Goal: Information Seeking & Learning: Learn about a topic

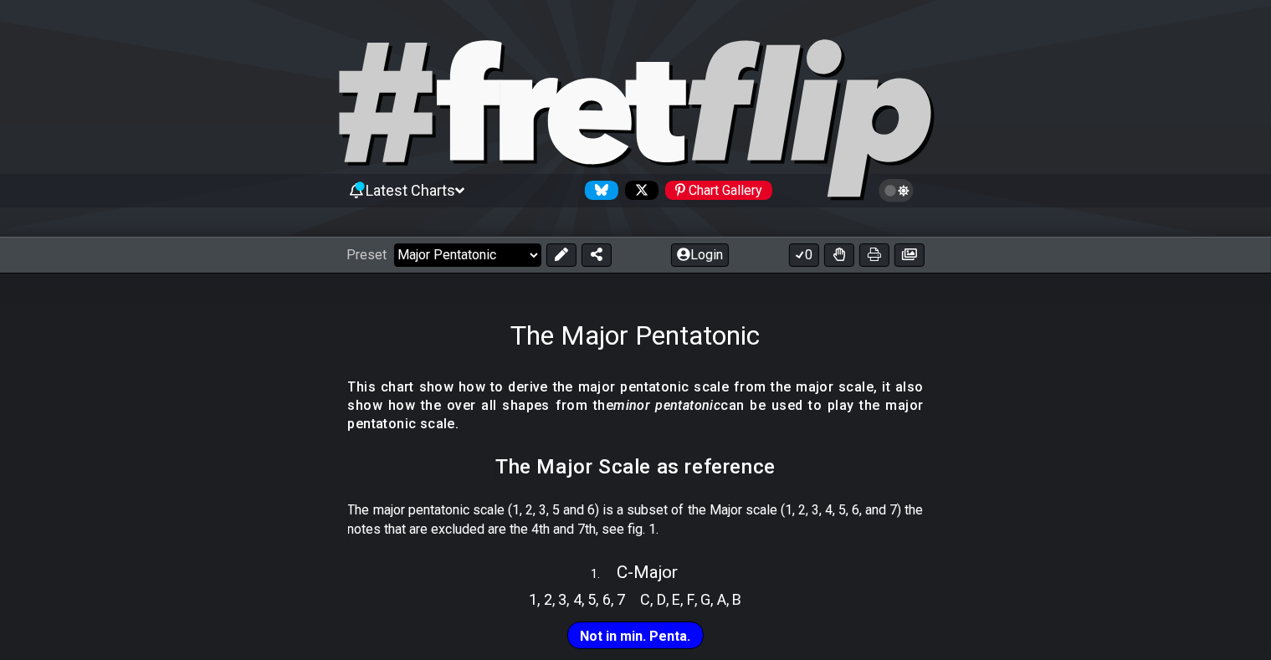
click at [394, 244] on select "Welcome to #fretflip! Initial Preset Custom Preset Minor Pentatonic Major Penta…" at bounding box center [467, 255] width 147 height 23
click option "All Guitar Scales" at bounding box center [0, 0] width 0 height 0
select select "/guitar-scales"
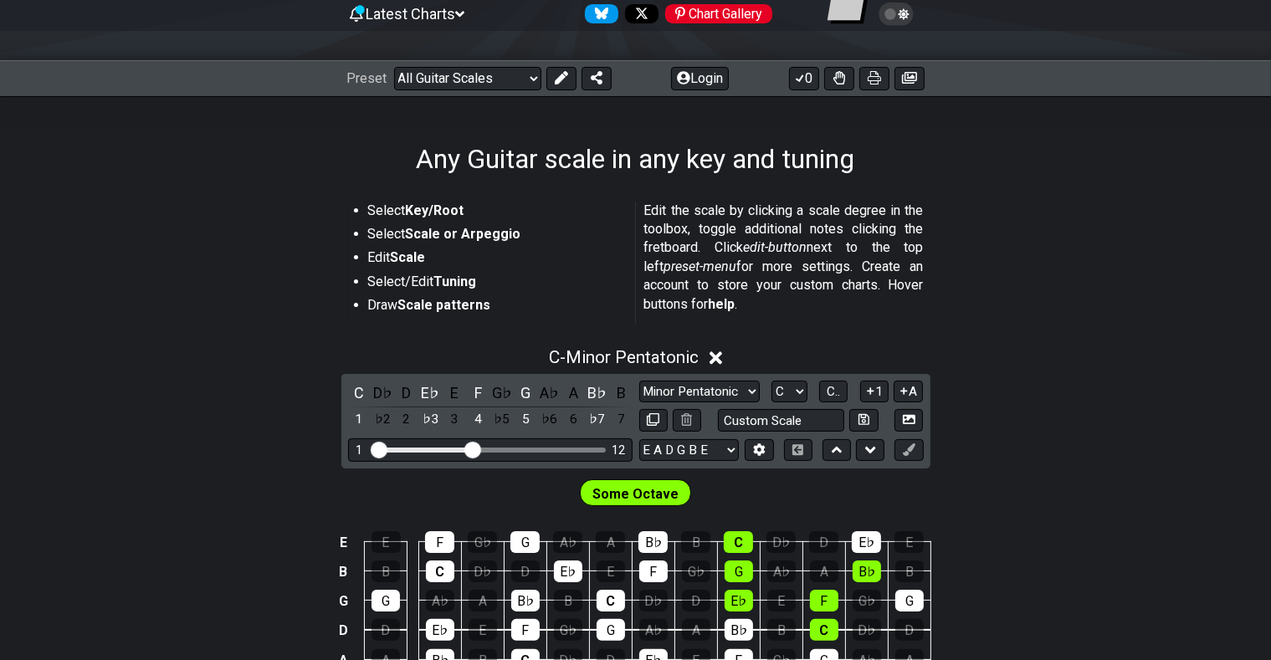
scroll to position [265, 0]
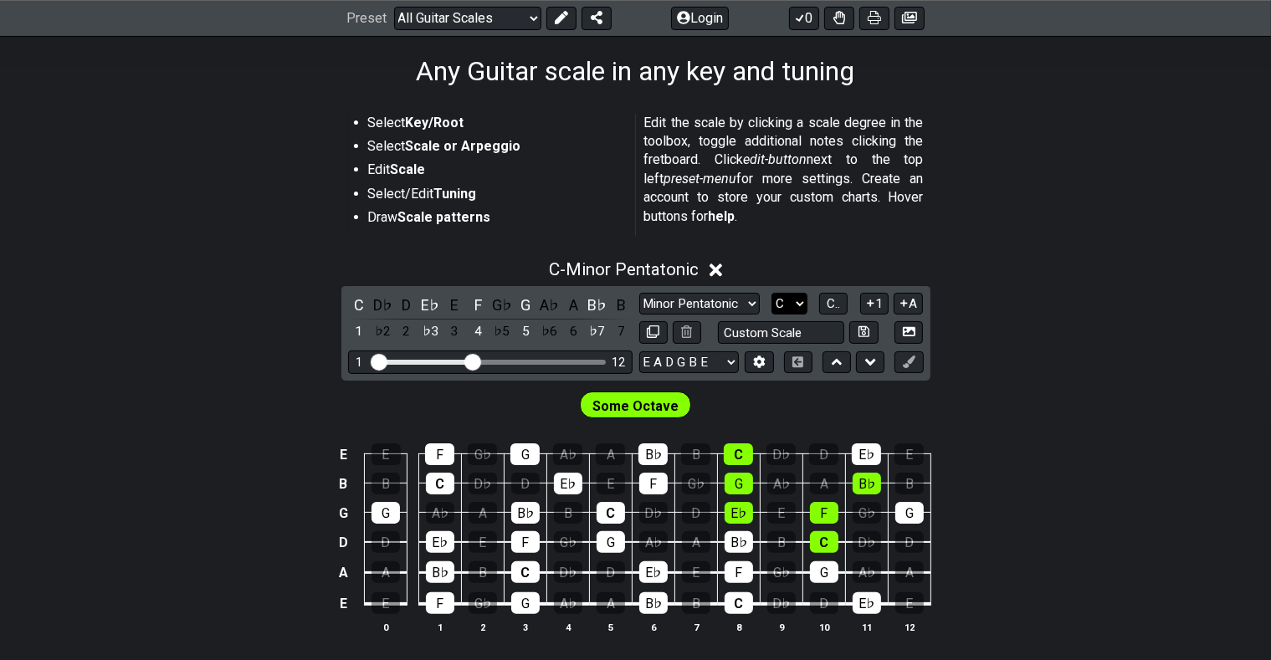
click at [772, 293] on select "A♭ A A♯ B♭ B C C♯ D♭ D D♯ E♭ E F F♯ G♭ G G♯" at bounding box center [790, 304] width 36 height 23
select select "A"
click option "A" at bounding box center [0, 0] width 0 height 0
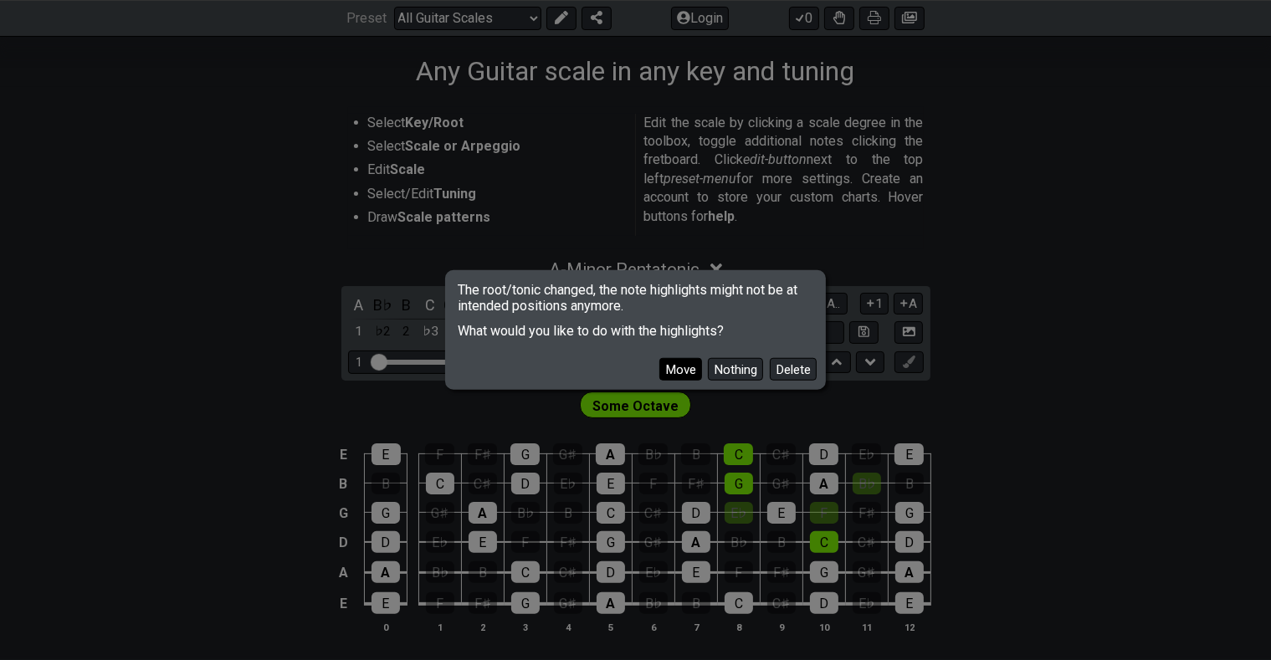
click at [696, 368] on button "Move" at bounding box center [681, 369] width 43 height 23
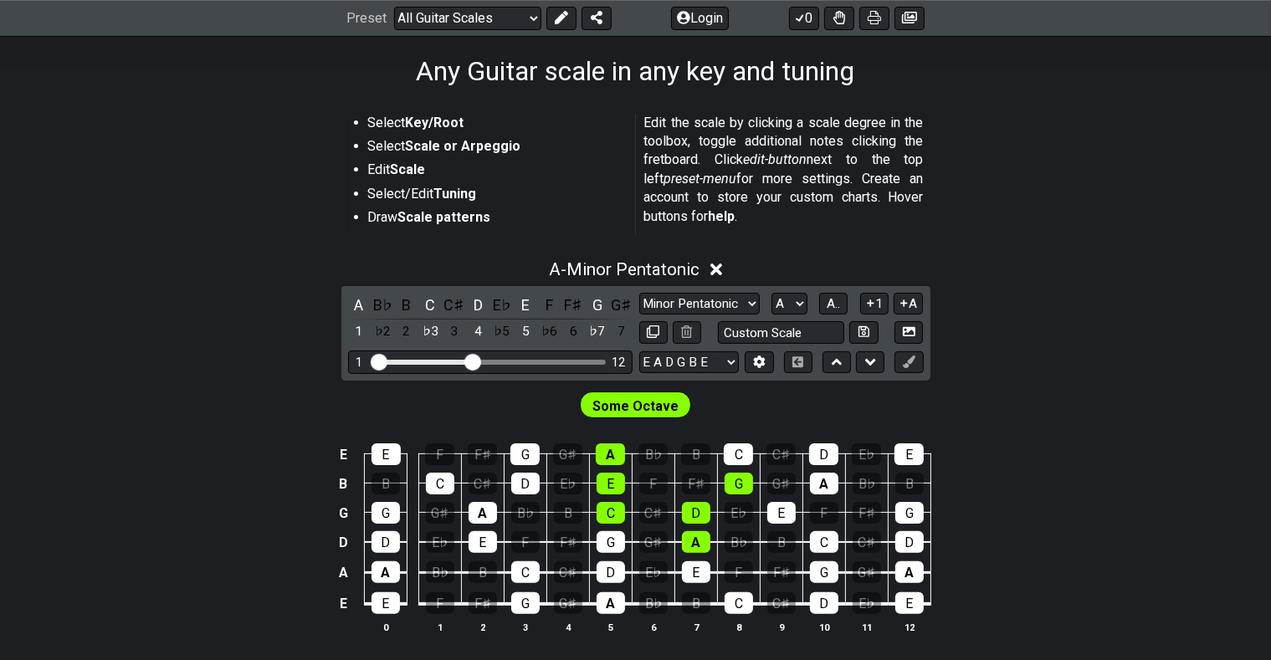
scroll to position [353, 0]
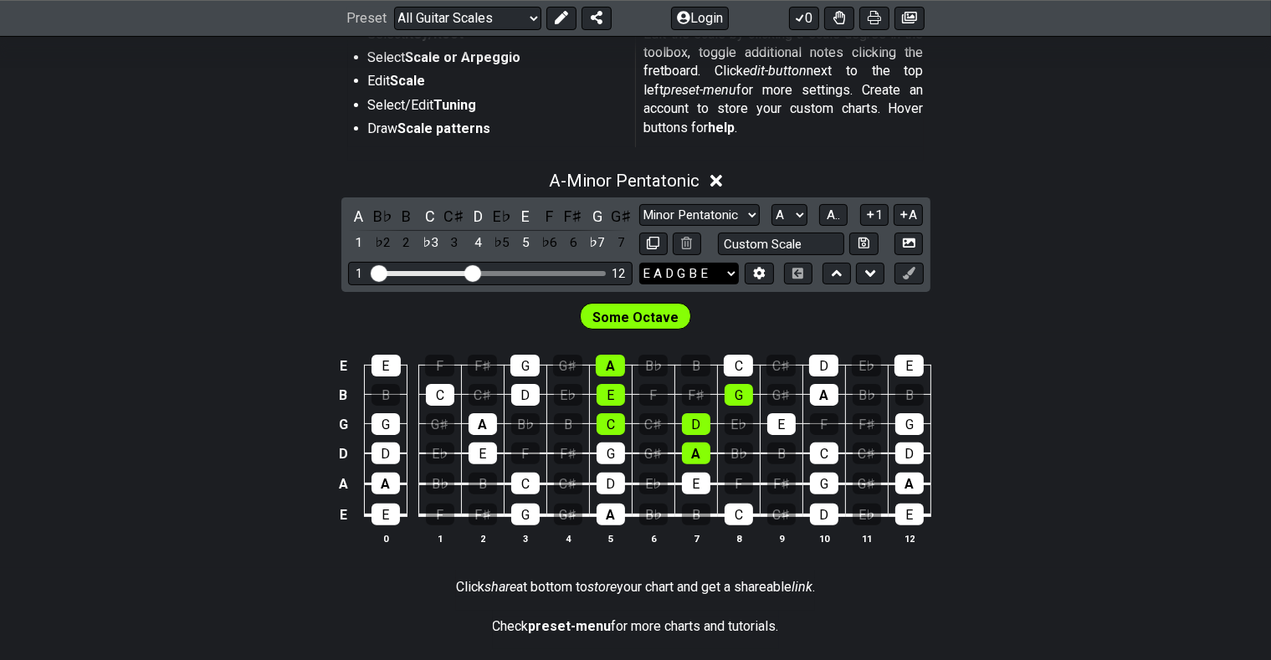
click at [639, 263] on select "E A D G B E E A D G B E E A D G B E B E A D F♯ B A D G C E A D A D G B E E♭ A♭ …" at bounding box center [689, 274] width 100 height 23
select select "E A D G B E"
click option "E A D G B E" at bounding box center [0, 0] width 0 height 0
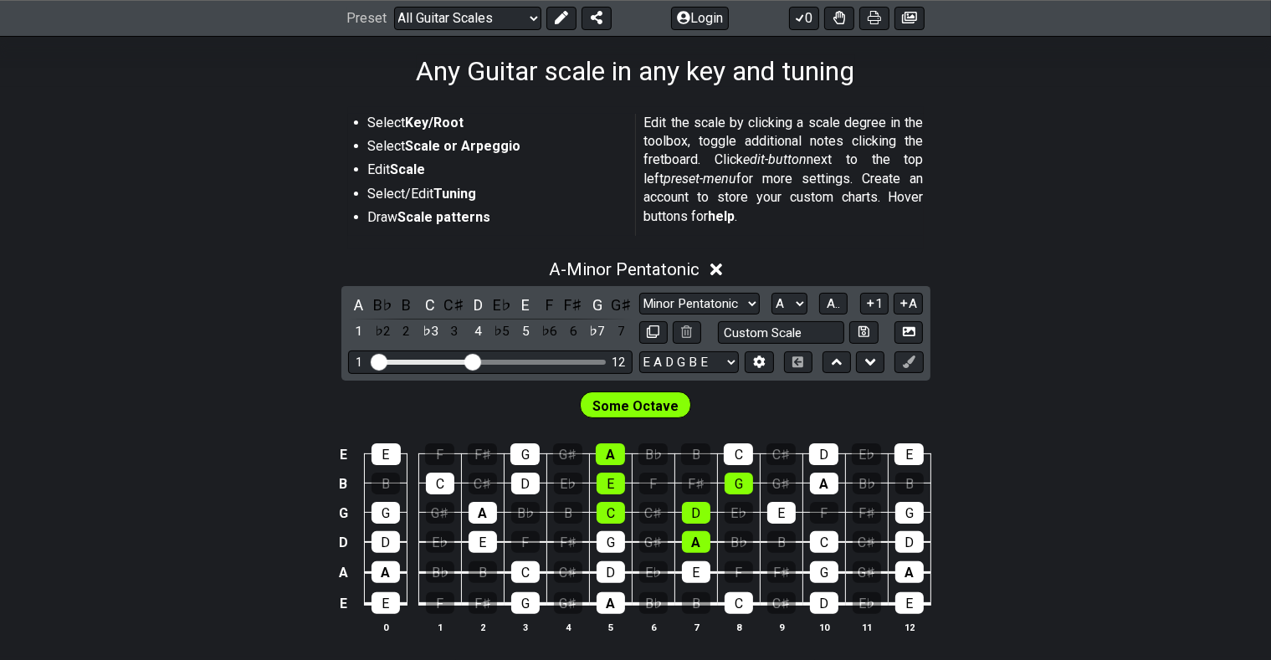
scroll to position [177, 0]
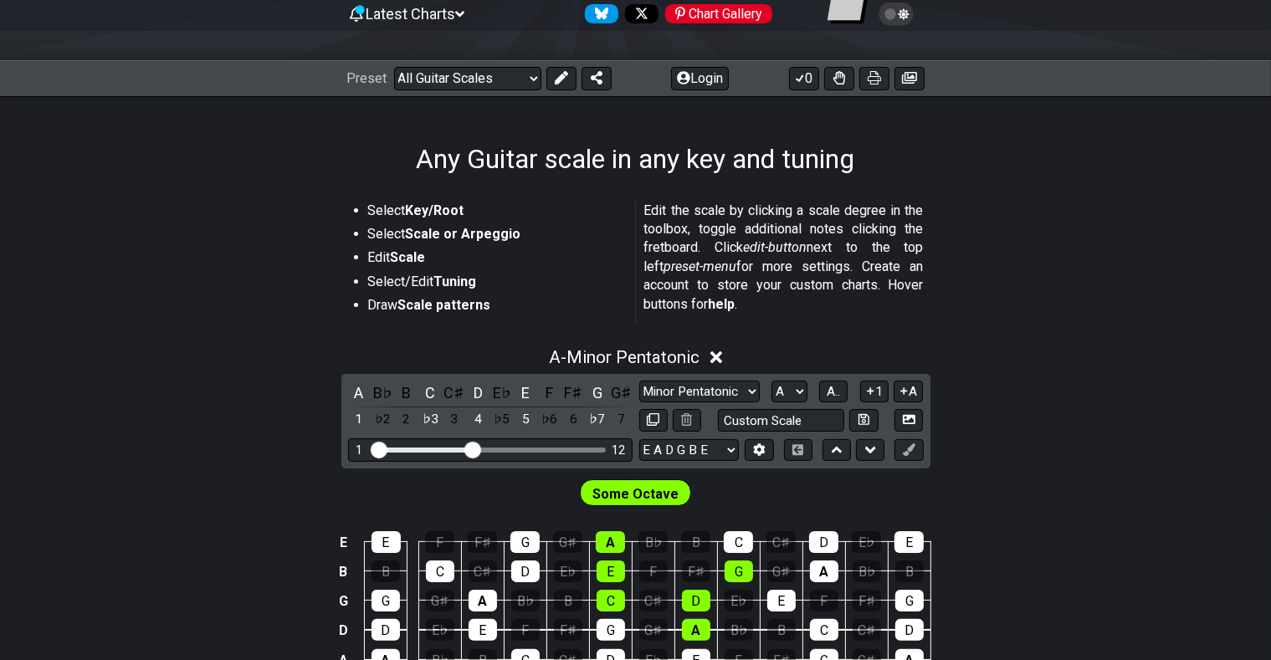
drag, startPoint x: 370, startPoint y: 210, endPoint x: 469, endPoint y: 217, distance: 99.0
click at [469, 217] on li "Select Key/Root" at bounding box center [496, 213] width 256 height 23
drag, startPoint x: 473, startPoint y: 444, endPoint x: 502, endPoint y: 443, distance: 29.3
click at [502, 449] on input "Visible fret range" at bounding box center [491, 449] width 238 height 0
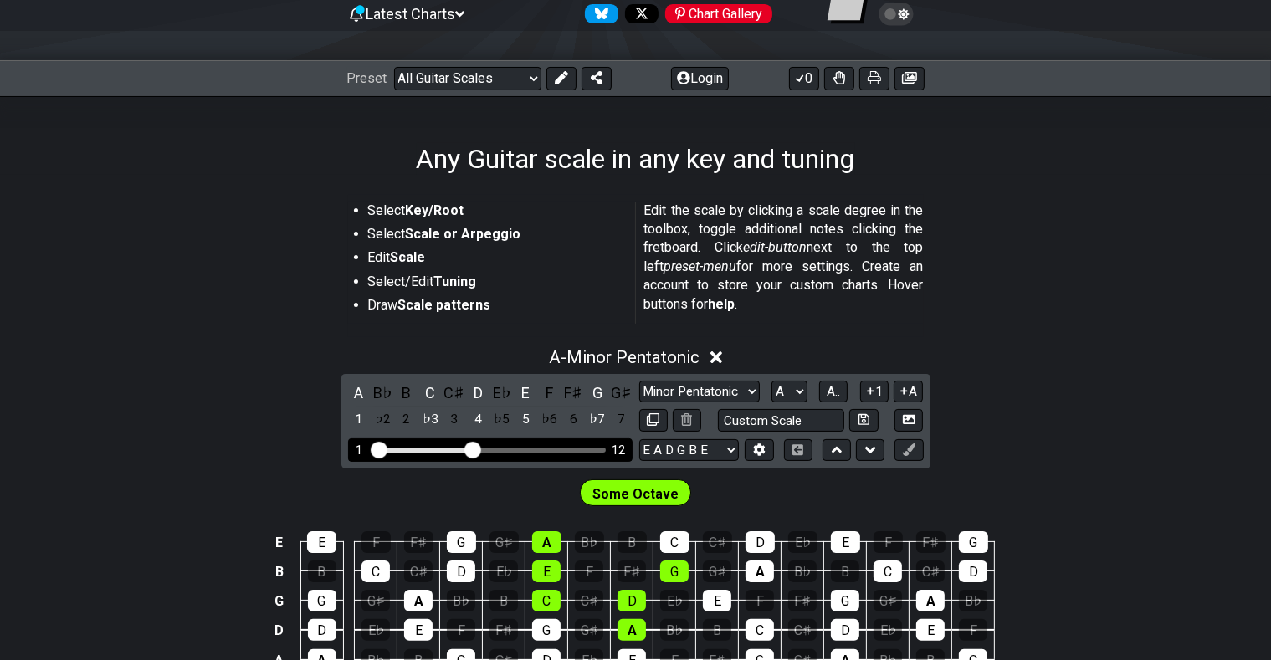
drag, startPoint x: 502, startPoint y: 443, endPoint x: 473, endPoint y: 445, distance: 29.4
click at [473, 449] on input "Visible fret range" at bounding box center [491, 449] width 238 height 0
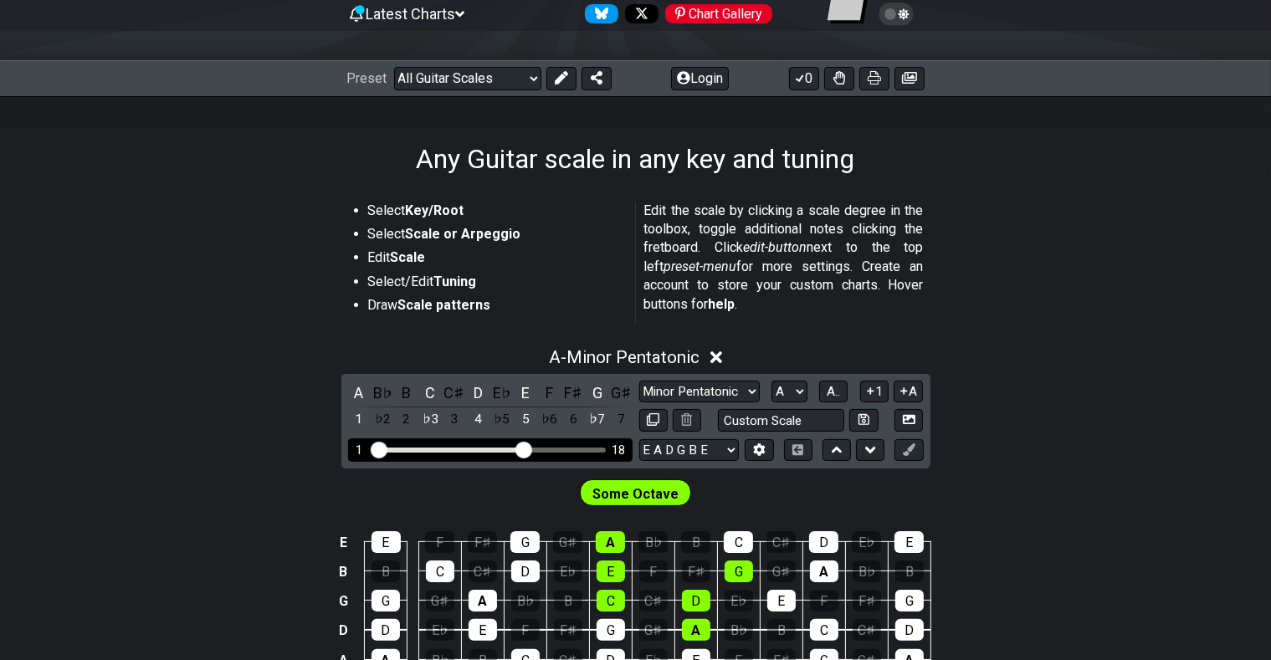
drag, startPoint x: 473, startPoint y: 445, endPoint x: 523, endPoint y: 445, distance: 50.2
click at [523, 449] on input "Visible fret range" at bounding box center [491, 449] width 238 height 0
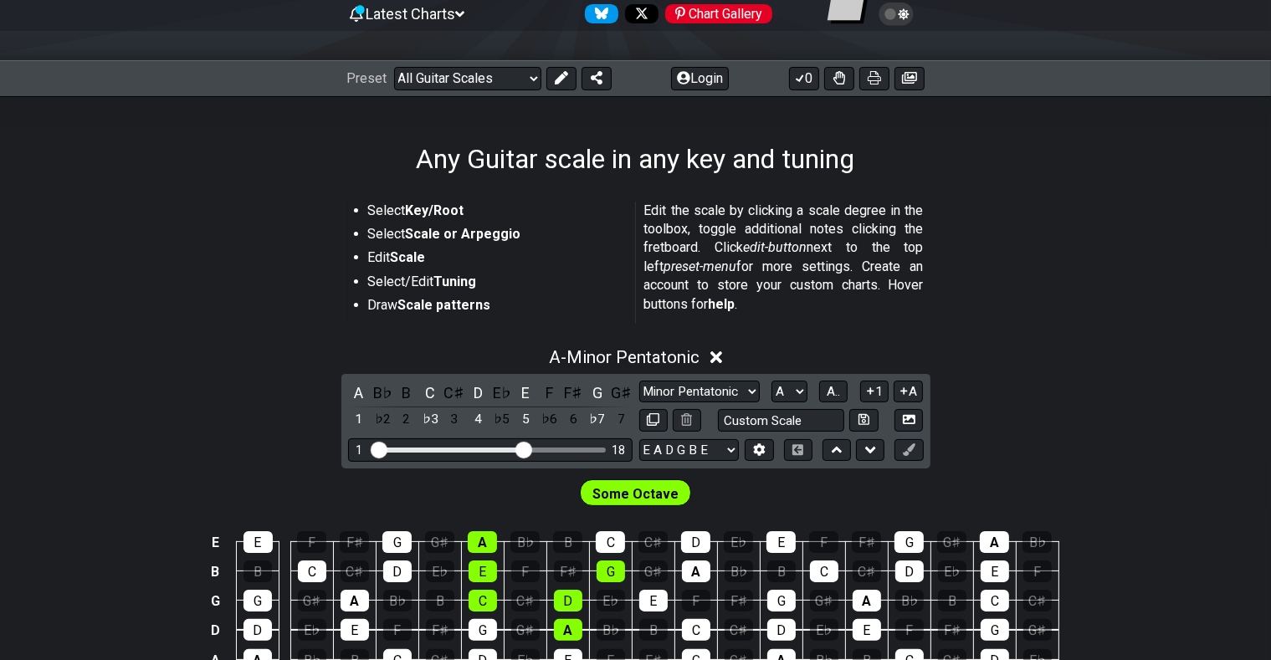
scroll to position [265, 0]
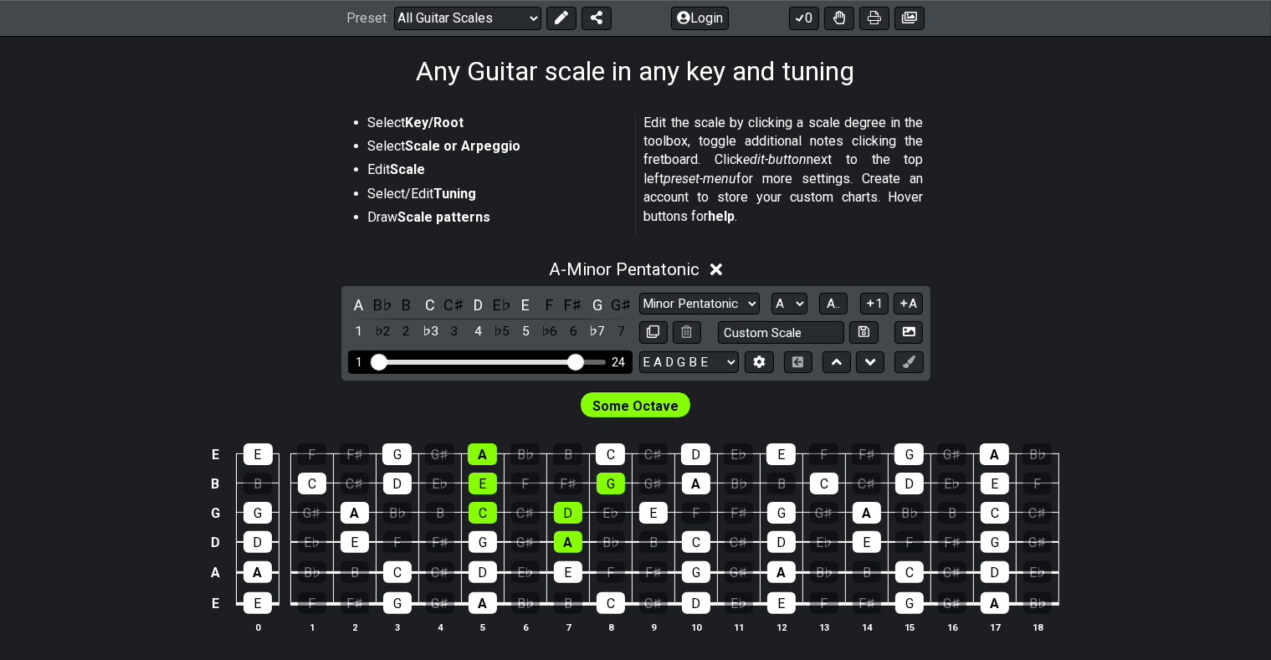
drag, startPoint x: 524, startPoint y: 354, endPoint x: 574, endPoint y: 357, distance: 50.3
click at [574, 361] on input "Visible fret range" at bounding box center [491, 361] width 238 height 0
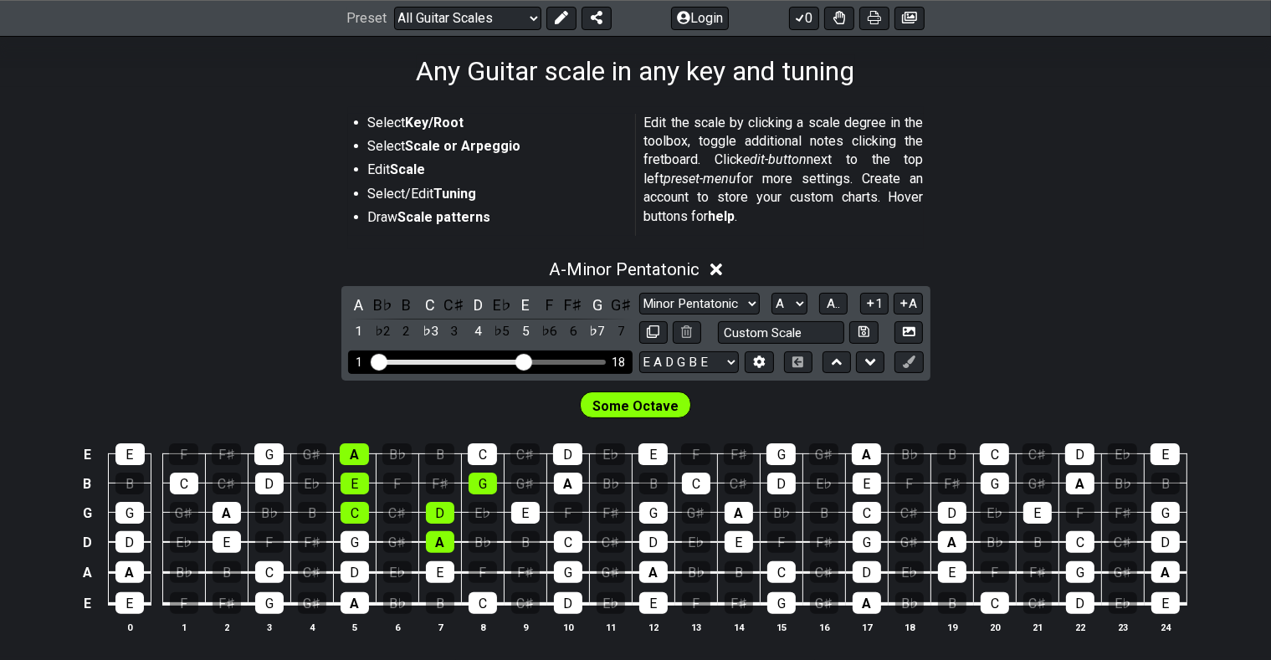
drag, startPoint x: 574, startPoint y: 355, endPoint x: 524, endPoint y: 357, distance: 50.3
click at [524, 361] on input "Visible fret range" at bounding box center [491, 361] width 238 height 0
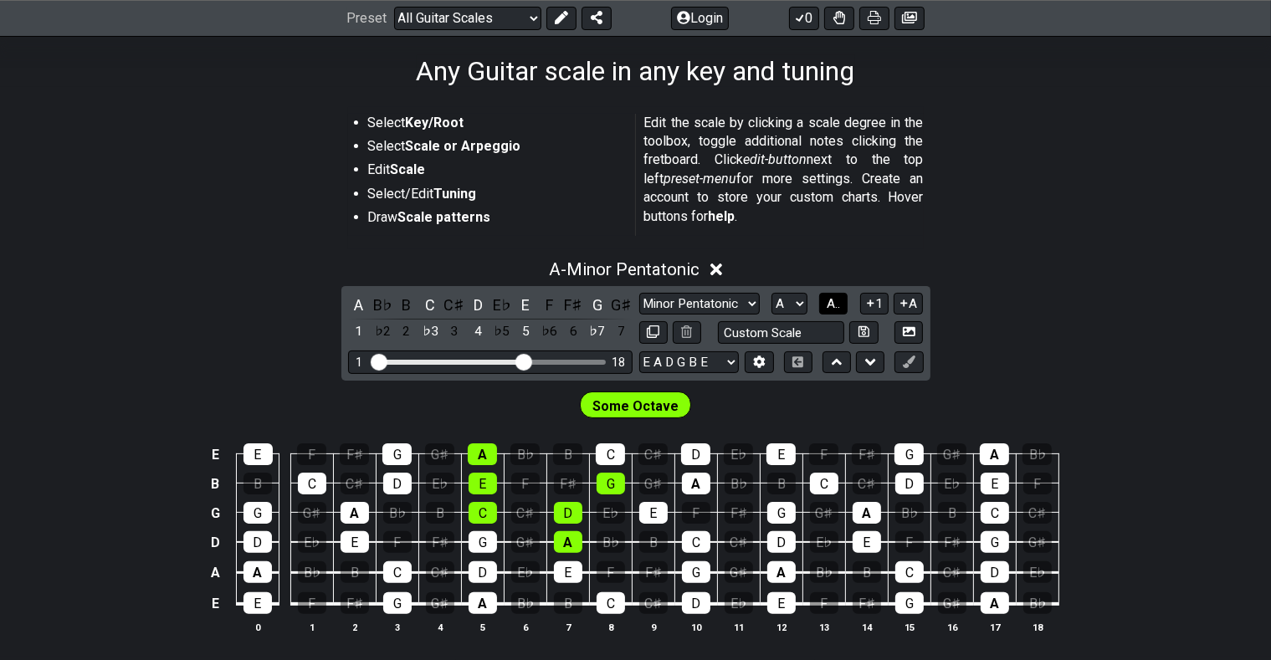
click at [840, 306] on span "A.." at bounding box center [833, 303] width 13 height 15
click at [840, 306] on span "1..7" at bounding box center [834, 303] width 20 height 15
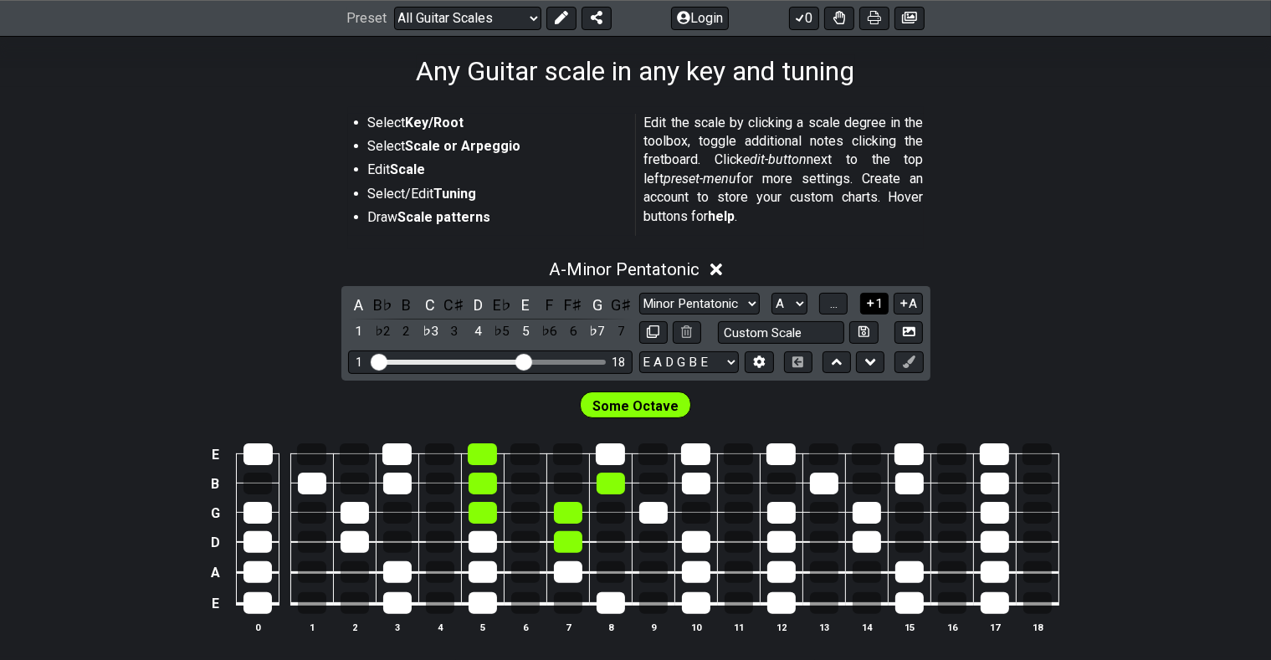
click at [876, 300] on icon at bounding box center [871, 303] width 16 height 13
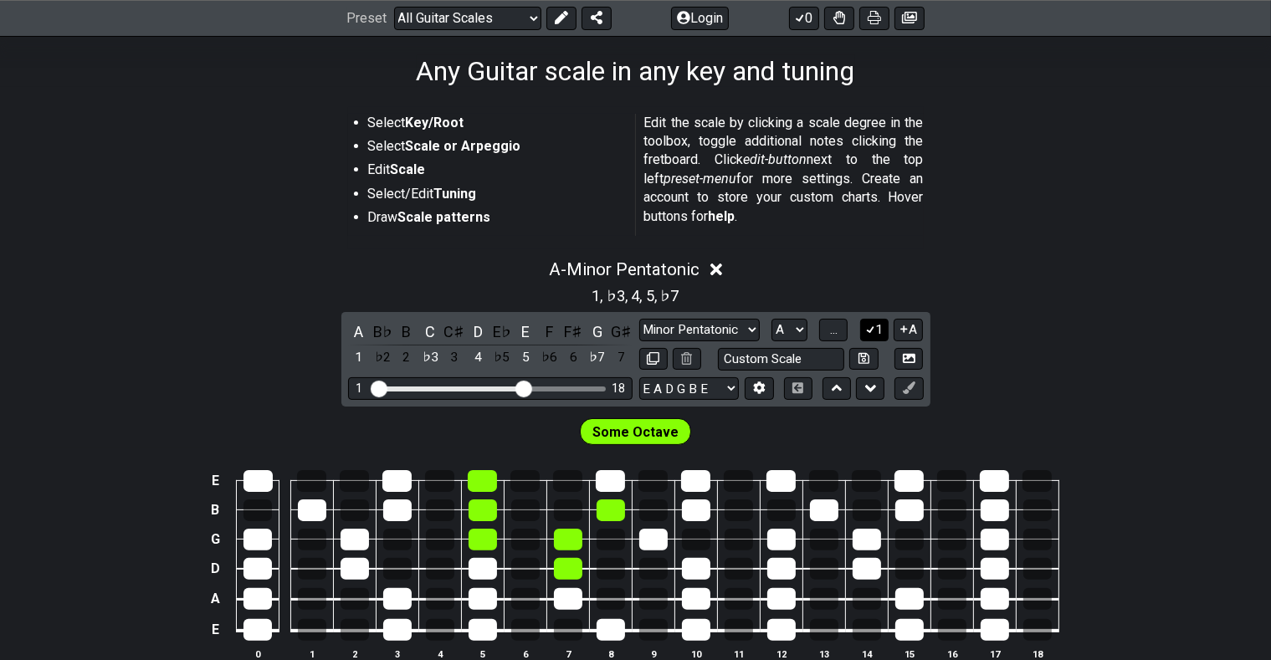
click at [876, 326] on icon at bounding box center [871, 329] width 16 height 13
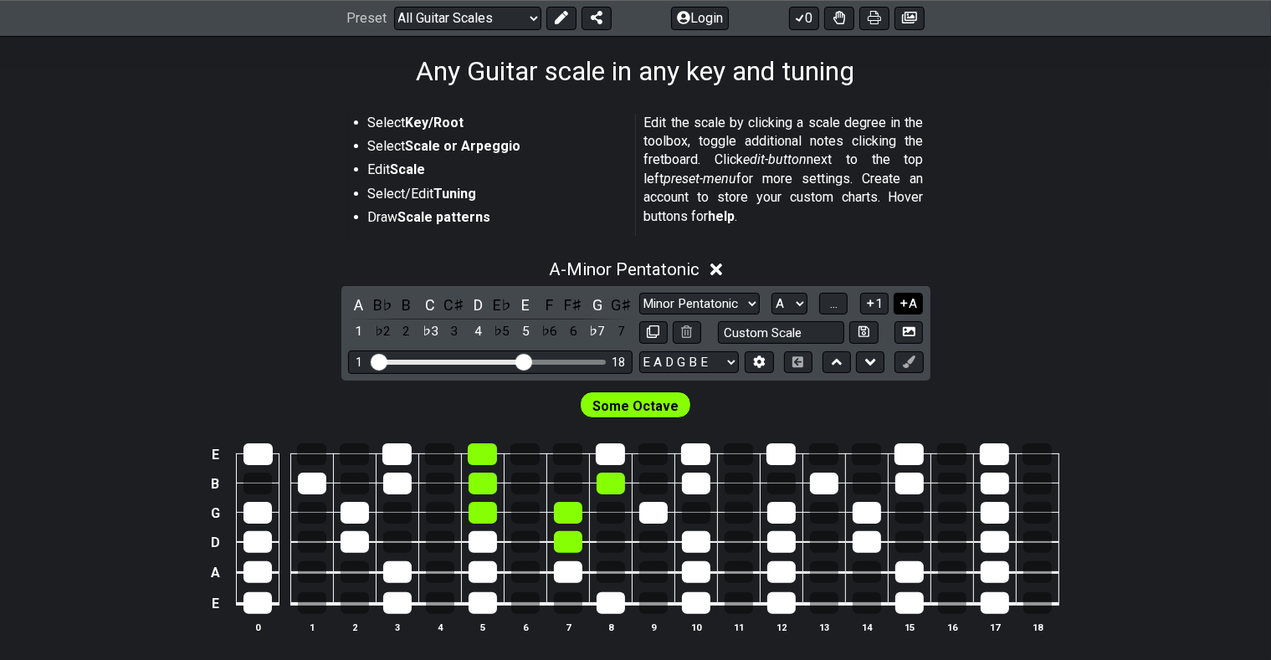
click at [907, 300] on icon at bounding box center [904, 303] width 7 height 7
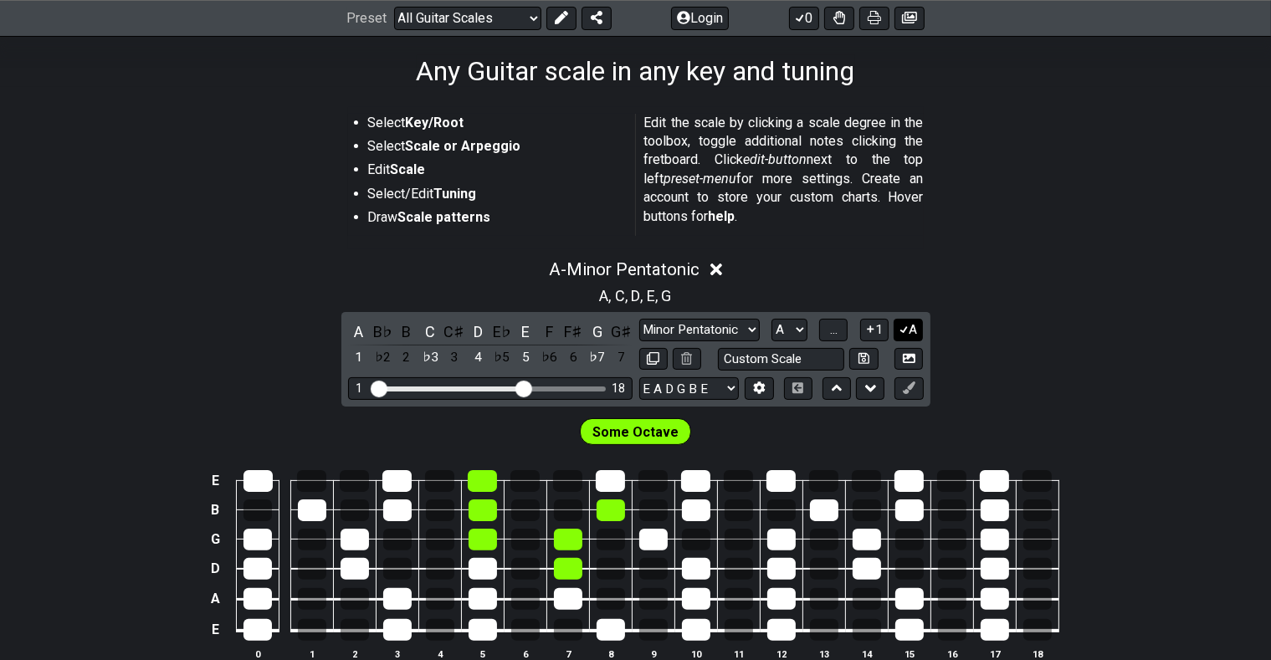
click at [908, 326] on icon at bounding box center [904, 330] width 9 height 8
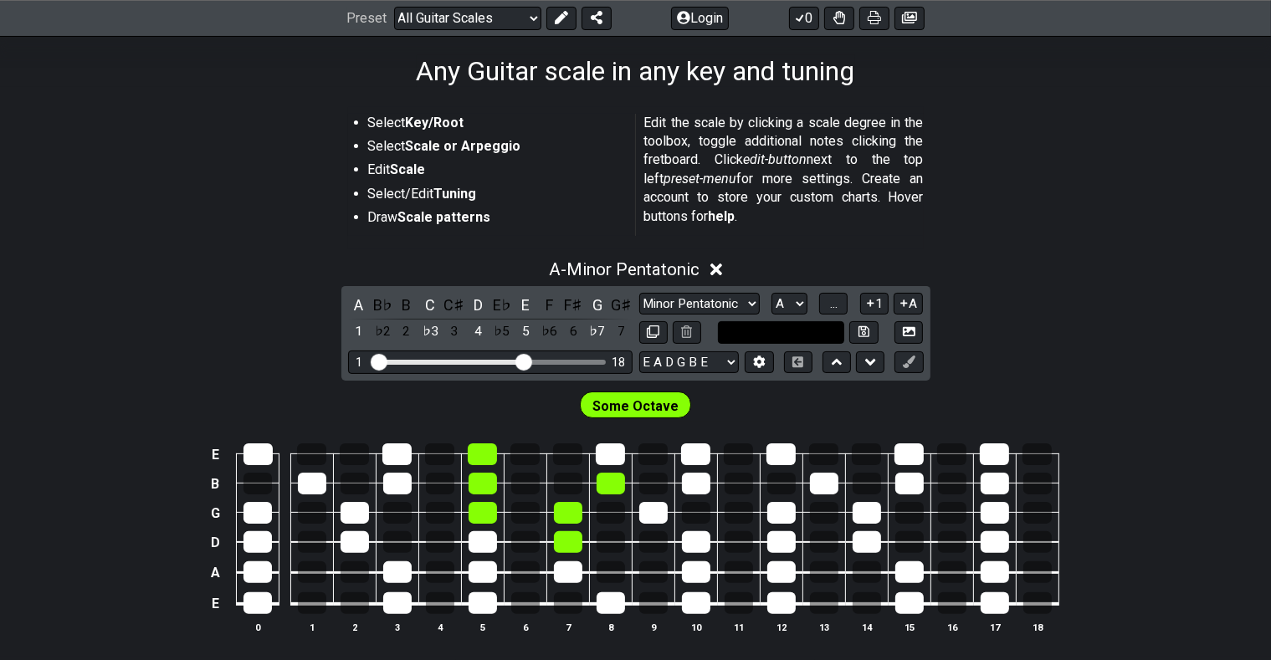
click at [819, 327] on input "text" at bounding box center [781, 332] width 127 height 23
type input "Custom Scale"
click at [974, 294] on div "A - Minor Pentatonic A B♭ B C C♯ D E♭ E F F♯ G G♯ 1 ♭2 2 ♭3 3 4 ♭5 5 ♭6 6 ♭7 7 …" at bounding box center [635, 453] width 1271 height 408
click at [837, 359] on icon at bounding box center [837, 362] width 11 height 7
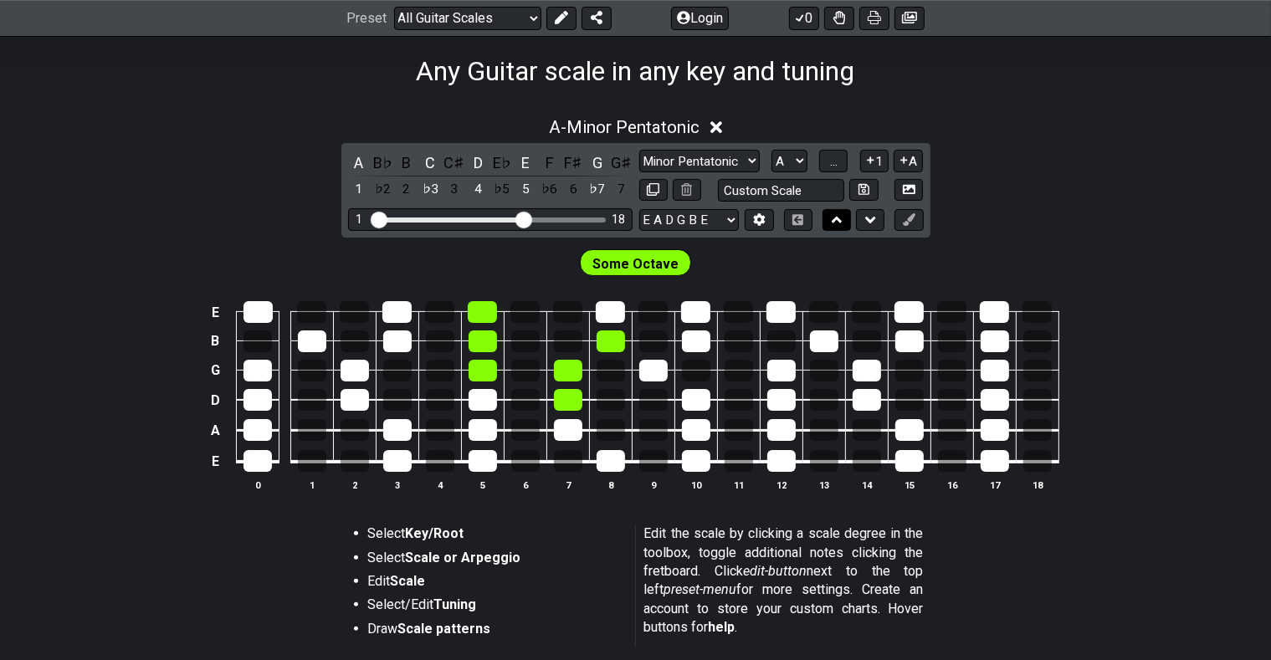
click at [836, 217] on icon at bounding box center [837, 220] width 11 height 7
click at [870, 217] on icon at bounding box center [870, 220] width 11 height 17
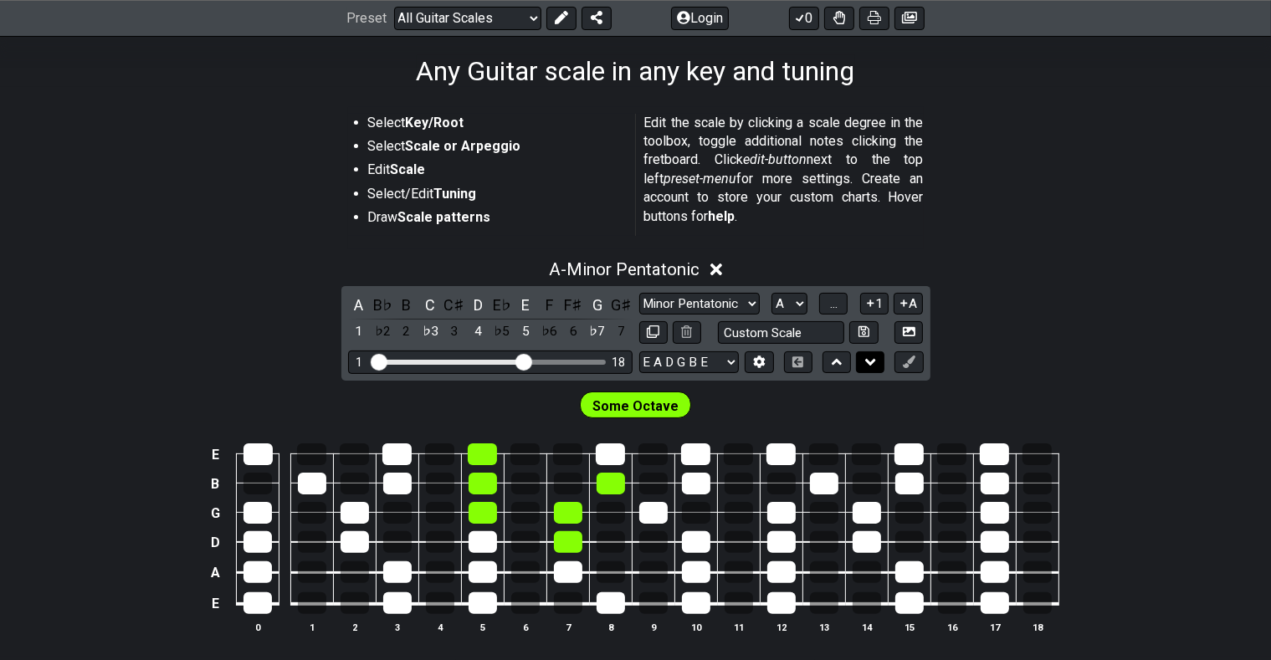
click at [868, 354] on icon at bounding box center [870, 362] width 11 height 17
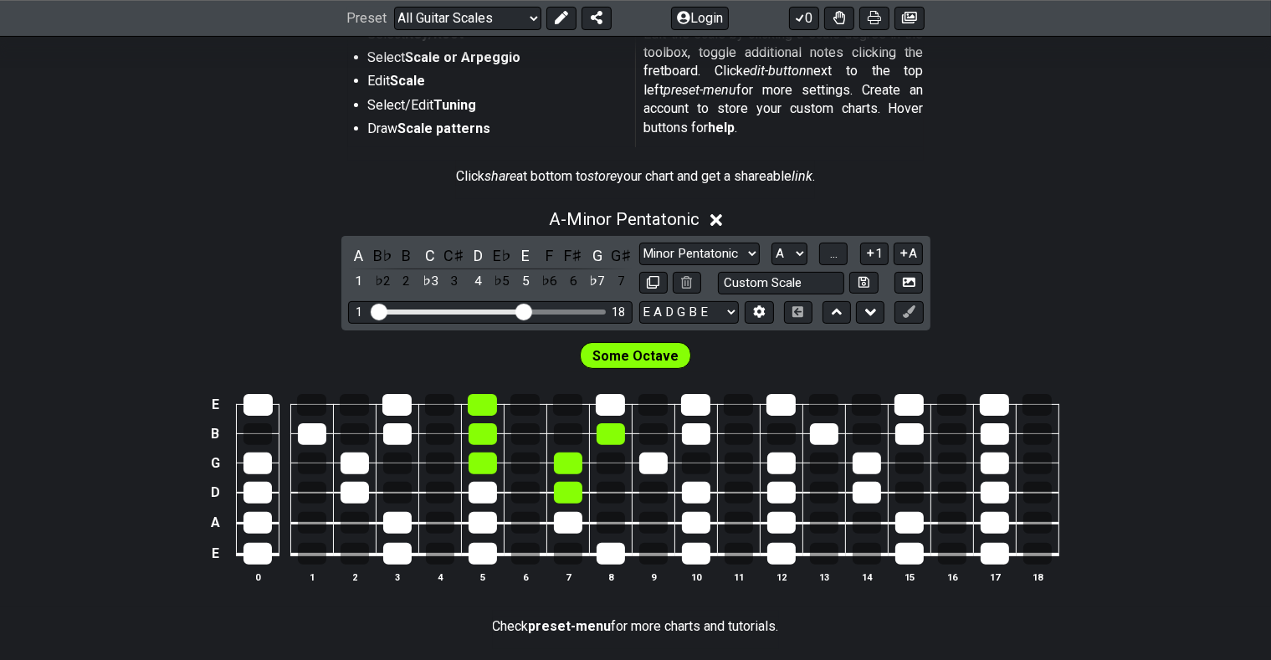
scroll to position [442, 0]
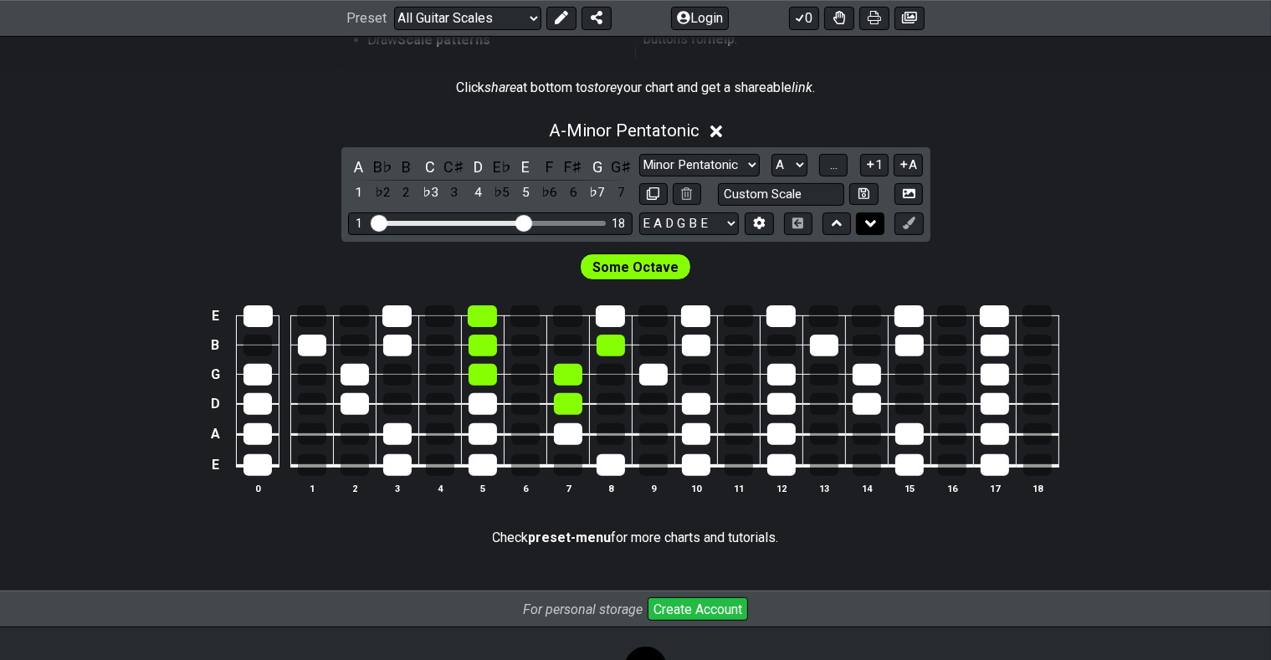
click at [872, 220] on icon at bounding box center [870, 223] width 11 height 7
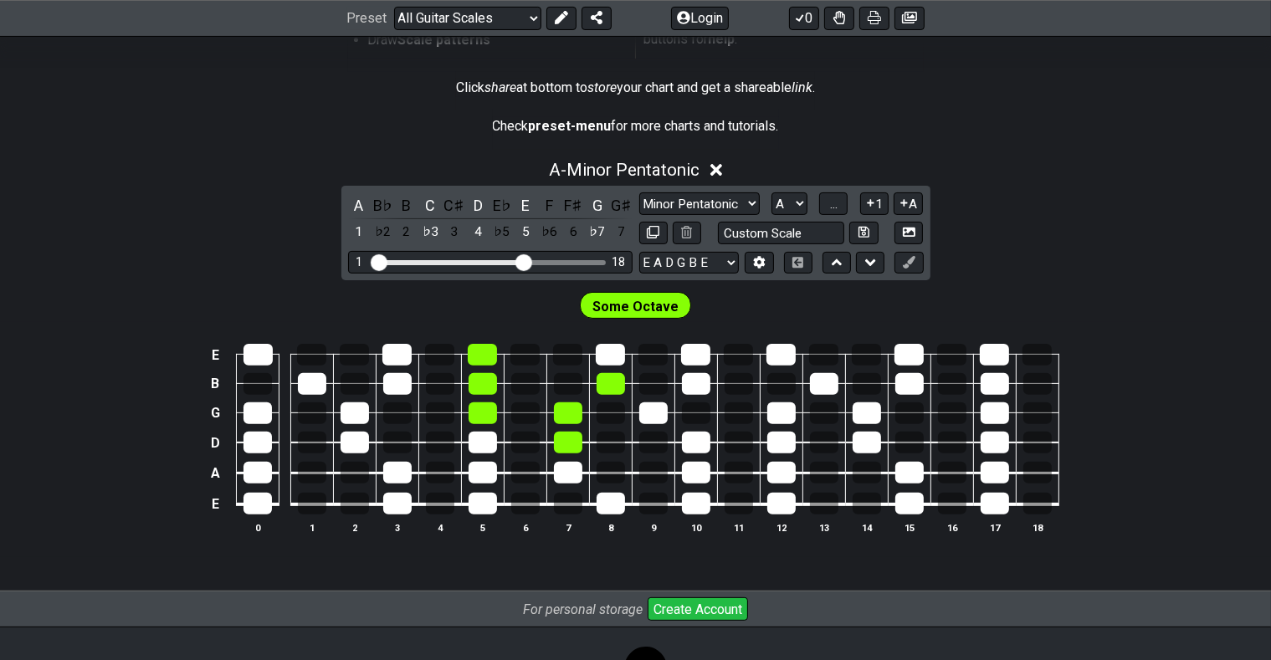
scroll to position [353, 0]
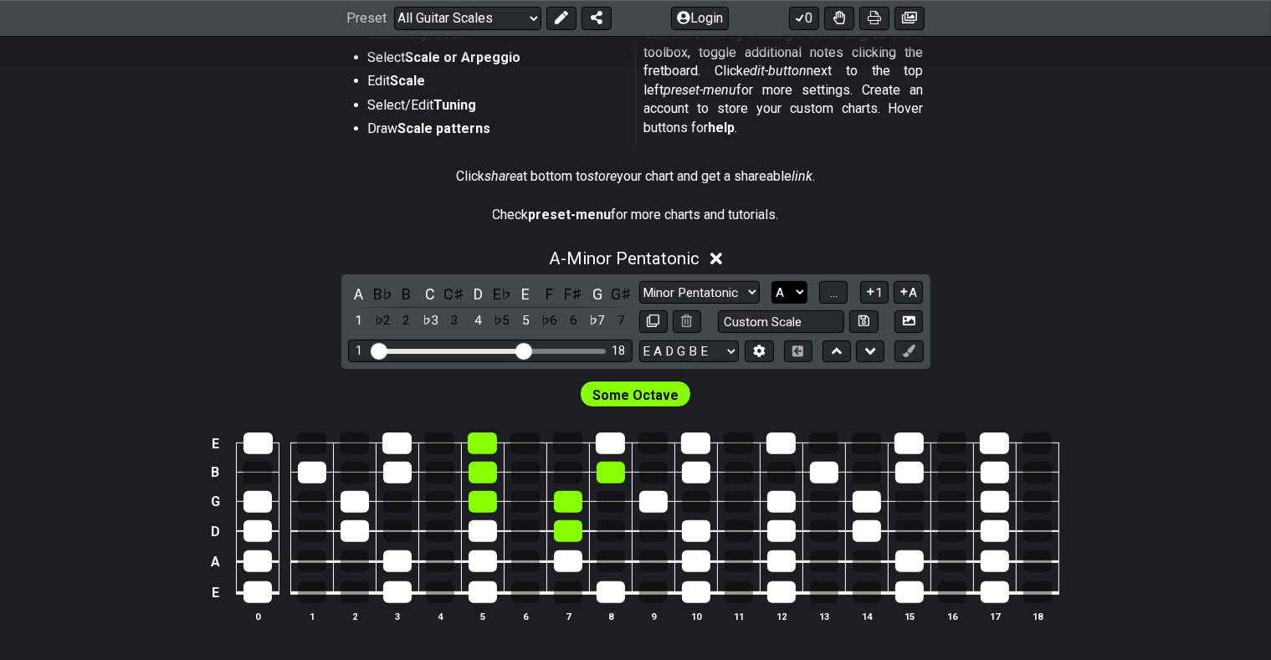
click at [772, 281] on select "A♭ A A♯ B♭ B C C♯ D♭ D D♯ E♭ E F F♯ G♭ G G♯" at bounding box center [790, 292] width 36 height 23
drag, startPoint x: 822, startPoint y: 393, endPoint x: 814, endPoint y: 411, distance: 20.2
click at [814, 411] on section "Some Octave E B G D A E 0 1 2 3 4 5 6 7 8 9 10 11 12 13 14 15 16 17 18" at bounding box center [635, 507] width 1271 height 277
click at [772, 281] on select "A♭ A A♯ B♭ B C C♯ D♭ D D♯ E♭ E F F♯ G♭ G G♯" at bounding box center [790, 292] width 36 height 23
click option "E" at bounding box center [0, 0] width 0 height 0
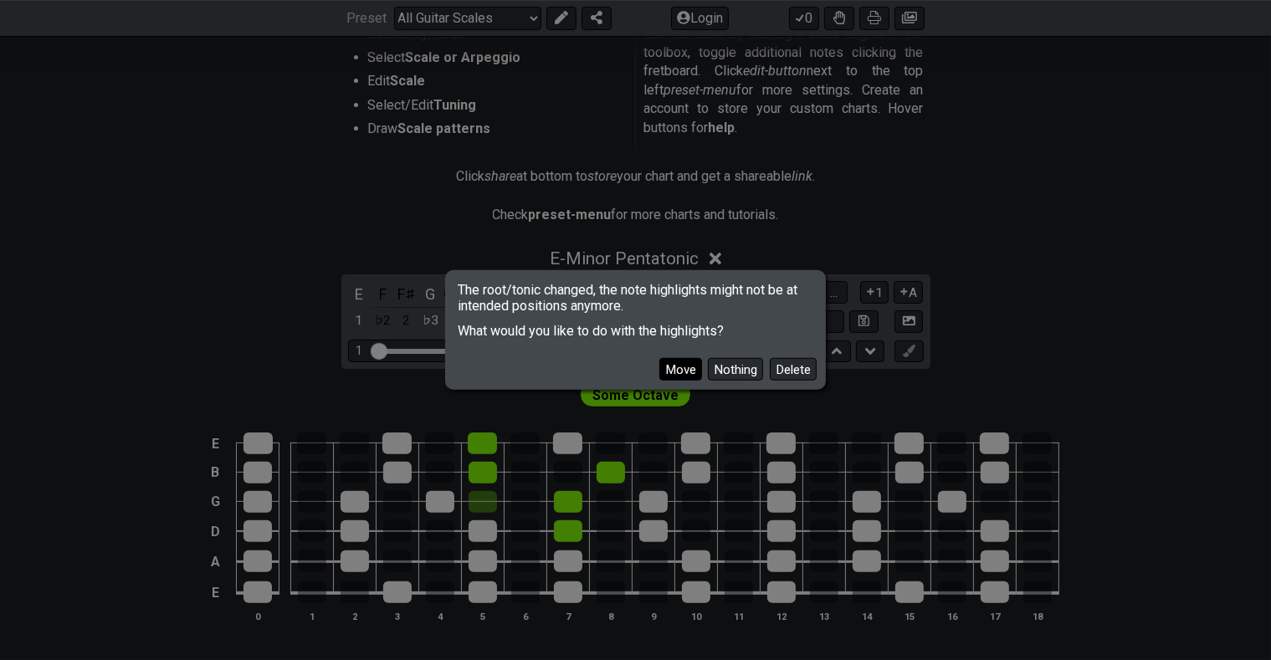
click at [681, 371] on button "Move" at bounding box center [681, 369] width 43 height 23
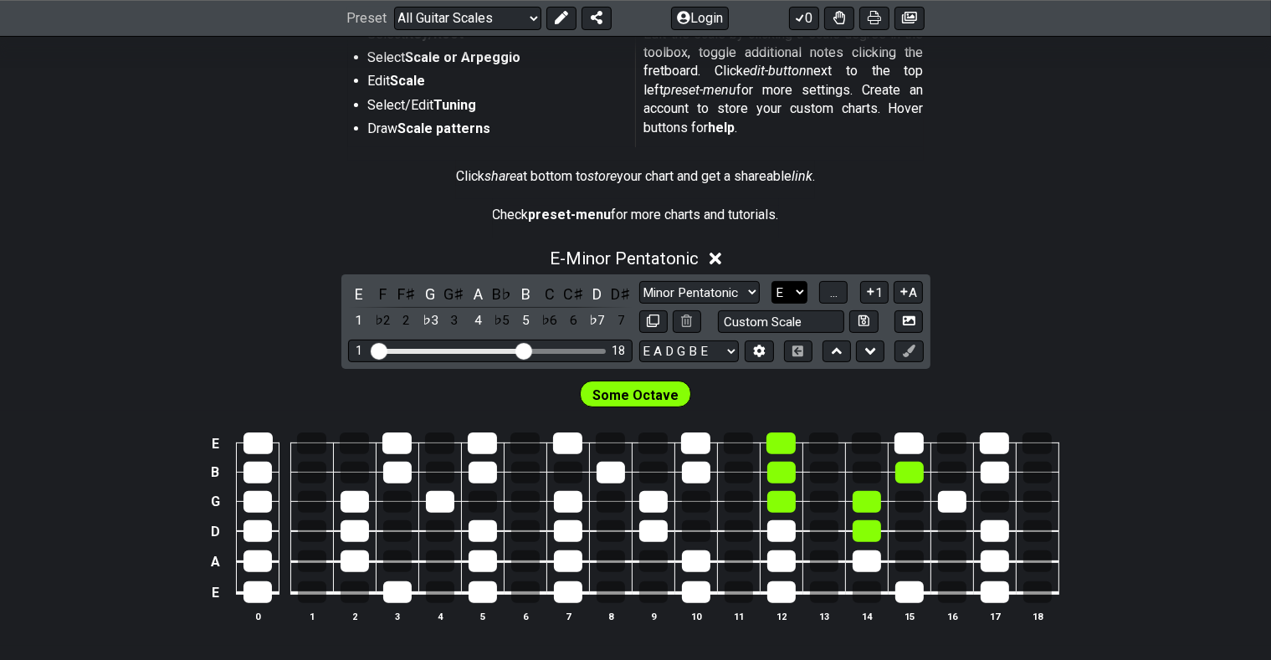
click at [772, 281] on select "A♭ A A♯ B♭ B C C♯ D♭ D D♯ E♭ E F F♯ G♭ G G♯" at bounding box center [790, 292] width 36 height 23
click option "C" at bounding box center [0, 0] width 0 height 0
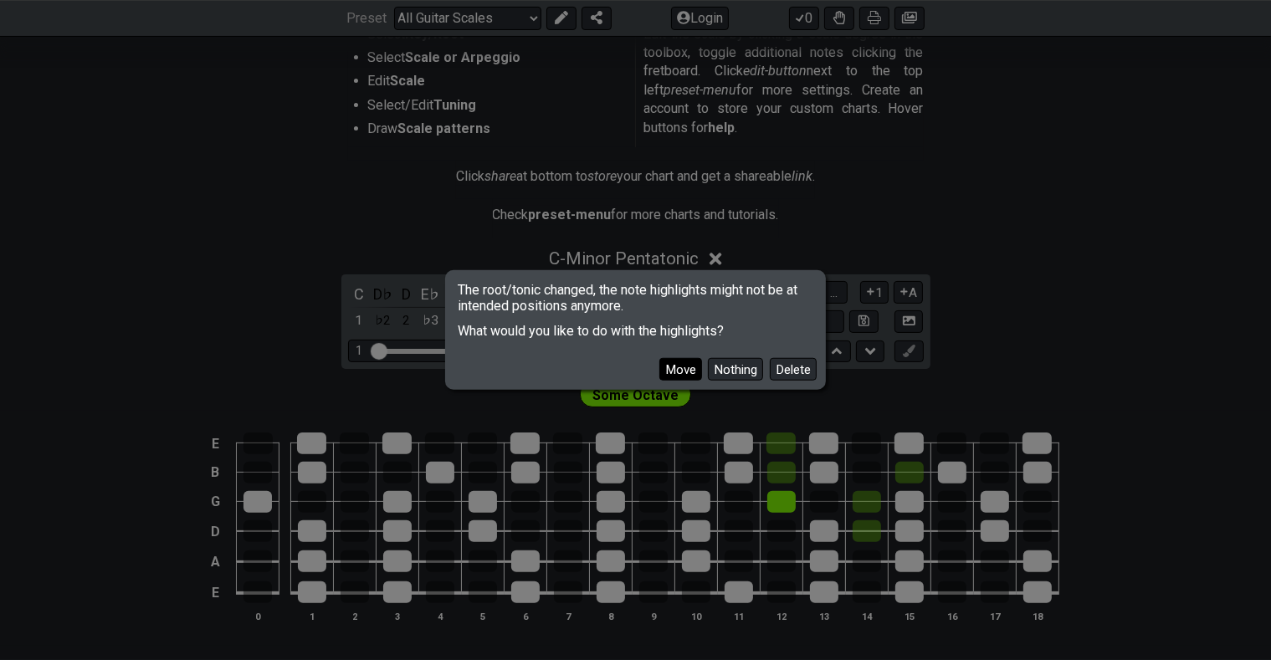
click at [692, 368] on button "Move" at bounding box center [681, 369] width 43 height 23
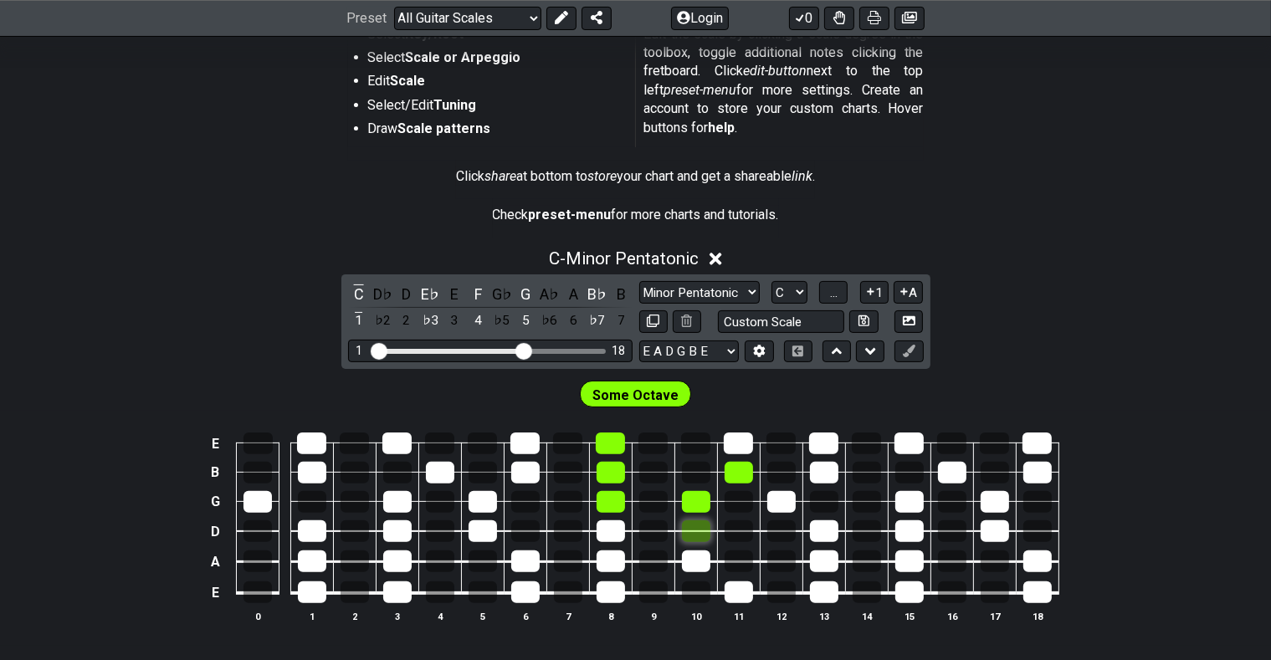
click at [695, 524] on div at bounding box center [696, 532] width 28 height 22
click at [1093, 317] on div "C - Minor Pentatonic C D♭ D E♭ E F G♭ G A♭ A B♭ B 1 ♭2 2 ♭3 3 4 ♭5 5 ♭6 6 ♭7 7 …" at bounding box center [635, 443] width 1271 height 408
drag, startPoint x: 525, startPoint y: 342, endPoint x: 553, endPoint y: 346, distance: 28.8
click at [553, 350] on input "Visible fret range" at bounding box center [491, 350] width 238 height 0
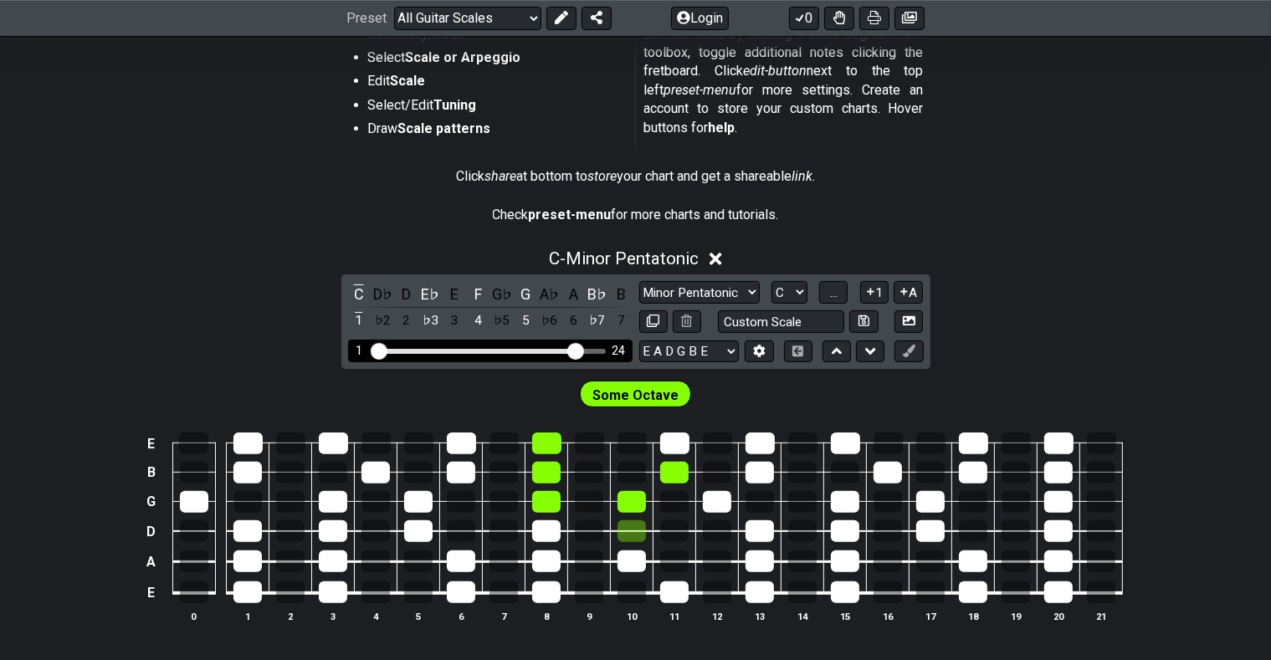
drag, startPoint x: 551, startPoint y: 346, endPoint x: 574, endPoint y: 346, distance: 23.4
click at [574, 350] on input "Visible fret range" at bounding box center [491, 350] width 238 height 0
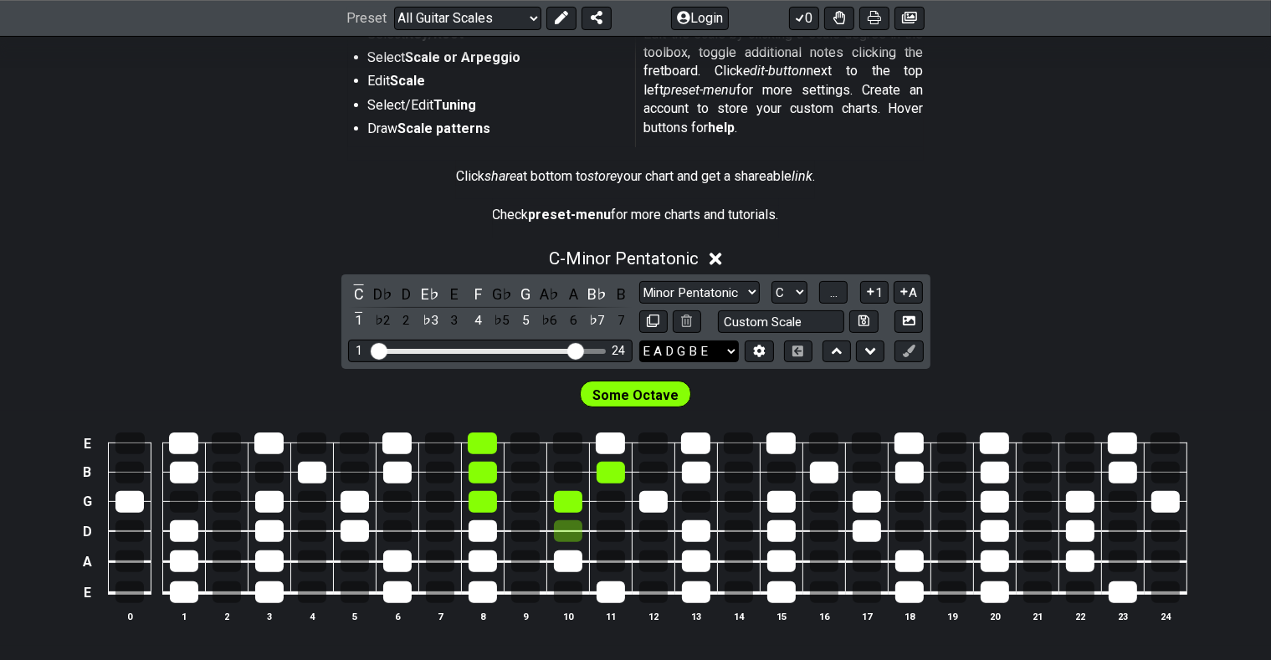
click at [639, 341] on select "E A D G B E E A D G B E E A D G B E B E A D F♯ B A D G C E A D A D G B E E♭ A♭ …" at bounding box center [689, 352] width 100 height 23
click at [996, 275] on div "C - Minor Pentatonic C D♭ D E♭ E F G♭ G A♭ A B♭ B 1 ♭2 2 ♭3 3 4 ♭5 5 ♭6 6 ♭7 7 …" at bounding box center [635, 443] width 1271 height 408
click at [838, 290] on span "..." at bounding box center [834, 292] width 8 height 15
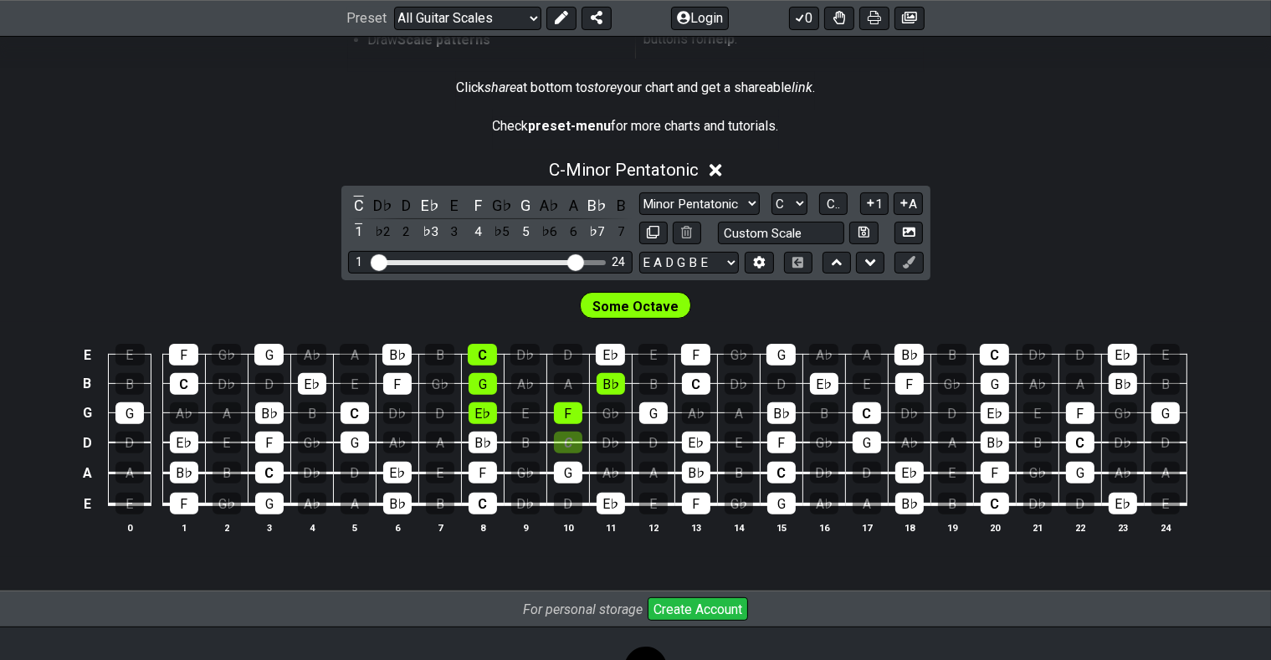
scroll to position [530, 0]
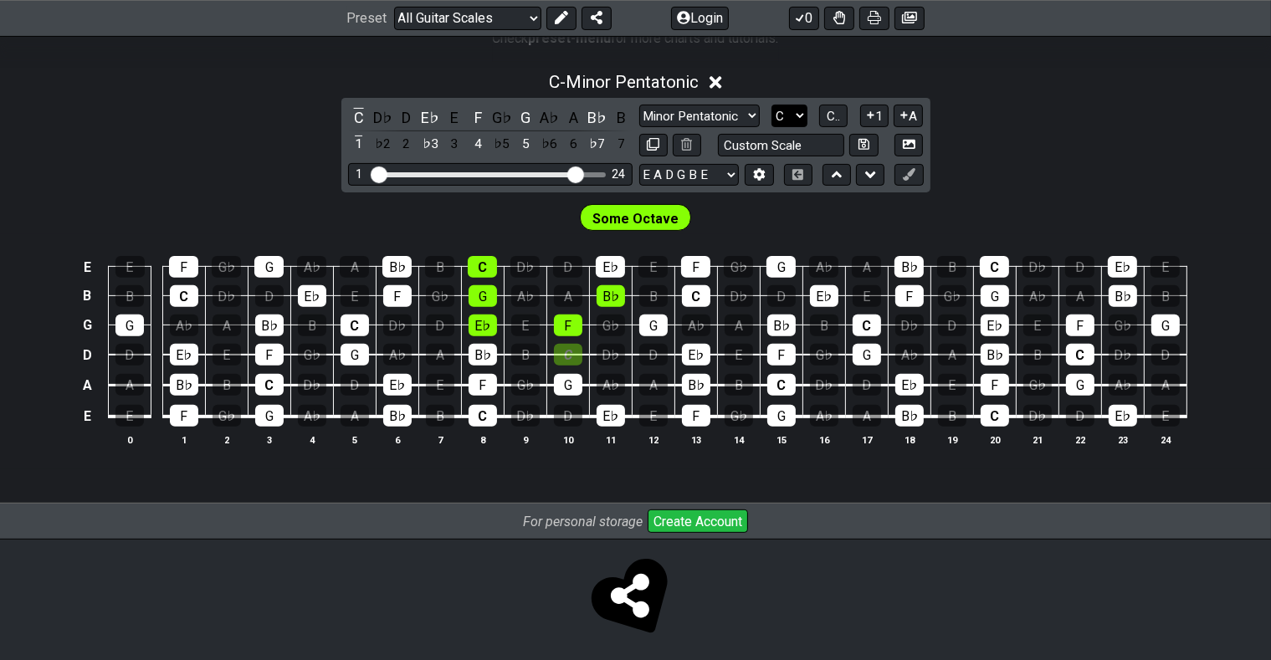
click at [772, 105] on select "A♭ A A♯ B♭ B C C♯ D♭ D D♯ E♭ E F F♯ G♭ G G♯" at bounding box center [790, 116] width 36 height 23
click option "D" at bounding box center [0, 0] width 0 height 0
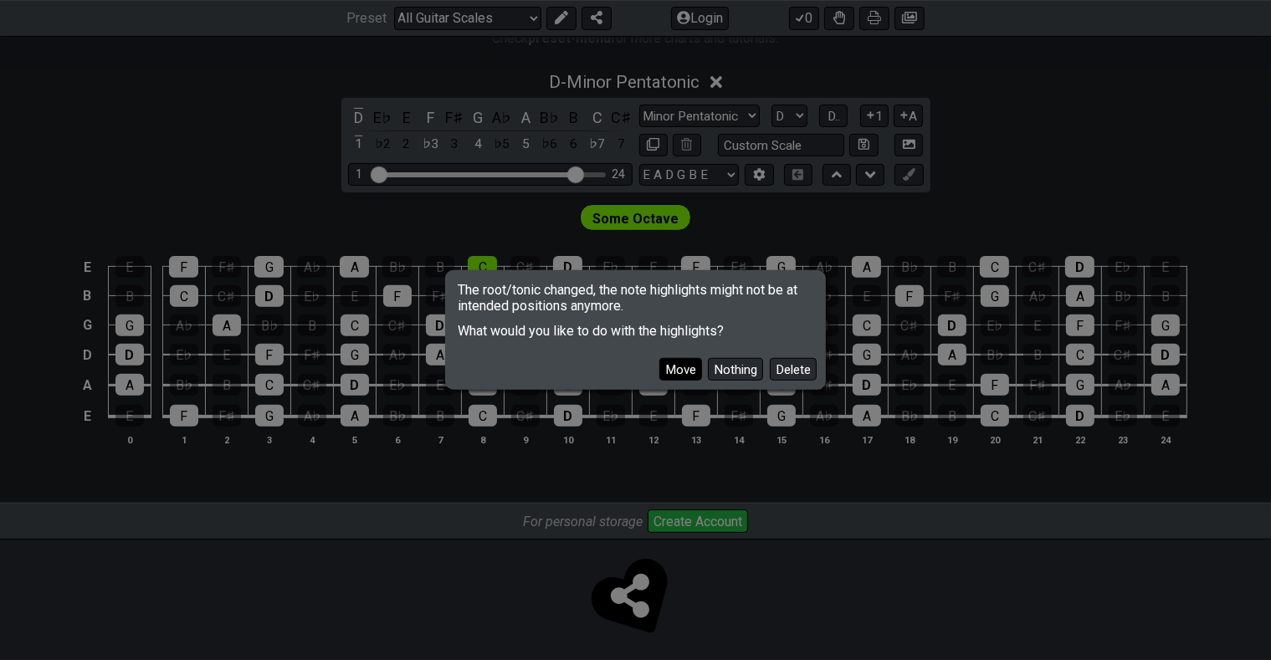
click at [695, 368] on button "Move" at bounding box center [681, 369] width 43 height 23
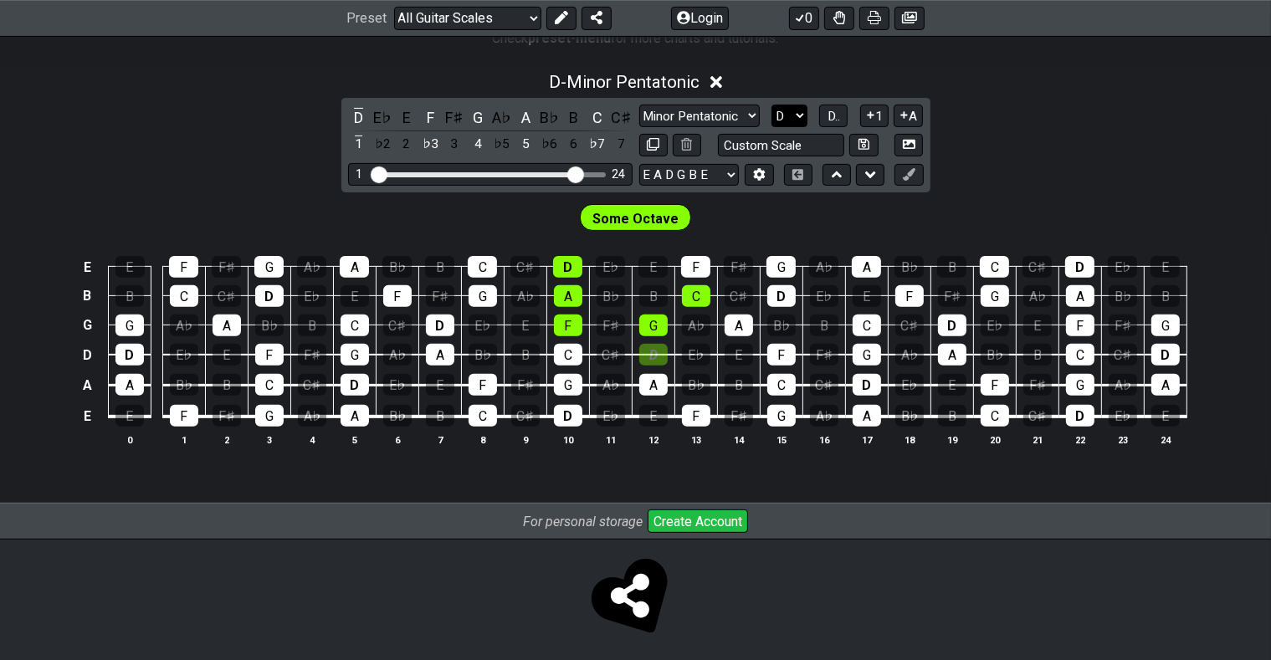
click at [772, 105] on select "A♭ A A♯ B♭ B C C♯ D♭ D D♯ E♭ E F F♯ G♭ G G♯" at bounding box center [790, 116] width 36 height 23
click option "E" at bounding box center [0, 0] width 0 height 0
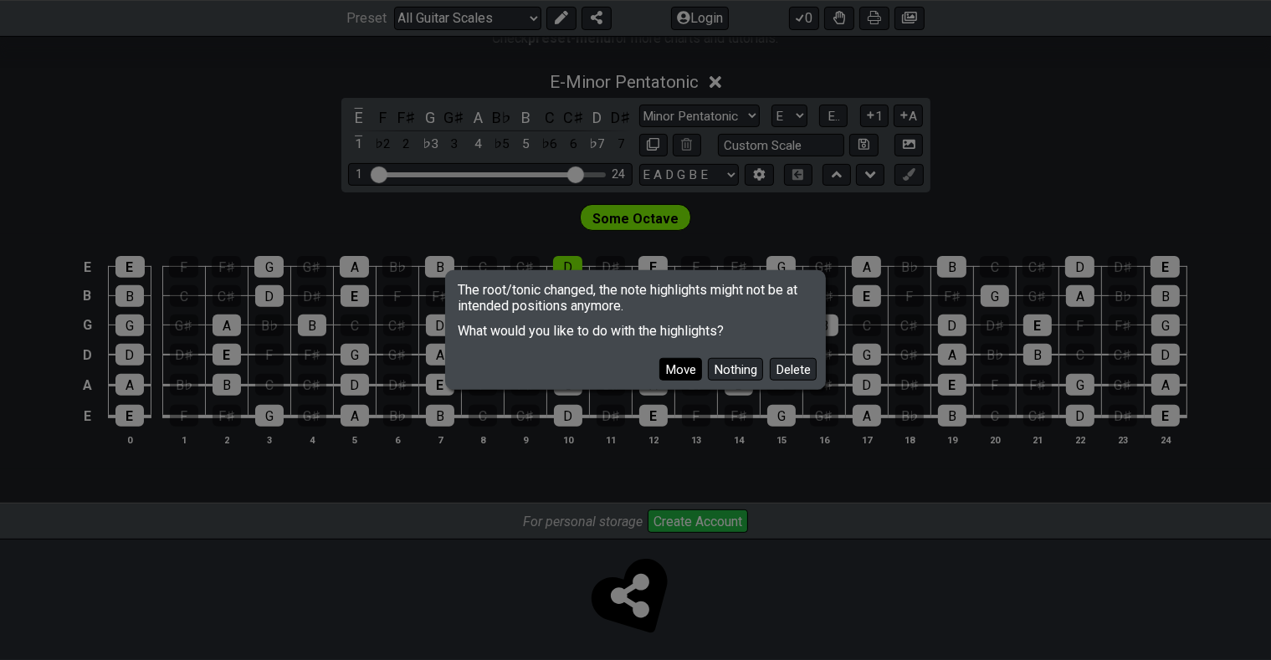
click at [688, 367] on button "Move" at bounding box center [681, 369] width 43 height 23
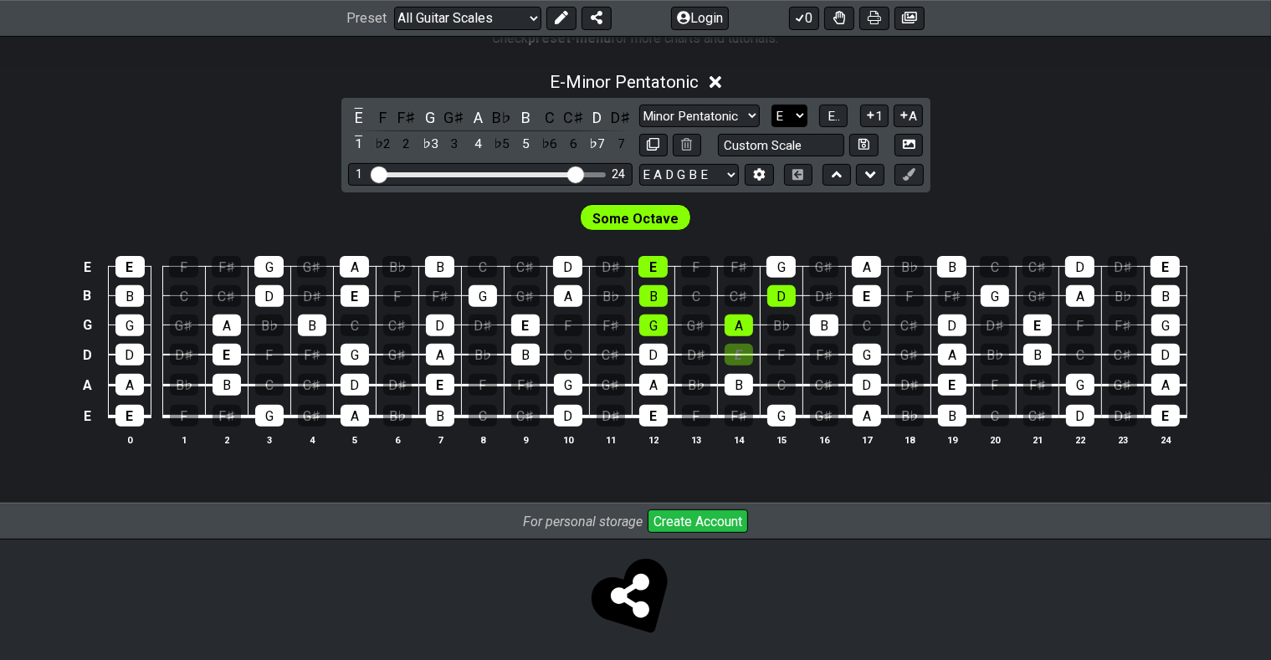
click at [772, 105] on select "A♭ A A♯ B♭ B C C♯ D♭ D D♯ E♭ E F F♯ G♭ G G♯" at bounding box center [790, 116] width 36 height 23
select select "D"
click option "D" at bounding box center [0, 0] width 0 height 0
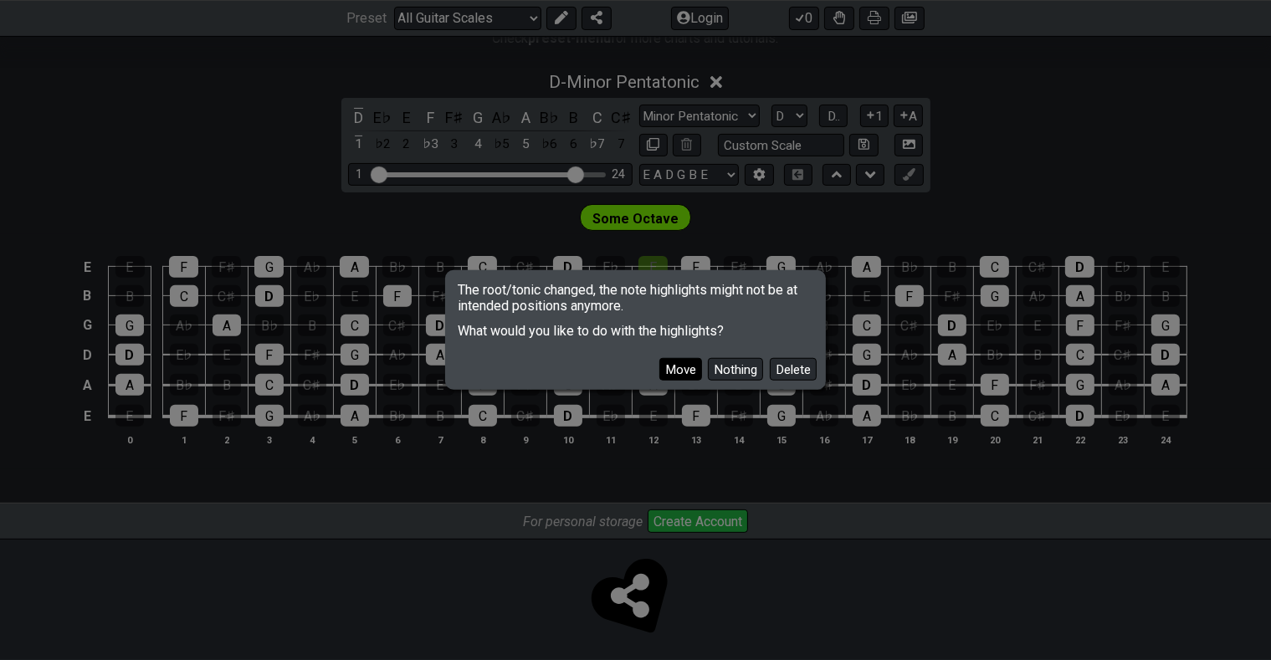
click at [681, 370] on button "Move" at bounding box center [681, 369] width 43 height 23
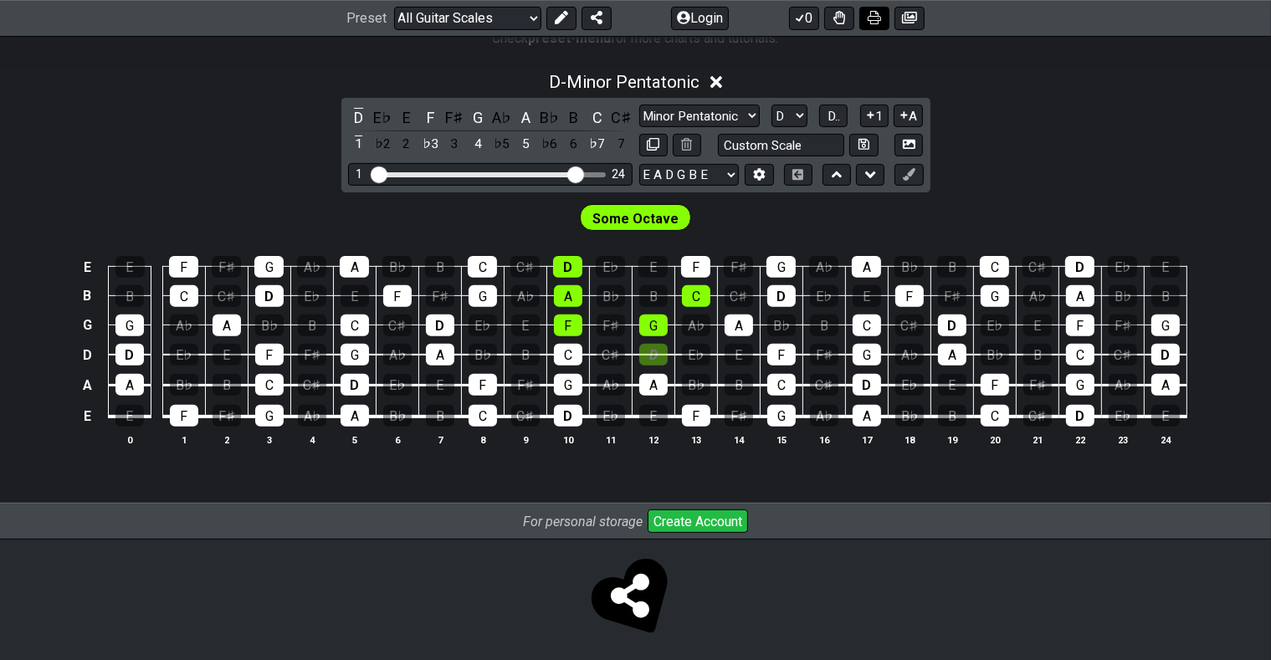
click at [873, 18] on icon at bounding box center [874, 18] width 13 height 13
click at [804, 138] on input "text" at bounding box center [781, 145] width 127 height 23
type input "Custom Scale"
click at [999, 156] on div "D - Minor Pentatonic D E♭ E F F♯ G A♭ A B♭ B C C♯ 1 ♭2 2 ♭3 3 4 ♭5 5 ♭6 6 ♭7 7 …" at bounding box center [635, 266] width 1271 height 408
click at [762, 170] on icon at bounding box center [760, 174] width 12 height 13
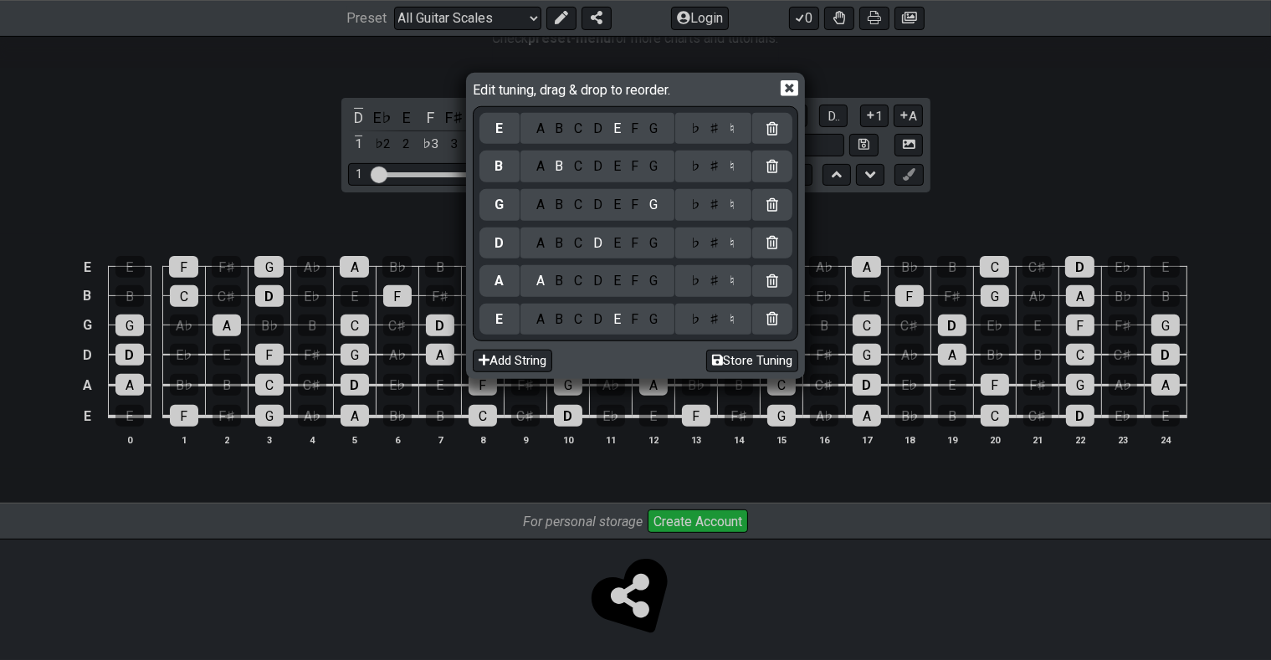
click at [999, 136] on div "Edit tuning, drag & drop to reorder. E A B C D E F G ♭ ♯ ♮ B A B C D E F G ♭ ♯ …" at bounding box center [635, 330] width 1271 height 660
click at [755, 359] on button "Store Tuning" at bounding box center [752, 361] width 92 height 23
click at [791, 86] on icon at bounding box center [790, 89] width 18 height 18
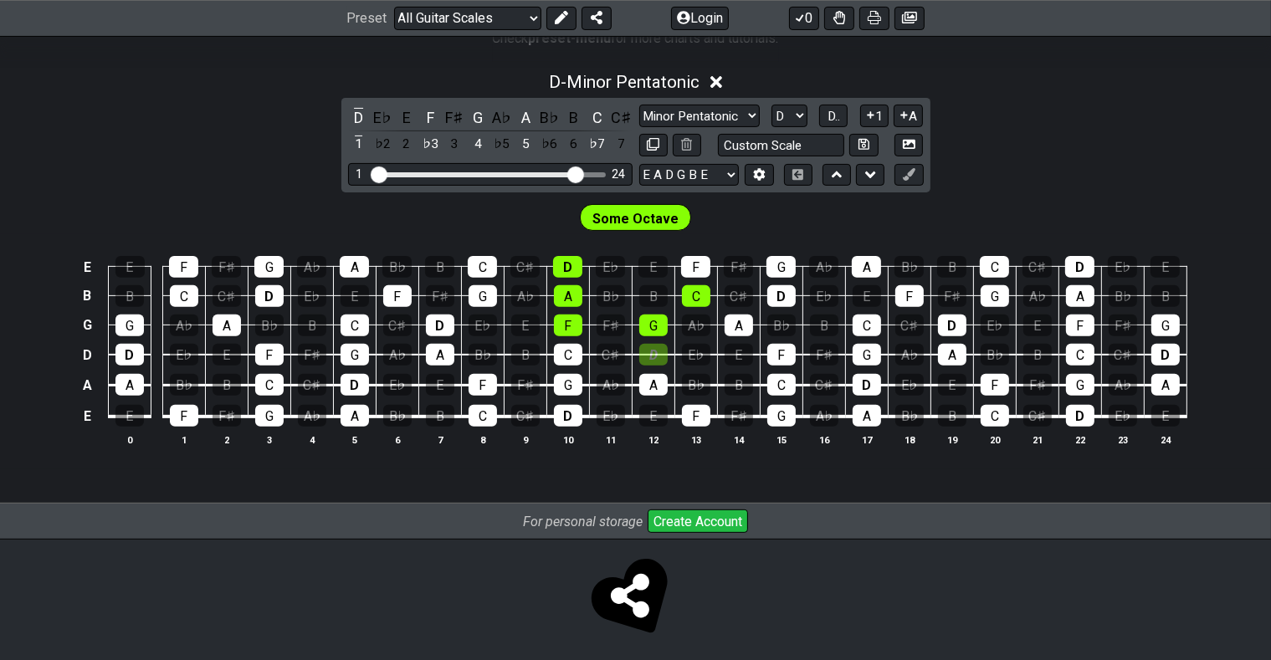
click at [660, 213] on span "Some Octave" at bounding box center [636, 219] width 86 height 24
click at [798, 169] on icon at bounding box center [798, 174] width 13 height 11
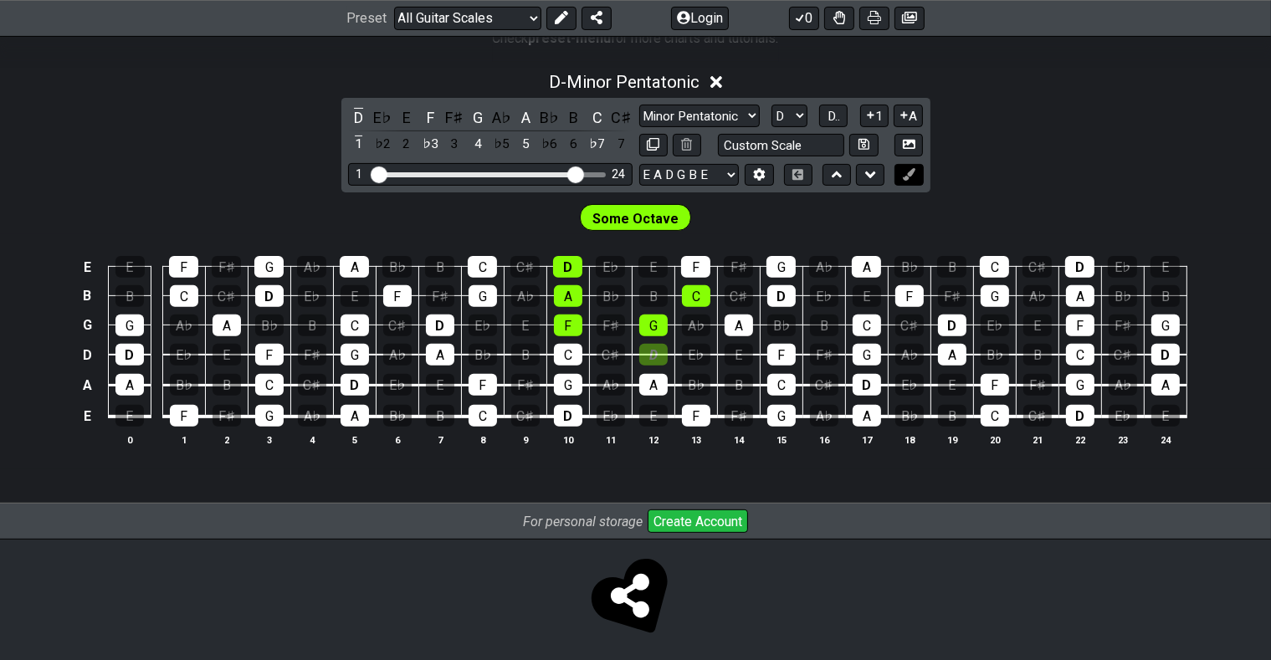
click at [913, 170] on icon at bounding box center [909, 174] width 13 height 13
click at [903, 172] on icon at bounding box center [909, 174] width 13 height 13
click at [867, 141] on icon at bounding box center [864, 144] width 11 height 13
select select "Custom Scale"
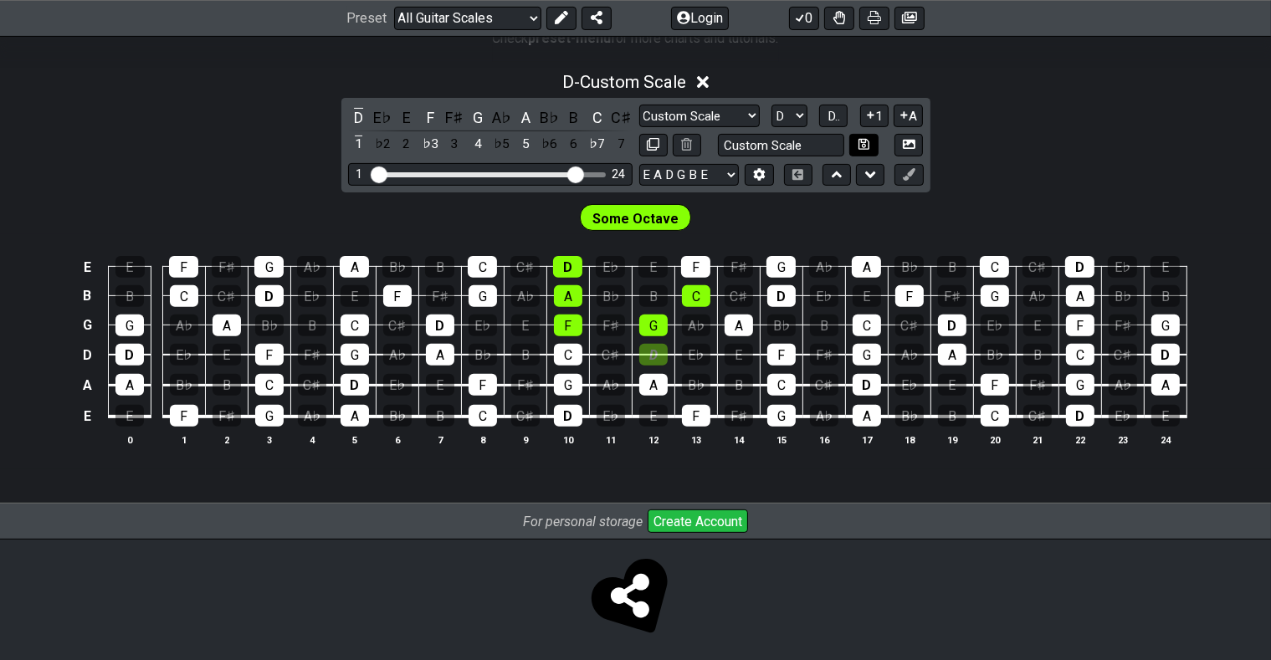
click at [867, 141] on icon at bounding box center [864, 144] width 11 height 13
click at [910, 142] on icon at bounding box center [909, 144] width 13 height 13
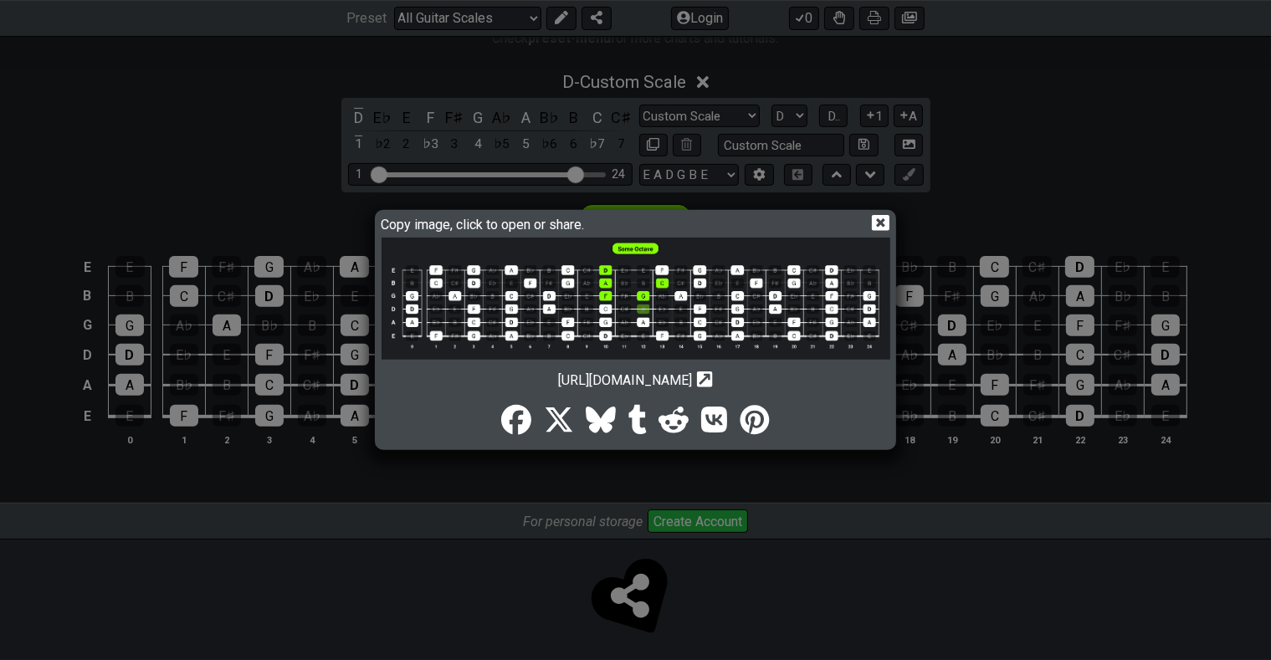
click at [678, 296] on img at bounding box center [636, 299] width 509 height 122
click at [881, 214] on icon at bounding box center [881, 223] width 18 height 18
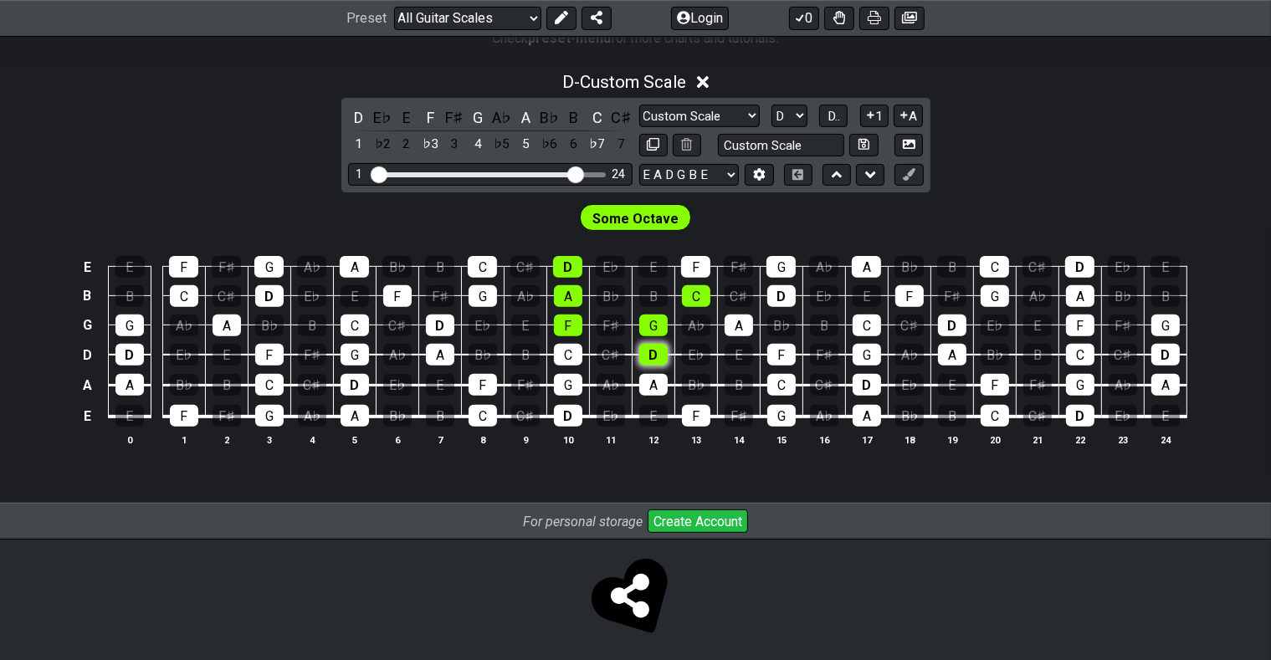
click at [654, 347] on div "D" at bounding box center [653, 355] width 28 height 22
click at [699, 351] on div "E♭" at bounding box center [696, 355] width 28 height 22
click at [695, 350] on div "E♭" at bounding box center [696, 355] width 28 height 22
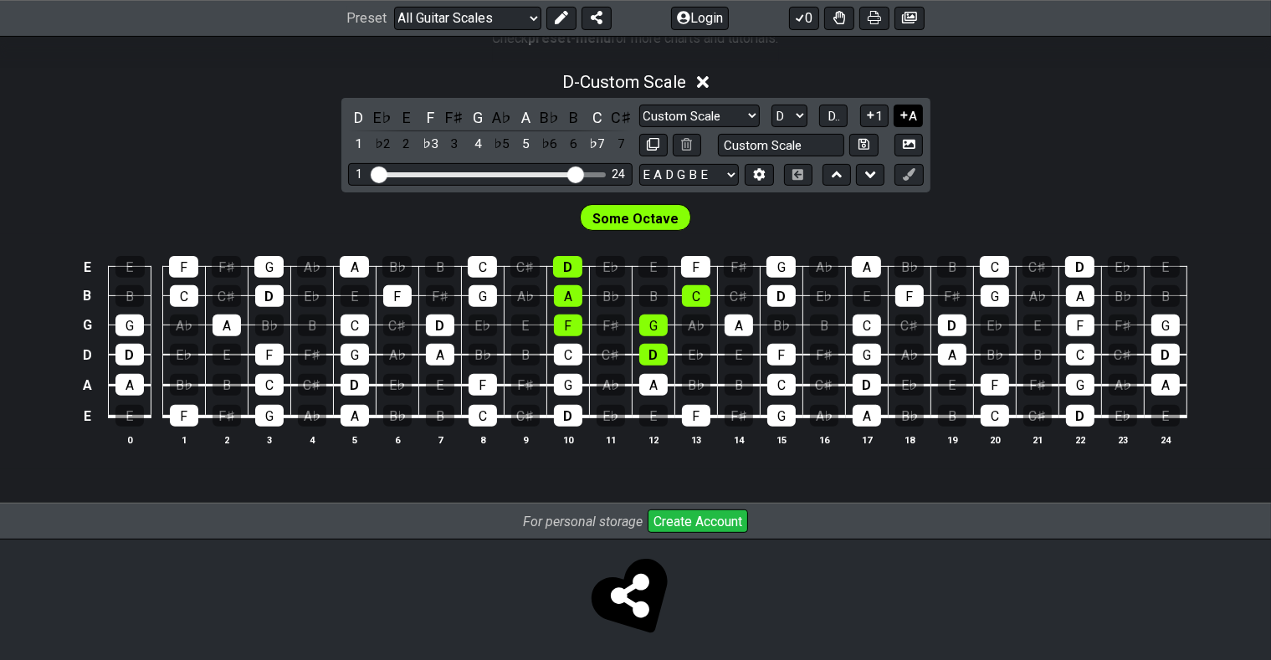
click at [909, 110] on icon at bounding box center [904, 115] width 16 height 13
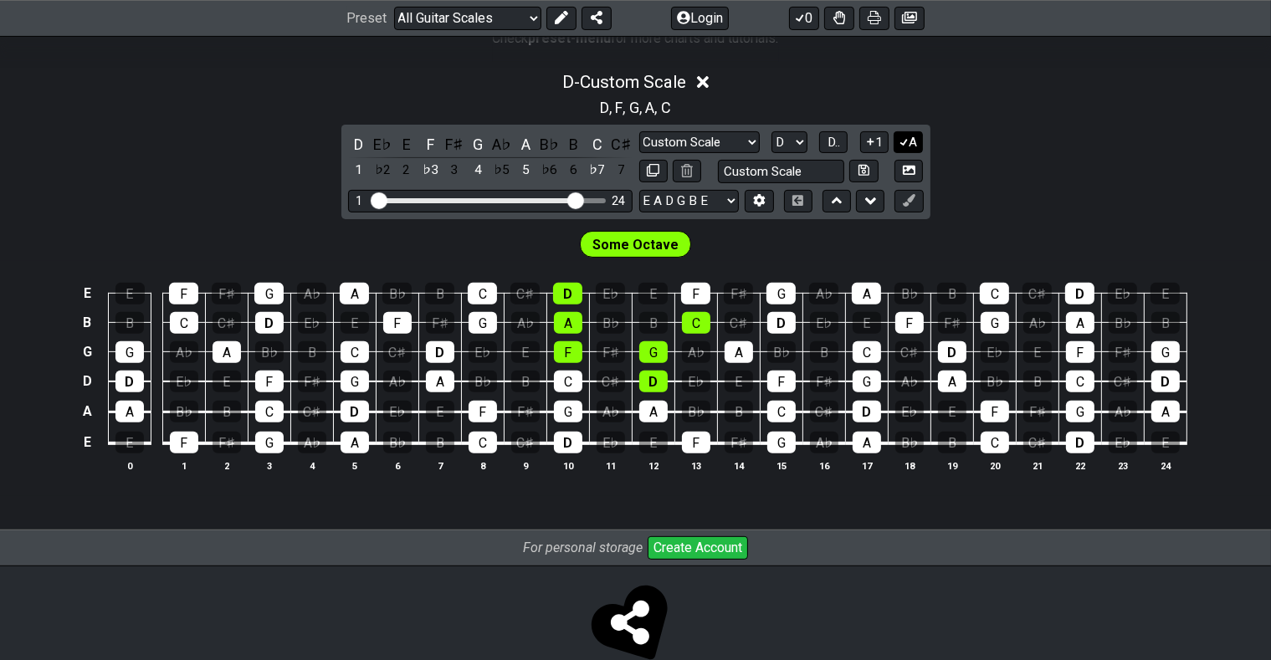
click at [909, 137] on icon at bounding box center [904, 142] width 16 height 13
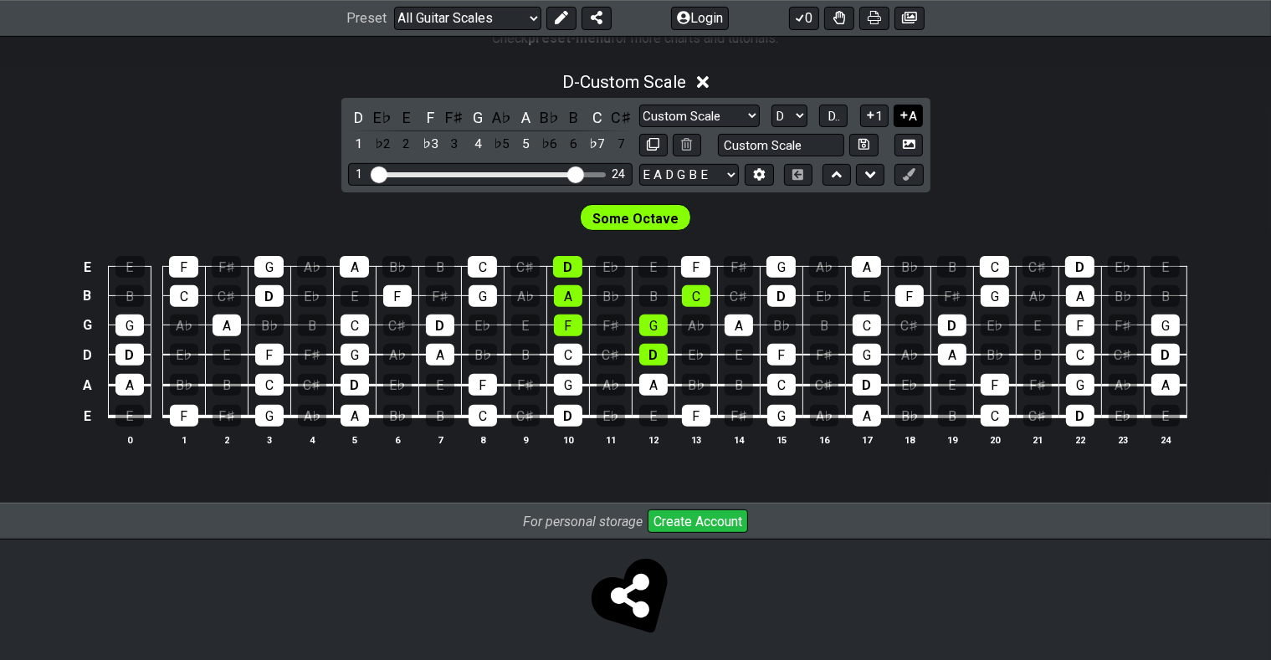
click at [909, 140] on icon at bounding box center [909, 144] width 13 height 9
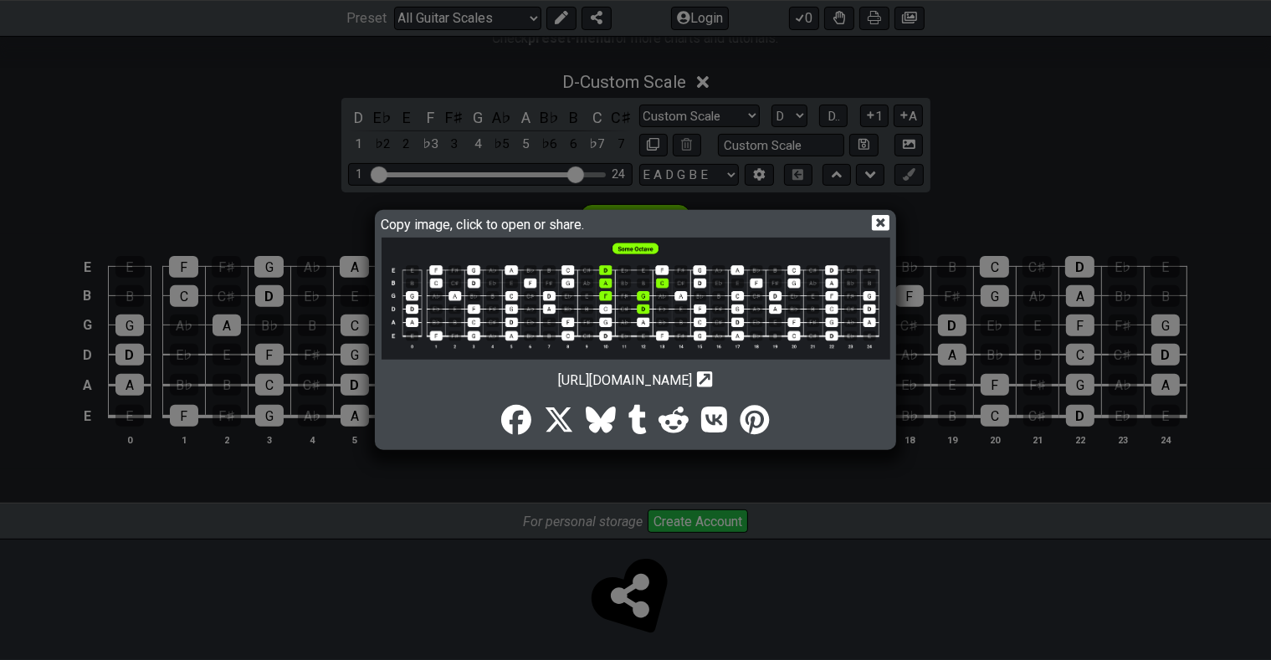
click at [881, 218] on icon at bounding box center [881, 223] width 18 height 16
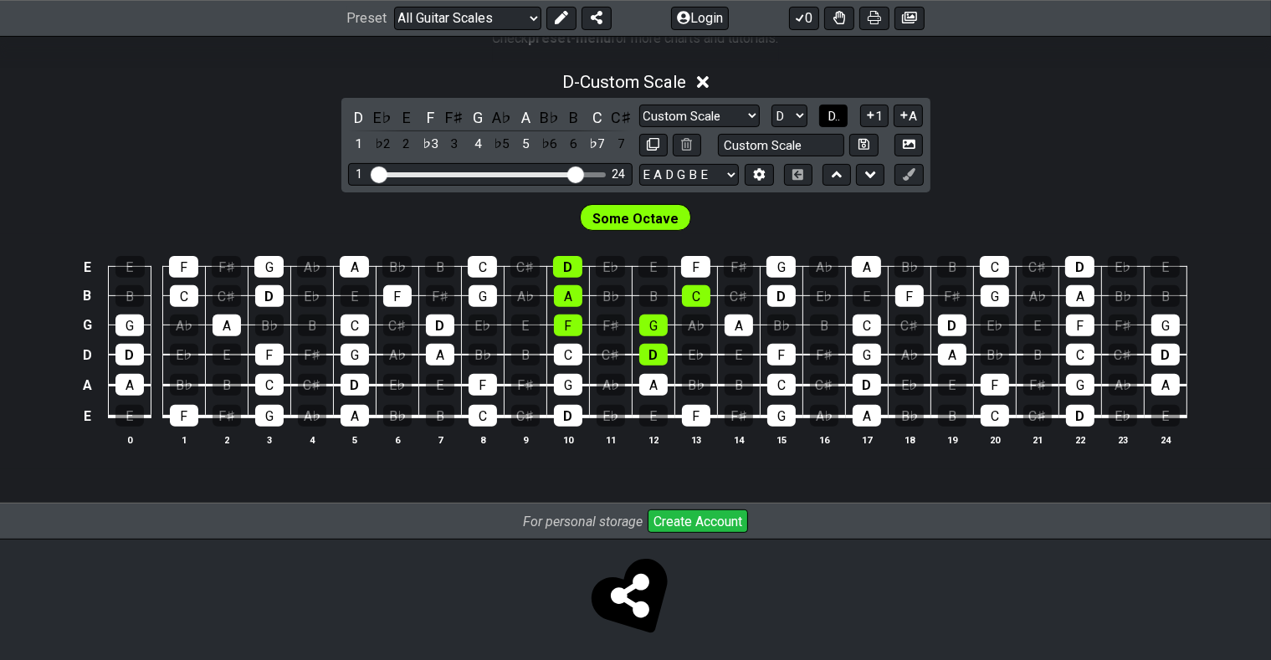
click at [840, 112] on span "D.." at bounding box center [834, 116] width 13 height 15
click at [841, 112] on span "1..7" at bounding box center [834, 116] width 20 height 15
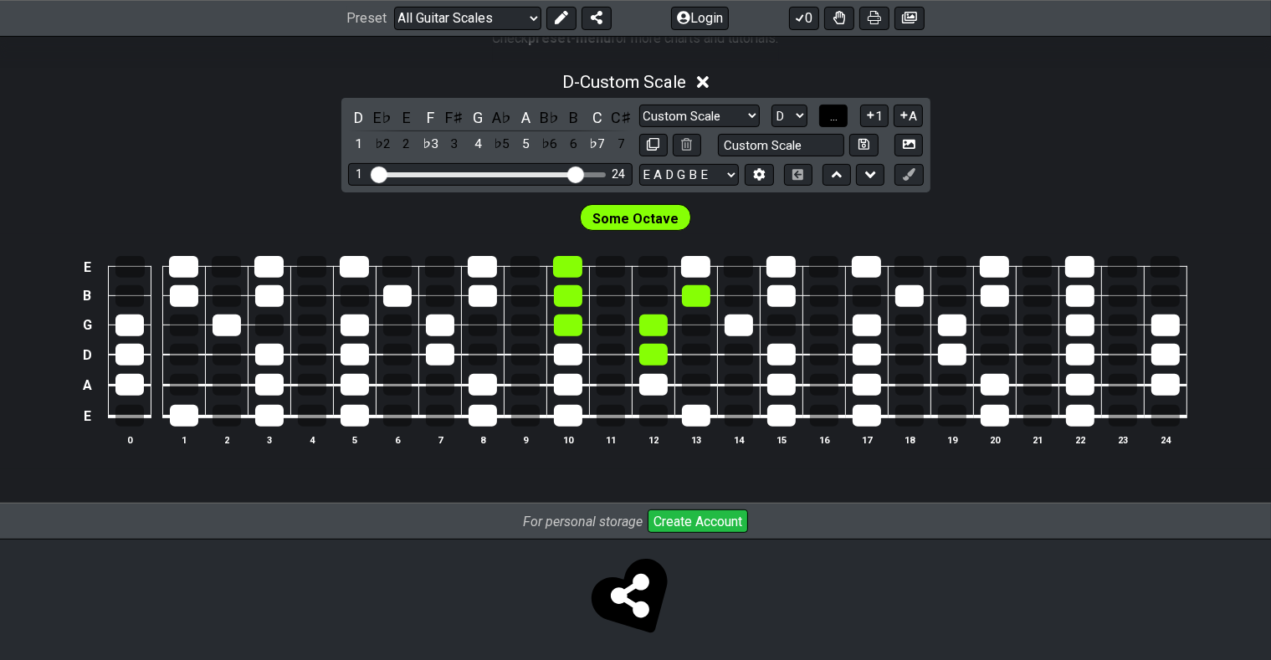
click at [838, 112] on span "..." at bounding box center [834, 116] width 8 height 15
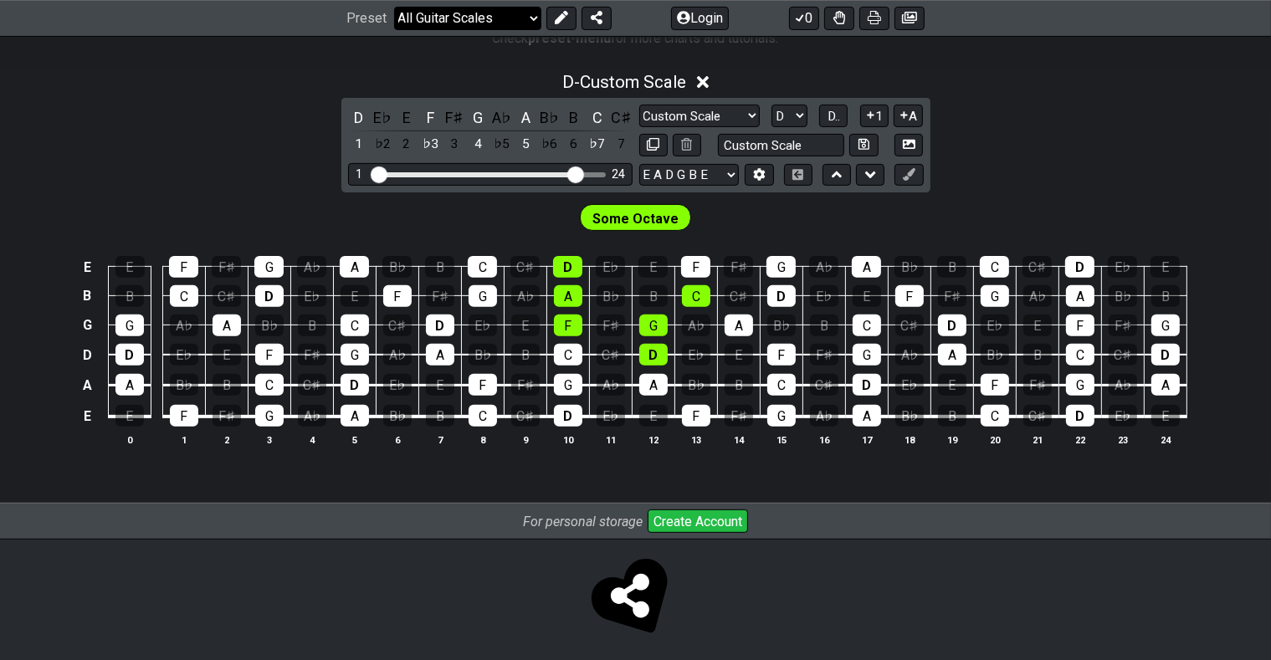
click at [394, 7] on select "Welcome to #fretflip! Initial Preset Custom Preset Minor Pentatonic Major Penta…" at bounding box center [467, 18] width 147 height 23
click option "Common Chords" at bounding box center [0, 0] width 0 height 0
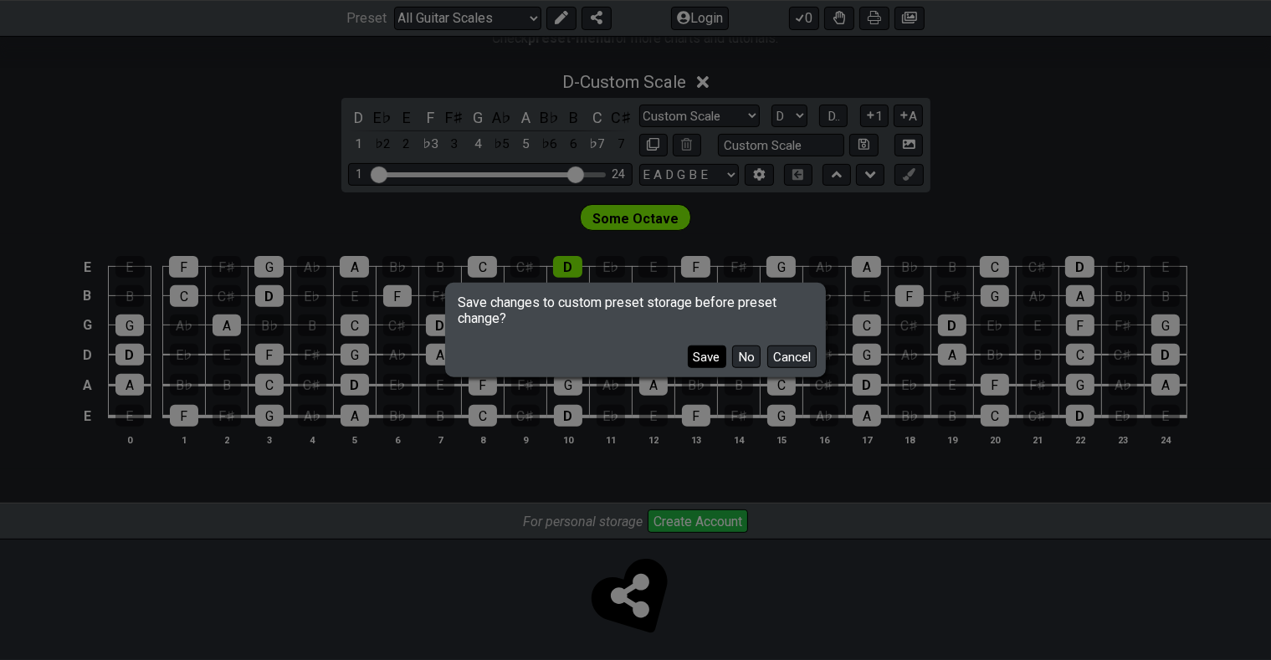
click at [701, 354] on button "Save" at bounding box center [707, 357] width 39 height 23
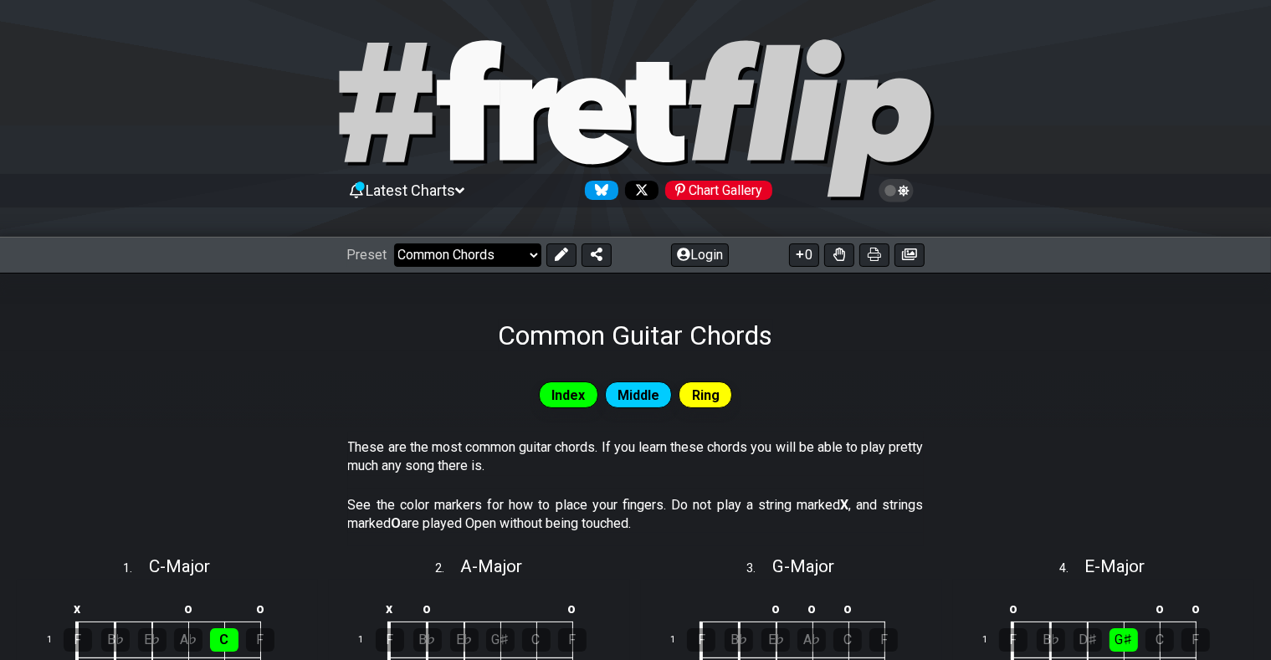
click at [394, 244] on select "Welcome to #fretflip! Initial Preset Any Guitar scale in any key and tuning Min…" at bounding box center [467, 255] width 147 height 23
click option "Minor Pentatonic" at bounding box center [0, 0] width 0 height 0
select select "/minor-pentatonic"
select select "C"
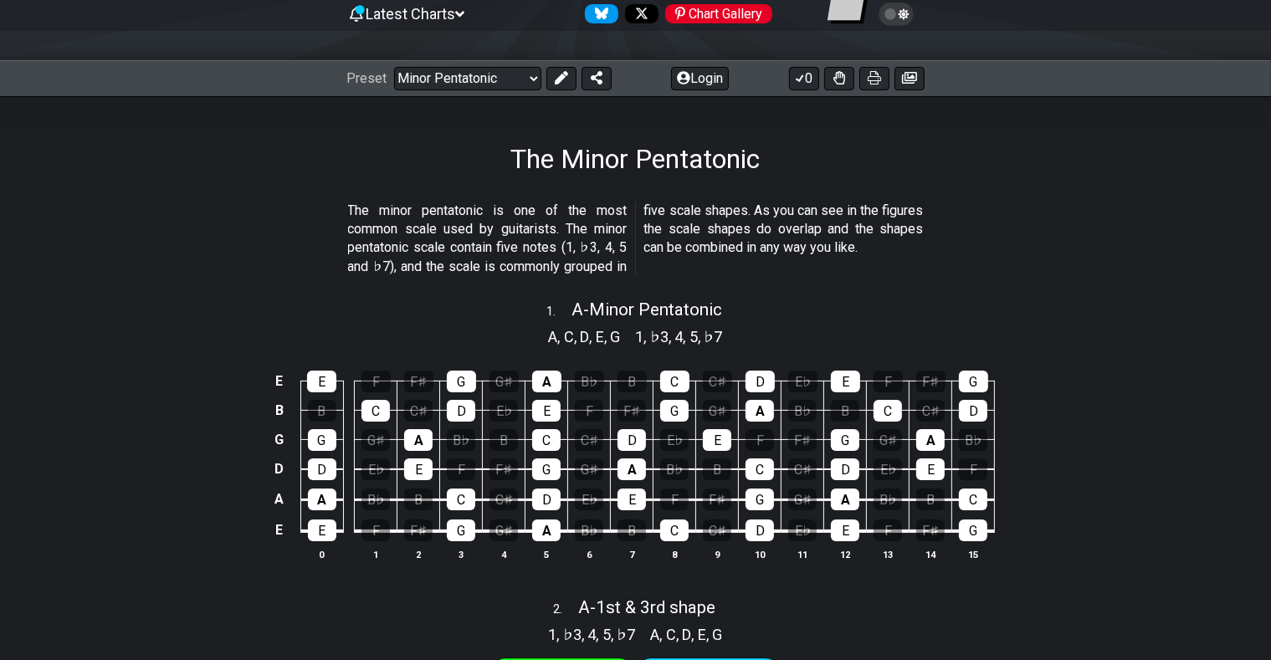
scroll to position [88, 0]
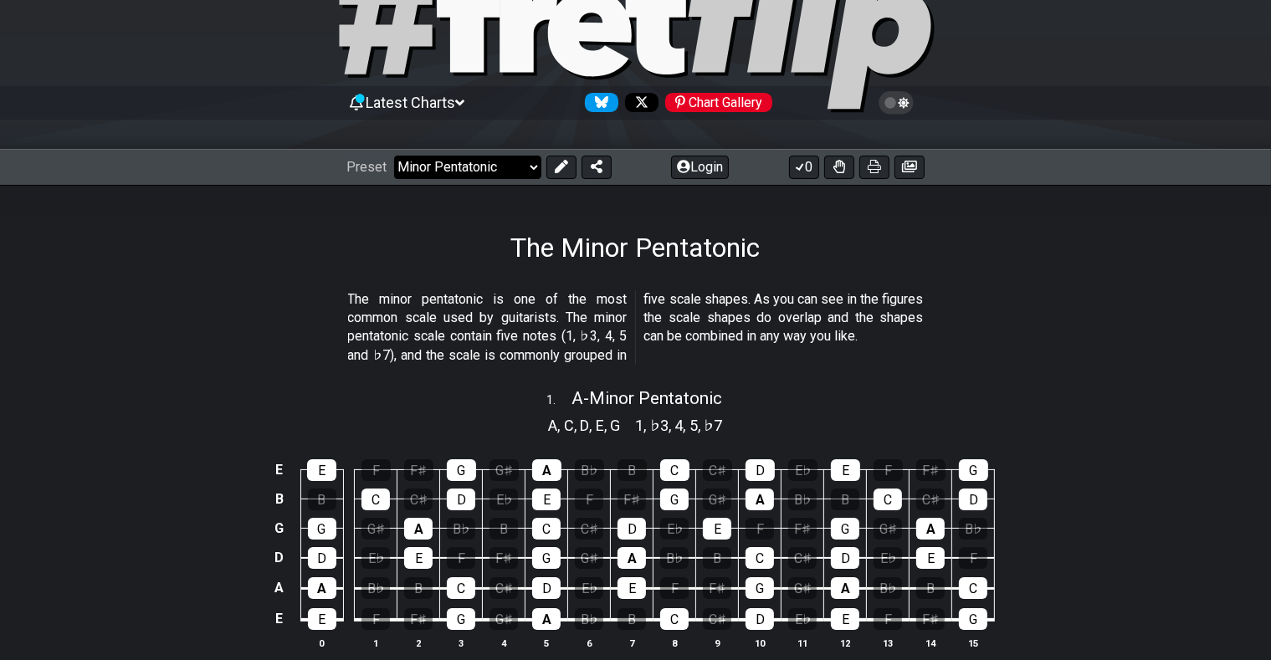
click at [394, 156] on select "Welcome to #fretflip! Initial Preset Any Guitar scale in any key and tuning Min…" at bounding box center [467, 167] width 147 height 23
click option "3NPS and CAGED-shapes" at bounding box center [0, 0] width 0 height 0
select select "/3nps-caged-shapes"
select select "A"
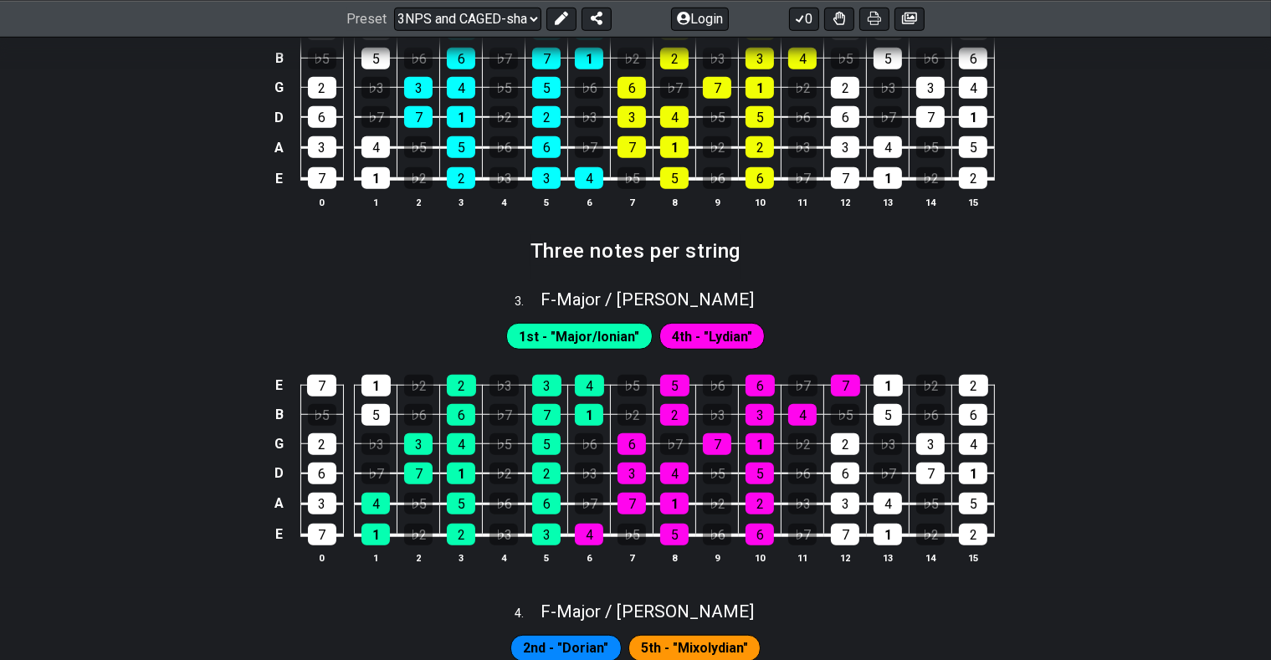
scroll to position [1148, 0]
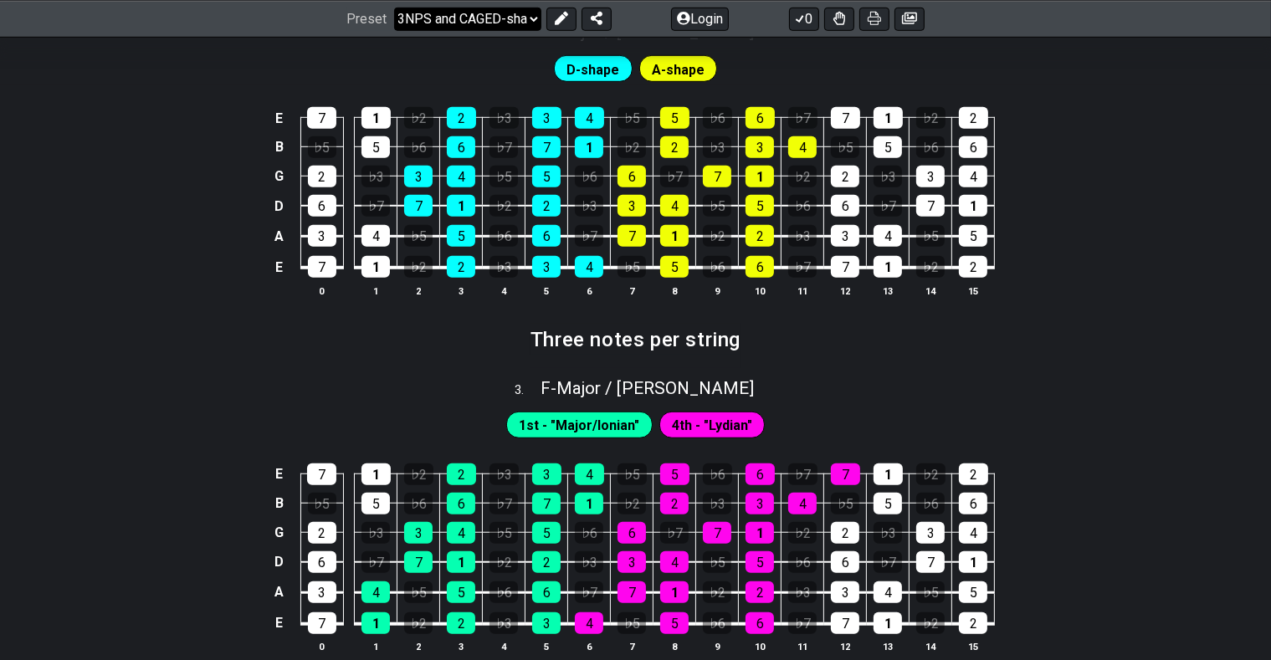
click at [394, 7] on select "Welcome to #fretflip! Initial Preset Any Guitar scale in any key and tuning Min…" at bounding box center [467, 18] width 147 height 23
click option "All Guitar Scales" at bounding box center [0, 0] width 0 height 0
select select "/guitar-scales"
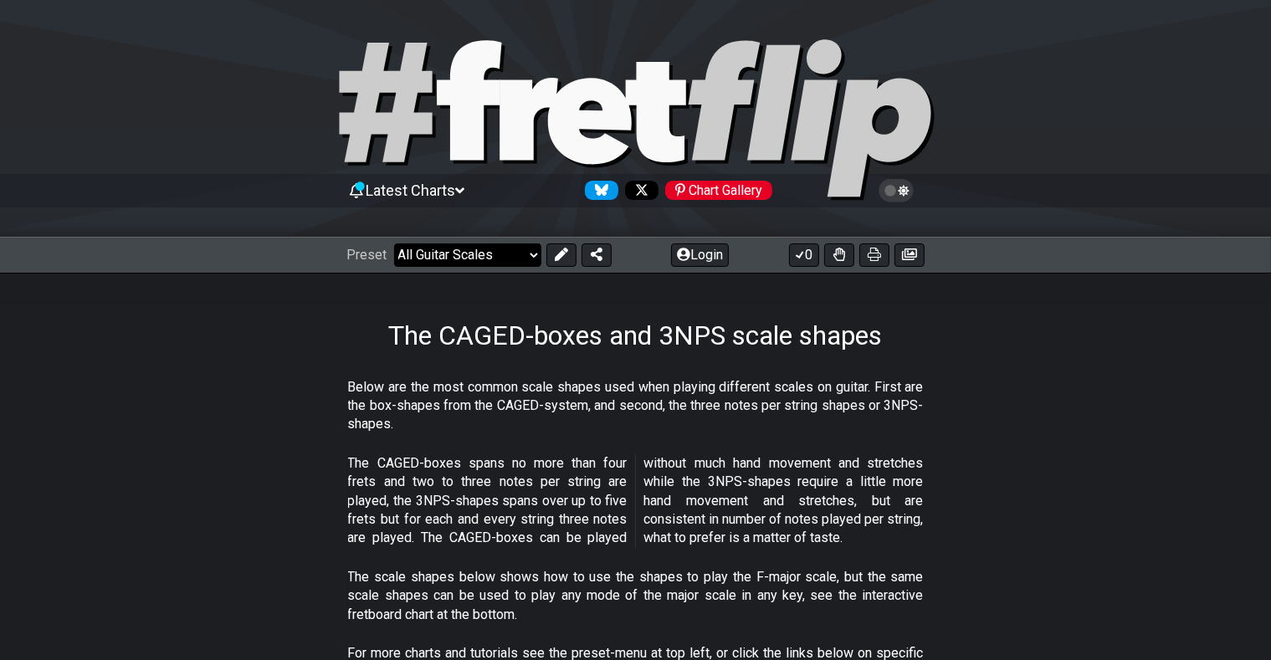
select select "C"
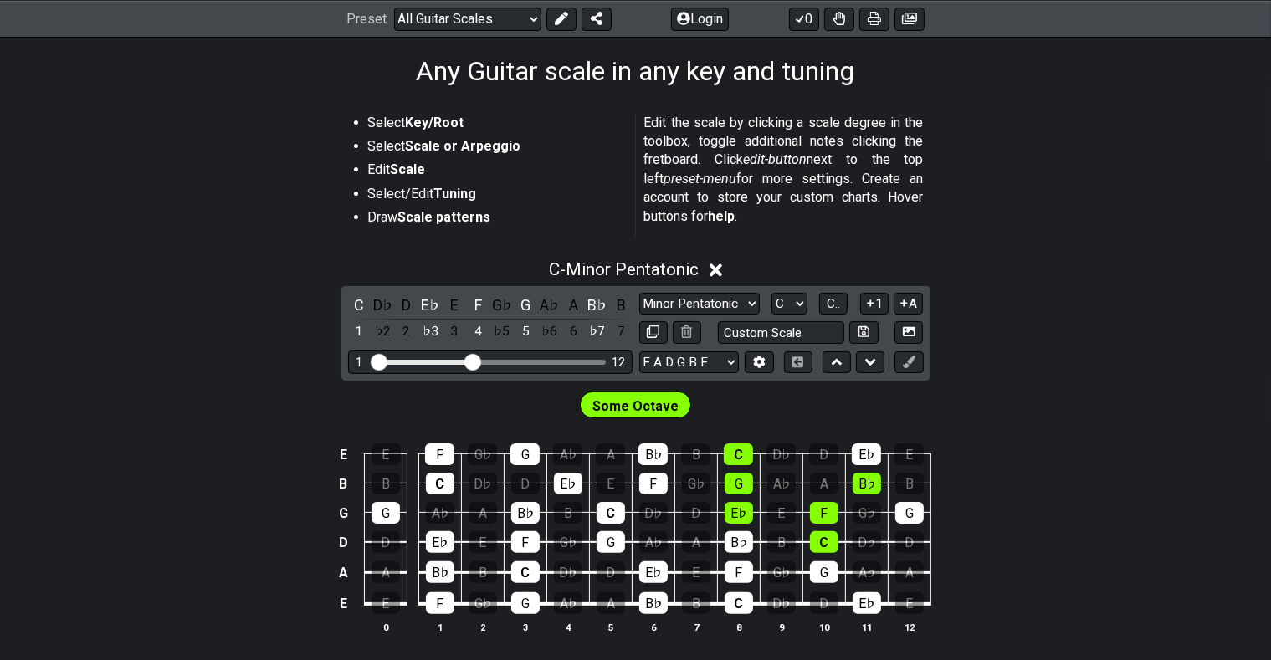
scroll to position [353, 0]
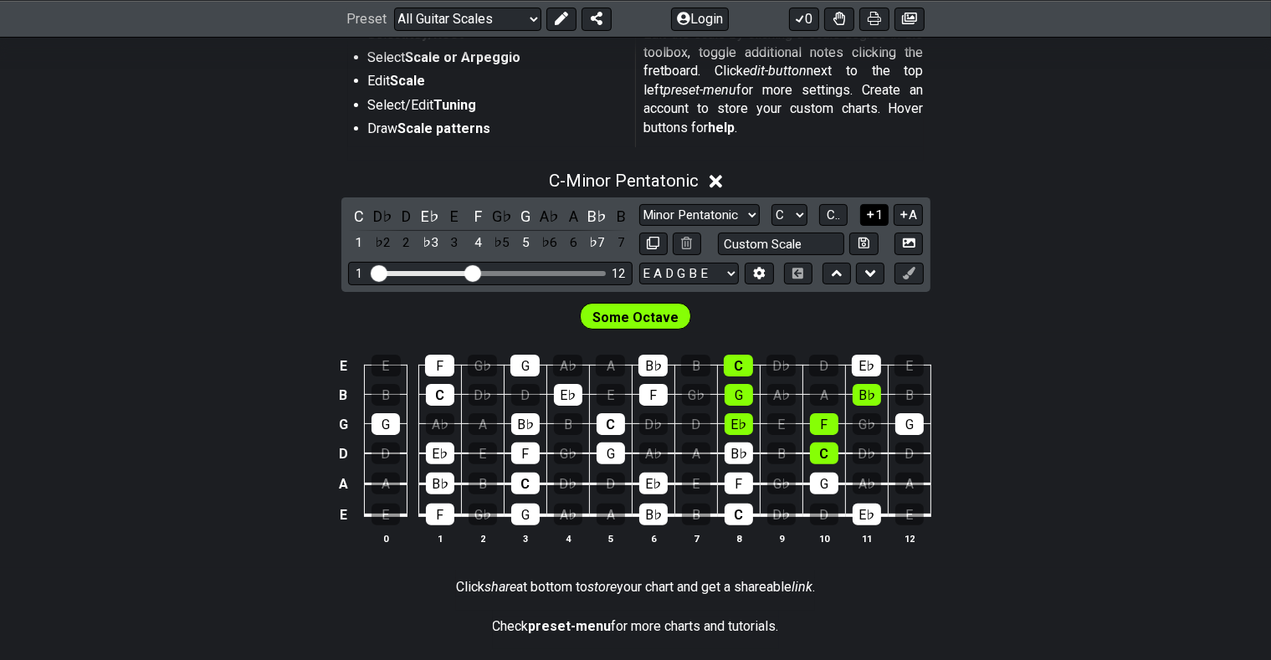
click at [877, 208] on button "1" at bounding box center [874, 215] width 28 height 23
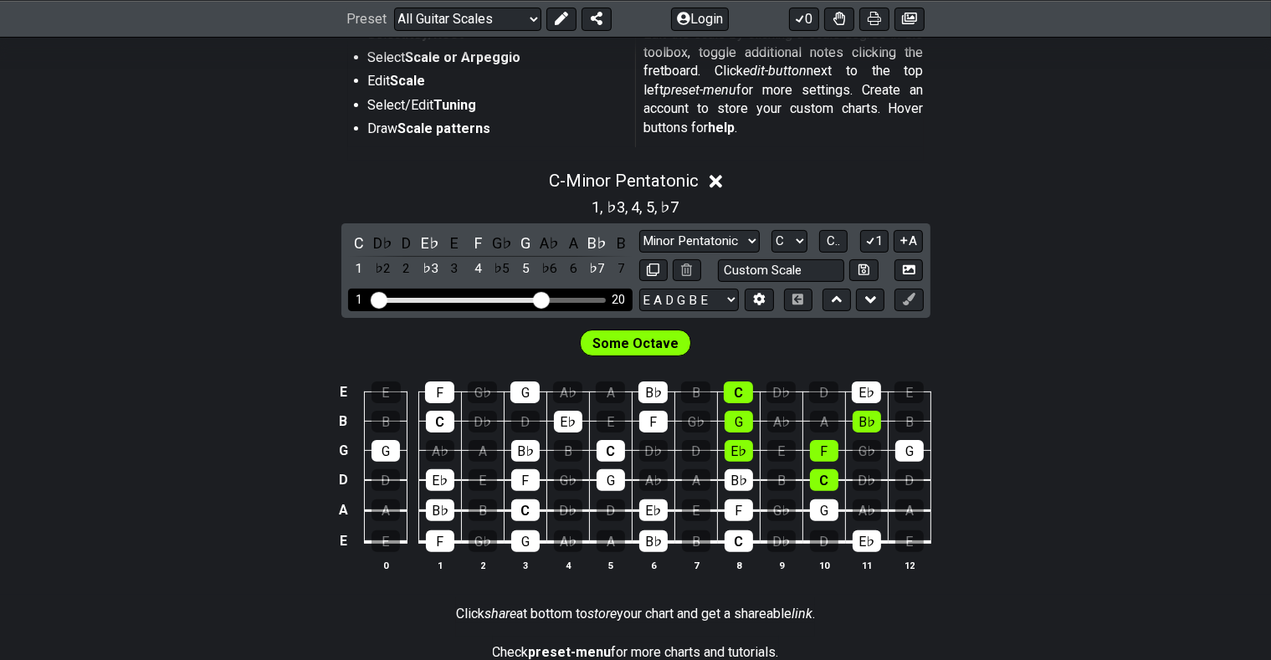
drag, startPoint x: 474, startPoint y: 297, endPoint x: 546, endPoint y: 299, distance: 72.0
click at [546, 299] on input "Visible fret range" at bounding box center [491, 299] width 238 height 0
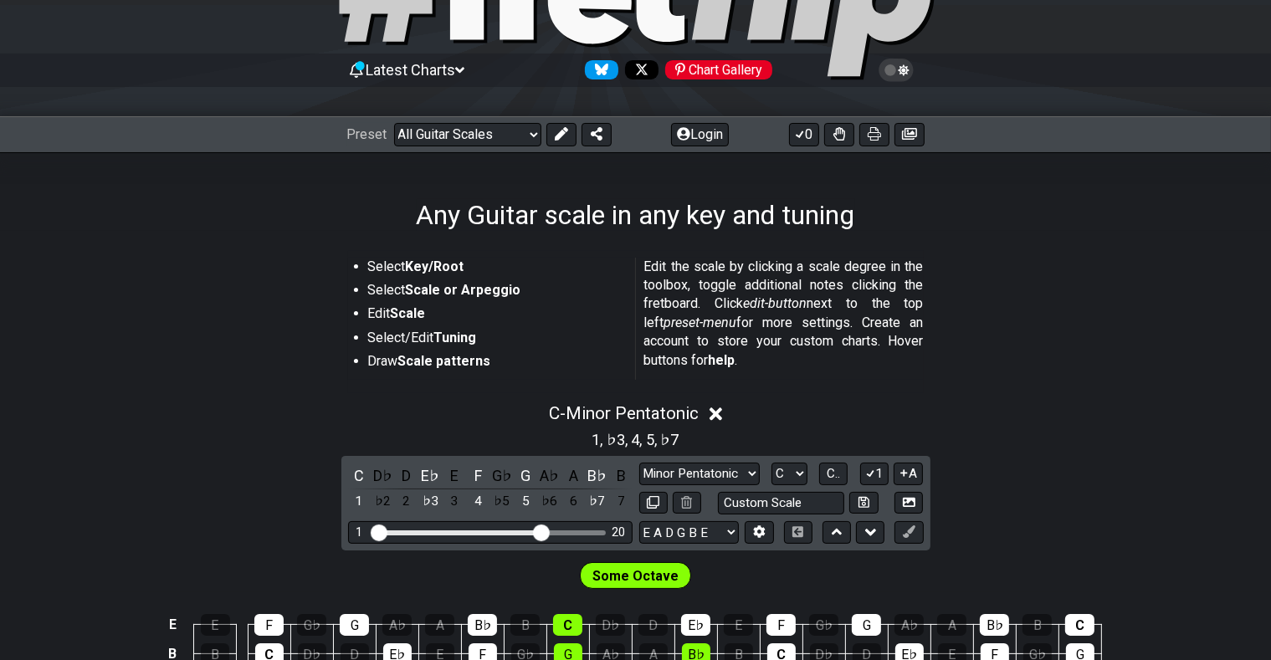
scroll to position [32, 0]
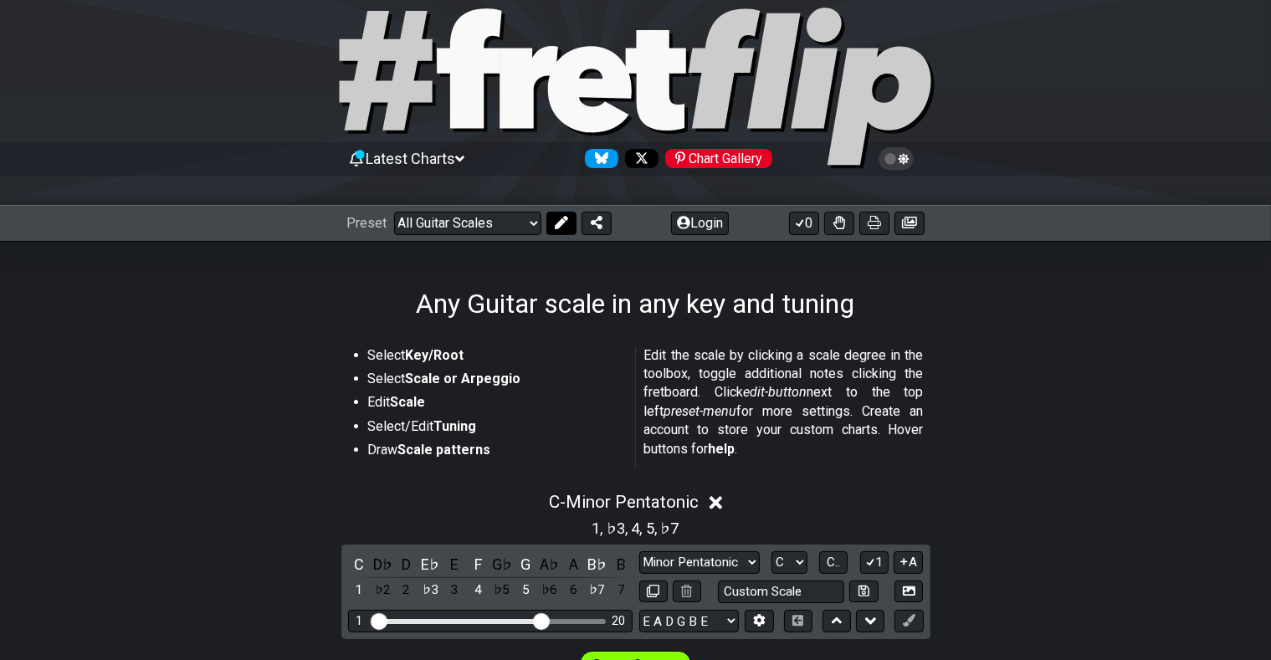
click at [561, 223] on icon at bounding box center [560, 222] width 13 height 13
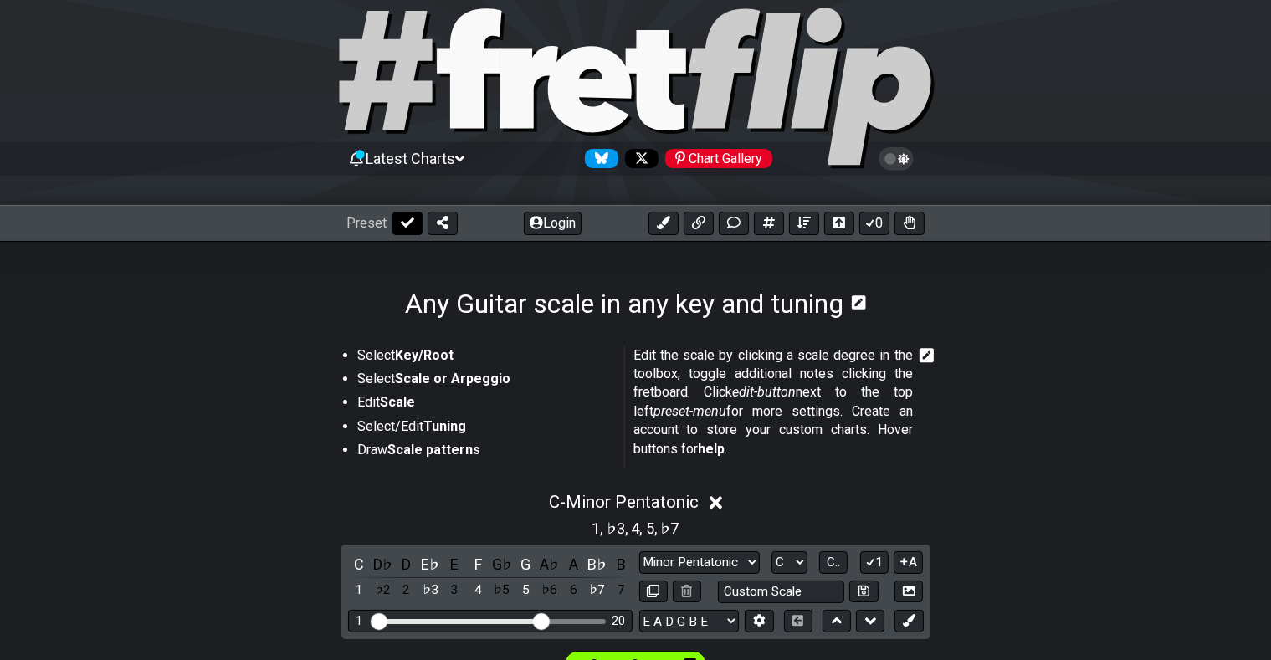
click at [407, 219] on icon at bounding box center [407, 222] width 13 height 13
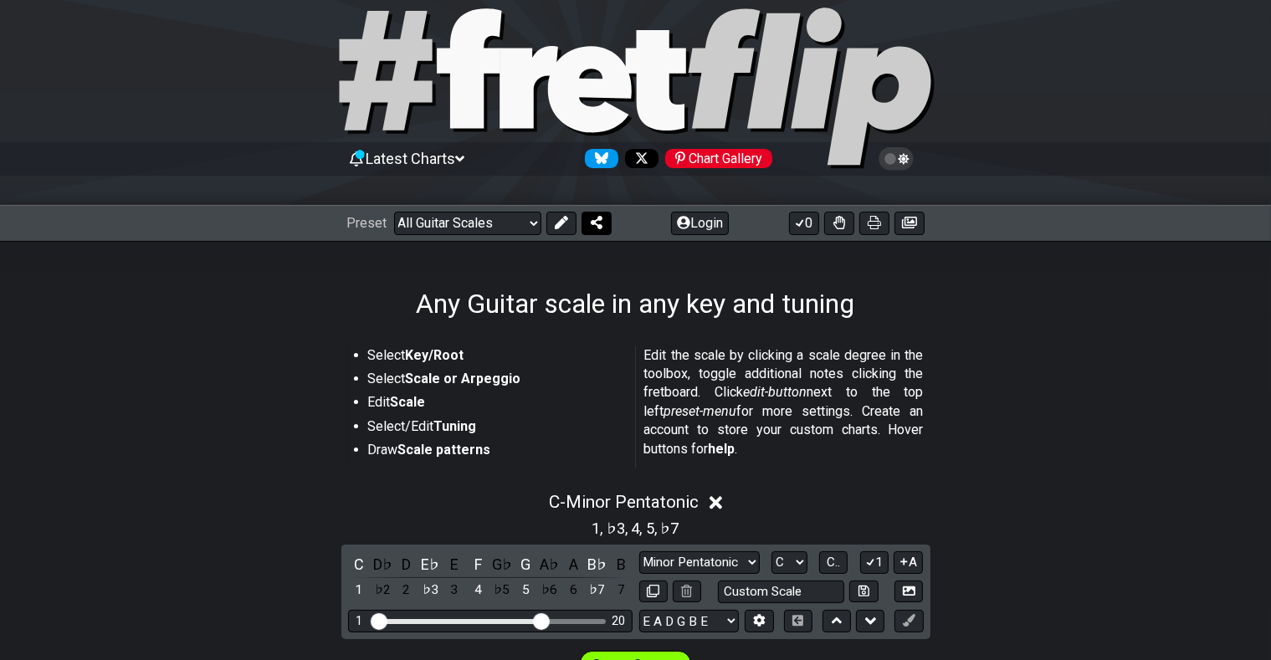
click at [596, 222] on icon at bounding box center [597, 222] width 12 height 13
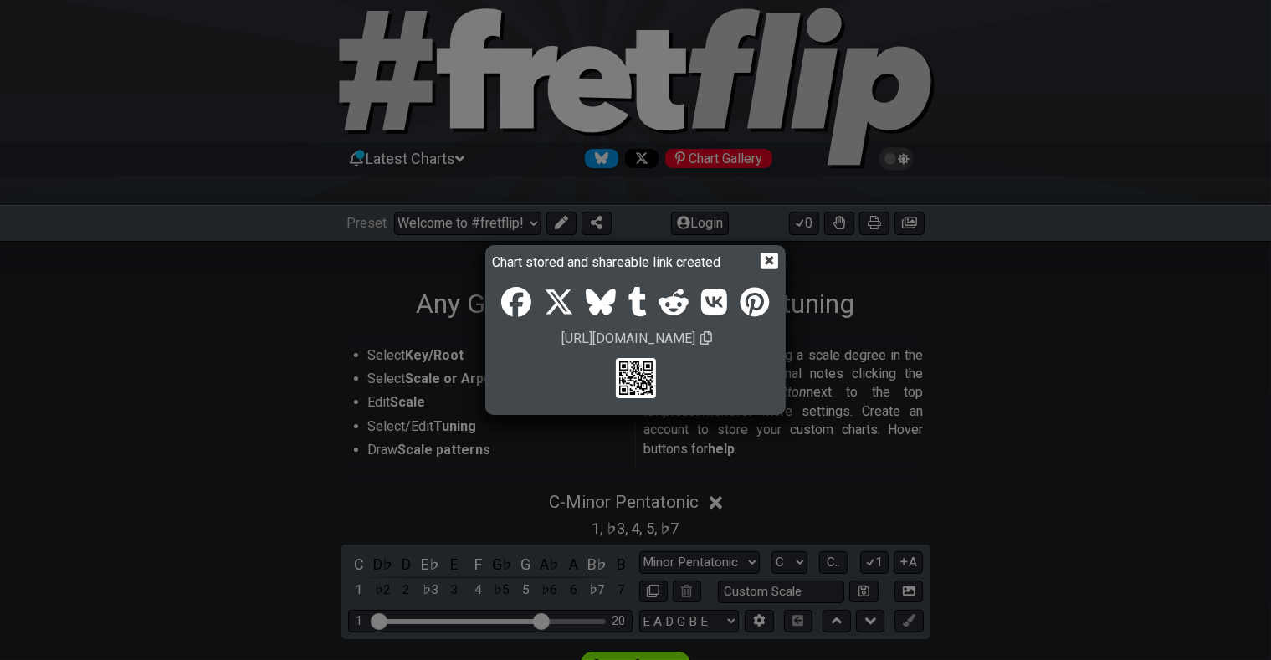
click at [772, 257] on icon at bounding box center [770, 261] width 18 height 18
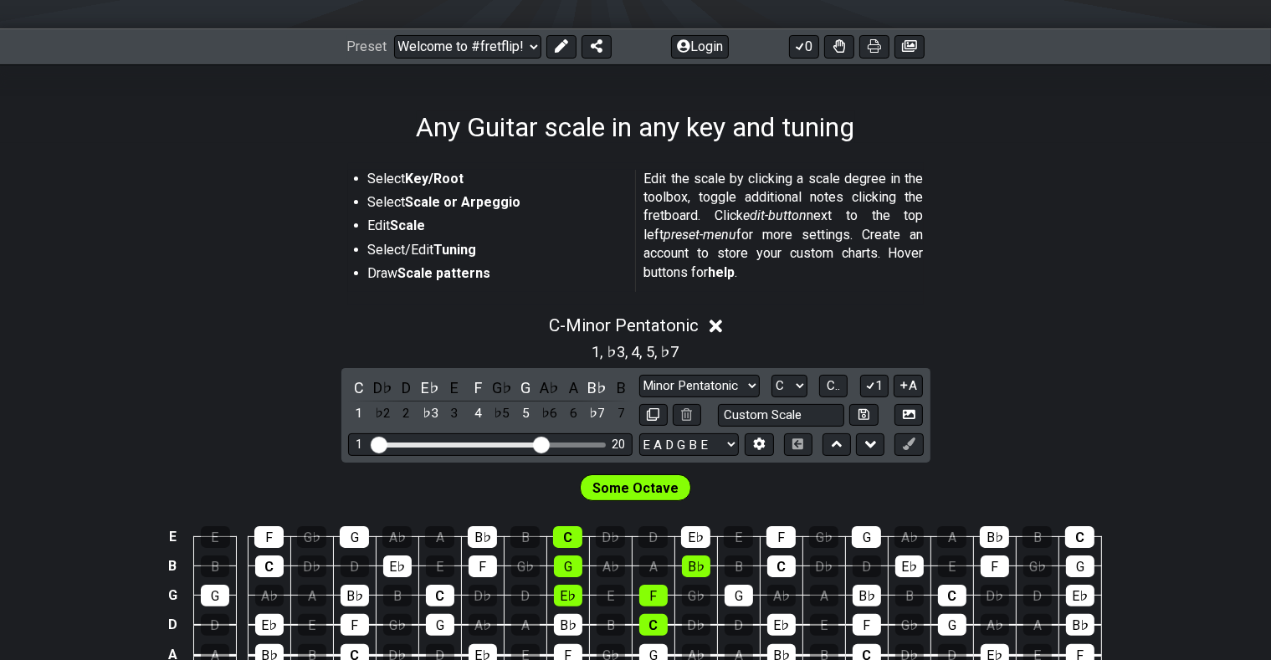
scroll to position [121, 0]
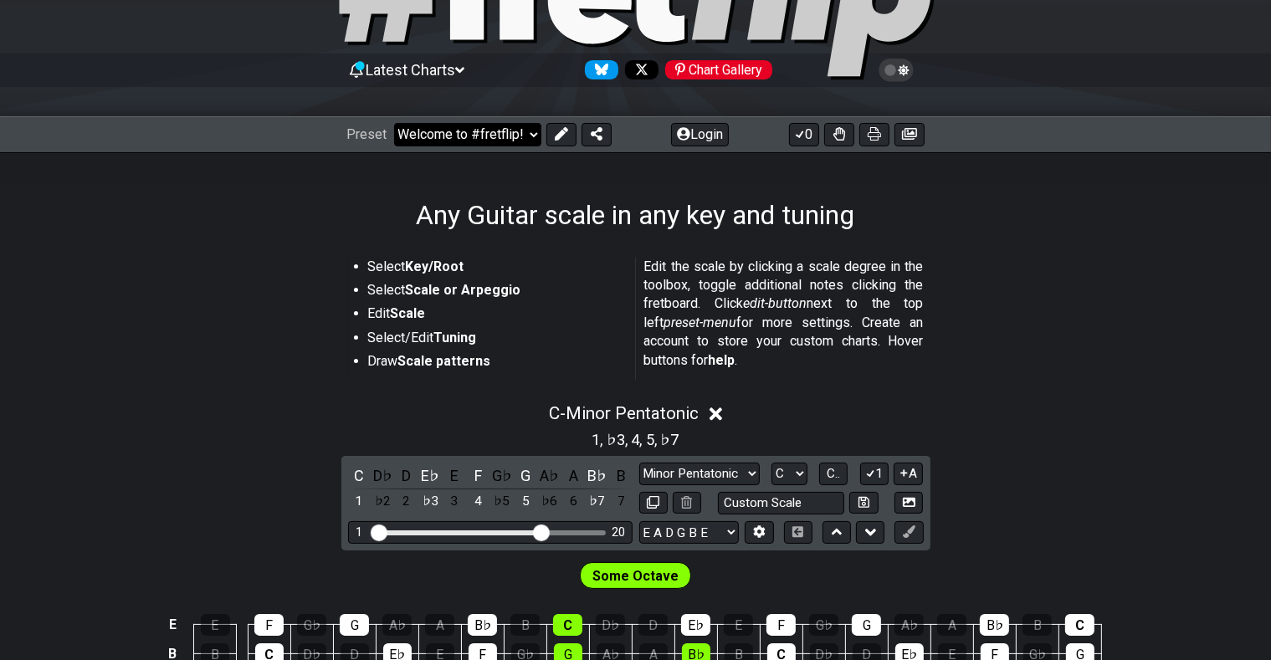
click at [394, 123] on select "Welcome to #fretflip! Initial Preset Any Guitar scale in any key and tuning Min…" at bounding box center [467, 134] width 147 height 23
click option "Minor Pentatonic" at bounding box center [0, 0] width 0 height 0
select select "/minor-pentatonic"
select select "C"
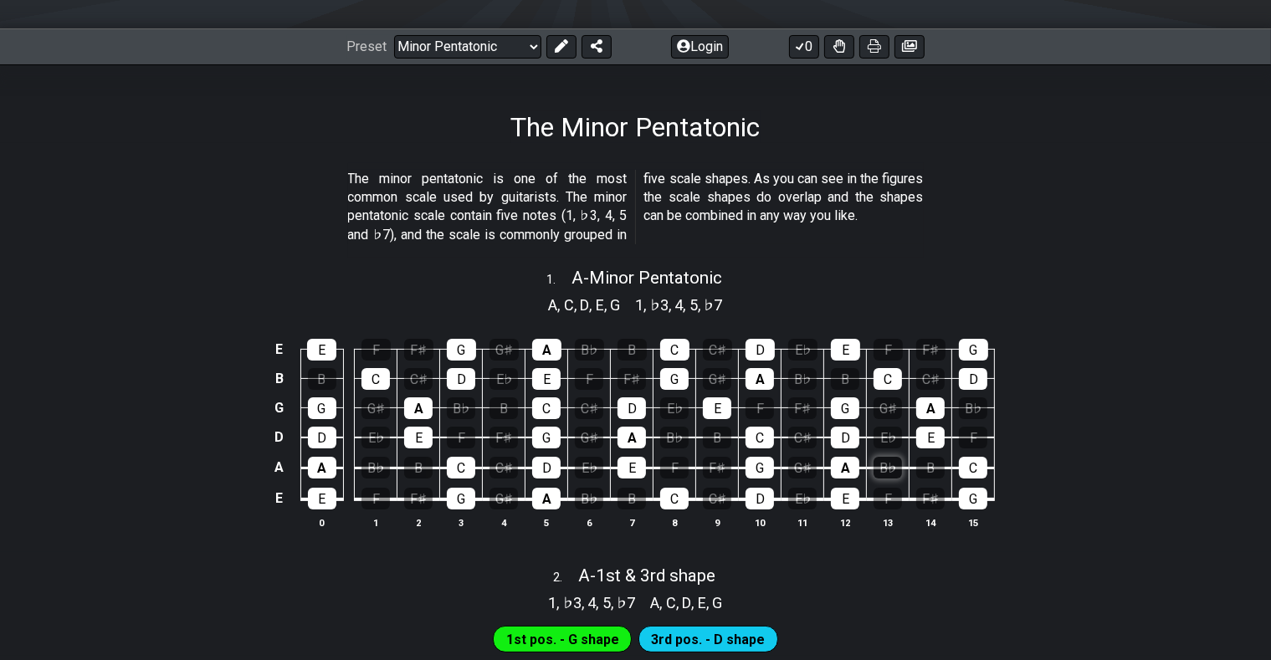
scroll to position [32, 0]
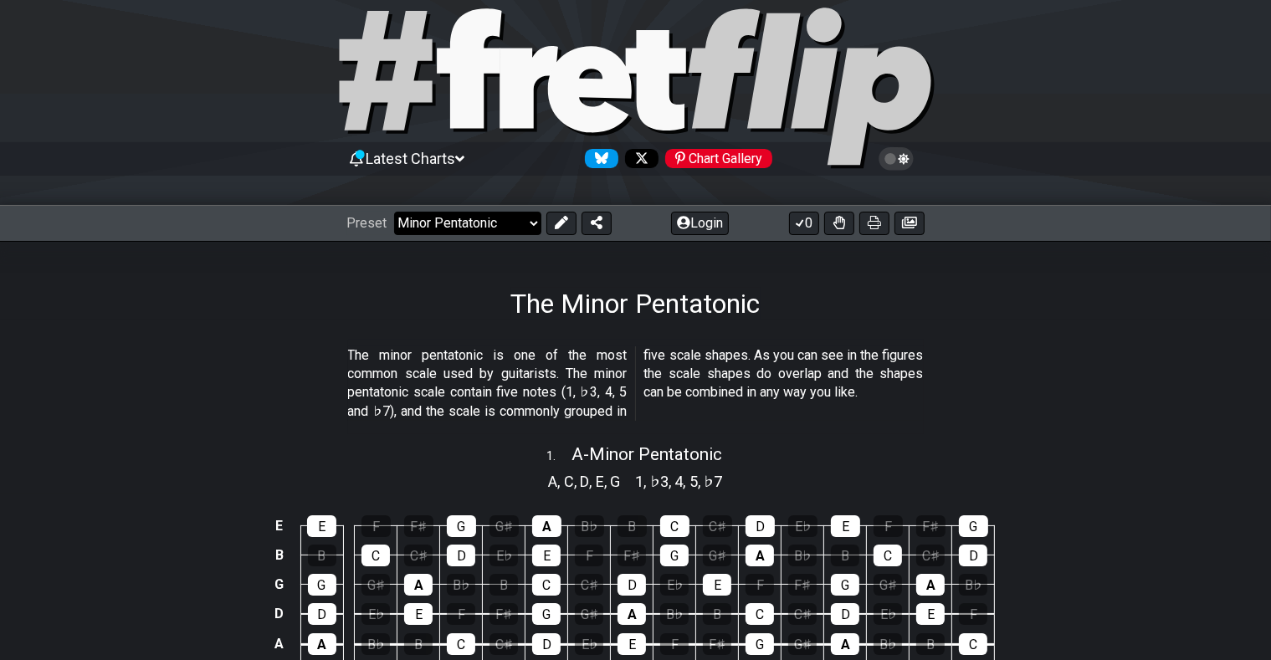
click at [394, 212] on select "Welcome to #fretflip! Initial Preset Any Guitar scale in any key and tuning Min…" at bounding box center [467, 223] width 147 height 23
click option "Welcome to #fretflip!" at bounding box center [0, 0] width 0 height 0
select select "/welcome"
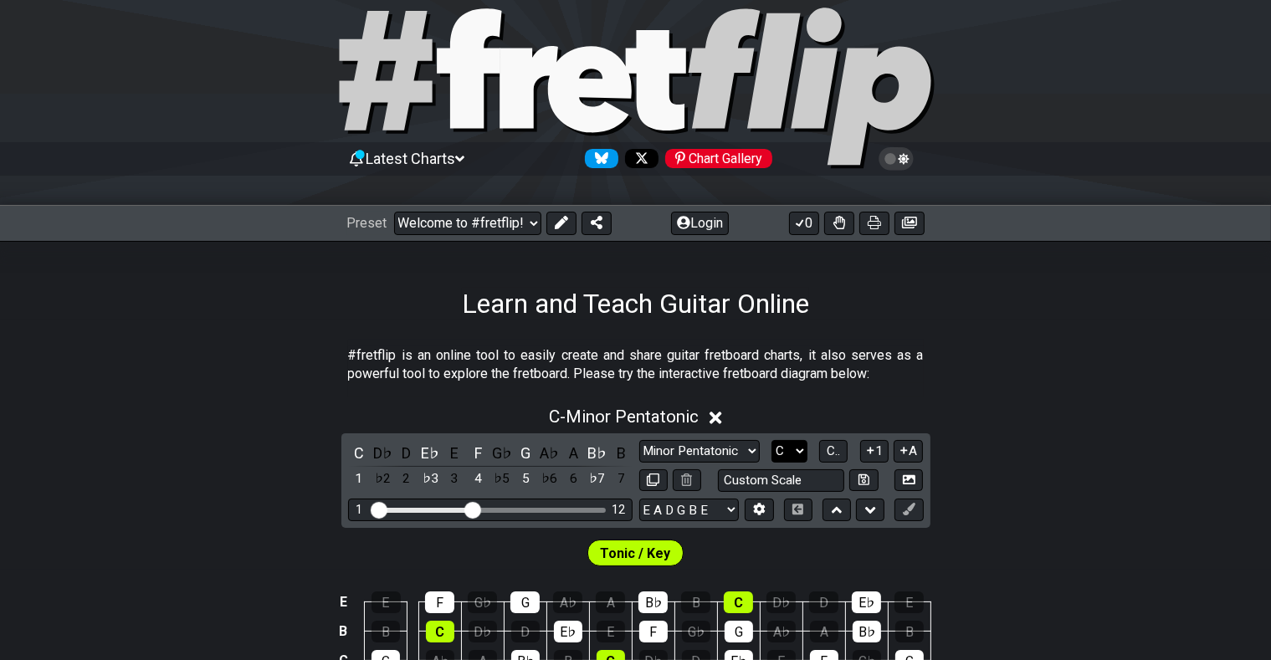
click at [772, 440] on select "A♭ A A♯ B♭ B C C♯ D♭ D D♯ E♭ E F F♯ G♭ G G♯" at bounding box center [790, 451] width 36 height 23
select select "A"
click option "A" at bounding box center [0, 0] width 0 height 0
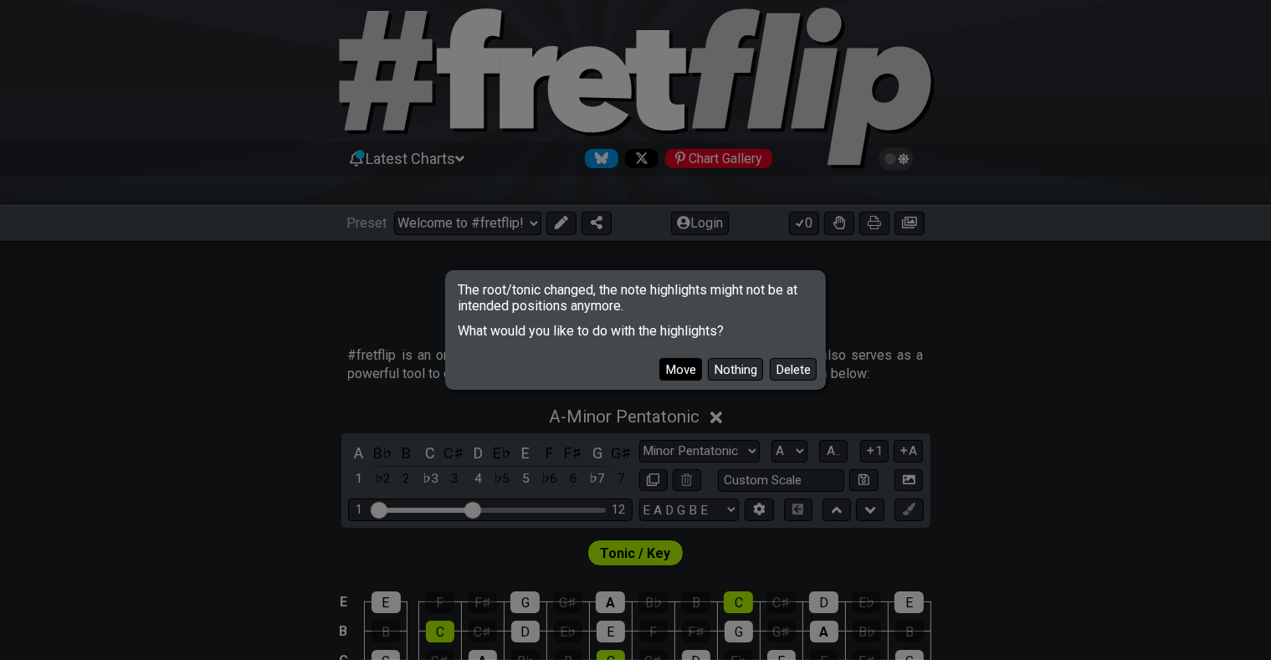
click at [685, 367] on button "Move" at bounding box center [681, 369] width 43 height 23
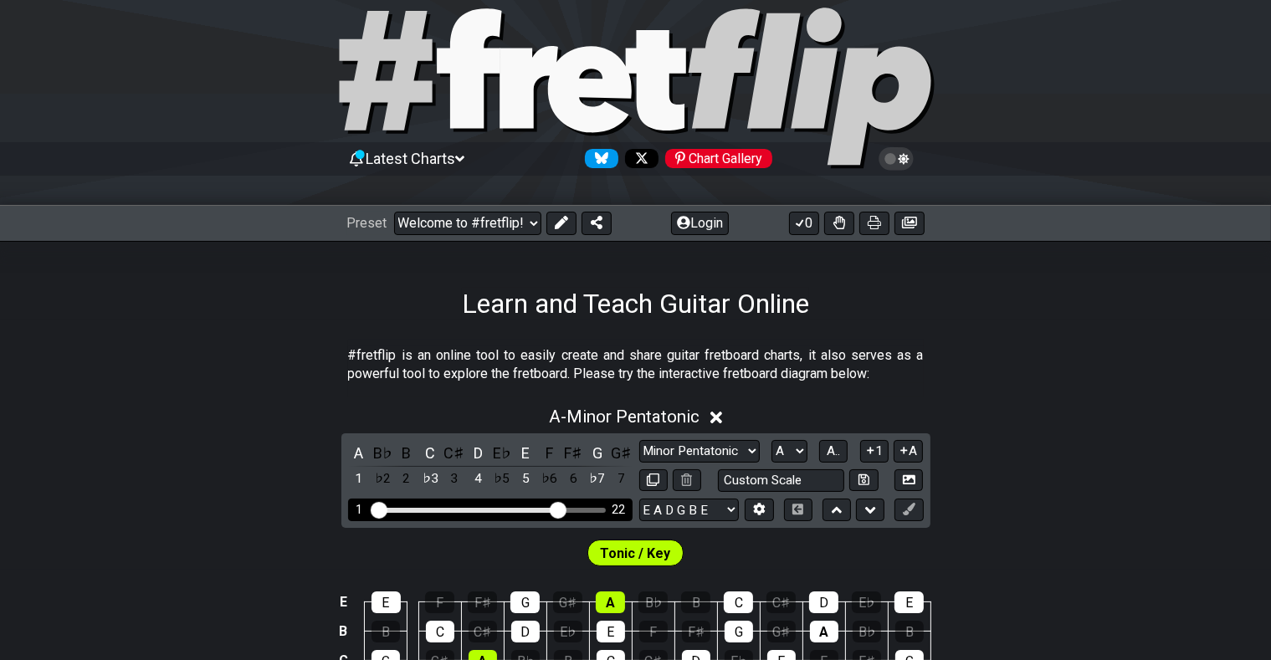
drag, startPoint x: 474, startPoint y: 507, endPoint x: 562, endPoint y: 512, distance: 88.9
click at [562, 509] on input "Visible fret range" at bounding box center [491, 509] width 238 height 0
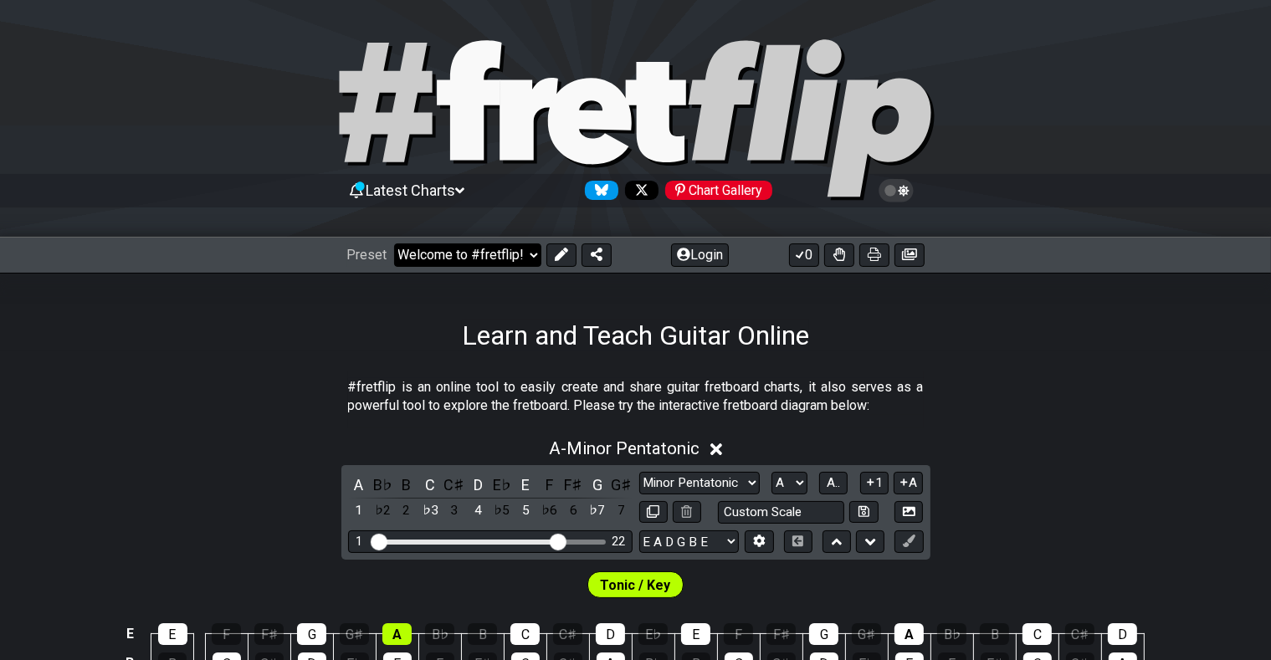
click at [394, 244] on select "Welcome to #fretflip! Initial Preset Any Guitar scale in any key and tuning Min…" at bounding box center [467, 255] width 147 height 23
click option "All Guitar Scales" at bounding box center [0, 0] width 0 height 0
select select "/welcome"
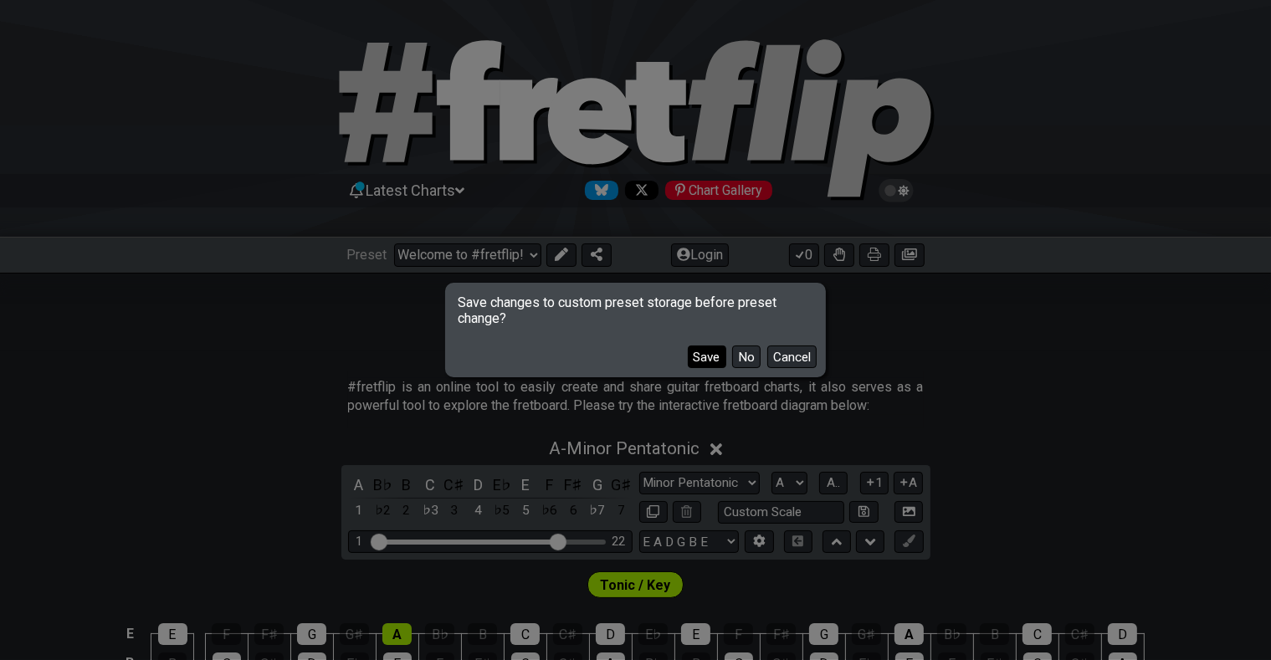
click at [707, 352] on button "Save" at bounding box center [707, 357] width 39 height 23
select select "C"
select select "/guitar-scales"
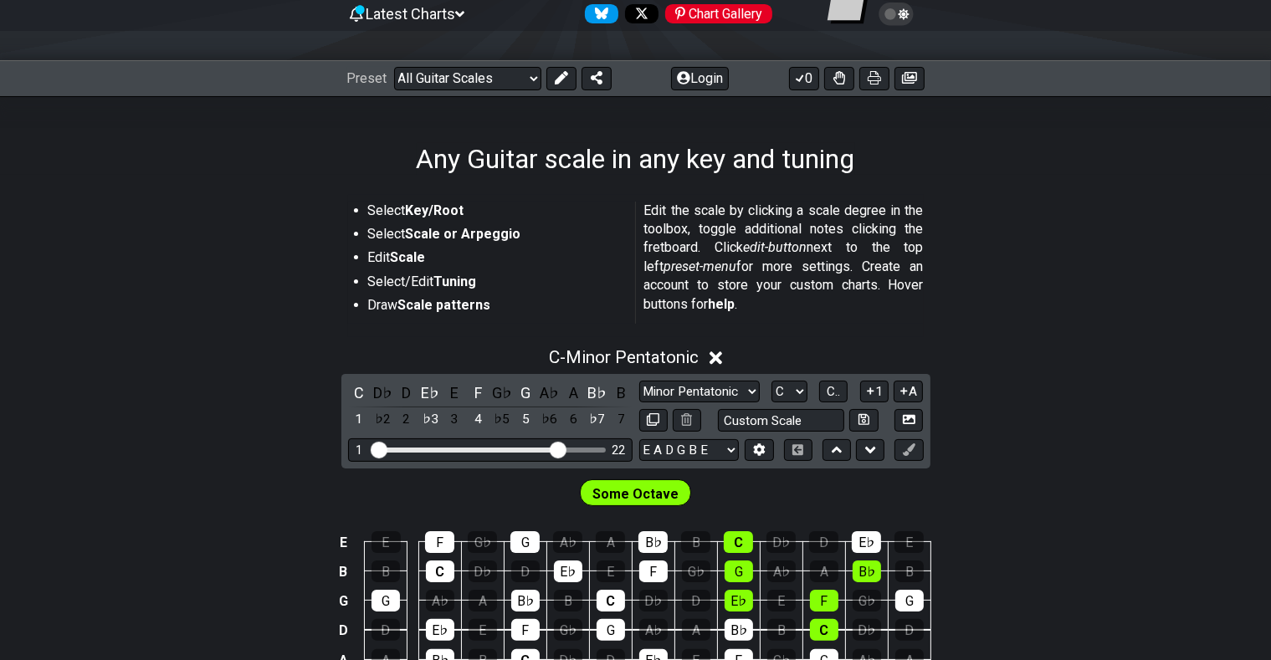
scroll to position [265, 0]
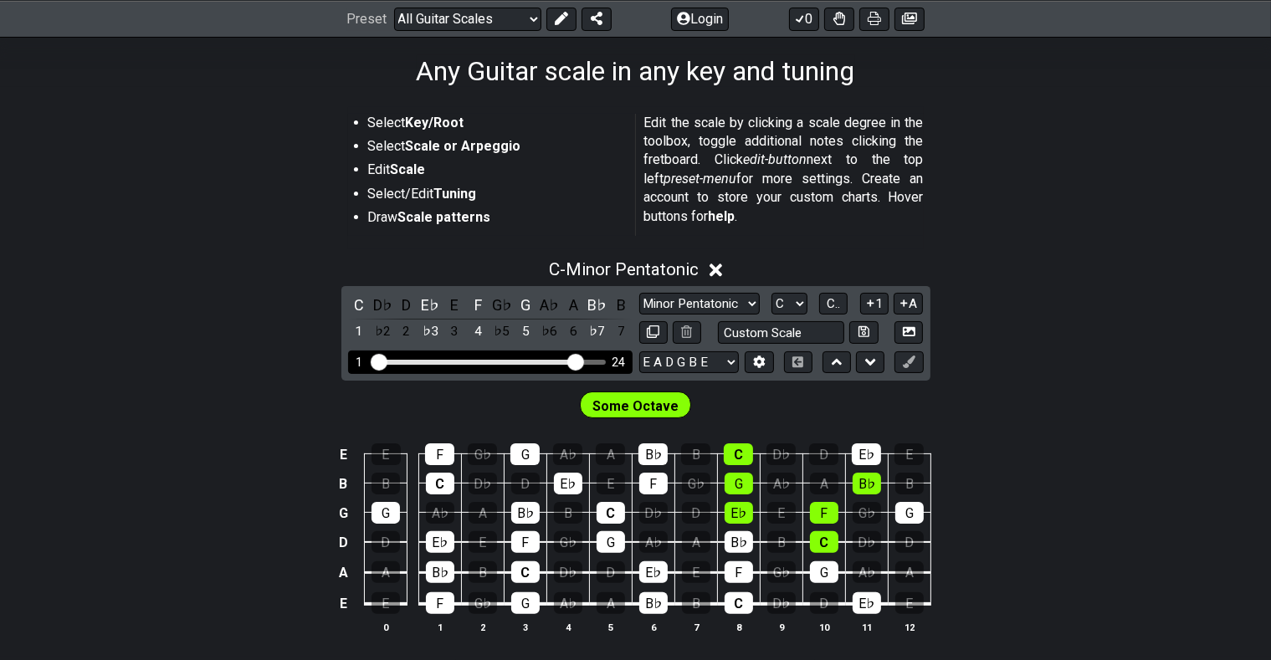
drag, startPoint x: 560, startPoint y: 354, endPoint x: 579, endPoint y: 356, distance: 19.3
click at [579, 361] on input "Visible fret range" at bounding box center [491, 361] width 238 height 0
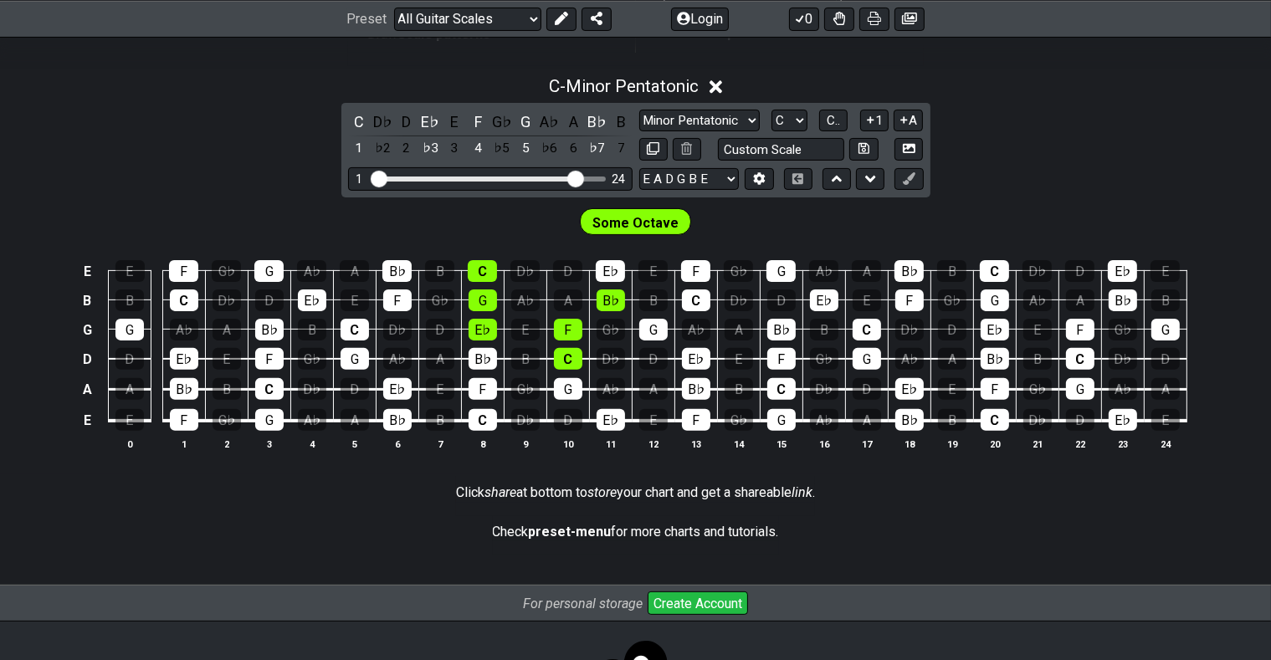
scroll to position [271, 0]
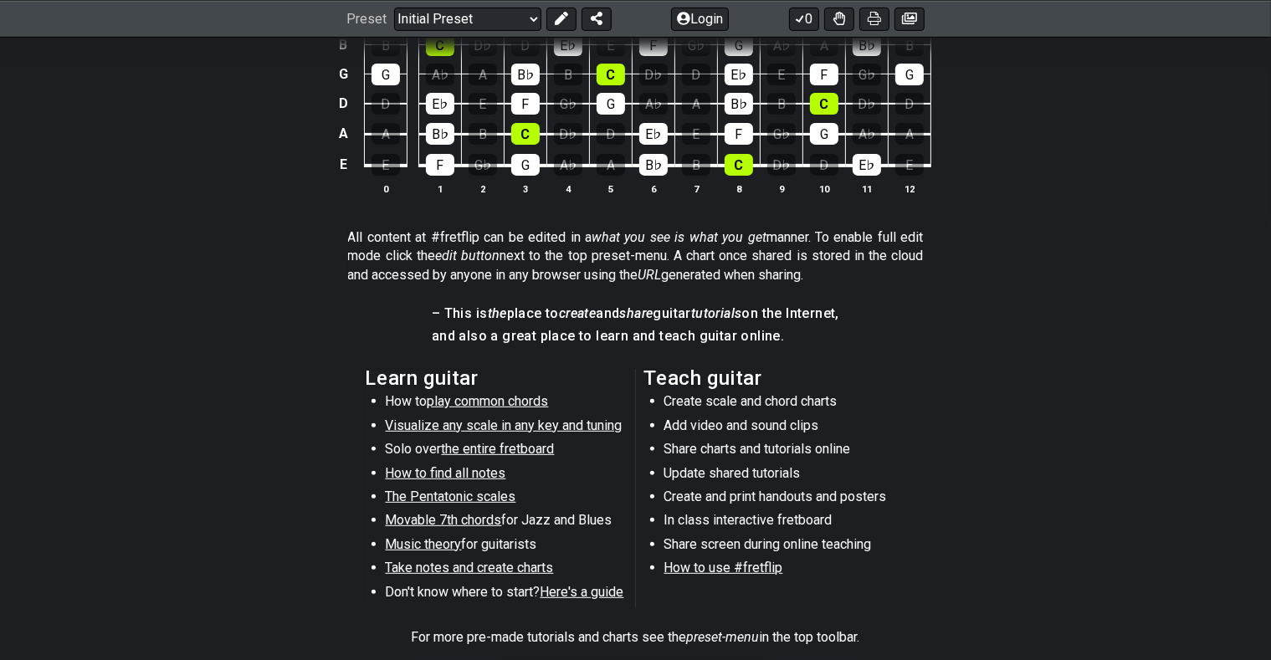
scroll to position [884, 0]
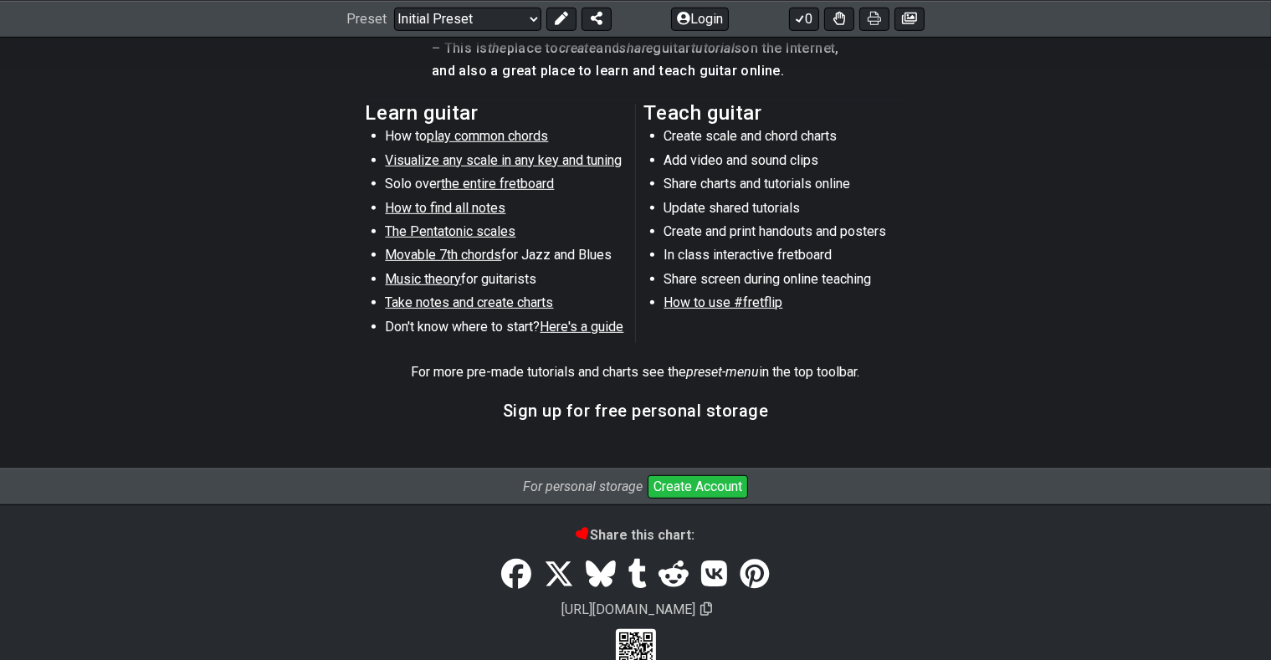
click at [705, 487] on button "Create Account" at bounding box center [698, 486] width 100 height 23
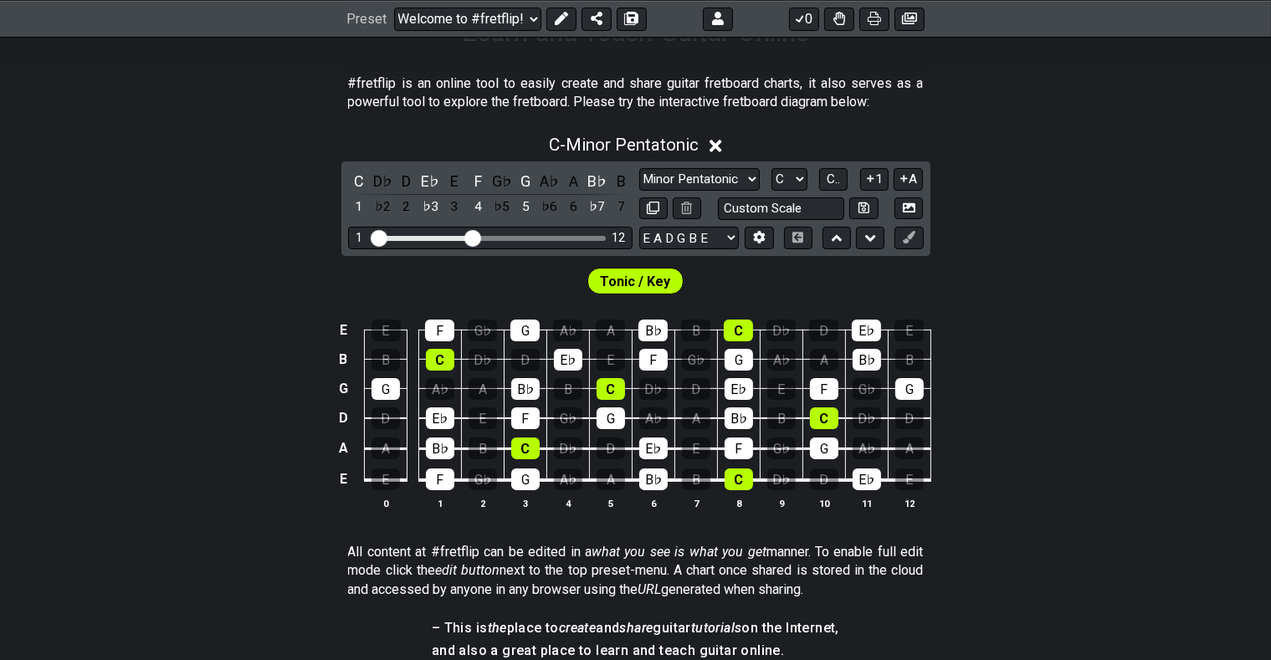
scroll to position [392, 0]
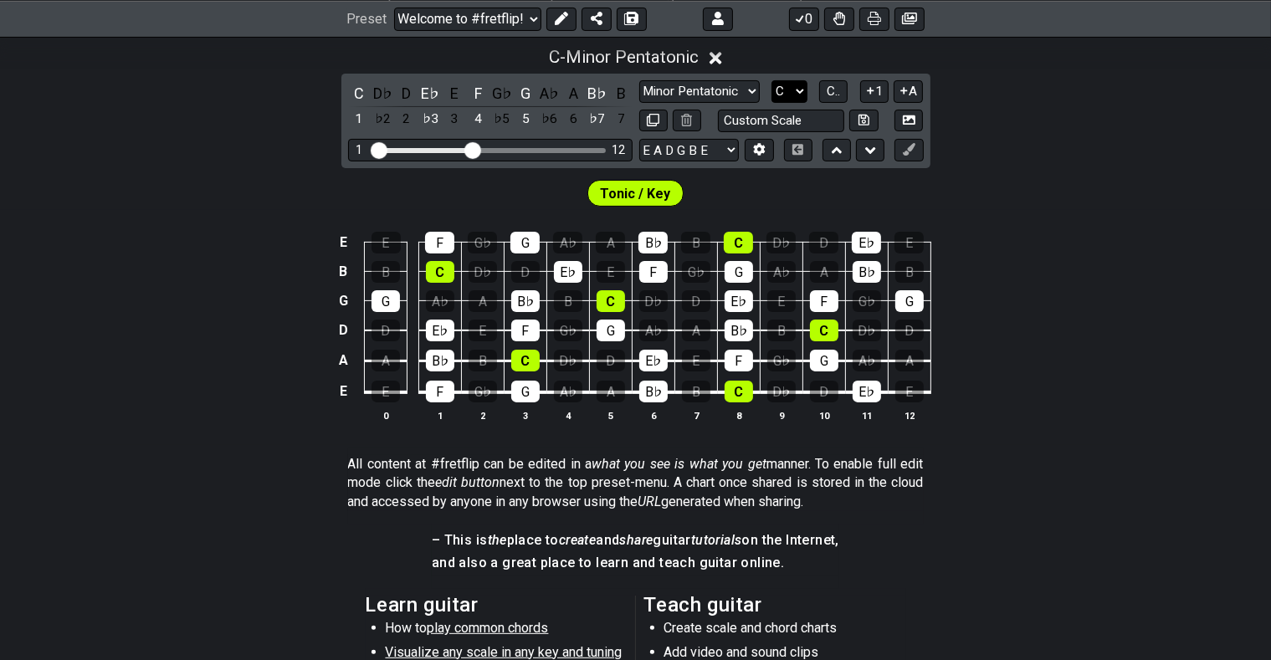
click at [772, 80] on select "A♭ A A♯ B♭ B C C♯ D♭ D D♯ E♭ E F F♯ G♭ G G♯" at bounding box center [790, 91] width 36 height 23
click option "D" at bounding box center [0, 0] width 0 height 0
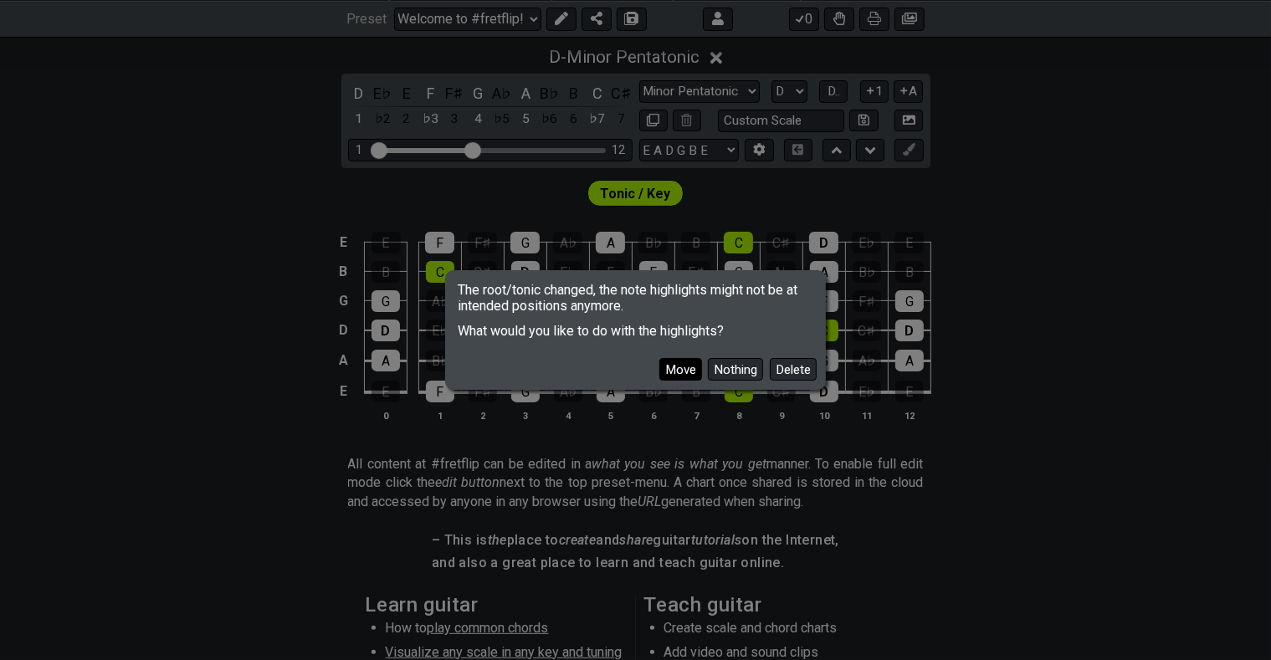
click at [691, 368] on button "Move" at bounding box center [681, 369] width 43 height 23
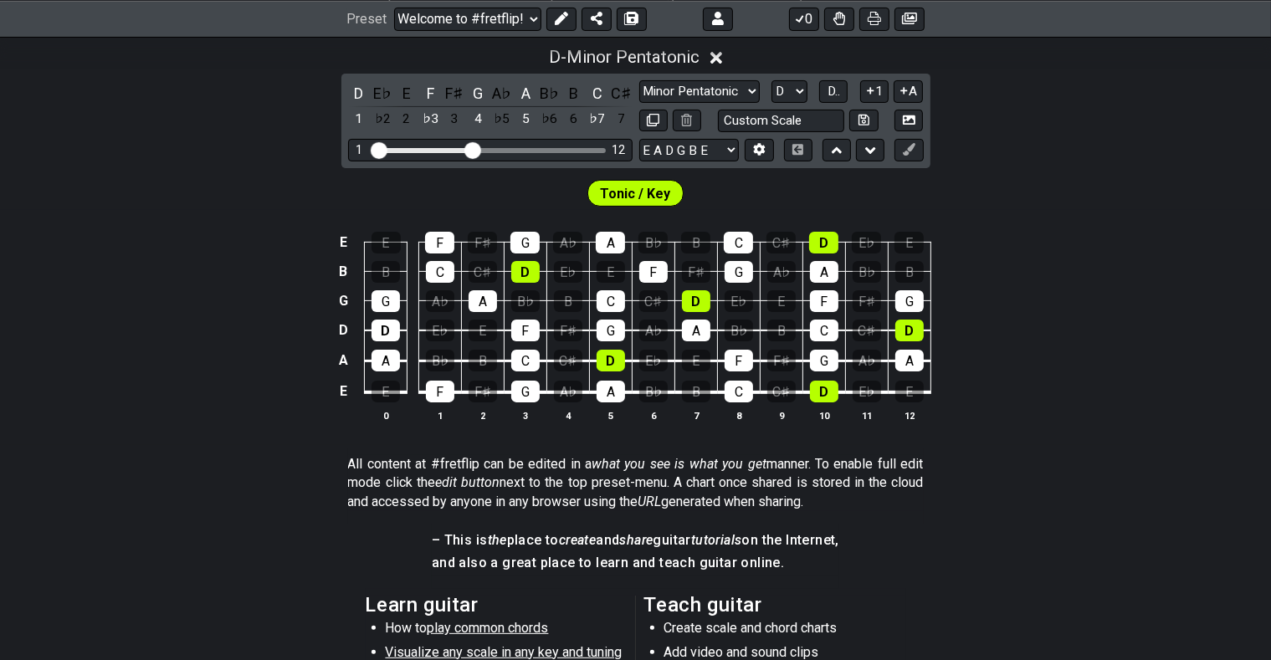
click at [1022, 331] on div "E E F F♯ G A♭ A B♭ B C C♯ D E♭ E B B C C♯ D E♭ E F F♯ G A♭ A B♭ B G G A♭ A B♭ B…" at bounding box center [635, 327] width 1271 height 235
click at [835, 89] on span "D.." at bounding box center [834, 91] width 13 height 15
click at [652, 191] on span "Tonic / Key" at bounding box center [636, 194] width 70 height 24
click at [835, 91] on span "1..7" at bounding box center [834, 91] width 20 height 15
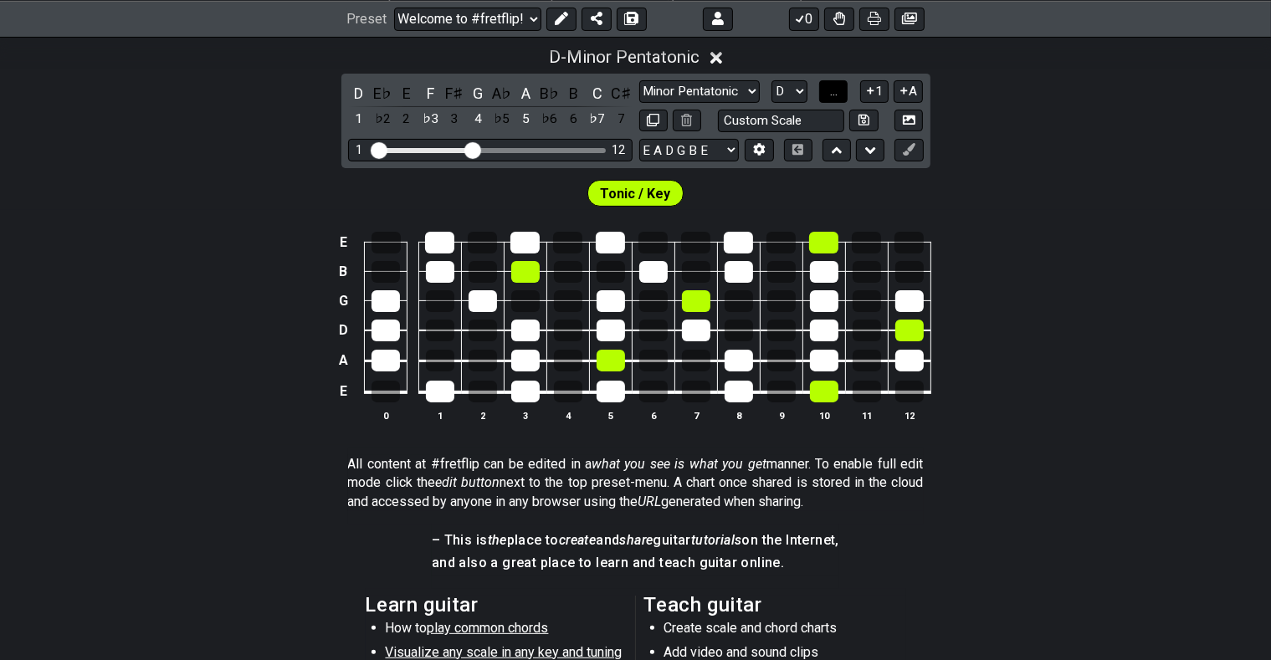
click at [835, 91] on span "..." at bounding box center [834, 91] width 8 height 15
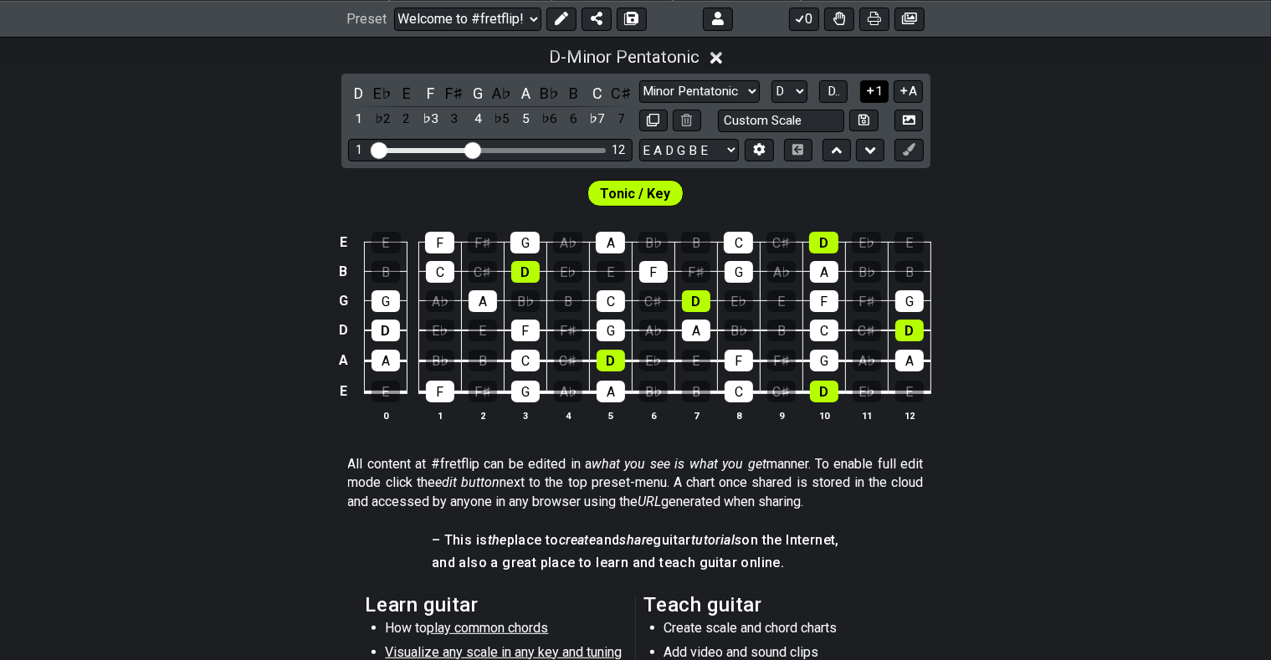
click at [873, 89] on icon at bounding box center [871, 91] width 16 height 13
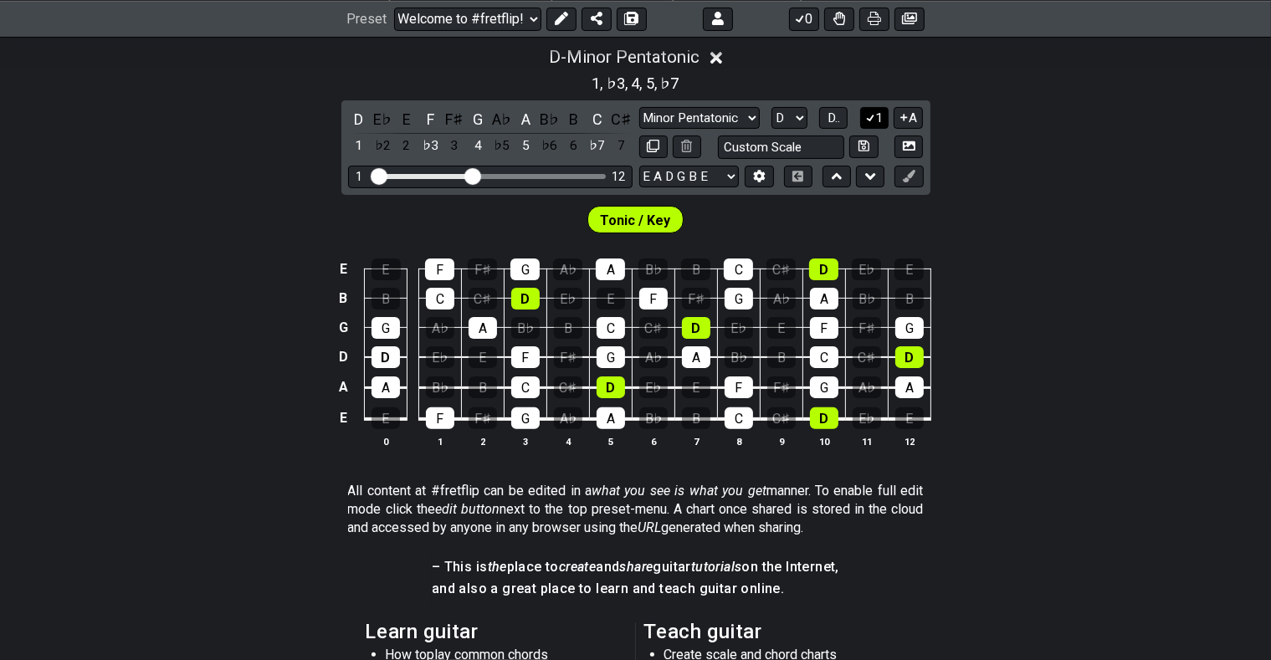
click at [876, 116] on icon at bounding box center [870, 119] width 9 height 8
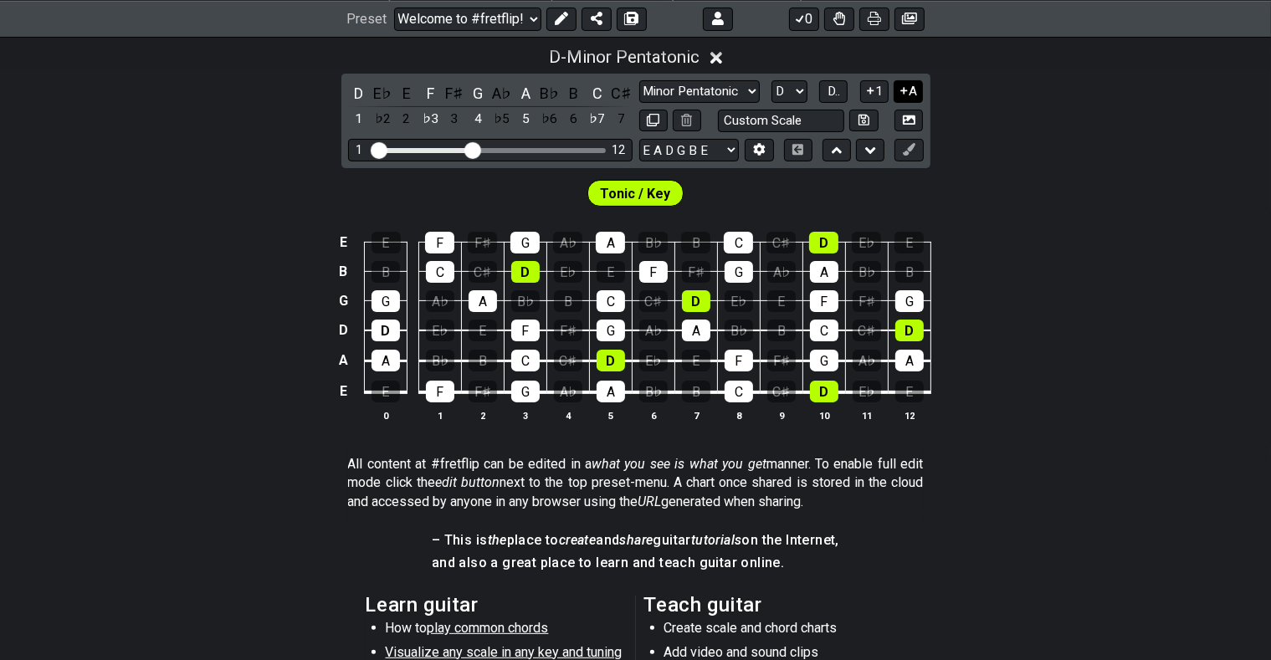
click at [913, 91] on button "A" at bounding box center [908, 91] width 29 height 23
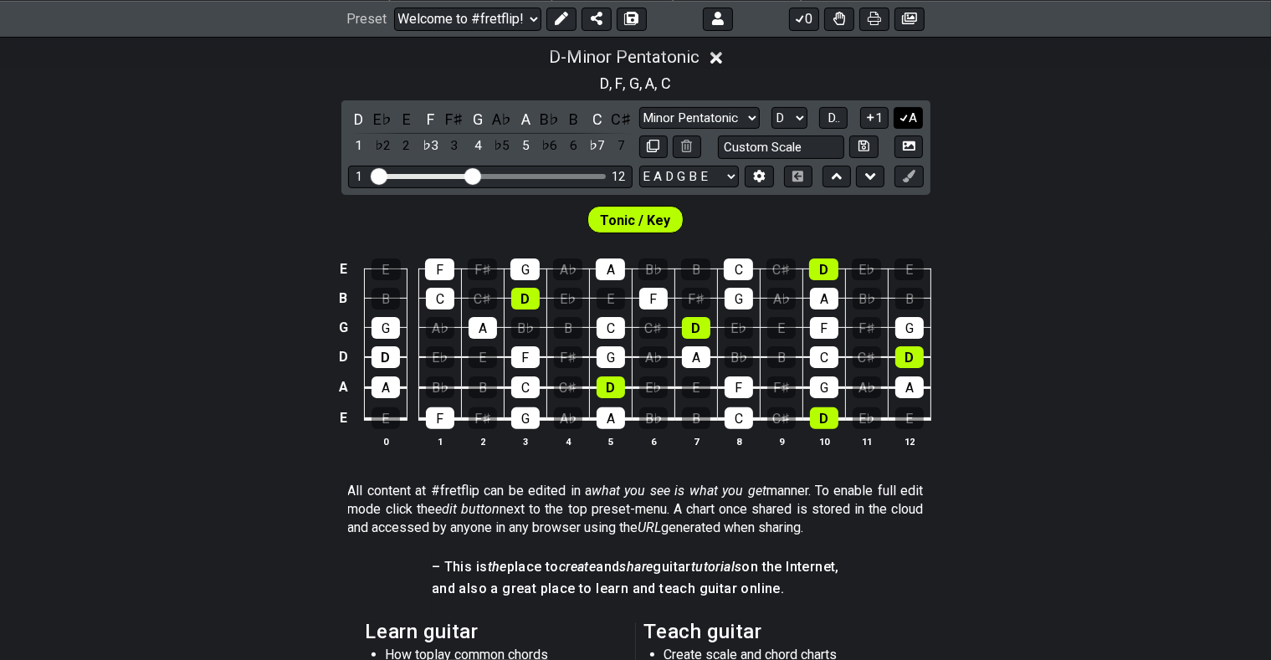
click at [908, 116] on icon at bounding box center [904, 117] width 16 height 13
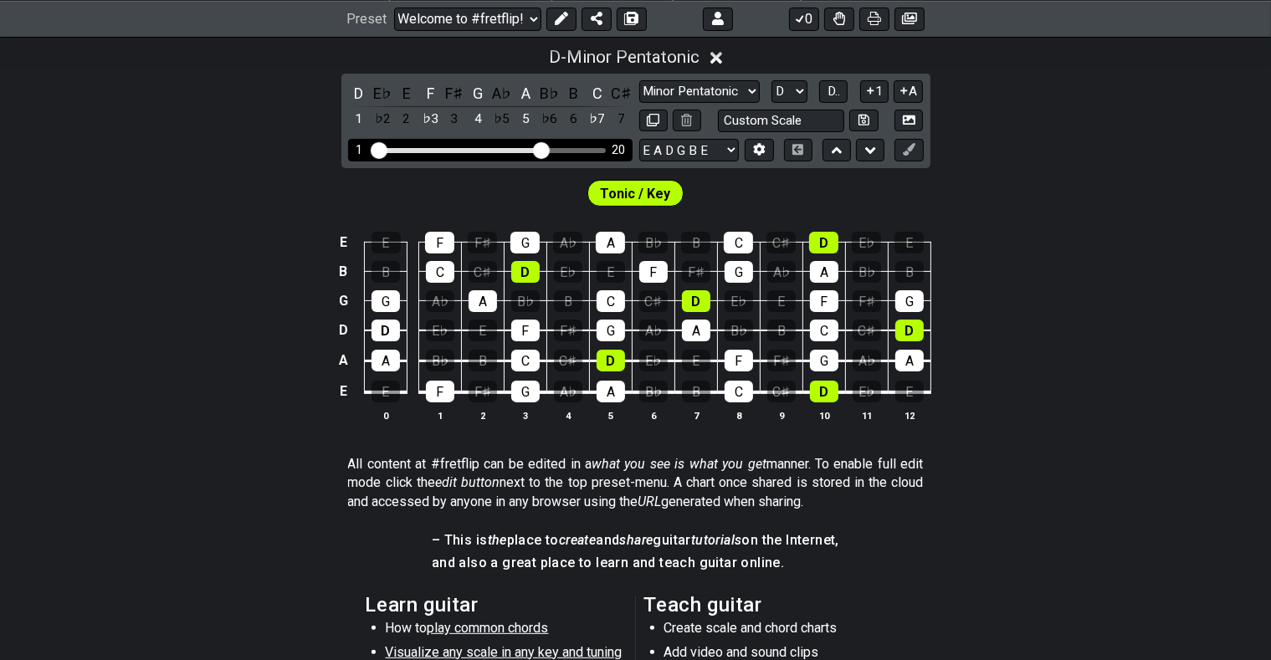
drag, startPoint x: 475, startPoint y: 146, endPoint x: 544, endPoint y: 152, distance: 68.9
click at [544, 149] on input "Visible fret range" at bounding box center [491, 149] width 238 height 0
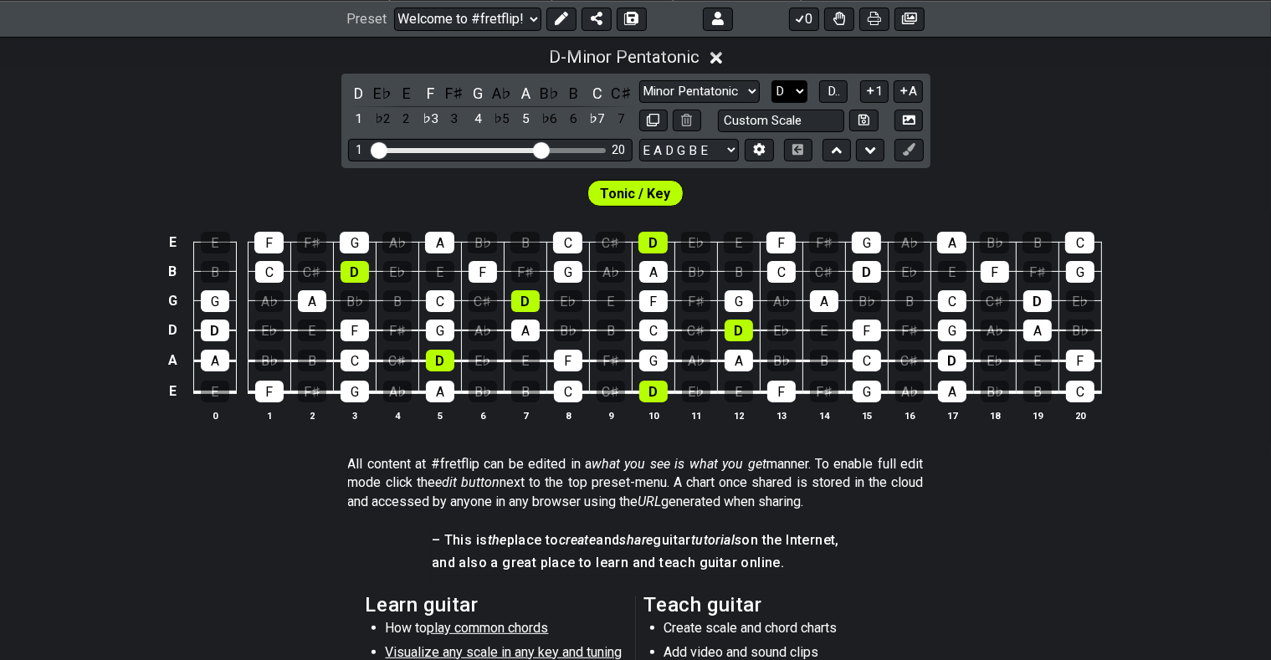
click at [772, 80] on select "A♭ A A♯ B♭ B C C♯ D♭ D D♯ E♭ E F F♯ G♭ G G♯" at bounding box center [790, 91] width 36 height 23
select select "E"
click option "E" at bounding box center [0, 0] width 0 height 0
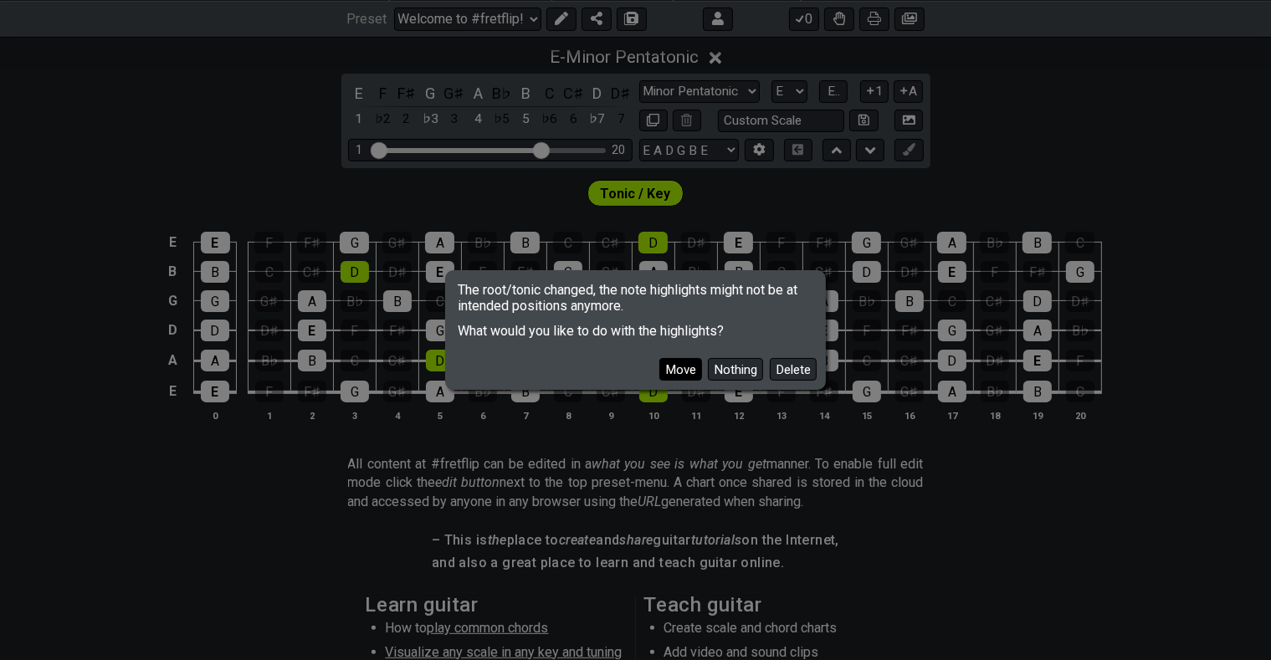
click at [695, 369] on button "Move" at bounding box center [681, 369] width 43 height 23
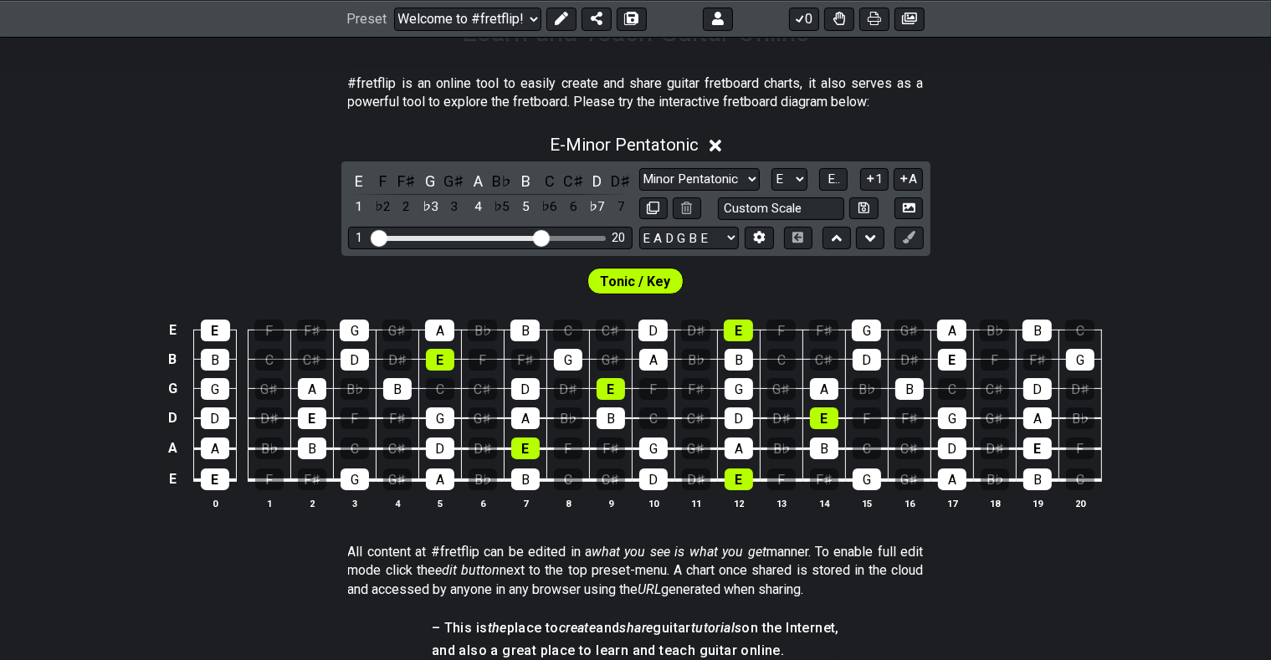
scroll to position [215, 0]
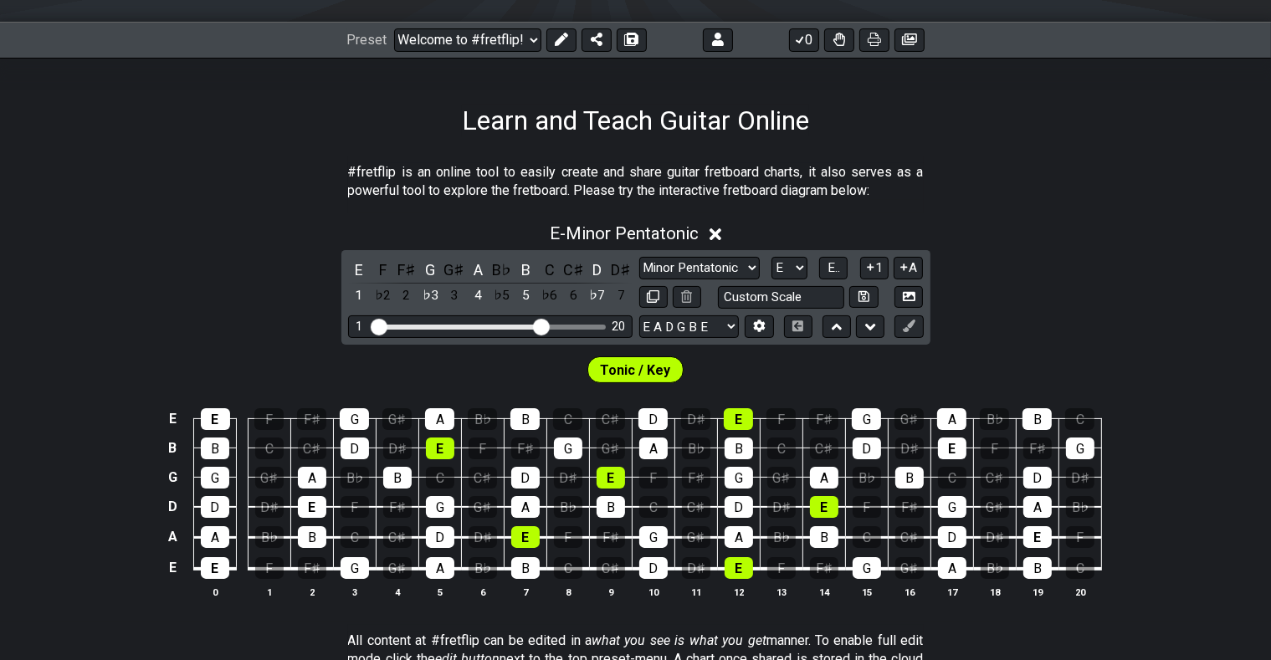
click at [1043, 211] on section "#fretflip is an online tool to easily create and share guitar fretboard charts,…" at bounding box center [635, 186] width 1271 height 58
click at [643, 367] on span "Tonic / Key" at bounding box center [636, 370] width 70 height 24
click at [797, 323] on icon at bounding box center [798, 326] width 13 height 11
click at [839, 326] on icon at bounding box center [837, 327] width 11 height 7
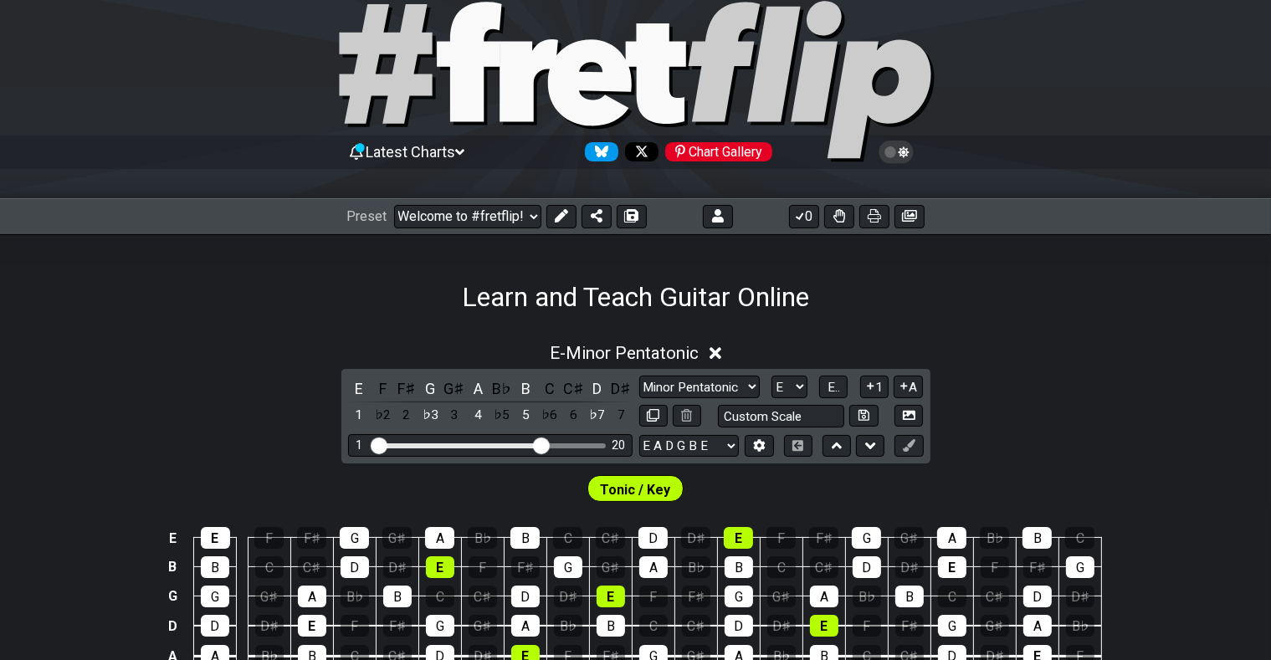
scroll to position [127, 0]
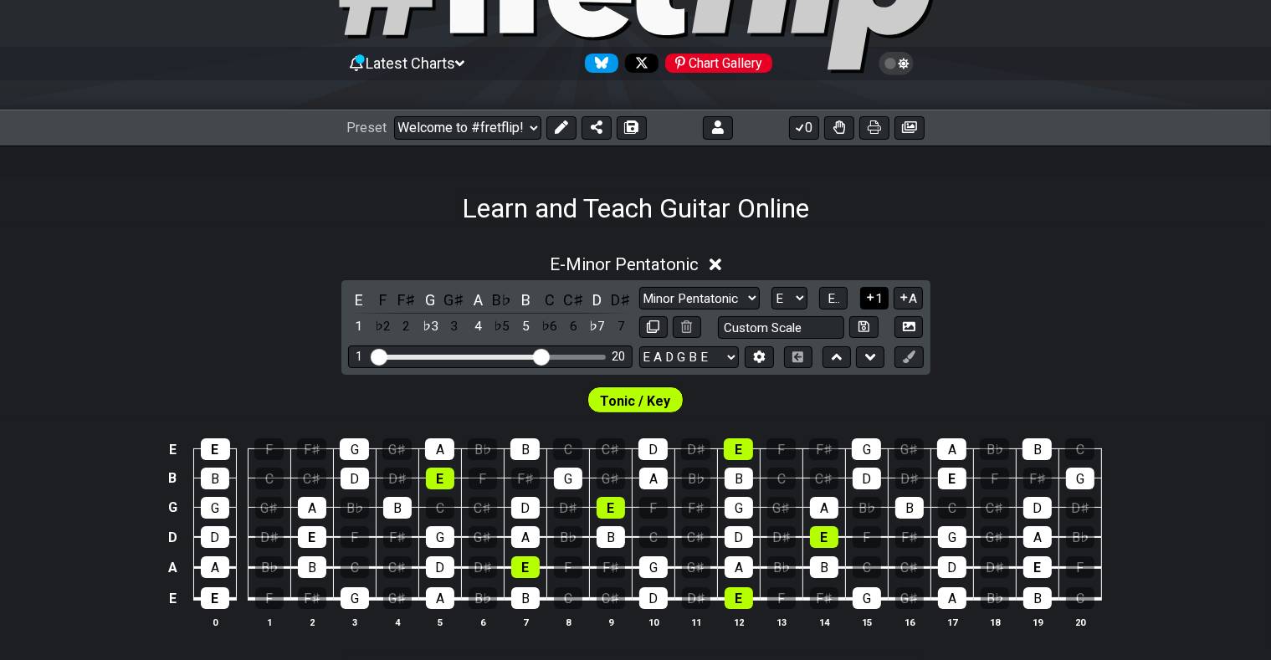
click at [871, 298] on icon at bounding box center [870, 298] width 7 height 7
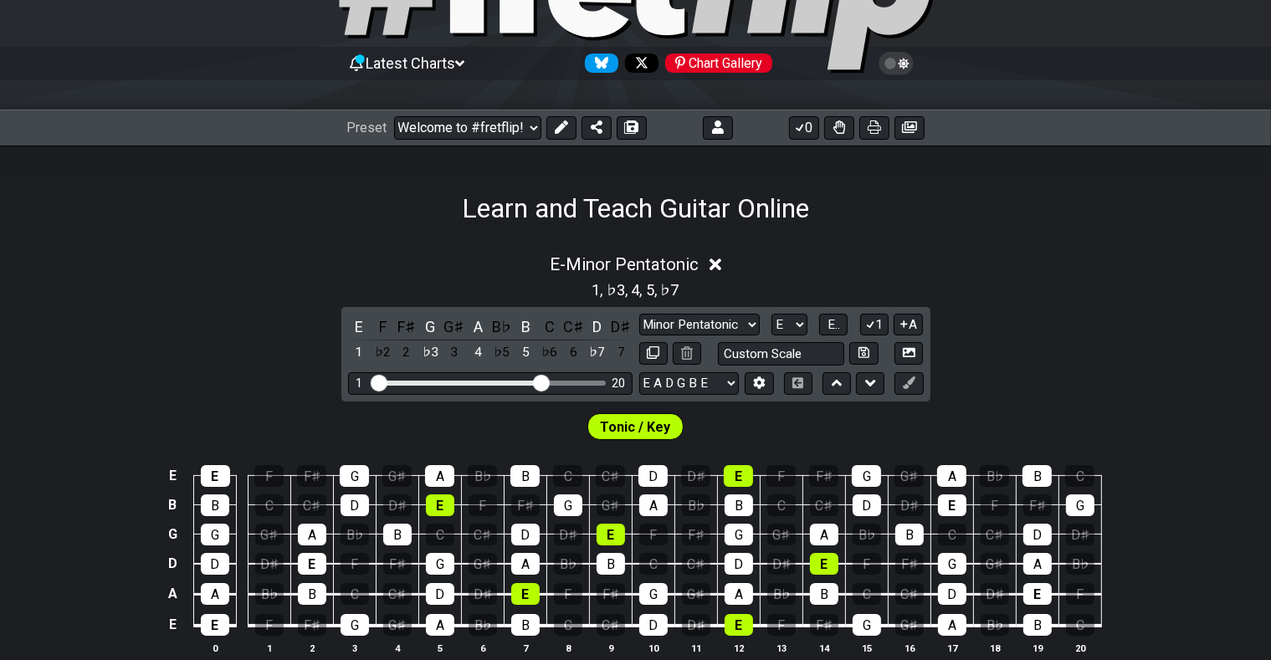
click at [634, 420] on span "Tonic / Key" at bounding box center [636, 427] width 70 height 24
click at [647, 427] on span "Tonic / Key" at bounding box center [636, 427] width 70 height 24
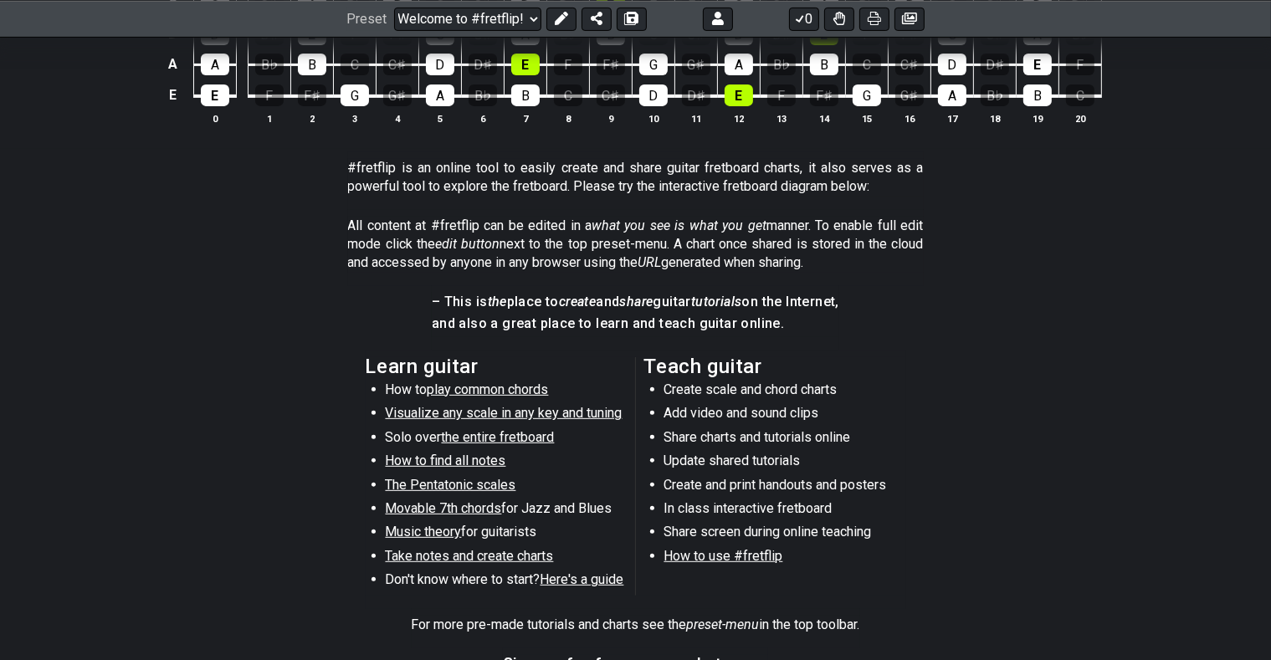
scroll to position [886, 0]
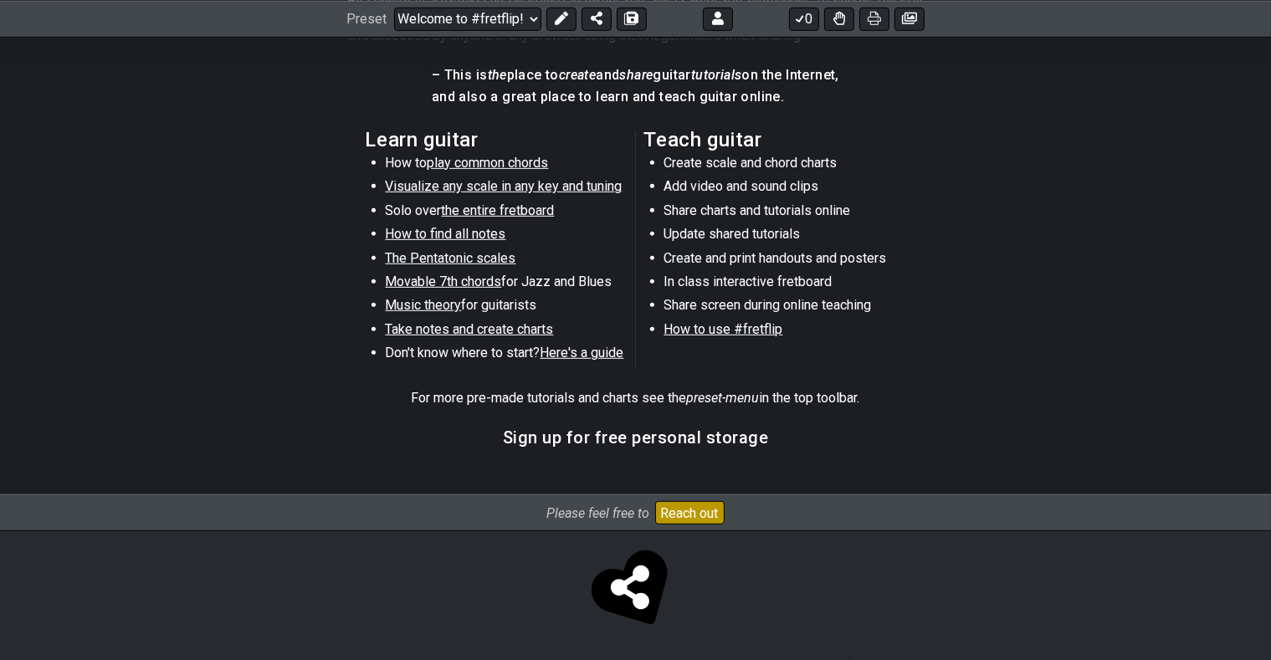
click at [527, 208] on span "the entire fretboard" at bounding box center [498, 211] width 113 height 16
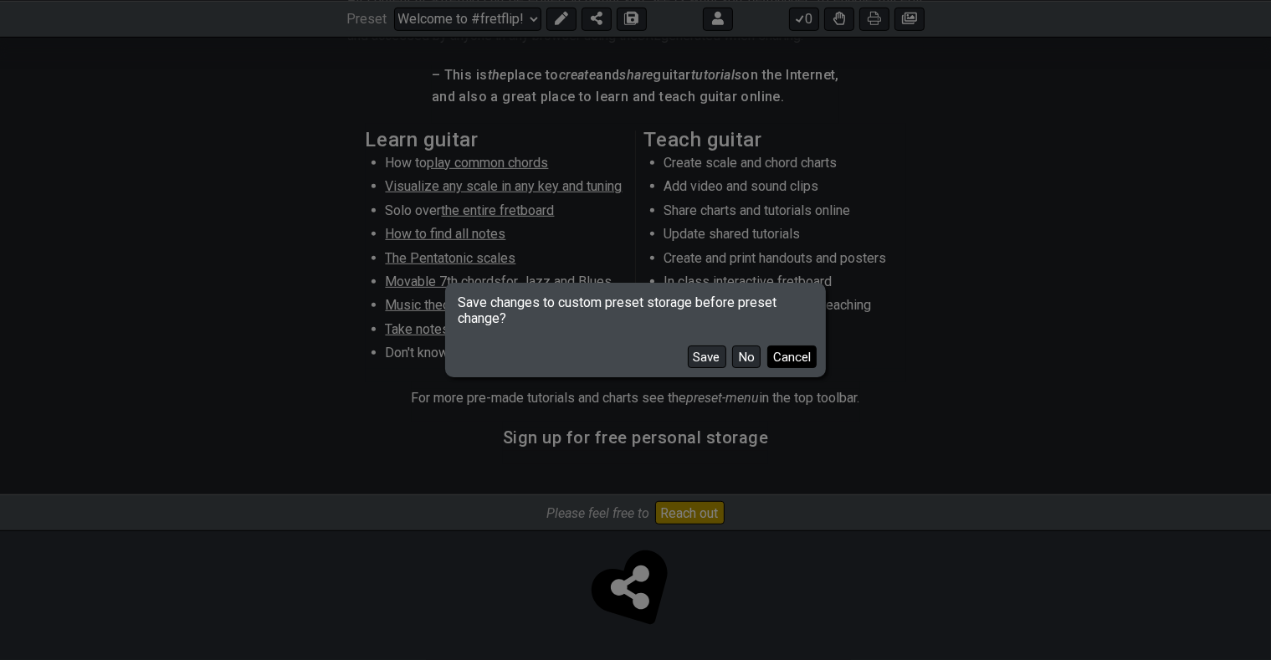
click at [782, 356] on button "Cancel" at bounding box center [792, 357] width 49 height 23
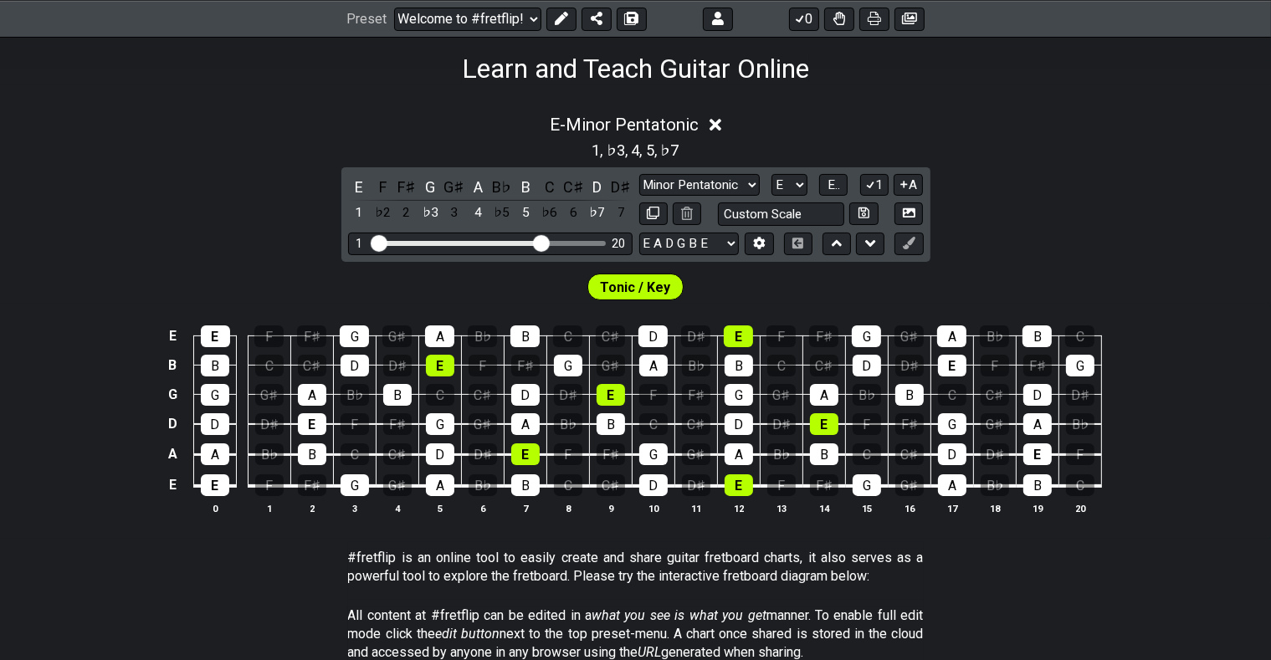
scroll to position [178, 0]
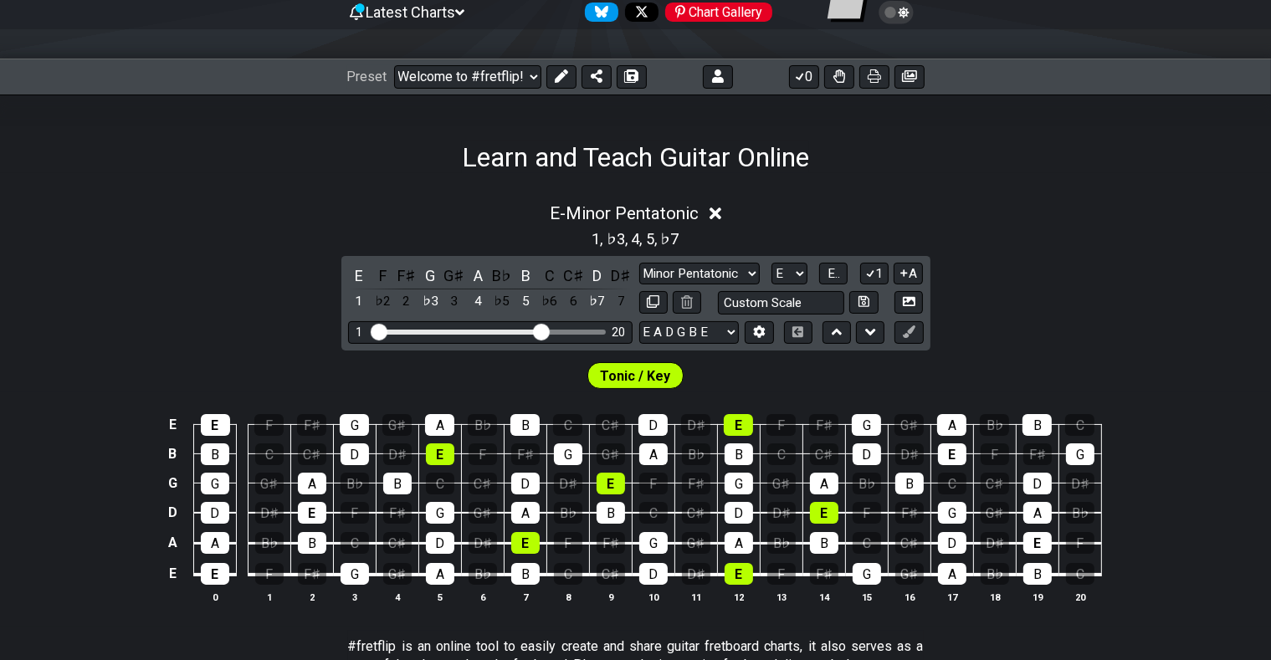
click at [717, 210] on icon at bounding box center [716, 214] width 13 height 13
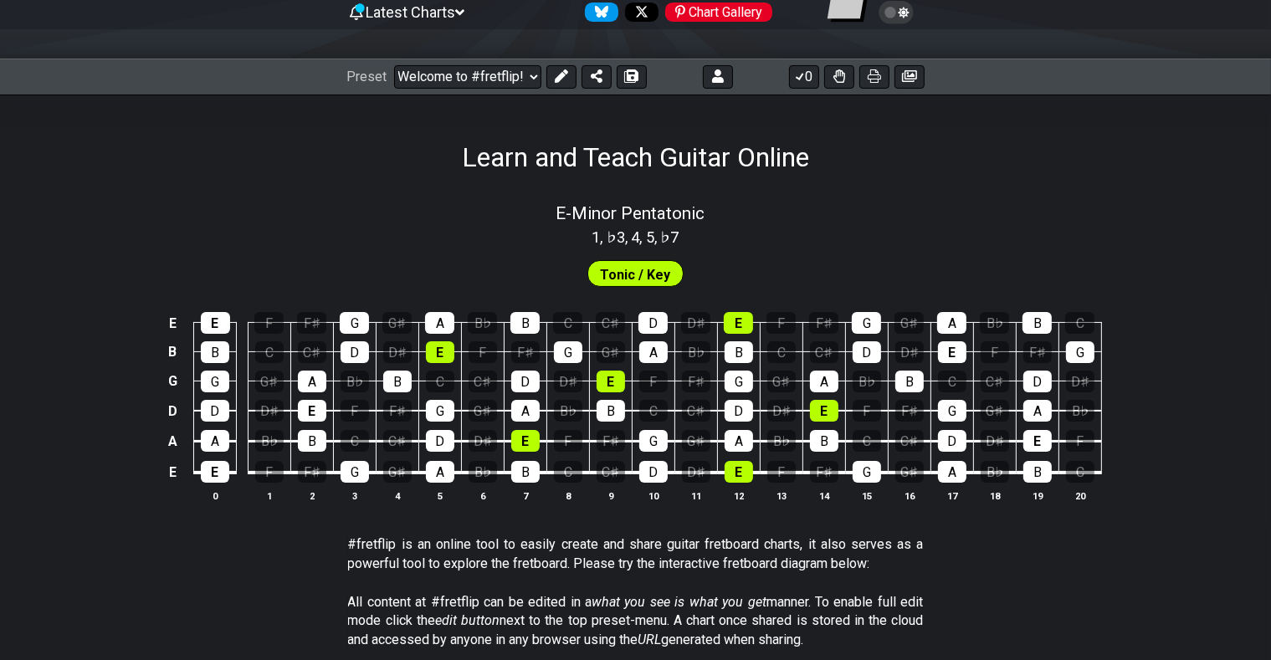
click at [640, 277] on span "Tonic / Key" at bounding box center [636, 275] width 70 height 24
click at [639, 209] on span "E - Minor Pentatonic" at bounding box center [630, 213] width 149 height 20
select select "E"
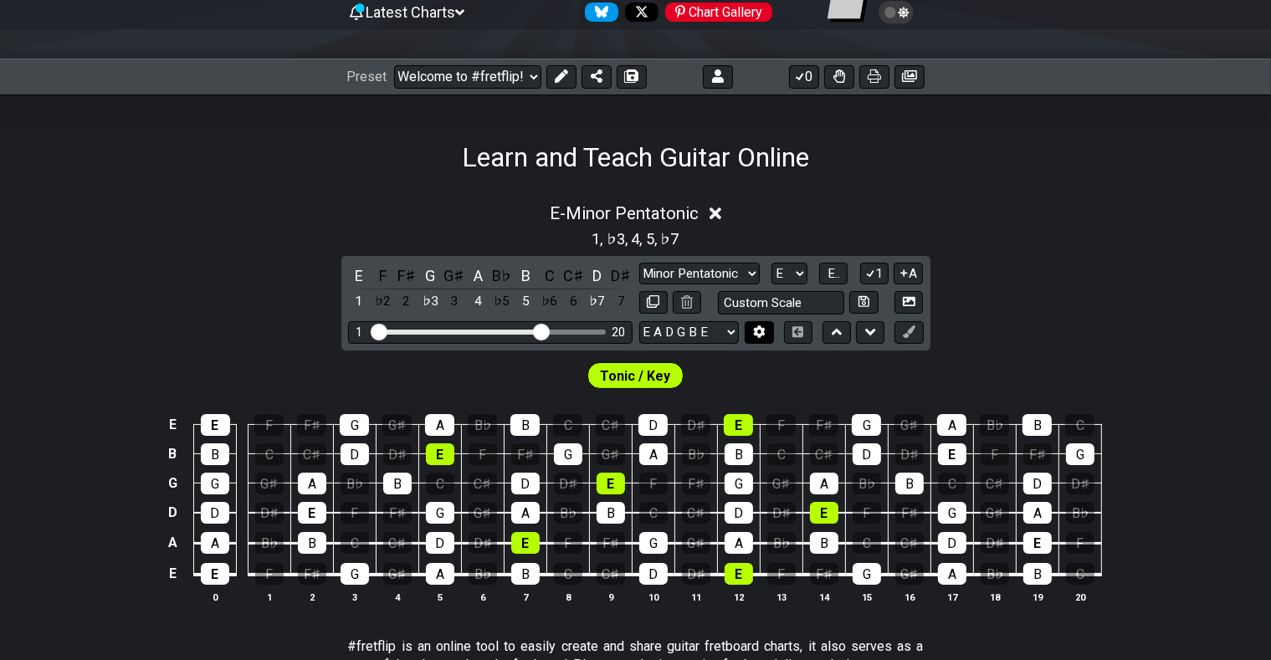
click at [758, 331] on icon at bounding box center [759, 332] width 13 height 13
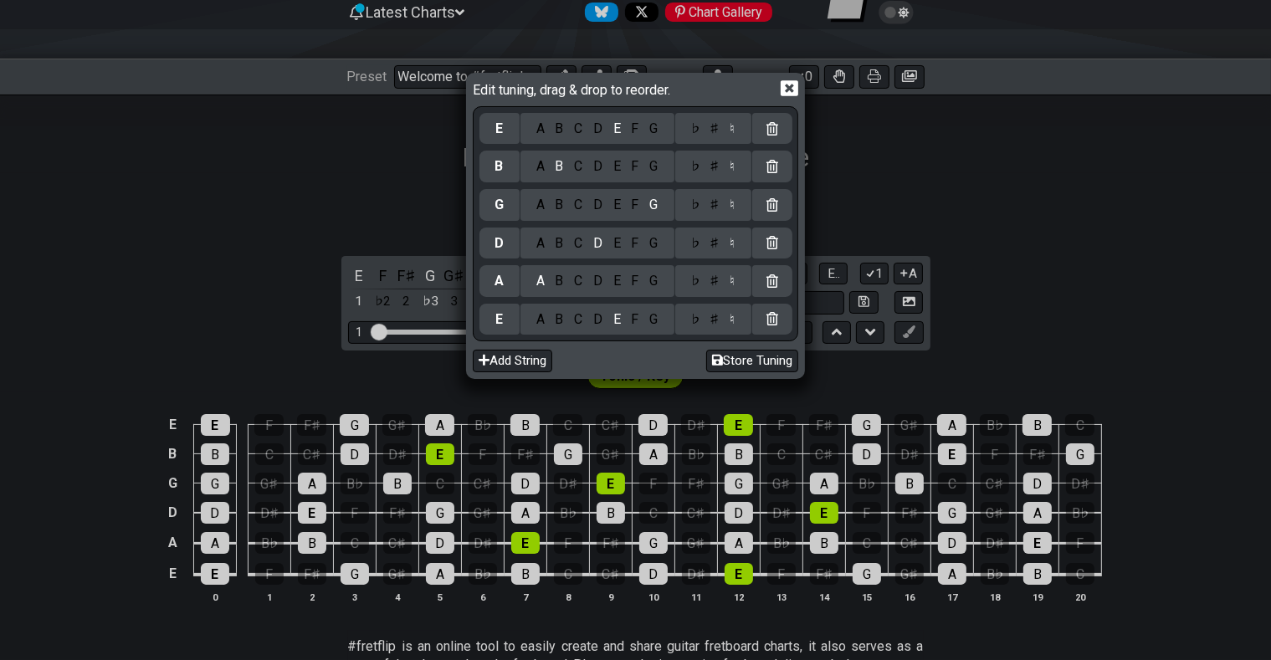
click at [789, 82] on icon at bounding box center [790, 89] width 18 height 16
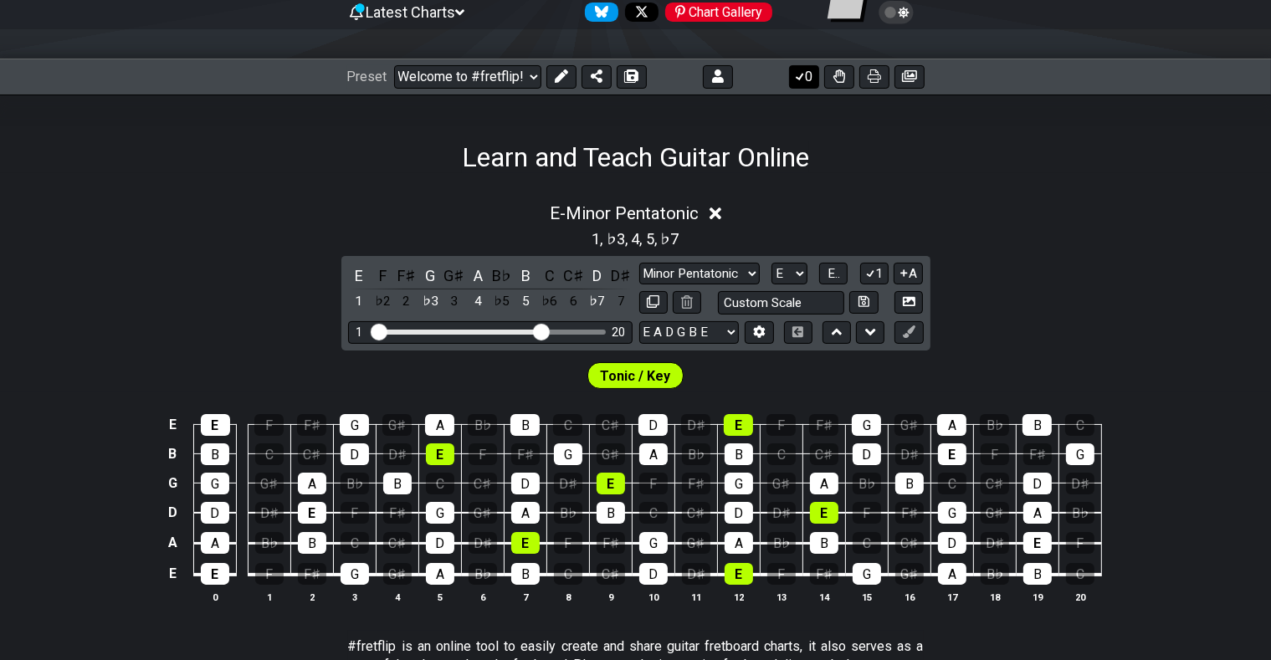
click at [801, 75] on icon at bounding box center [800, 75] width 17 height 13
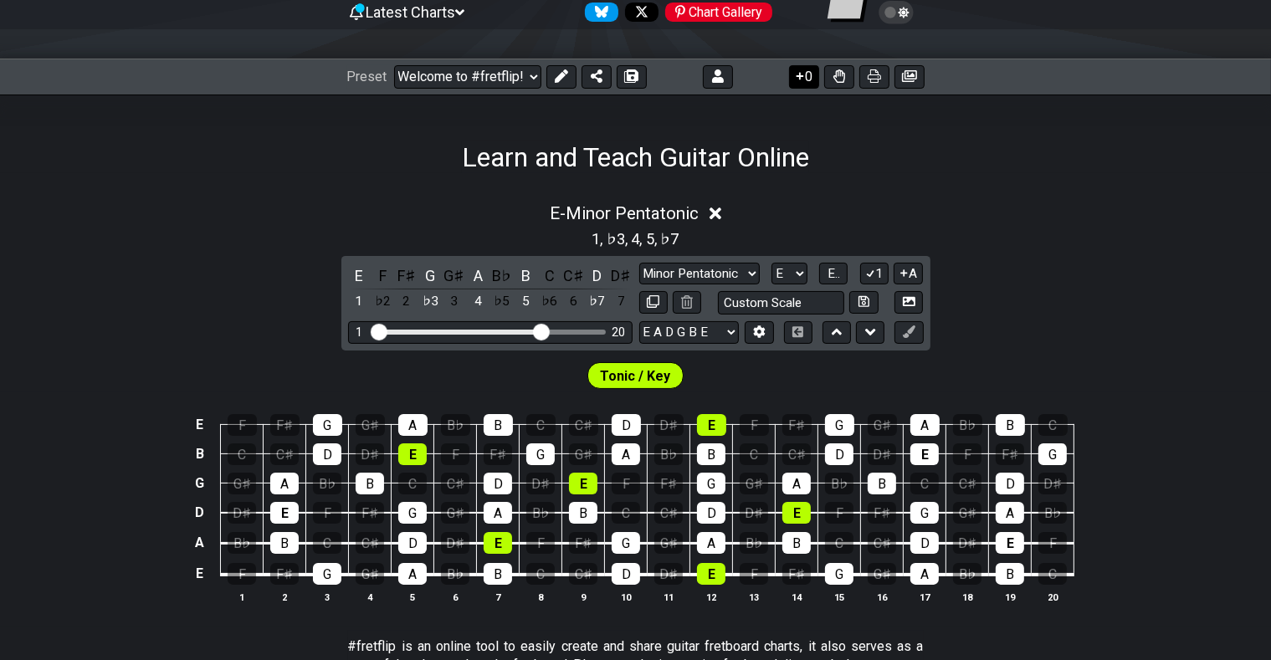
click at [801, 75] on icon at bounding box center [801, 77] width 8 height 8
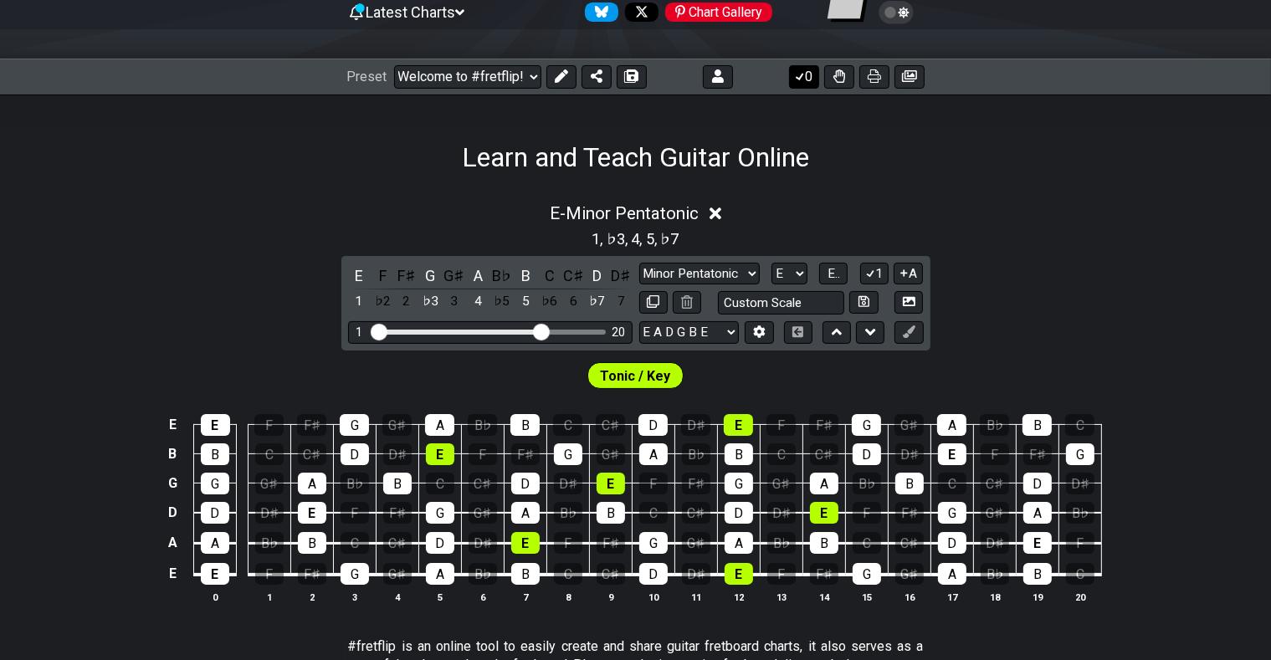
click at [801, 75] on icon at bounding box center [800, 75] width 17 height 13
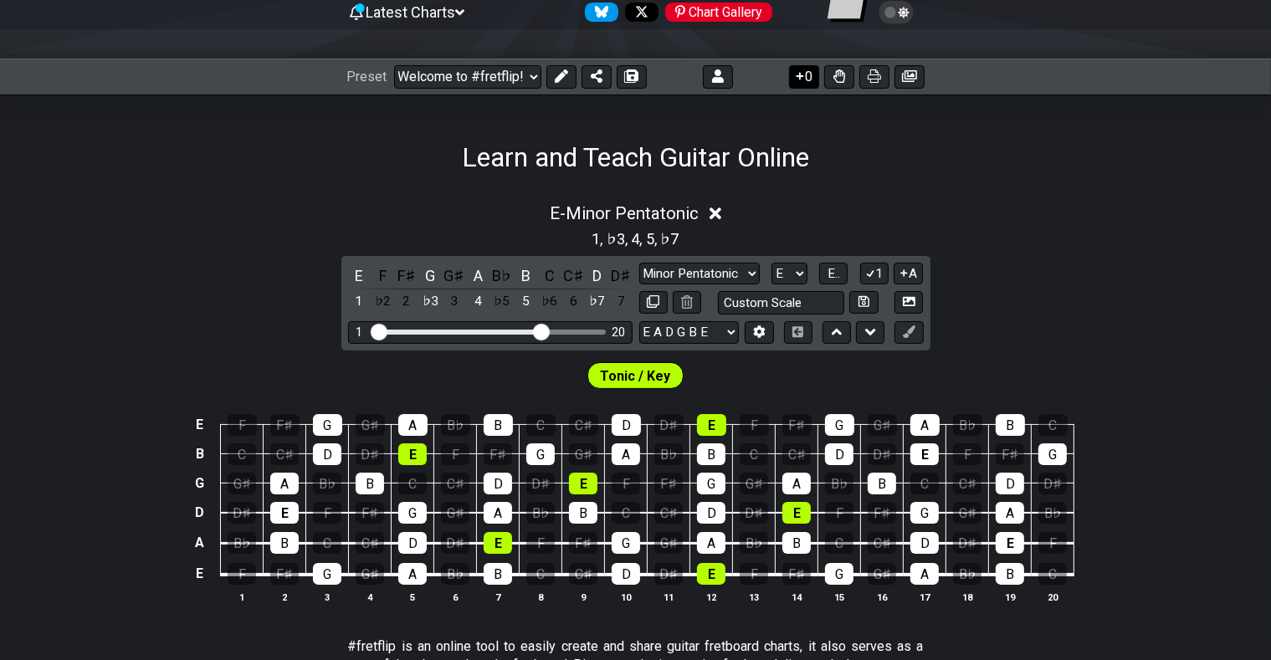
click at [801, 75] on icon at bounding box center [801, 77] width 8 height 8
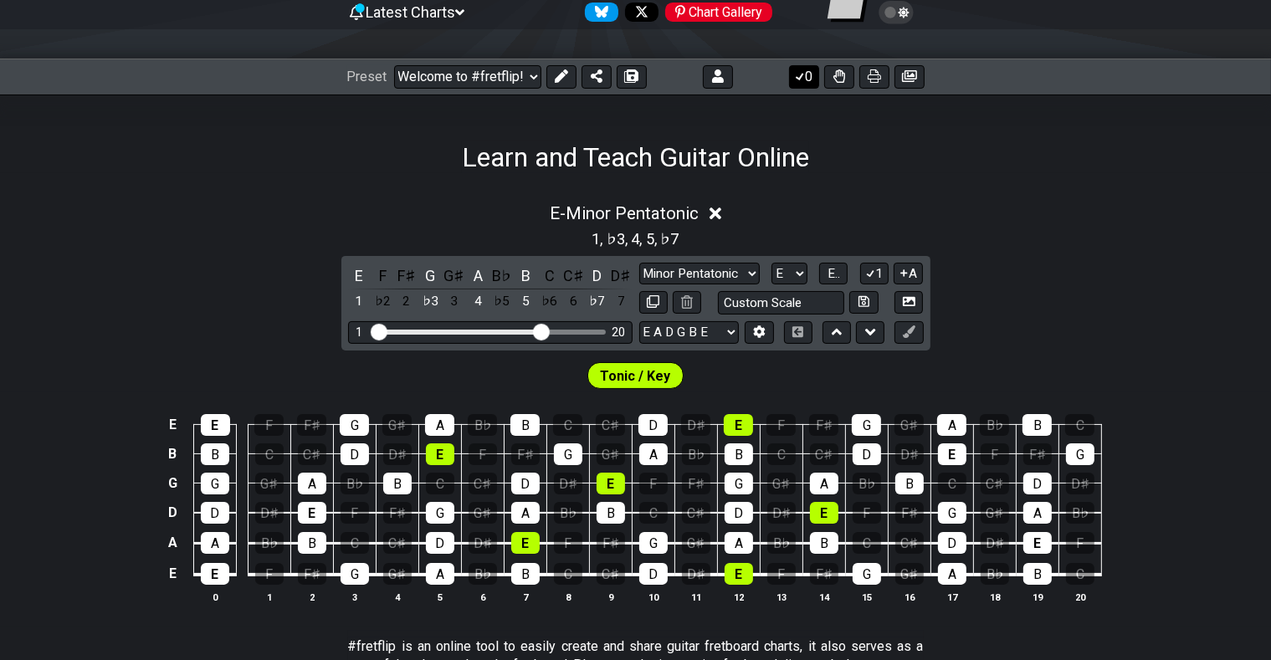
click at [801, 75] on icon at bounding box center [800, 75] width 17 height 13
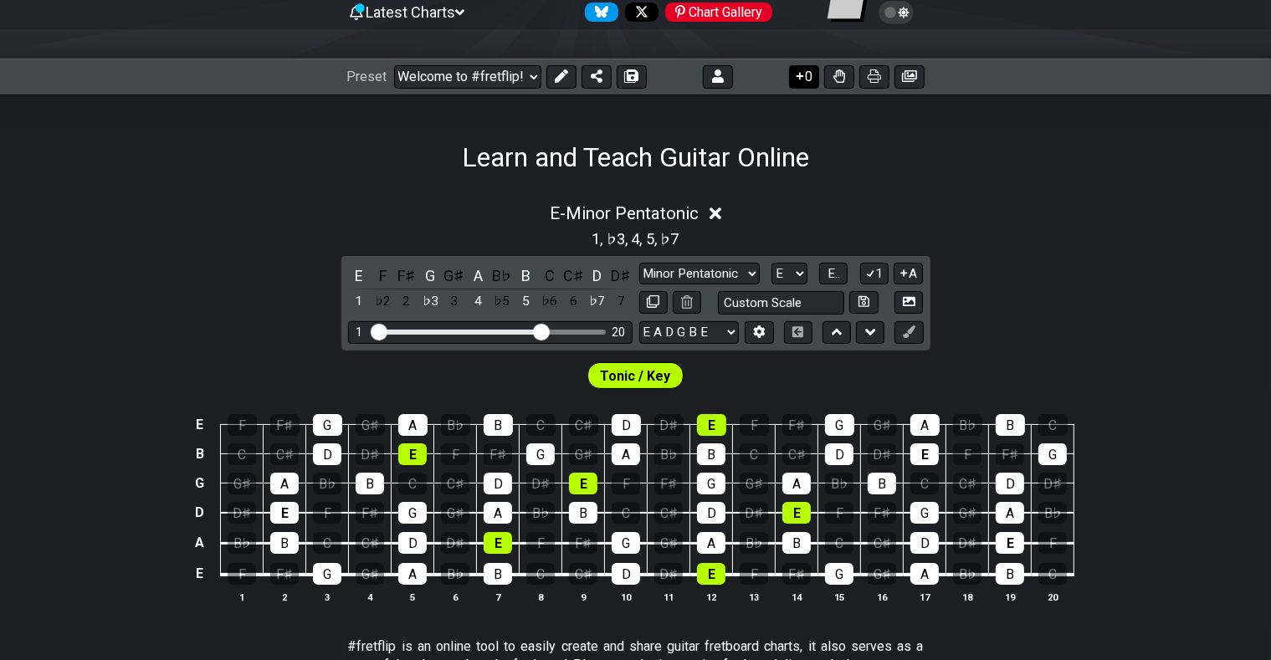
click at [801, 75] on icon at bounding box center [801, 77] width 8 height 8
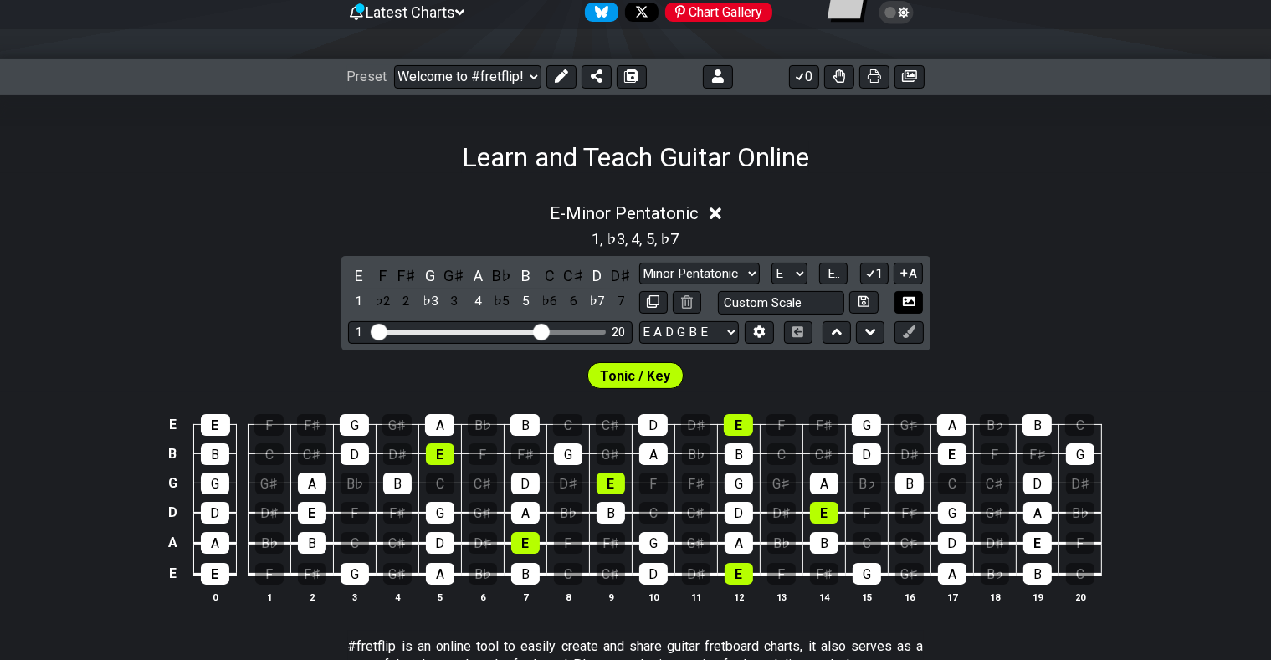
click at [912, 300] on icon at bounding box center [909, 301] width 13 height 13
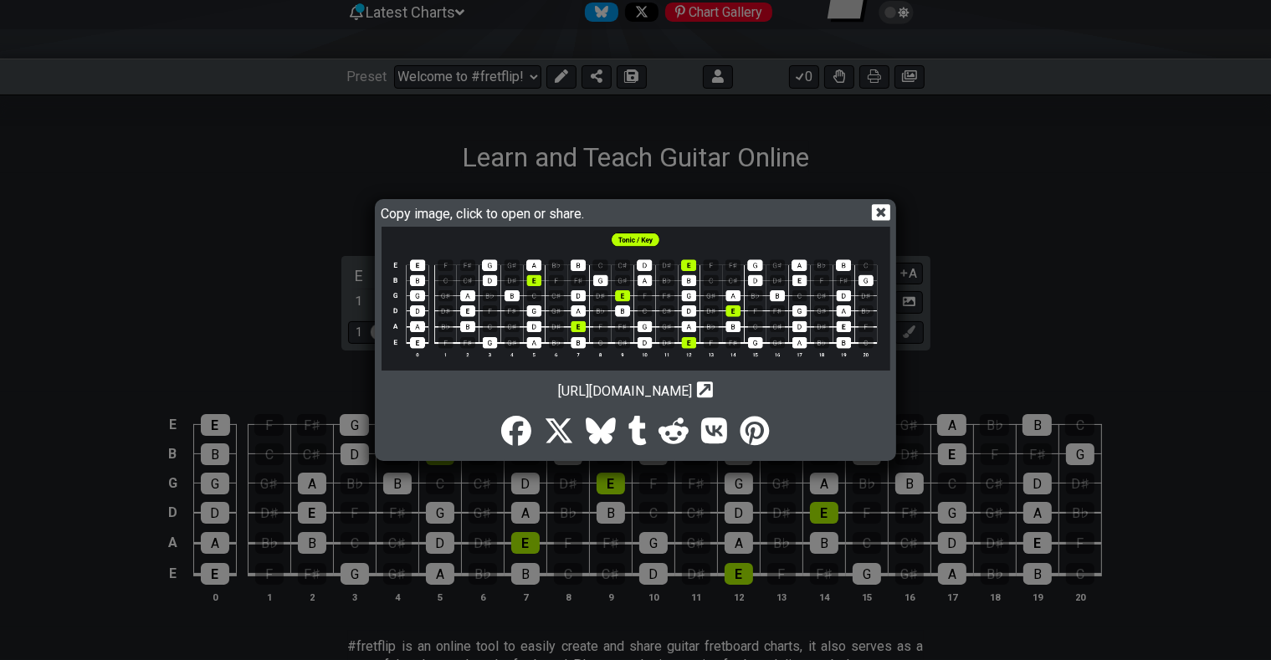
click at [645, 296] on img at bounding box center [636, 299] width 509 height 144
click at [882, 209] on icon at bounding box center [881, 212] width 18 height 18
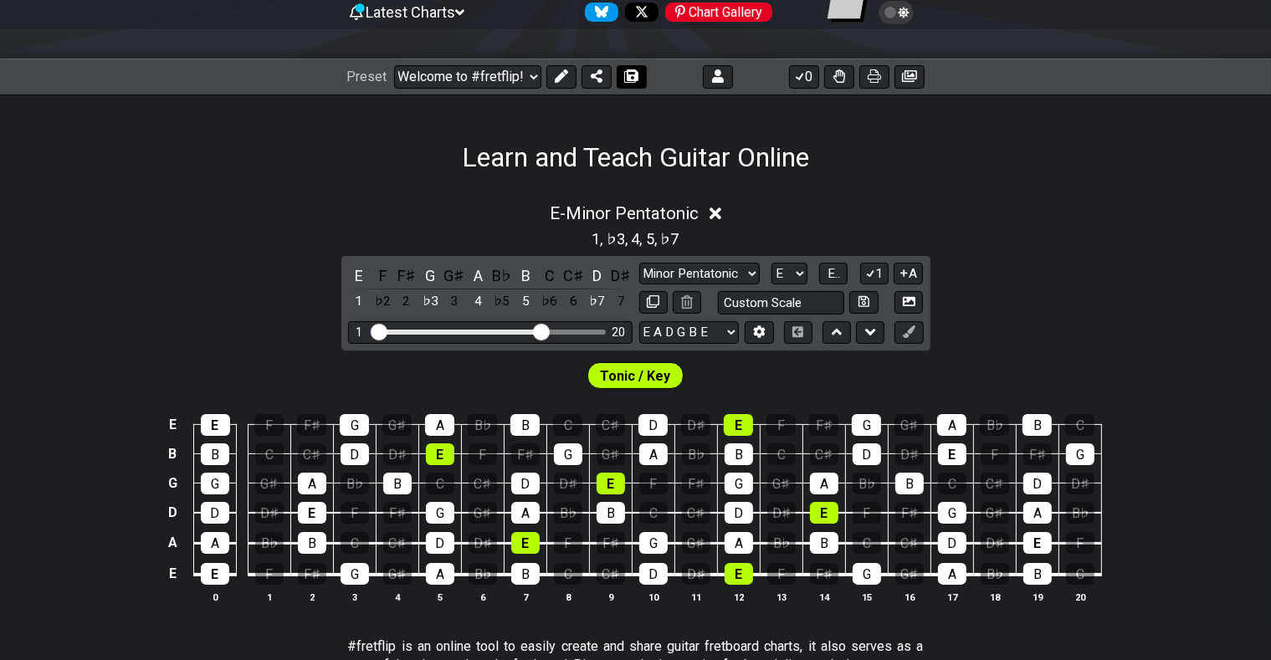
click at [628, 73] on icon at bounding box center [632, 75] width 12 height 13
select select "/023G3JHJ6"
click at [465, 12] on icon at bounding box center [459, 12] width 9 height 6
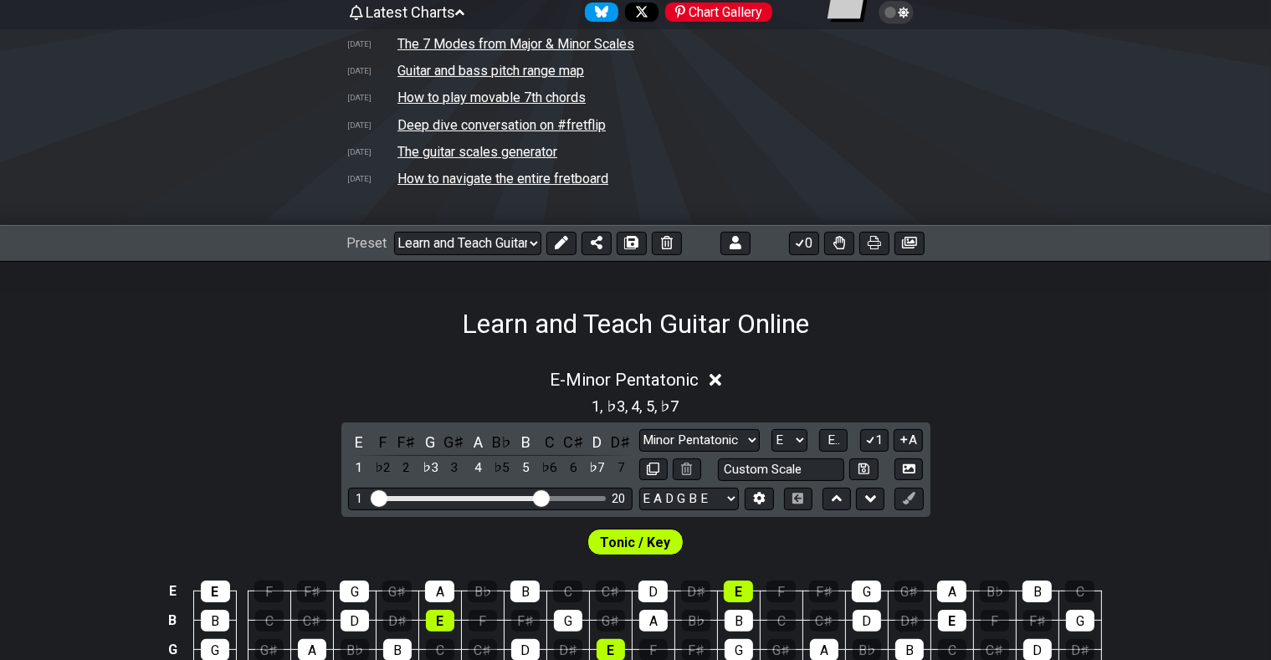
click at [700, 104] on tr "28.04.2025 How to play movable 7th chords" at bounding box center [636, 98] width 578 height 27
click at [845, 112] on tr "09.10.2024 Deep dive conversation on #fretflip" at bounding box center [636, 124] width 578 height 27
click at [753, 164] on tr "27.08.2024 The guitar scales generator" at bounding box center [636, 151] width 578 height 27
click at [465, 7] on icon at bounding box center [459, 12] width 9 height 15
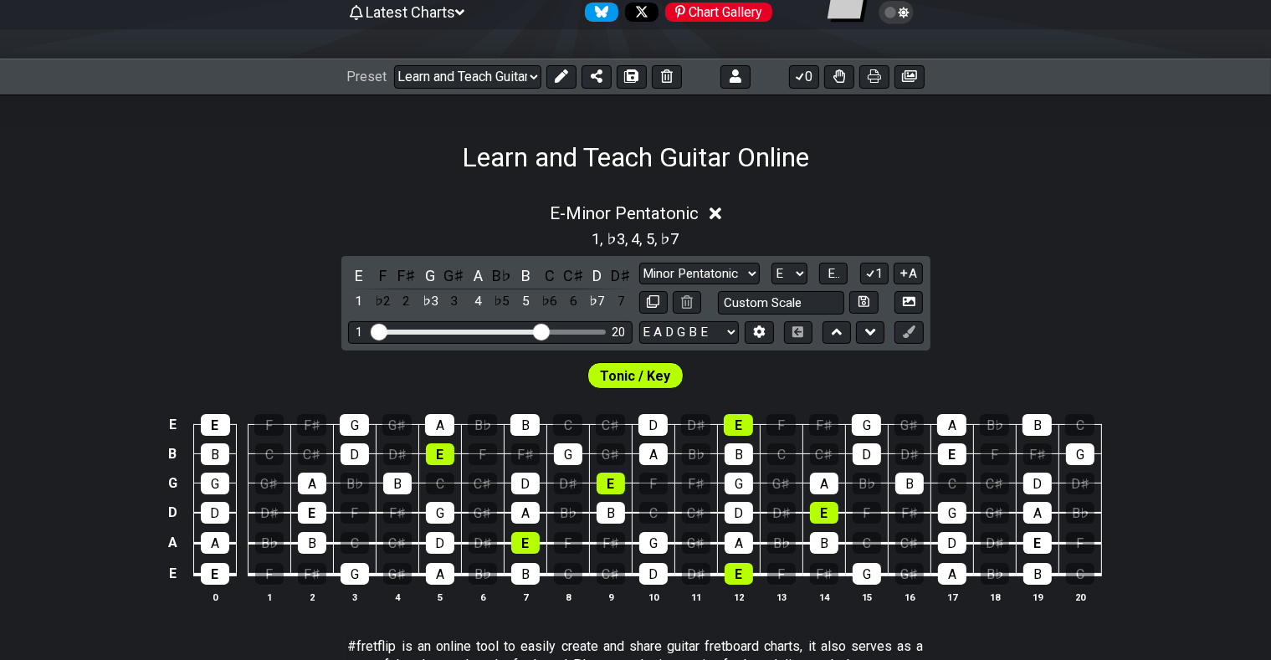
click at [902, 12] on icon at bounding box center [903, 12] width 11 height 11
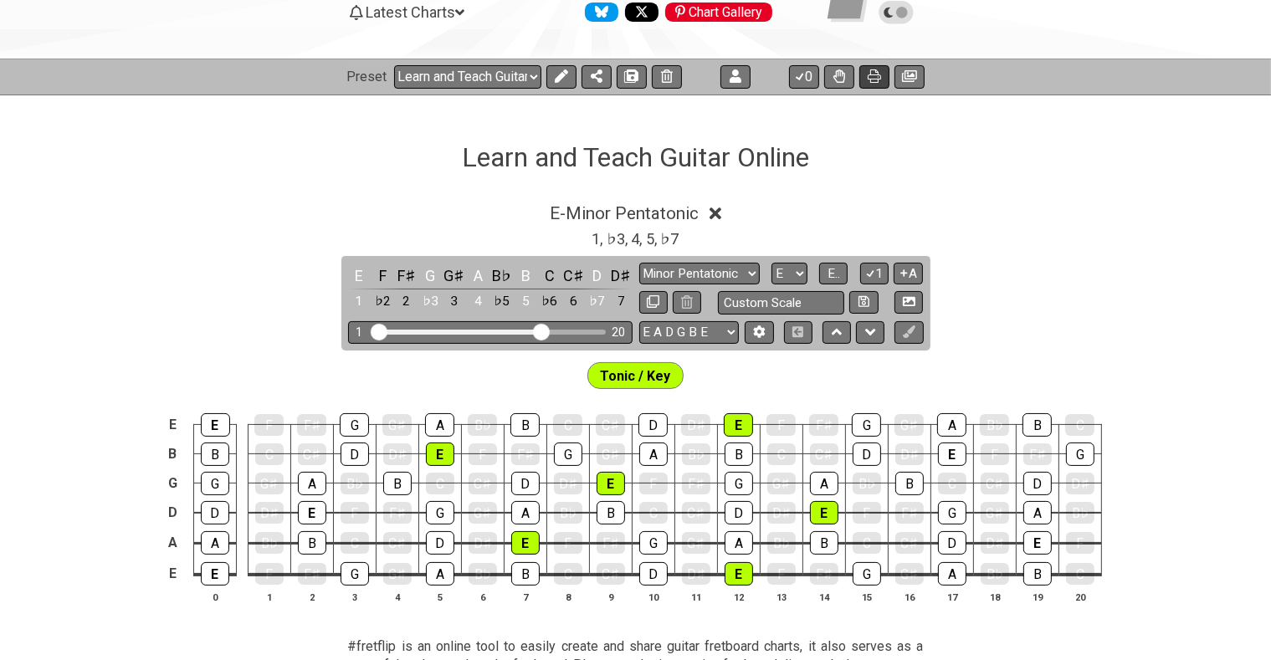
click at [874, 79] on icon at bounding box center [874, 75] width 13 height 13
click at [900, 12] on icon at bounding box center [896, 12] width 15 height 15
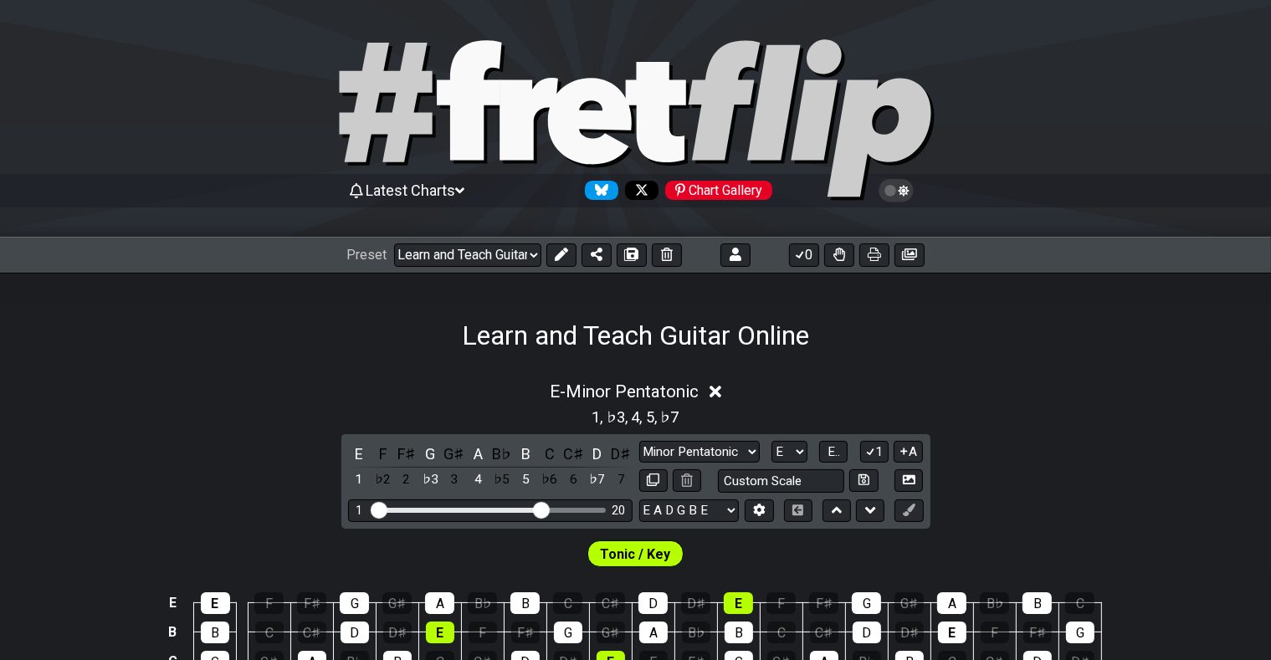
click at [904, 189] on icon at bounding box center [903, 191] width 11 height 12
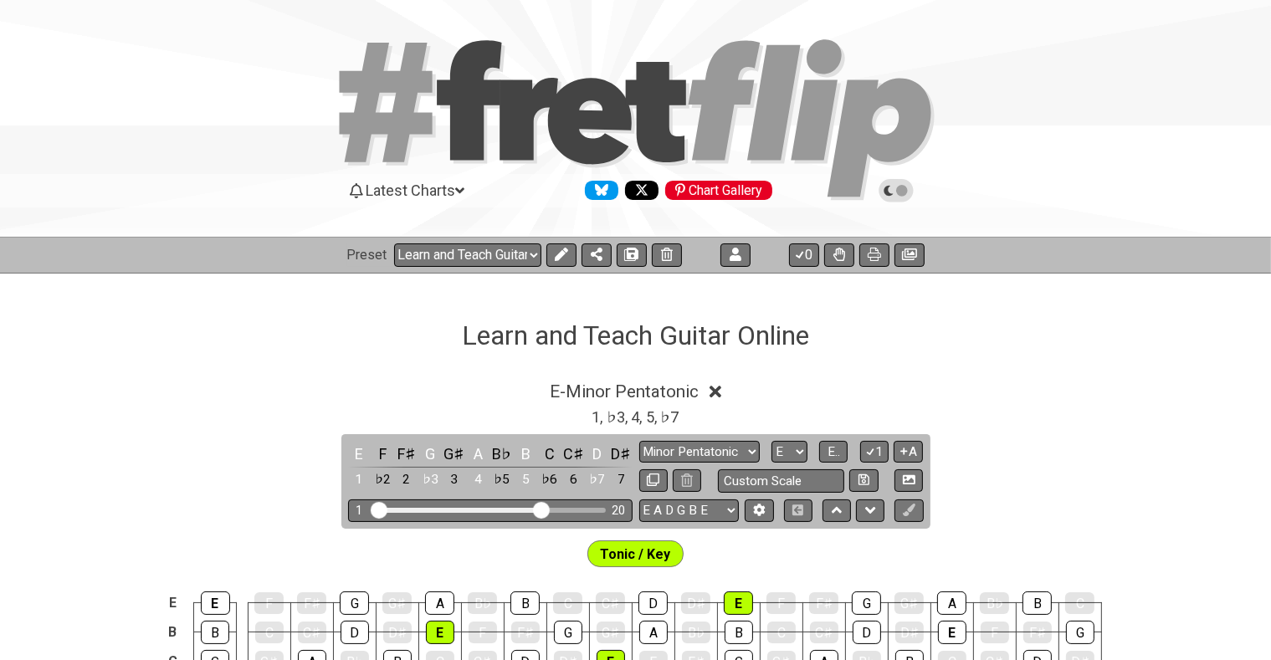
click at [904, 189] on icon at bounding box center [902, 191] width 12 height 12
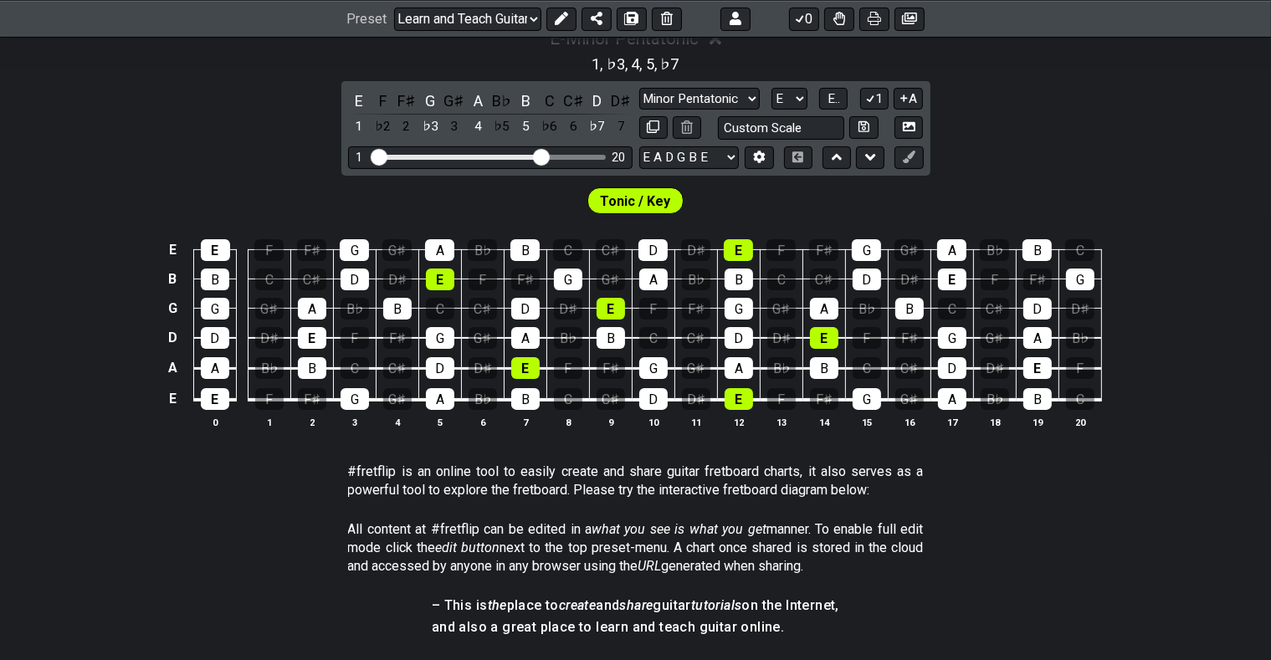
scroll to position [265, 0]
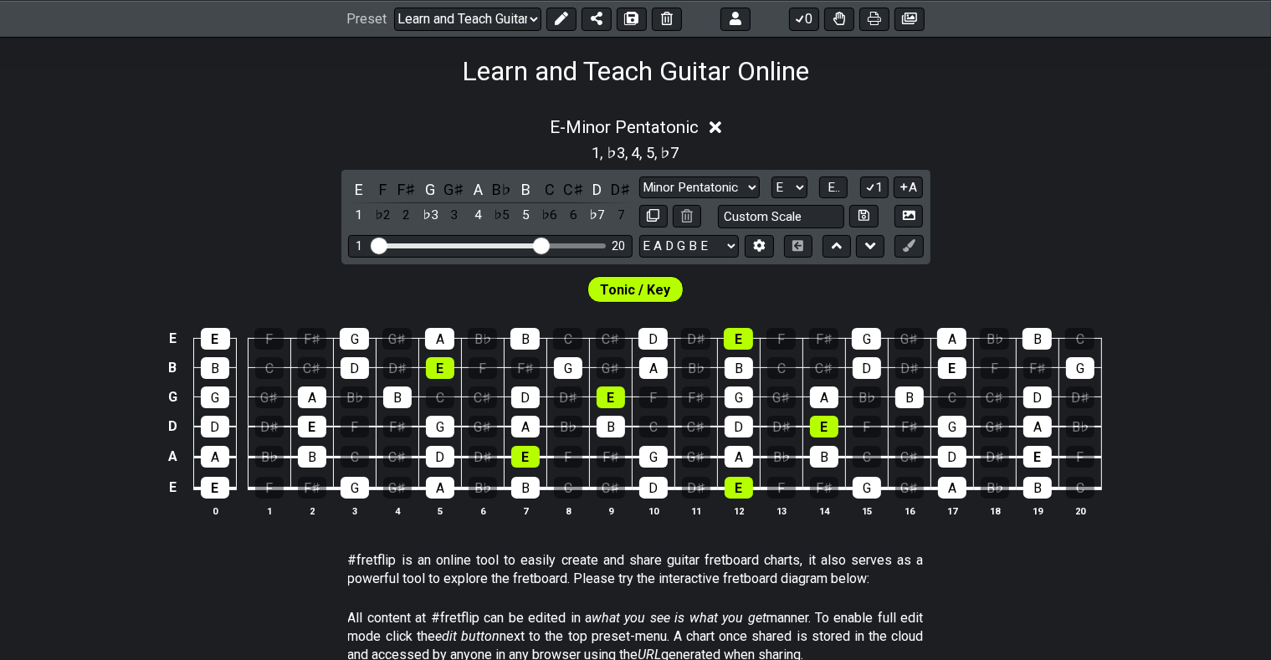
click at [665, 288] on span "Tonic / Key" at bounding box center [636, 290] width 70 height 24
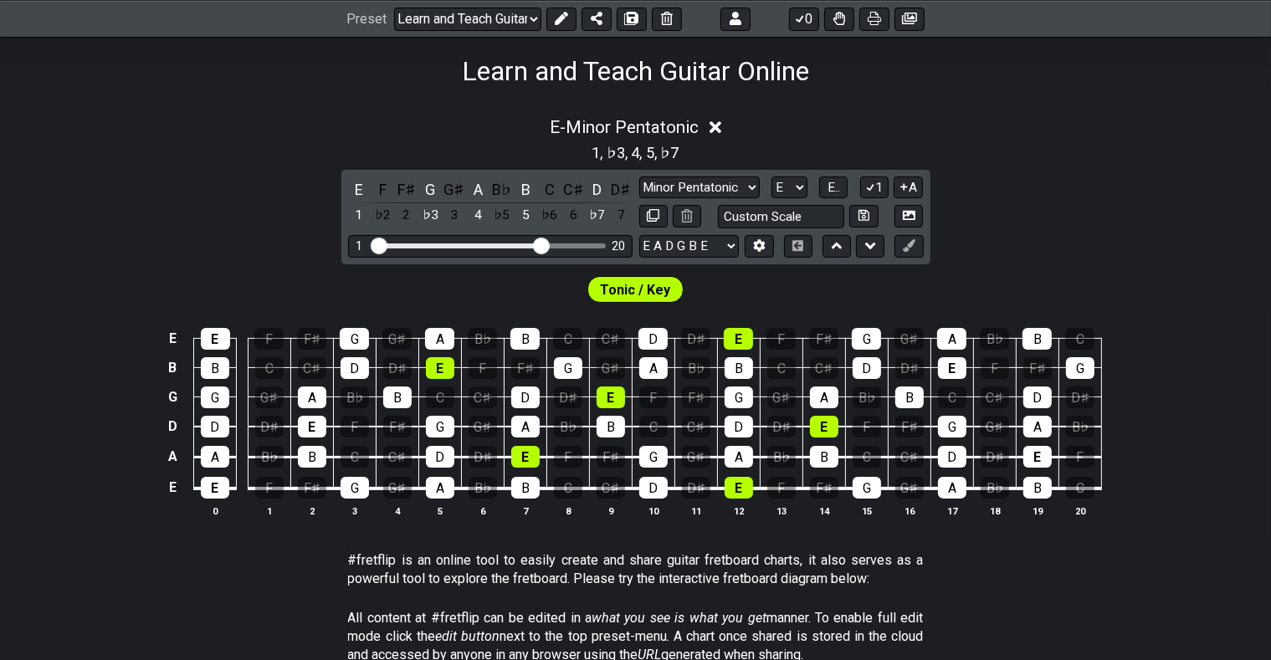
click at [665, 288] on span "Tonic / Key" at bounding box center [636, 290] width 70 height 24
click at [658, 152] on span "," at bounding box center [658, 152] width 7 height 23
click at [658, 124] on span "E - Minor Pentatonic" at bounding box center [624, 127] width 149 height 20
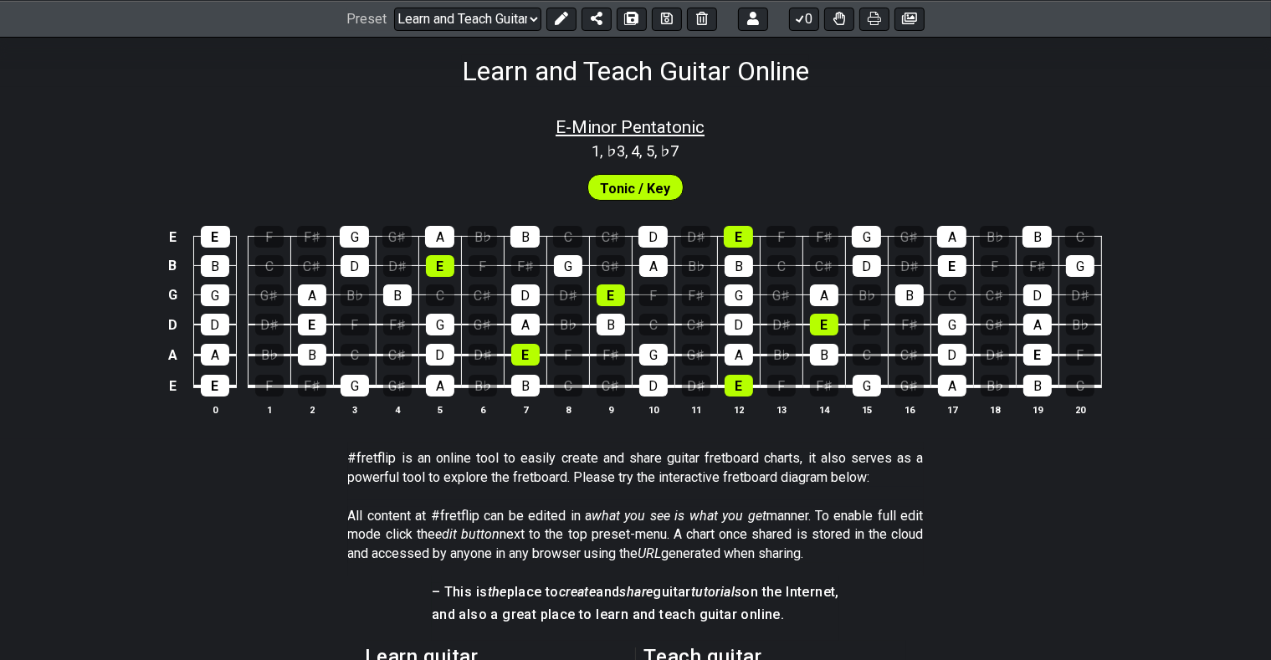
click at [658, 124] on span "E - Minor Pentatonic" at bounding box center [630, 127] width 149 height 20
select select "E"
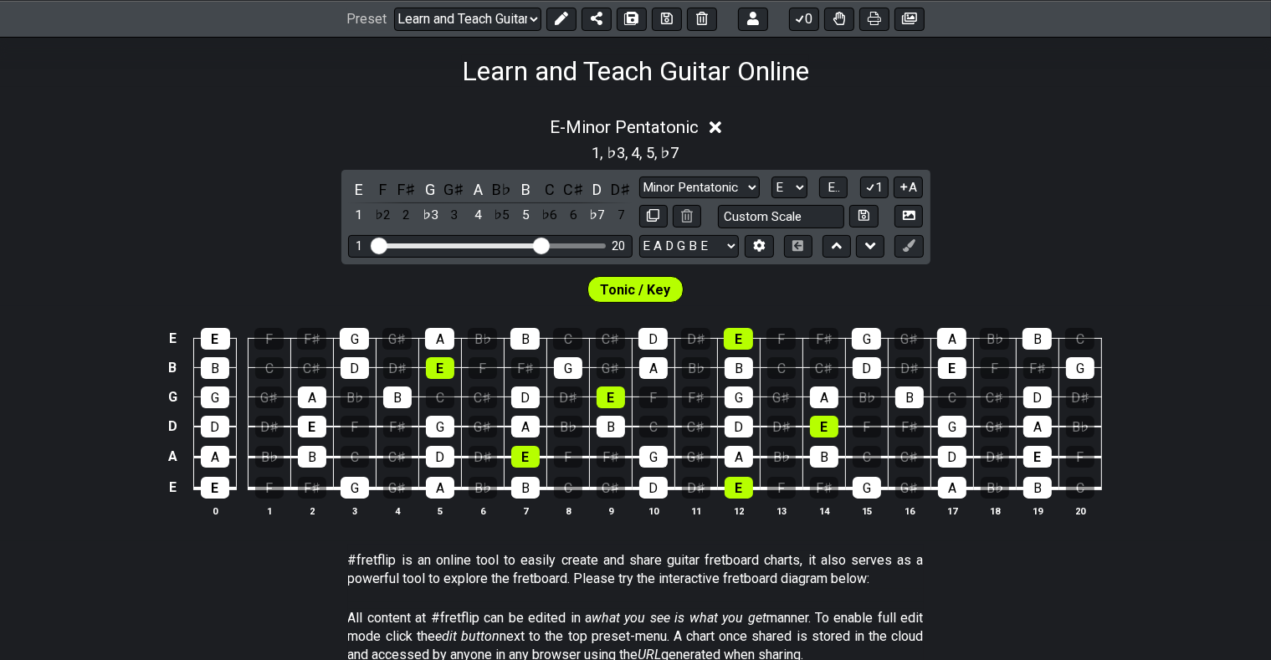
scroll to position [177, 0]
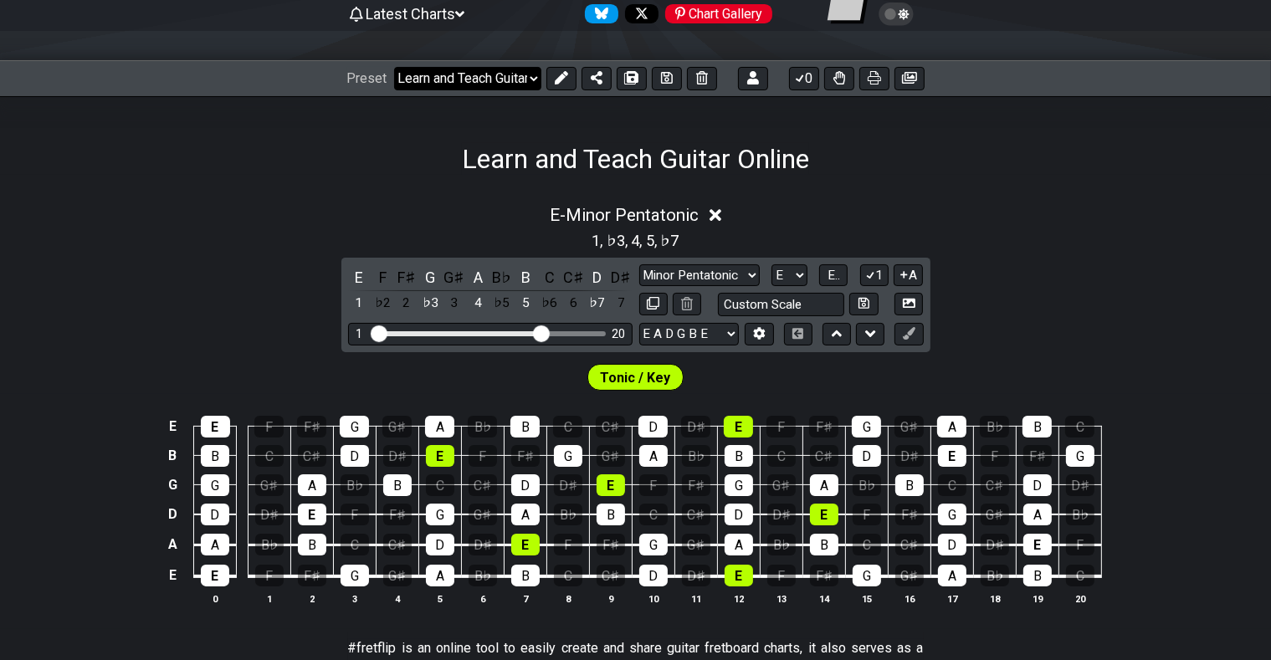
click at [394, 67] on select "Welcome to #fretflip! Initial Preset Custom Preset Learn and Teach Guitar Onlin…" at bounding box center [467, 78] width 147 height 23
click option "Power Chords" at bounding box center [0, 0] width 0 height 0
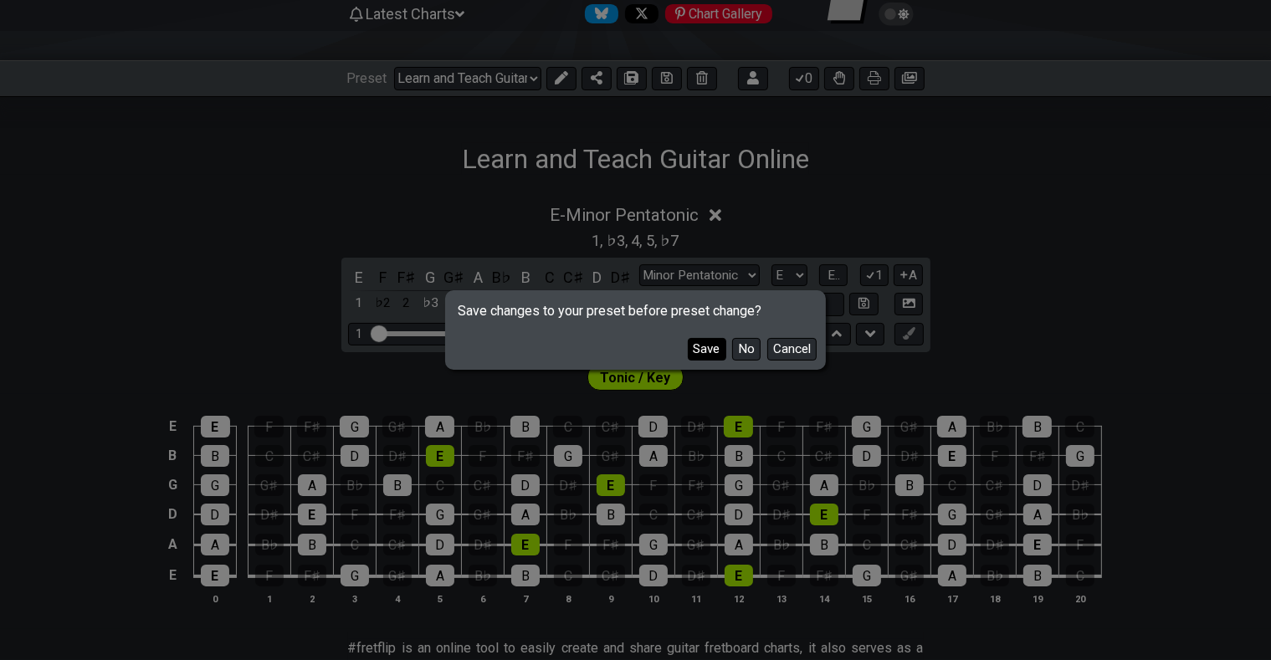
click at [710, 350] on button "Save" at bounding box center [707, 349] width 39 height 23
select select "/power-chords"
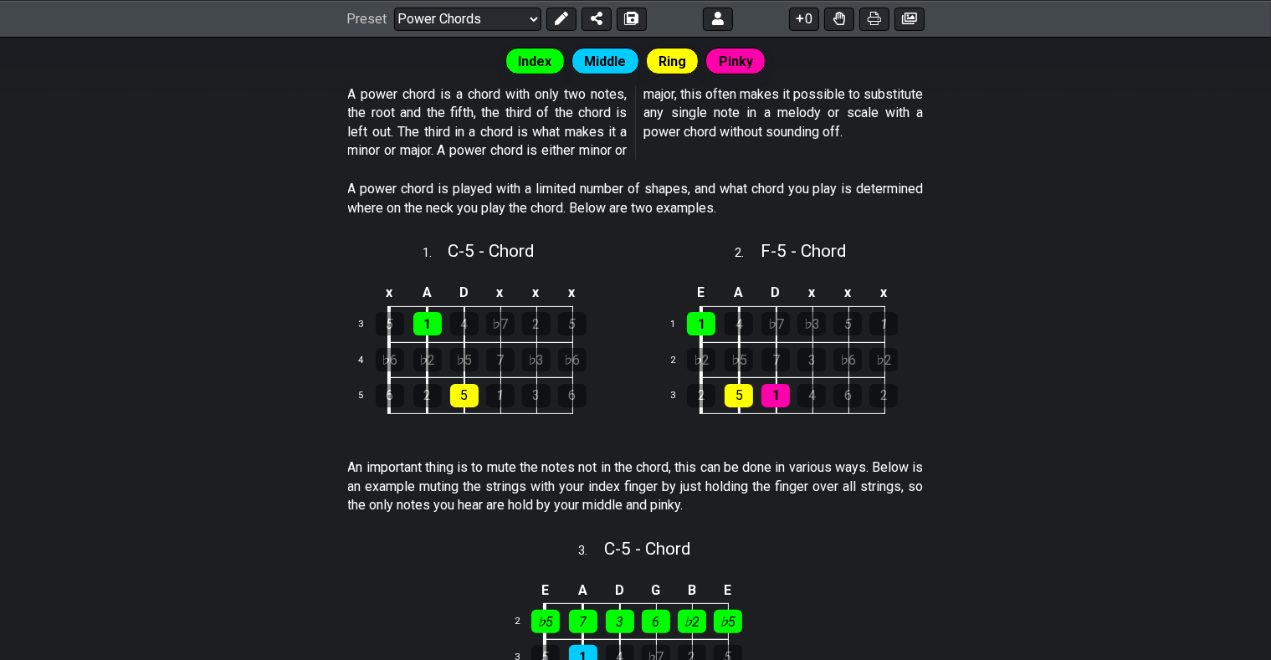
scroll to position [265, 0]
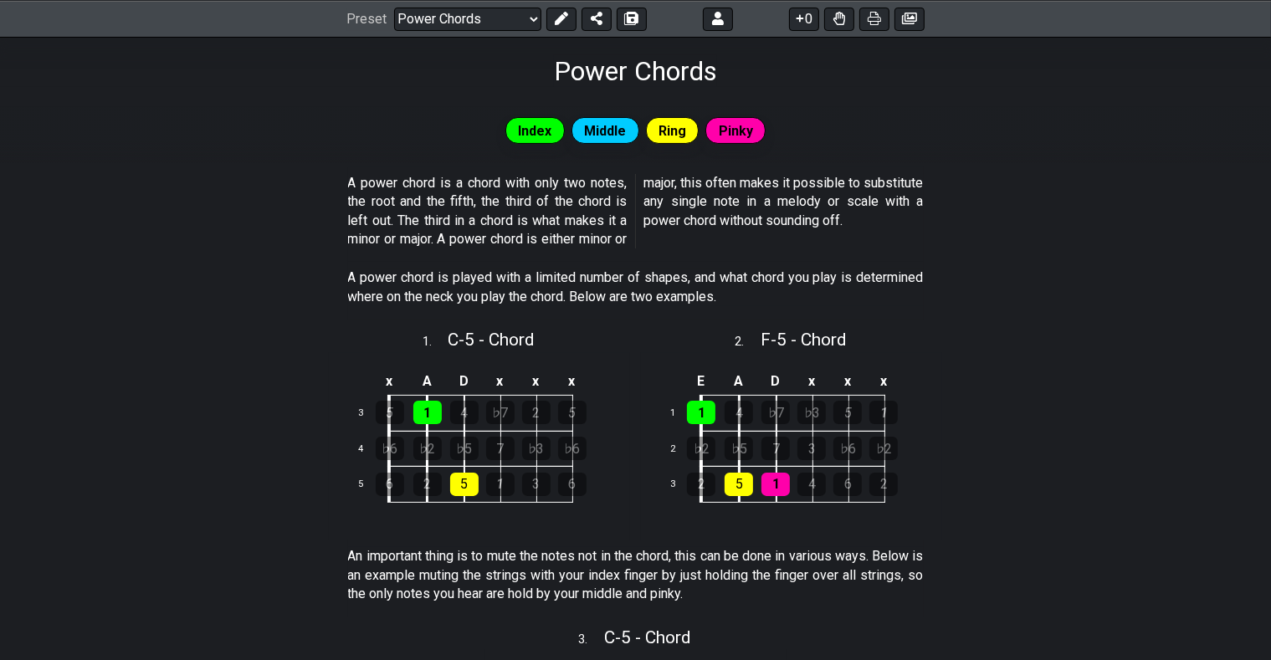
drag, startPoint x: 347, startPoint y: 181, endPoint x: 625, endPoint y: 244, distance: 285.1
click at [624, 244] on section "A power chord is a chord with only two notes, the root and the fifth, the third…" at bounding box center [635, 214] width 1271 height 95
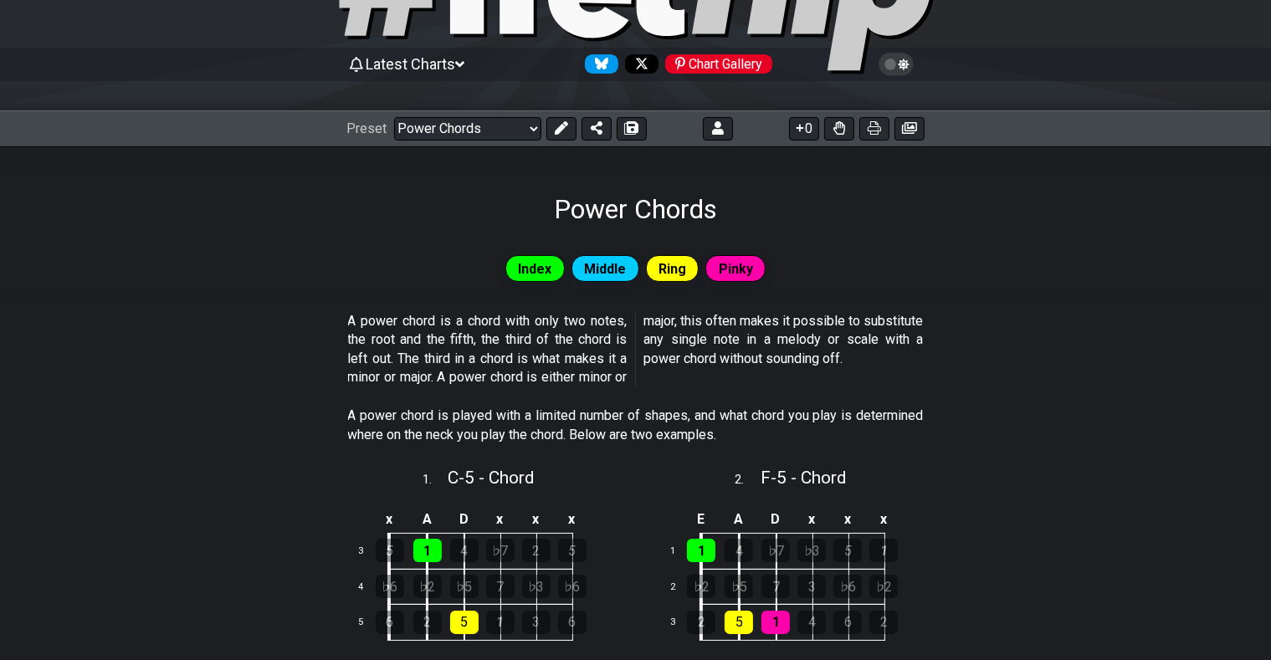
scroll to position [0, 0]
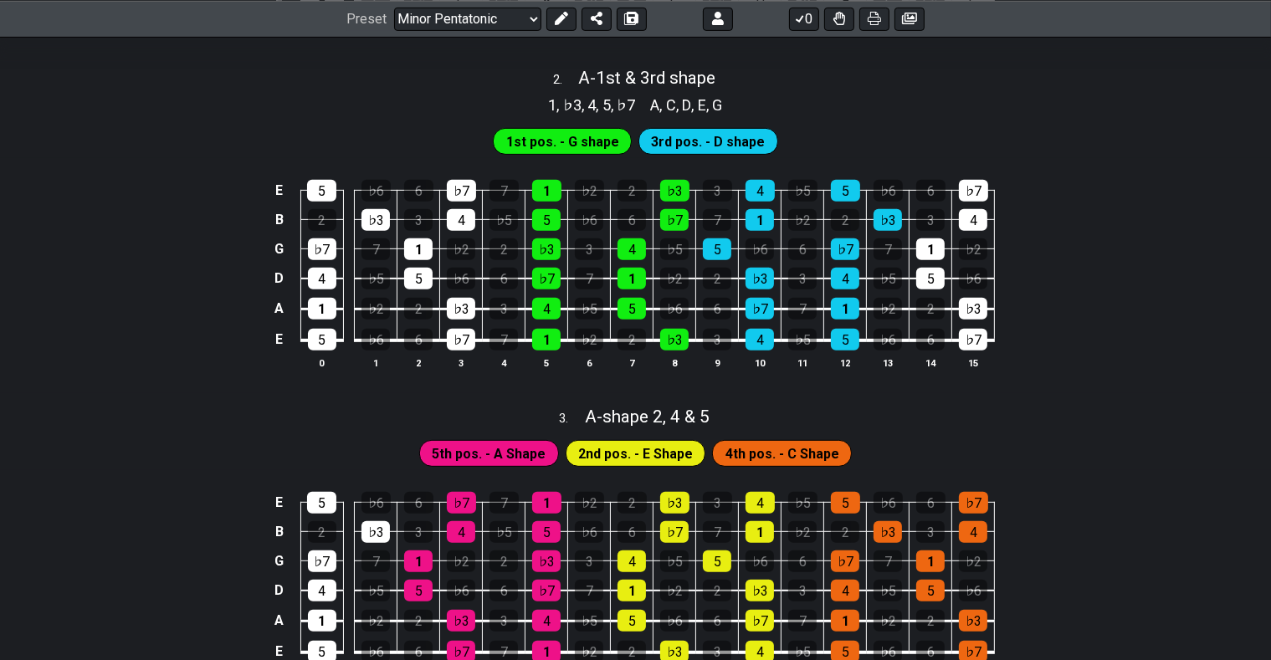
scroll to position [619, 0]
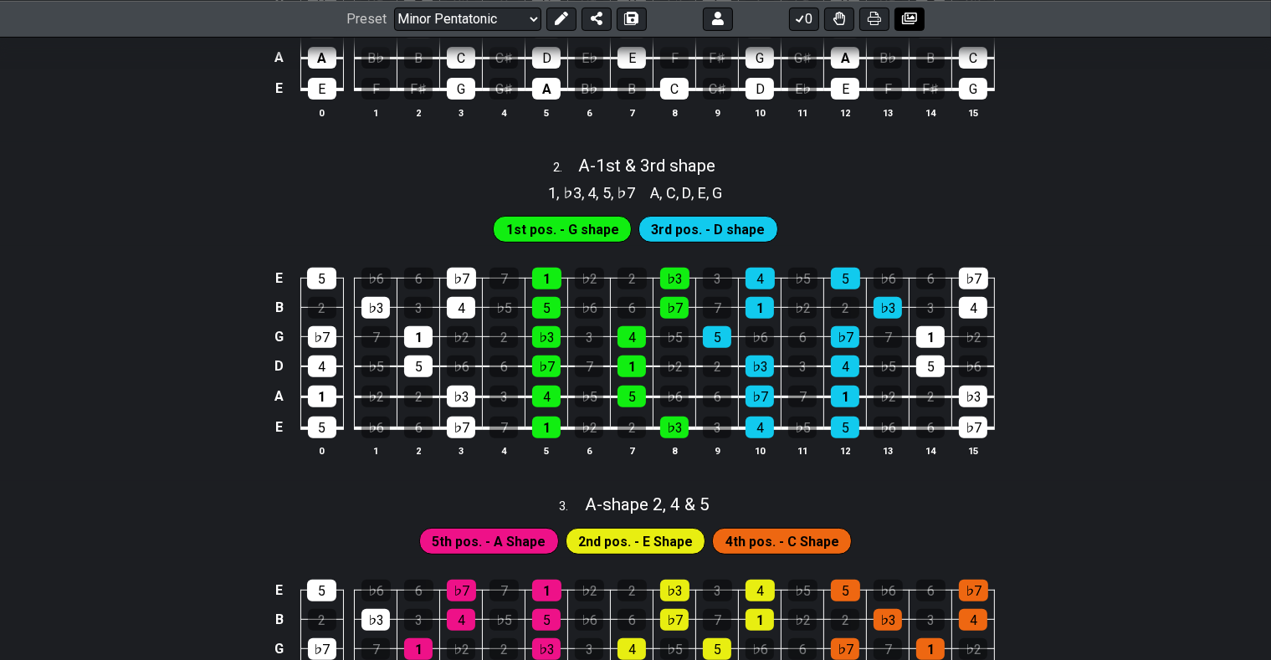
click at [909, 17] on icon at bounding box center [909, 18] width 15 height 13
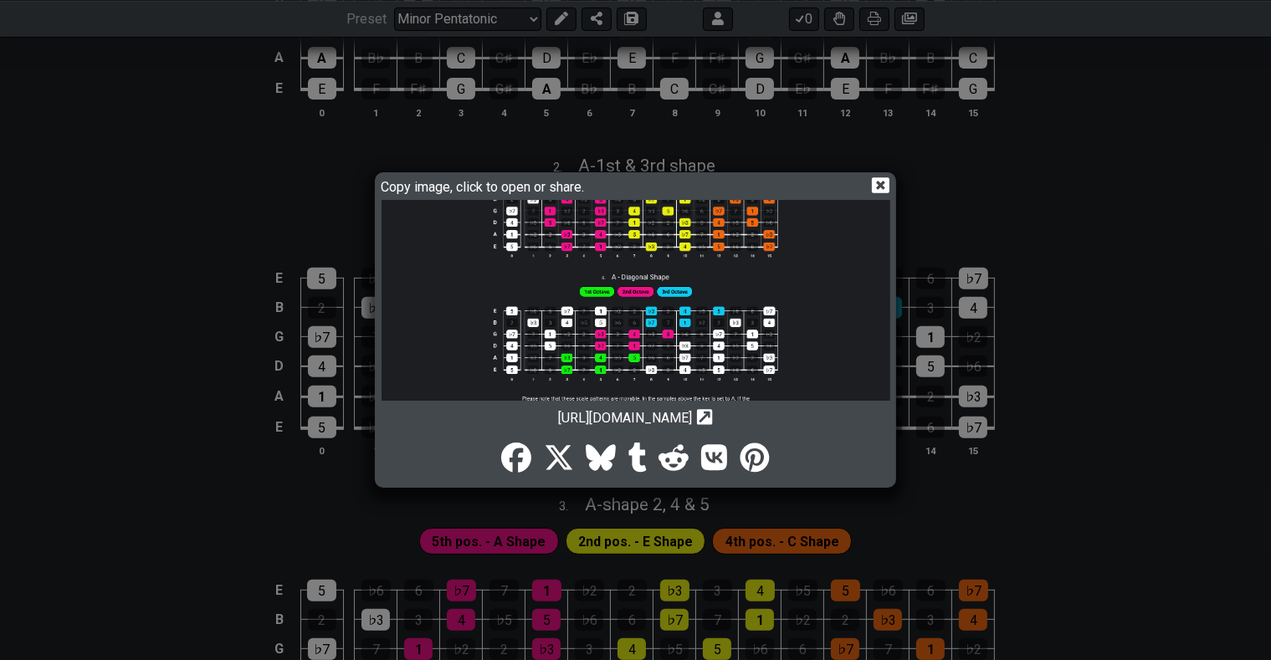
scroll to position [377, 0]
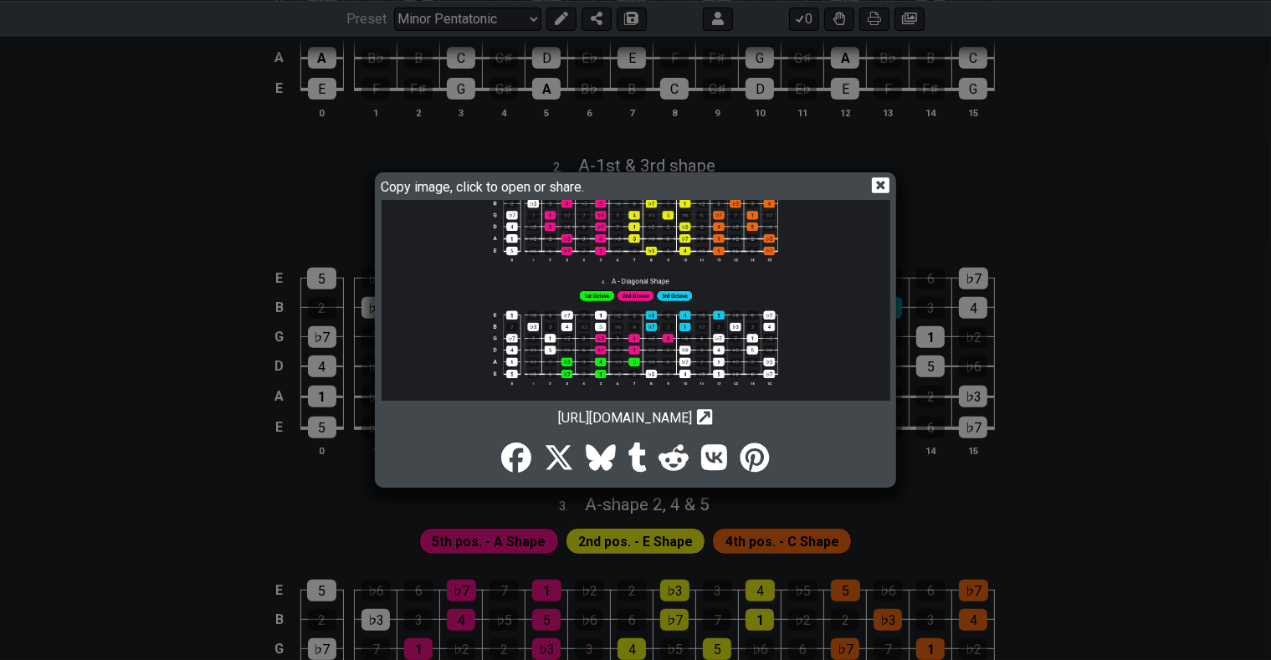
click at [713, 415] on icon "Copy url to clipboard" at bounding box center [705, 417] width 16 height 18
click at [713, 413] on icon "Copy url to clipboard" at bounding box center [705, 417] width 16 height 18
click at [814, 187] on div "Copy image, click to open or share." at bounding box center [636, 189] width 509 height 24
click at [884, 182] on icon at bounding box center [881, 186] width 18 height 18
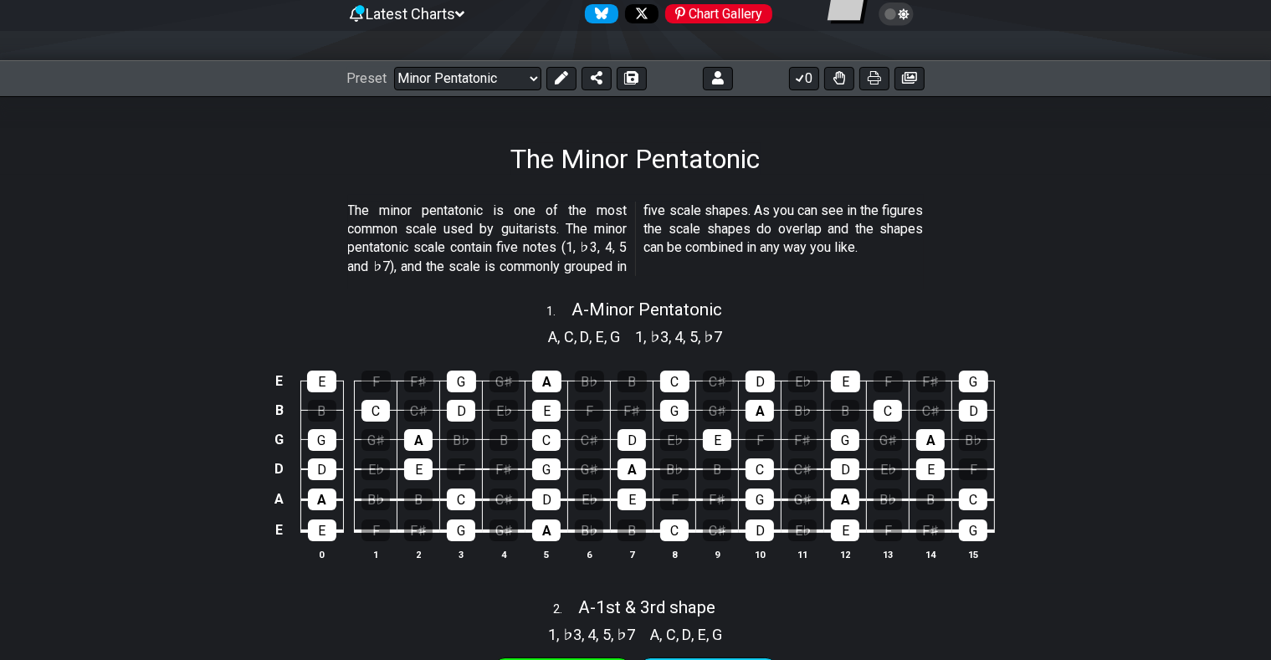
scroll to position [88, 0]
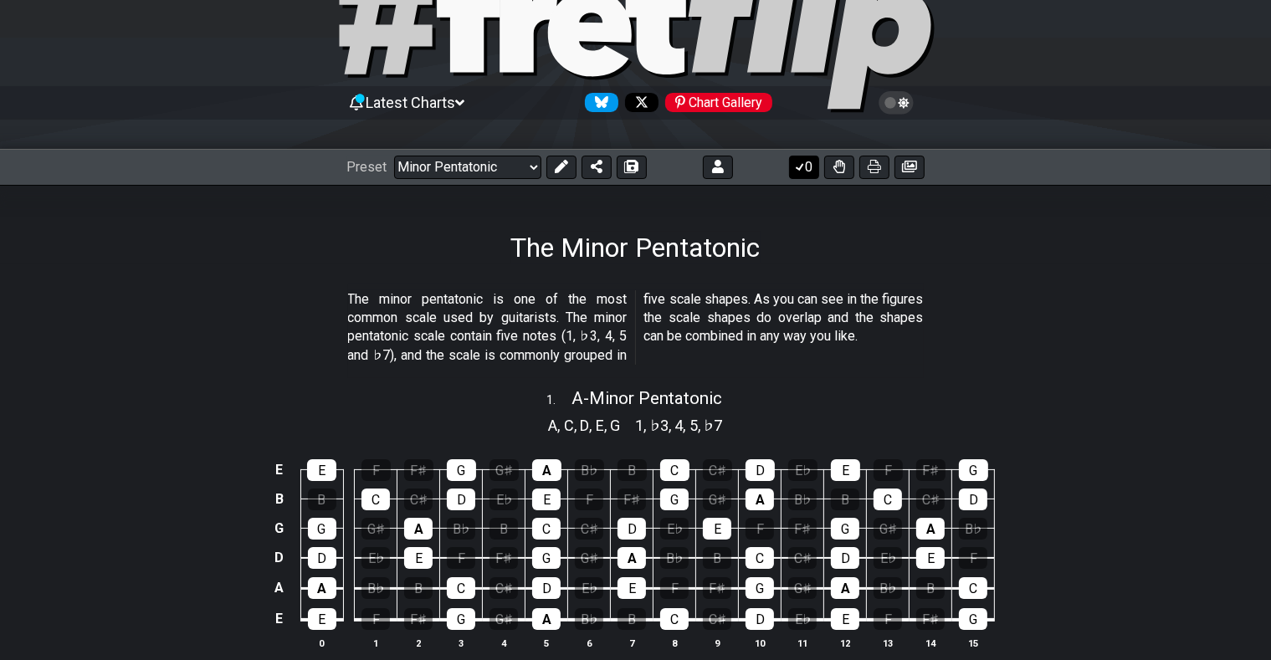
click at [798, 163] on icon at bounding box center [800, 166] width 17 height 13
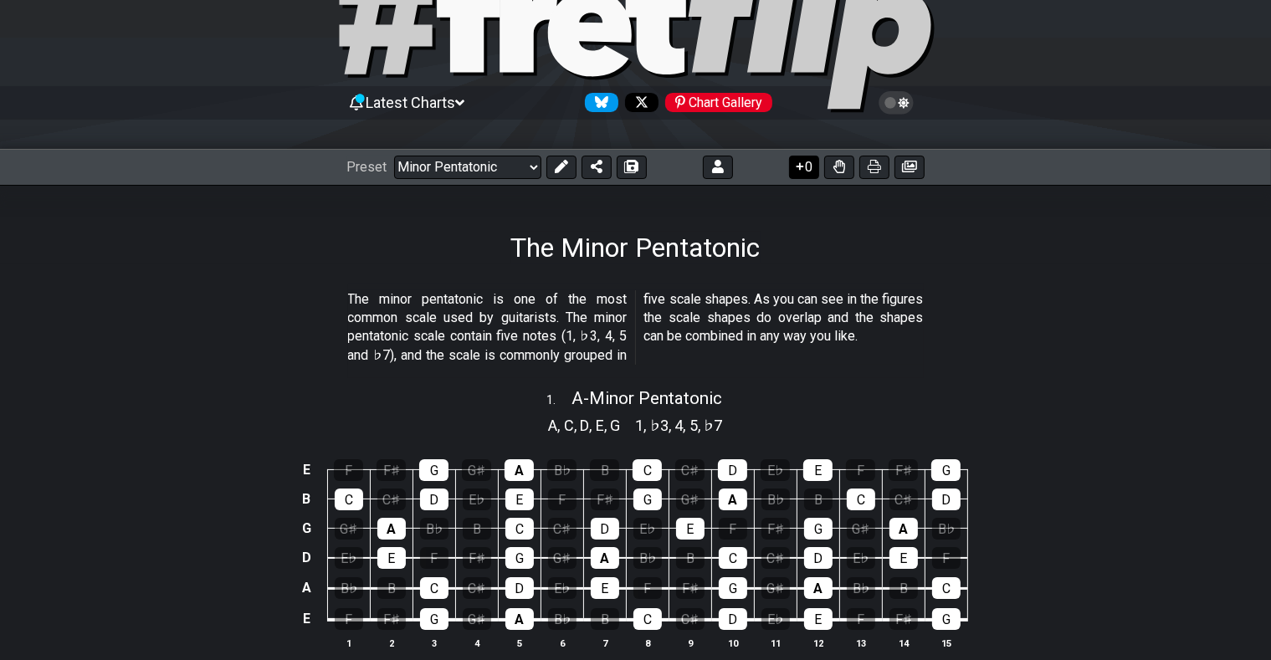
click at [802, 165] on icon at bounding box center [800, 166] width 17 height 13
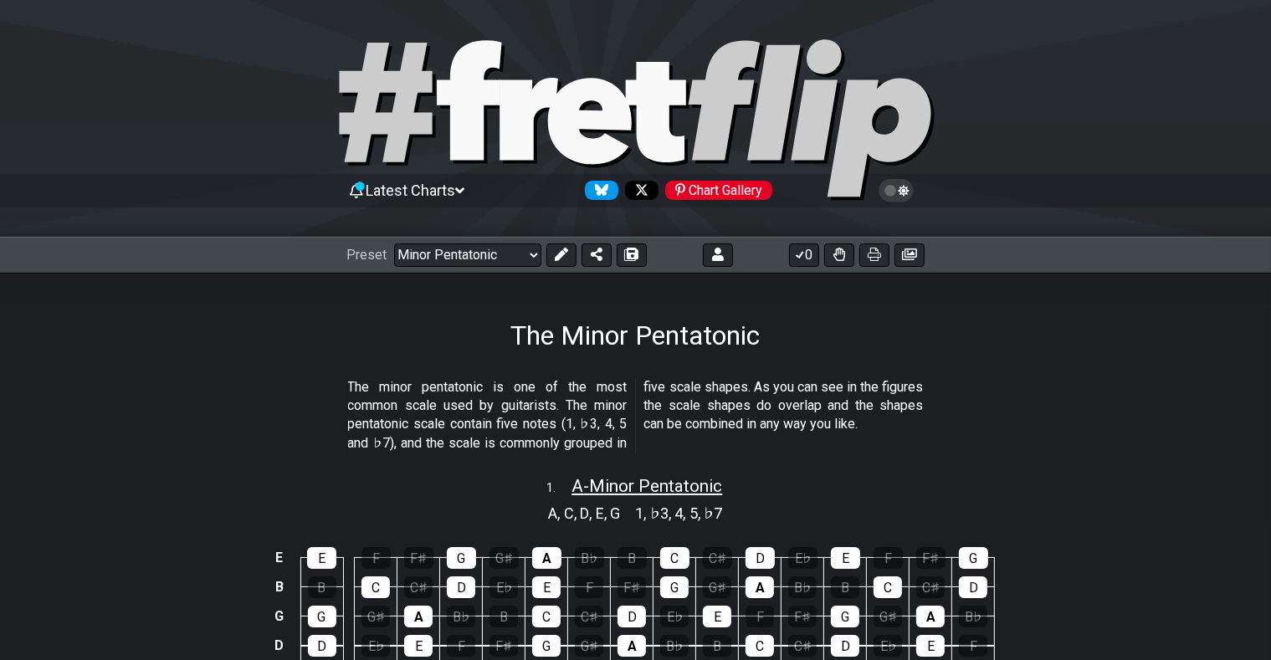
click at [691, 489] on span "A - Minor Pentatonic" at bounding box center [647, 486] width 151 height 20
select select "A"
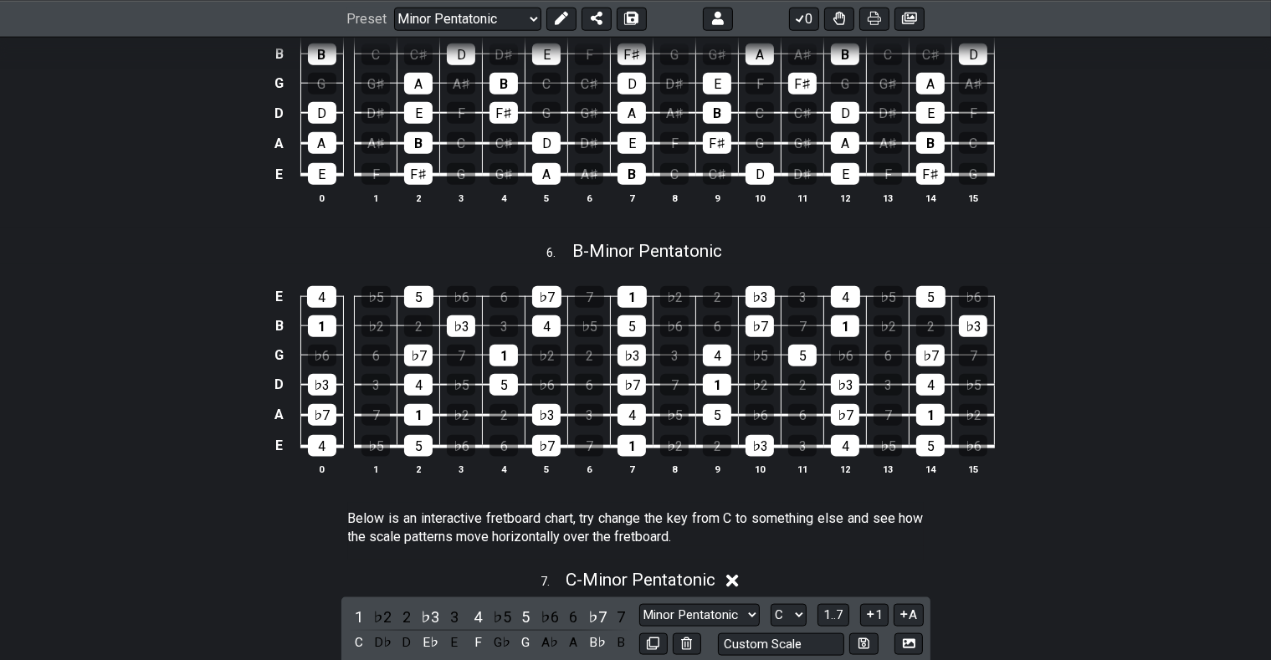
scroll to position [2032, 0]
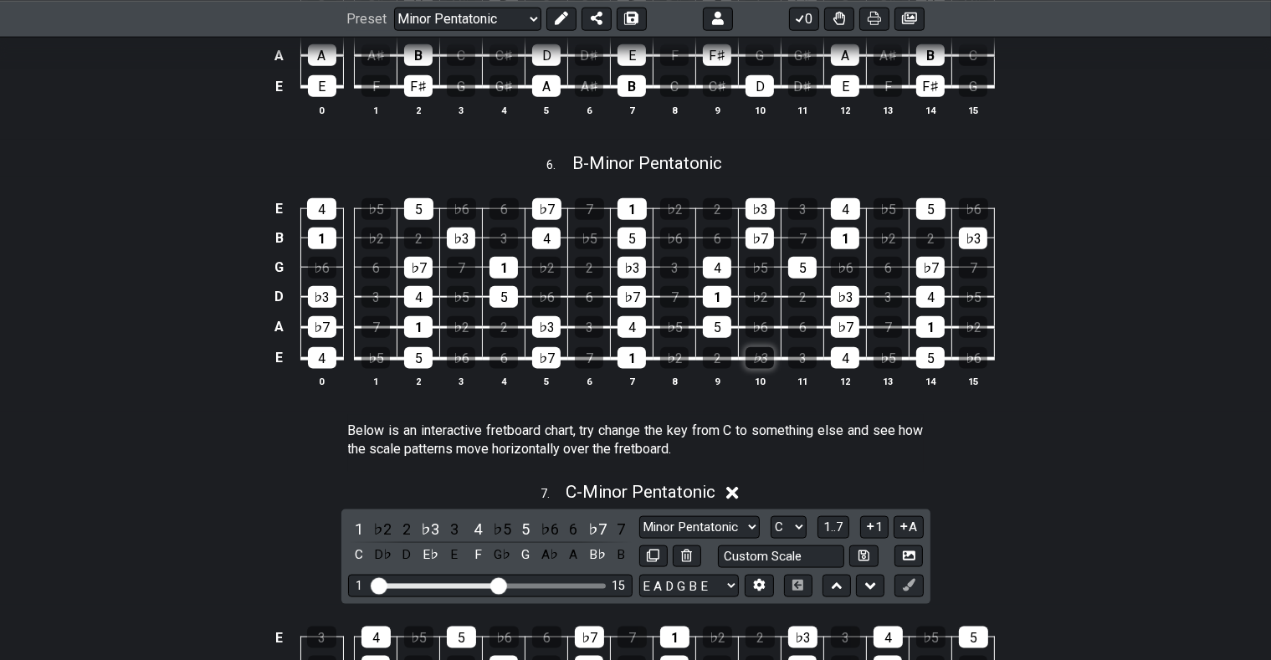
click at [759, 353] on div "♭3" at bounding box center [760, 358] width 28 height 22
click at [758, 357] on div "♭3" at bounding box center [760, 358] width 28 height 22
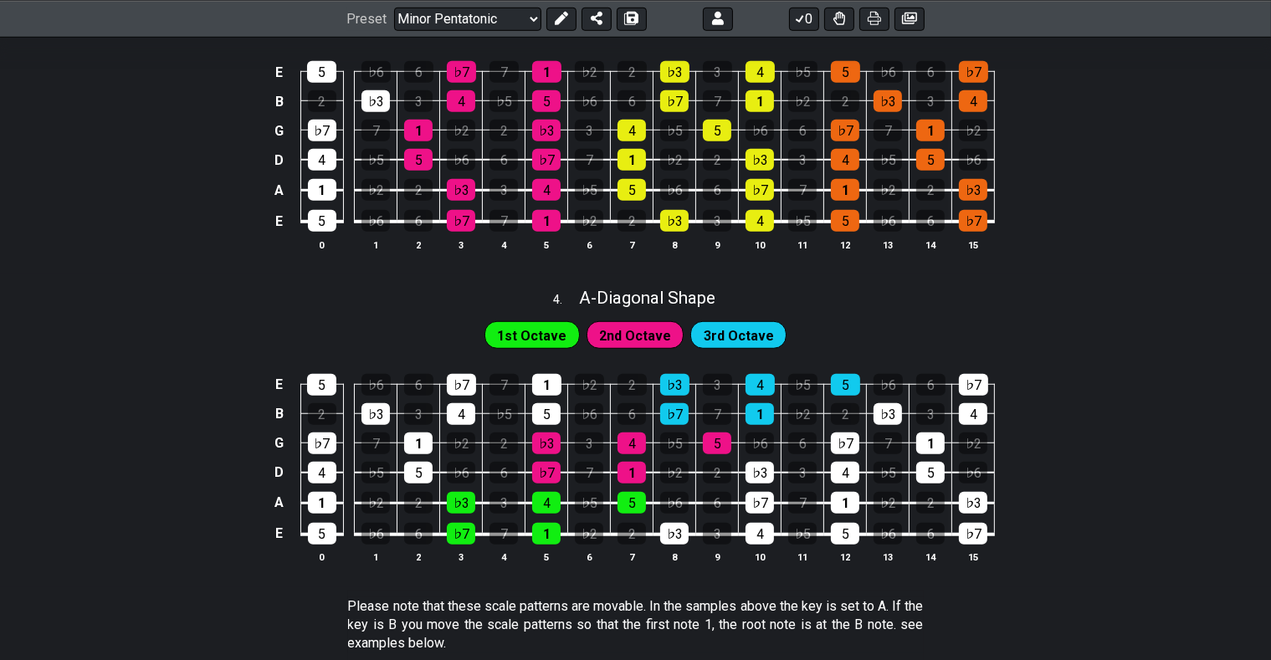
scroll to position [1414, 0]
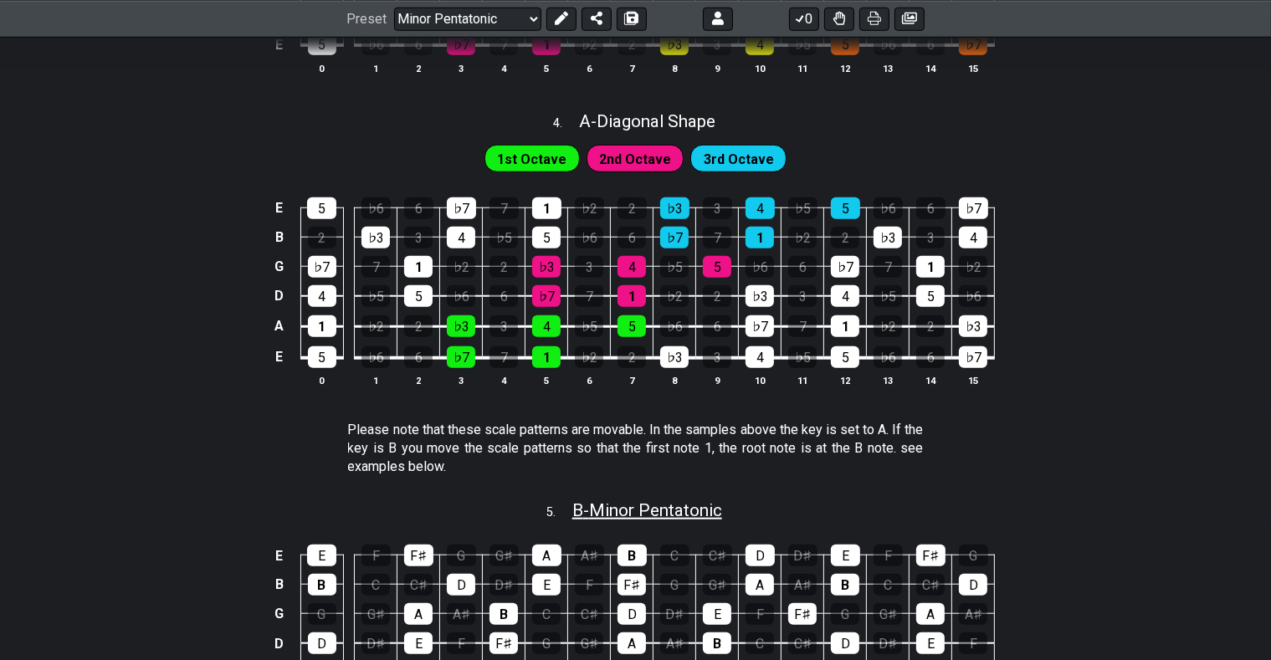
click at [633, 516] on span "B - Minor Pentatonic" at bounding box center [648, 511] width 150 height 20
select select "B"
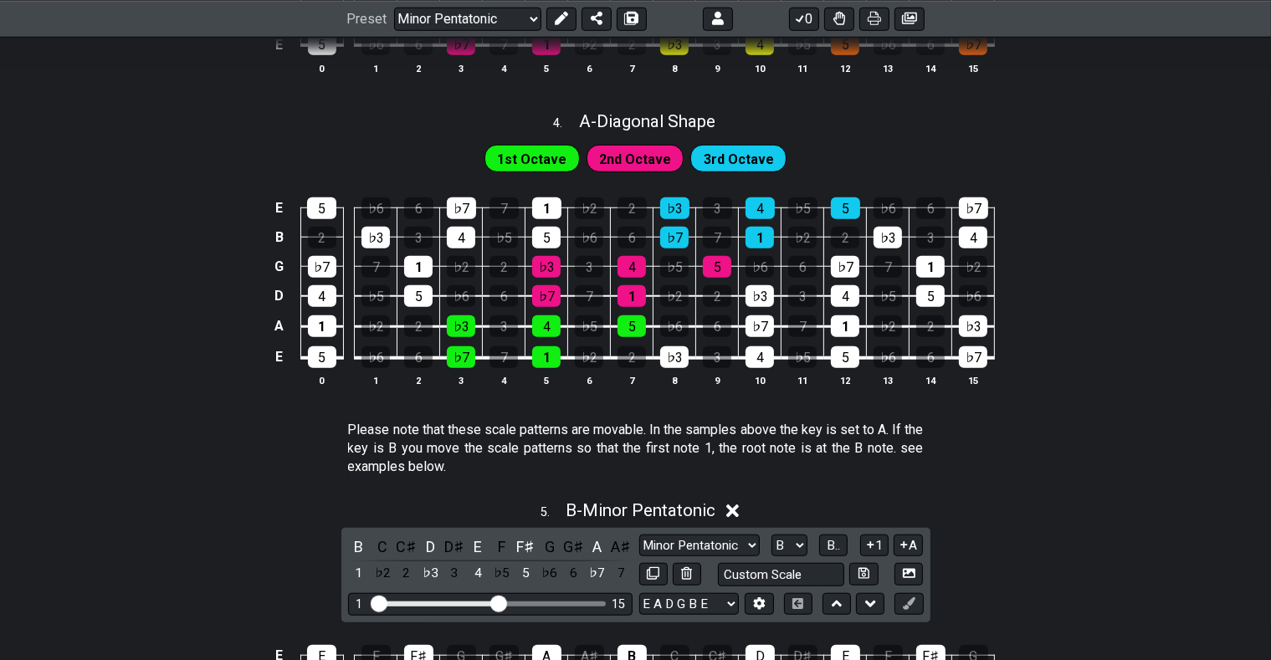
click at [735, 509] on icon at bounding box center [733, 512] width 13 height 13
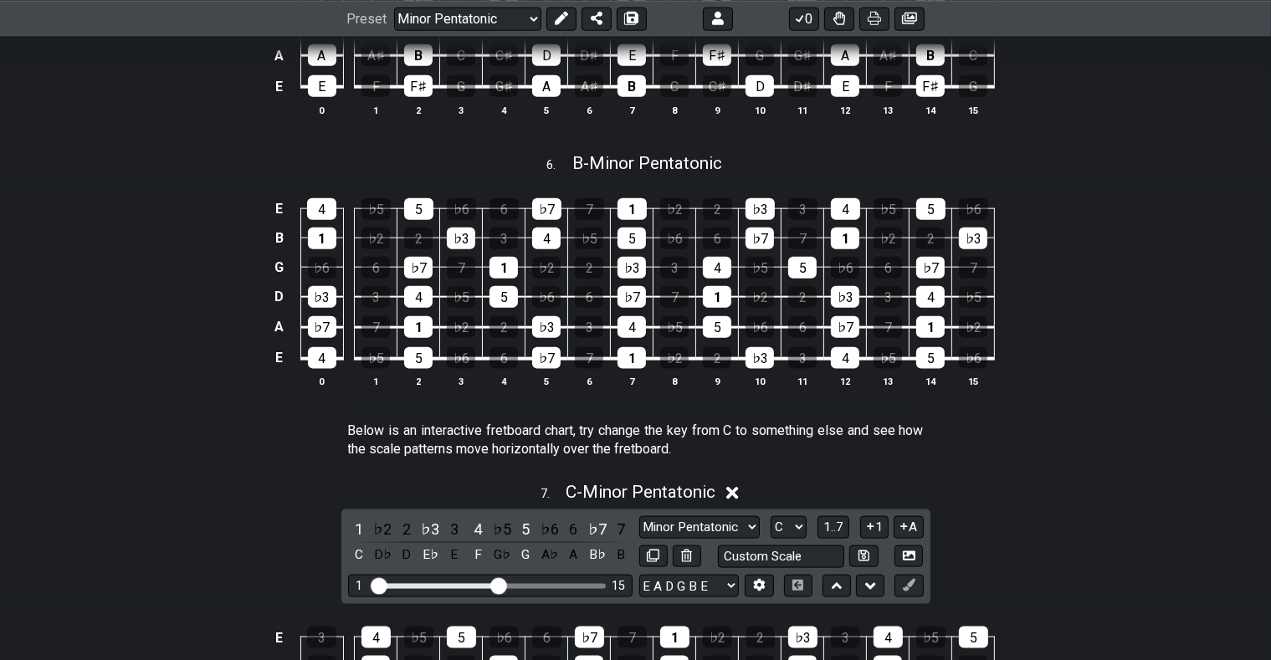
scroll to position [2121, 0]
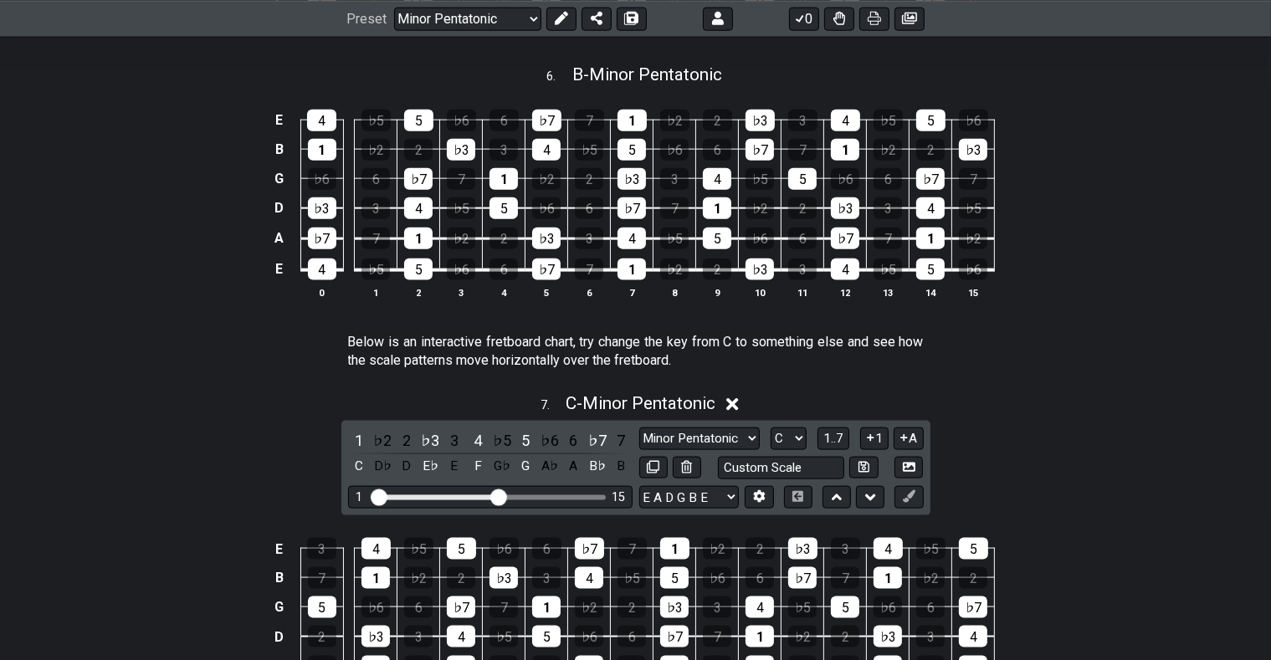
click at [737, 404] on icon at bounding box center [733, 405] width 13 height 18
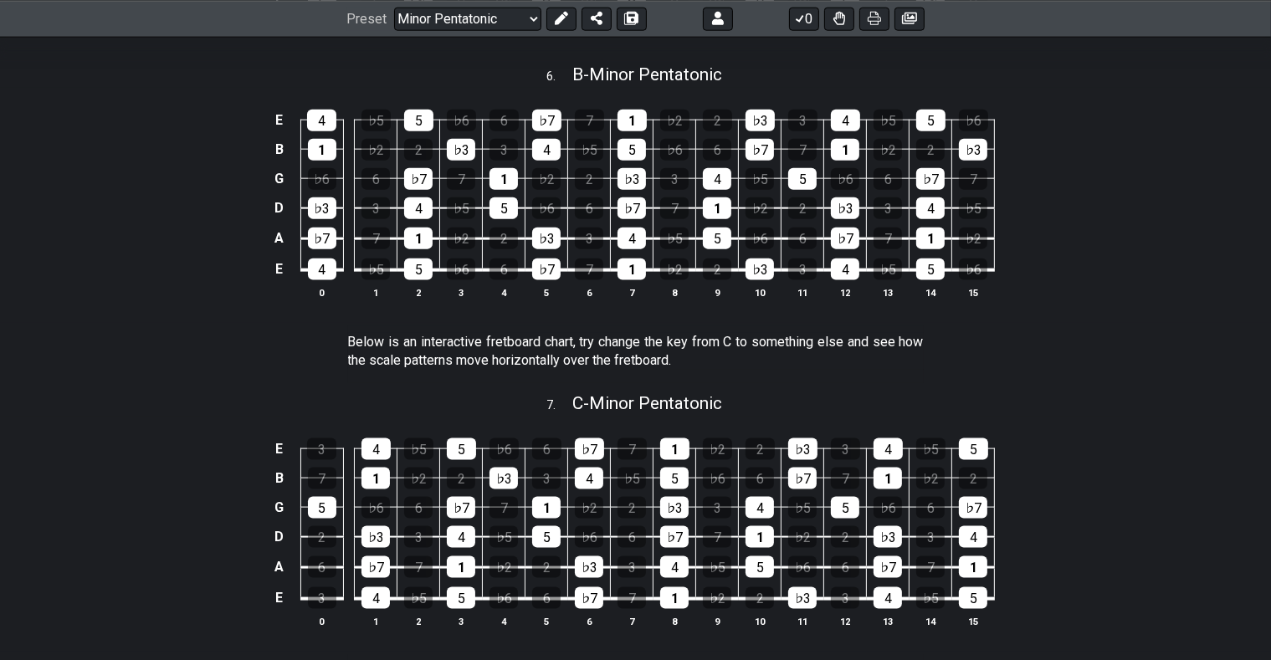
scroll to position [2386, 0]
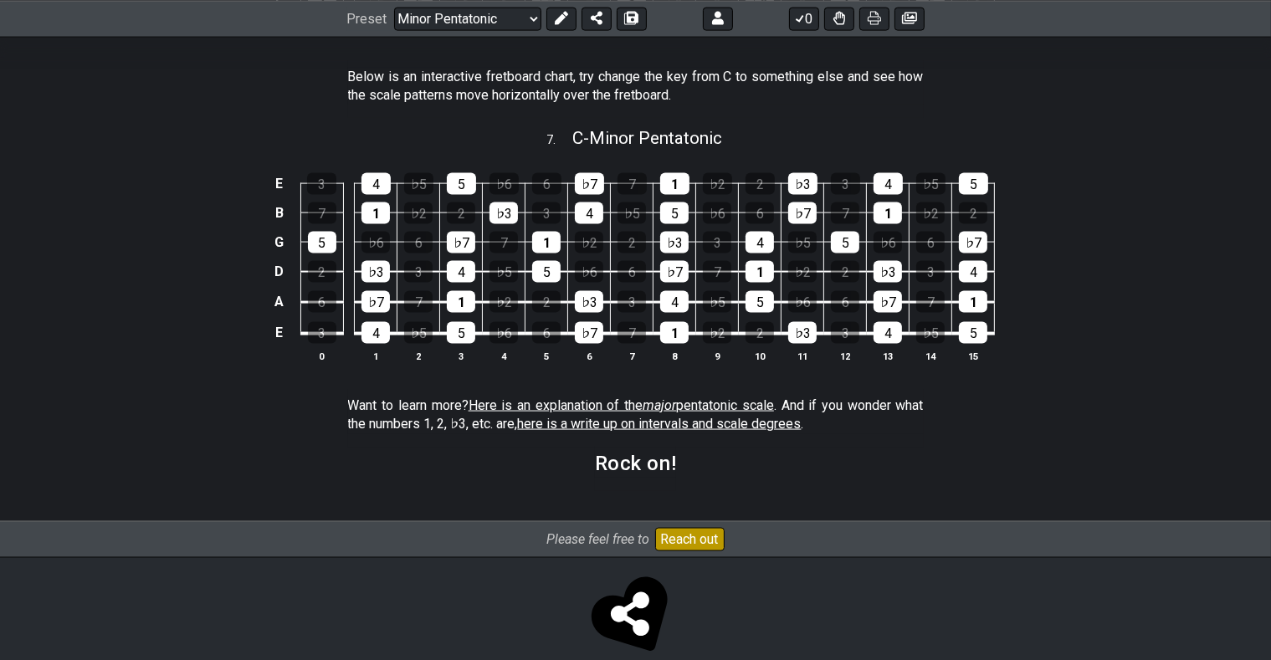
click at [782, 428] on span "here is a write up on intervals and scale degrees" at bounding box center [660, 424] width 284 height 16
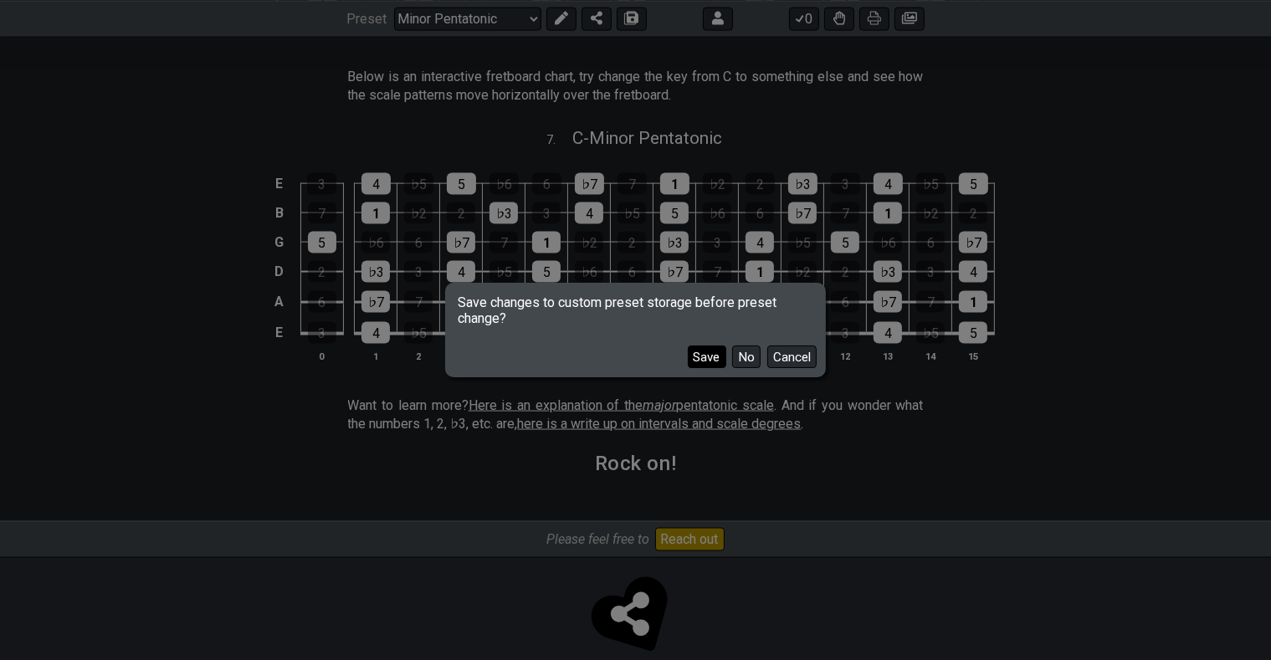
click at [708, 354] on button "Save" at bounding box center [707, 357] width 39 height 23
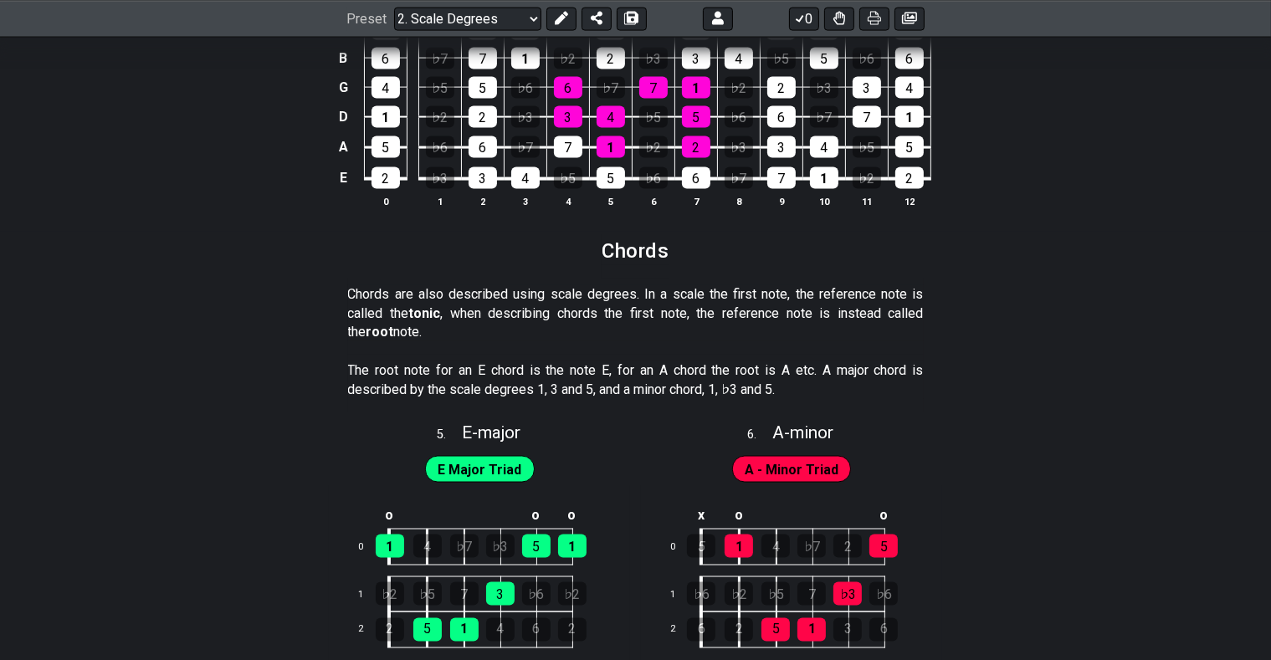
scroll to position [2652, 0]
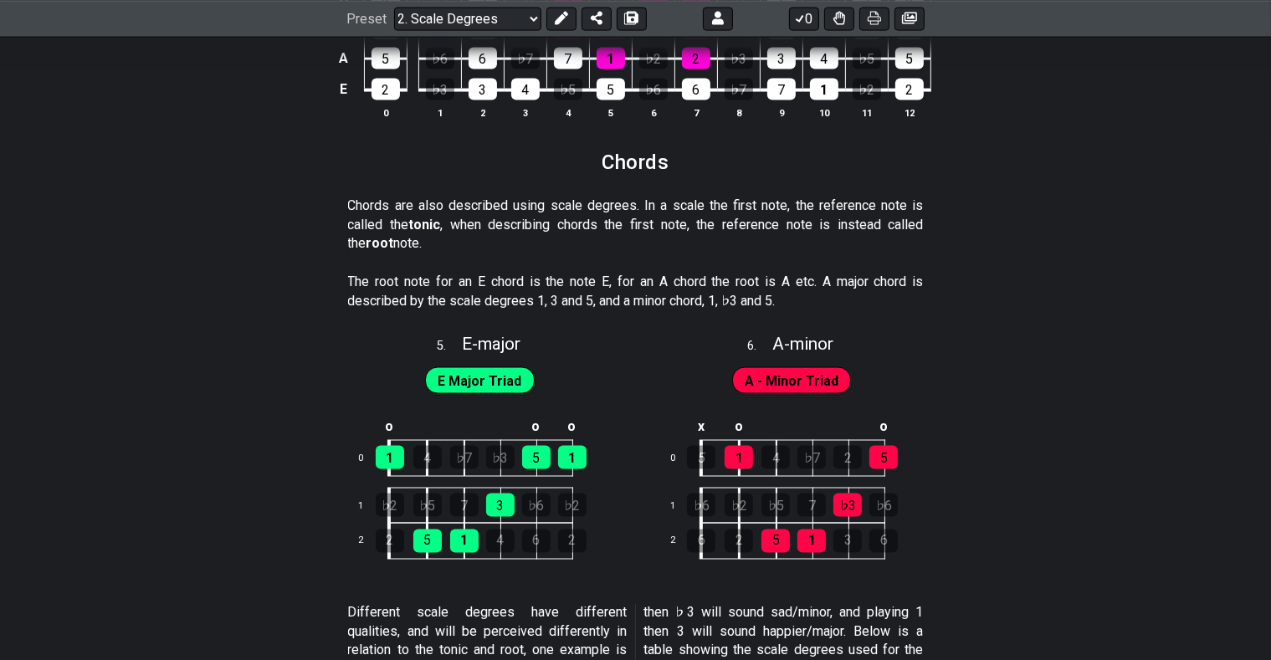
drag, startPoint x: 352, startPoint y: 208, endPoint x: 925, endPoint y: 263, distance: 576.0
click at [925, 263] on section "Chords are also described using scale degrees. In a scale the first note, the r…" at bounding box center [635, 228] width 1271 height 76
click at [914, 290] on p "The root note for an E chord is the note E, for an A chord the root is A etc. A…" at bounding box center [636, 292] width 576 height 38
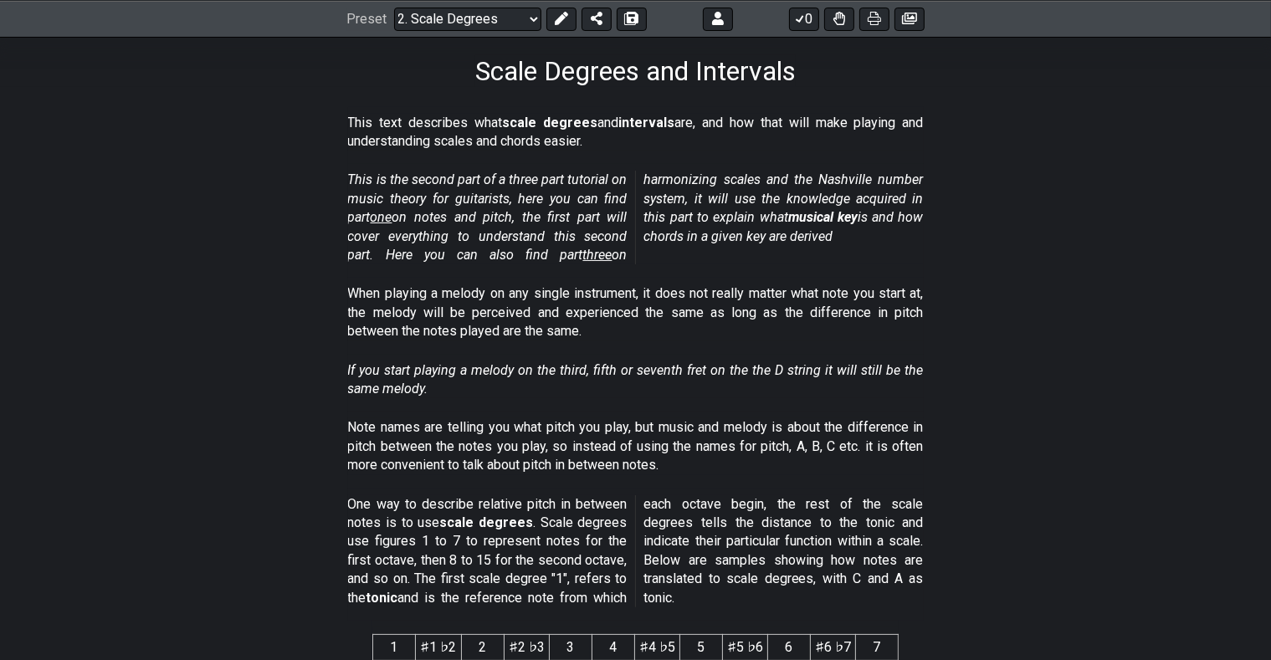
scroll to position [0, 0]
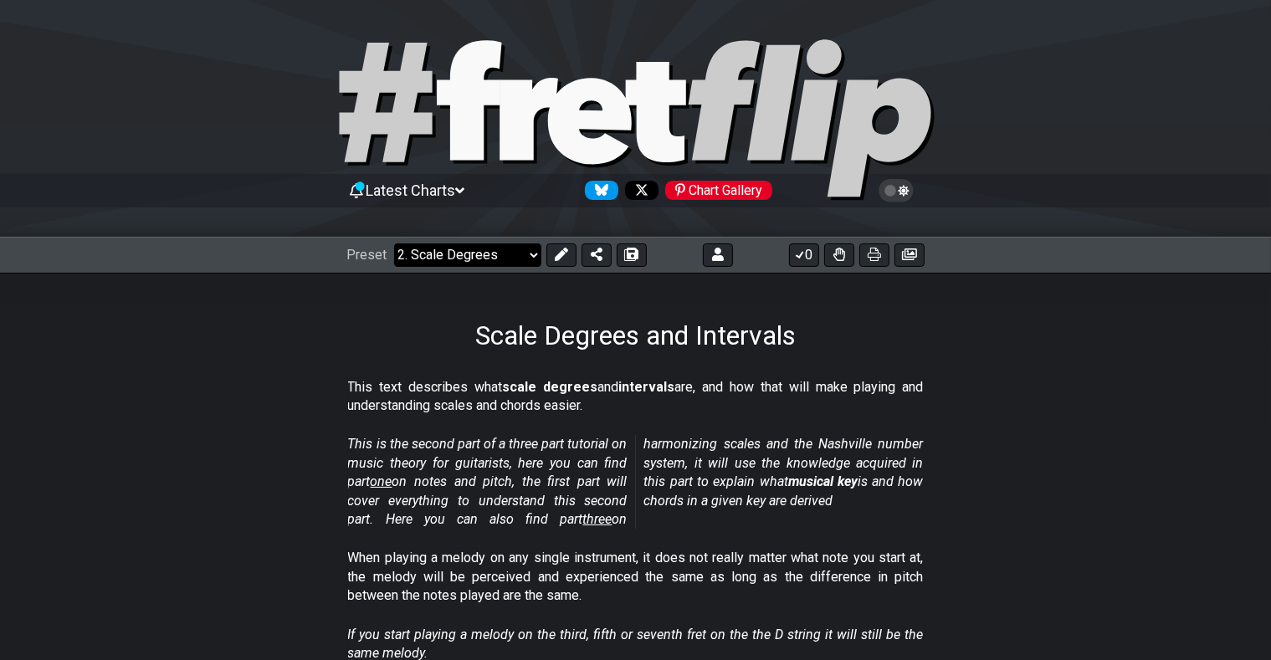
click at [394, 244] on select "Welcome to #fretflip! Initial Preset The Minor Pentatonic Minor Pentatonic Majo…" at bounding box center [467, 255] width 147 height 23
click option "All Guitar Scales" at bounding box center [0, 0] width 0 height 0
select select "/guitar-scales"
select select "C"
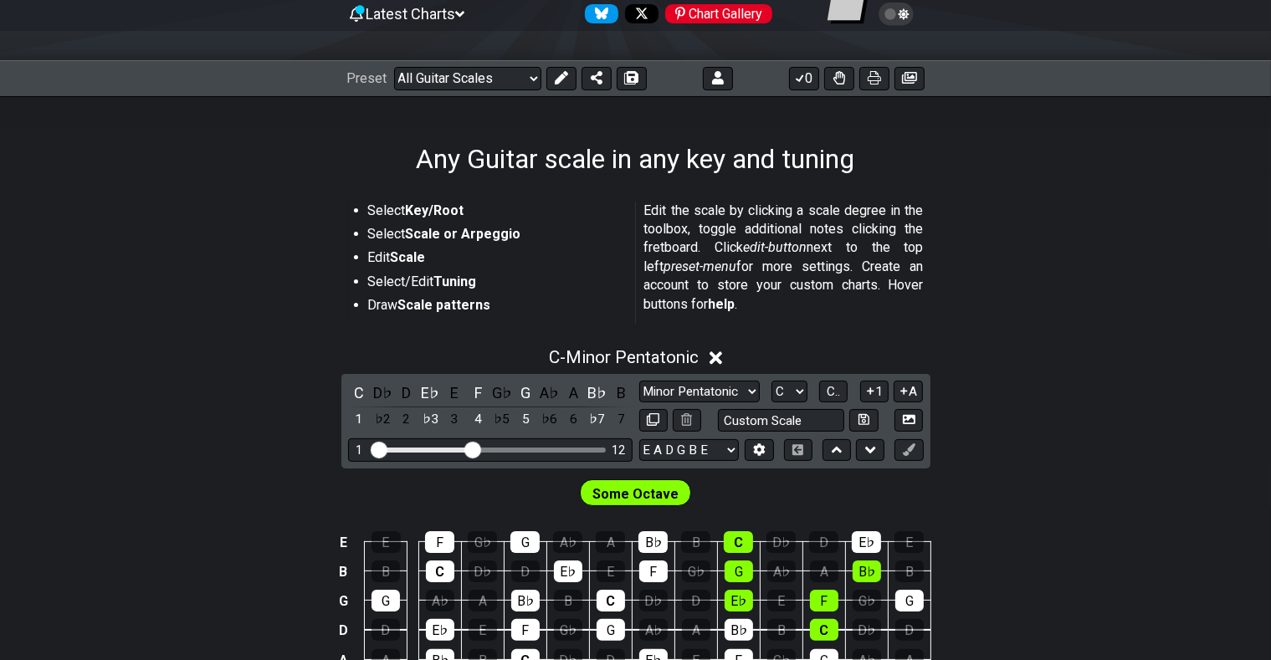
scroll to position [265, 0]
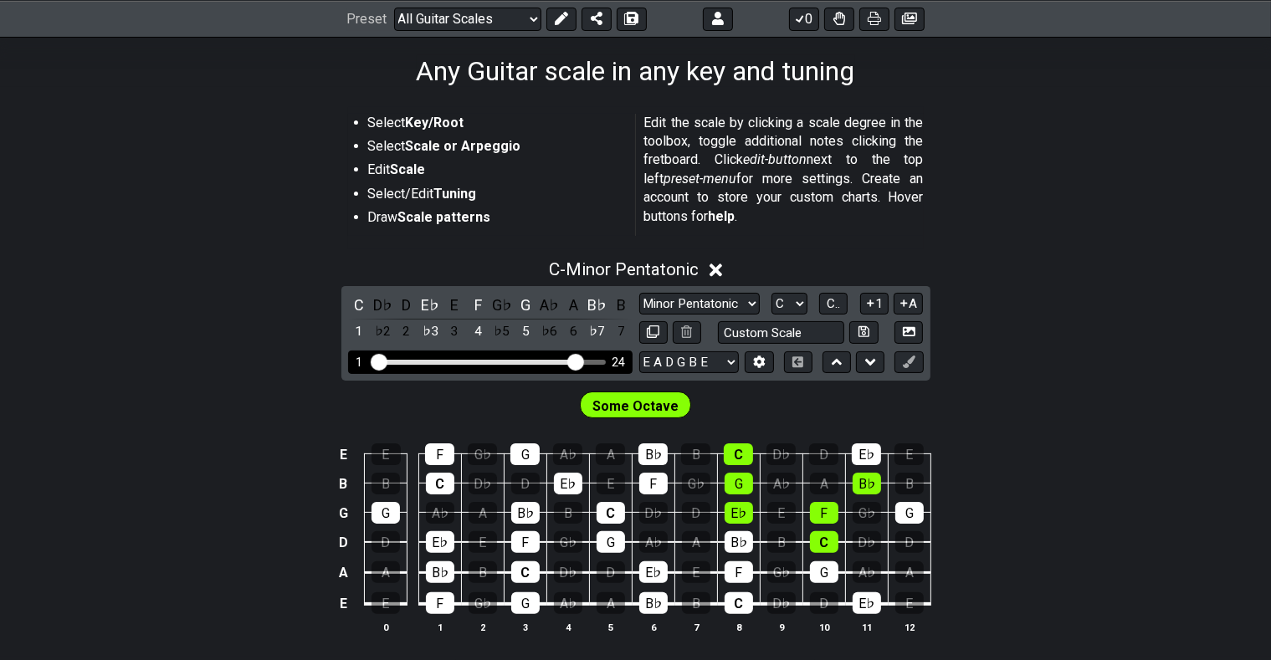
drag, startPoint x: 470, startPoint y: 356, endPoint x: 578, endPoint y: 358, distance: 108.0
click at [578, 361] on input "Visible fret range" at bounding box center [491, 361] width 238 height 0
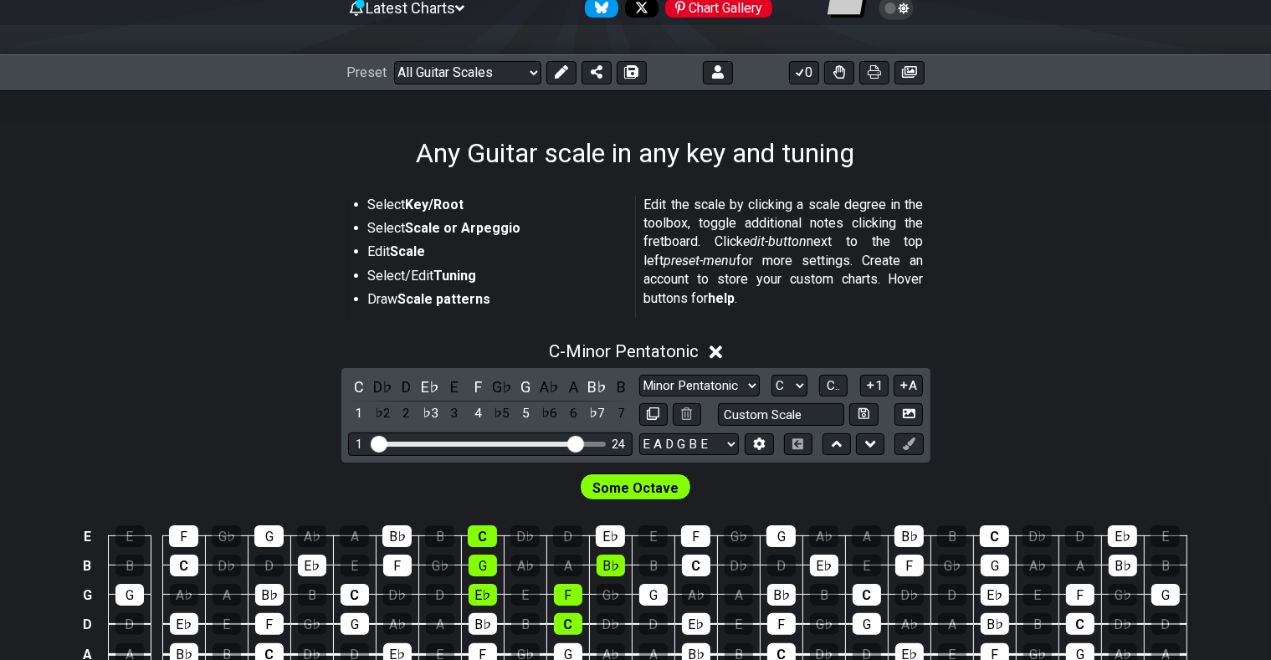
scroll to position [271, 0]
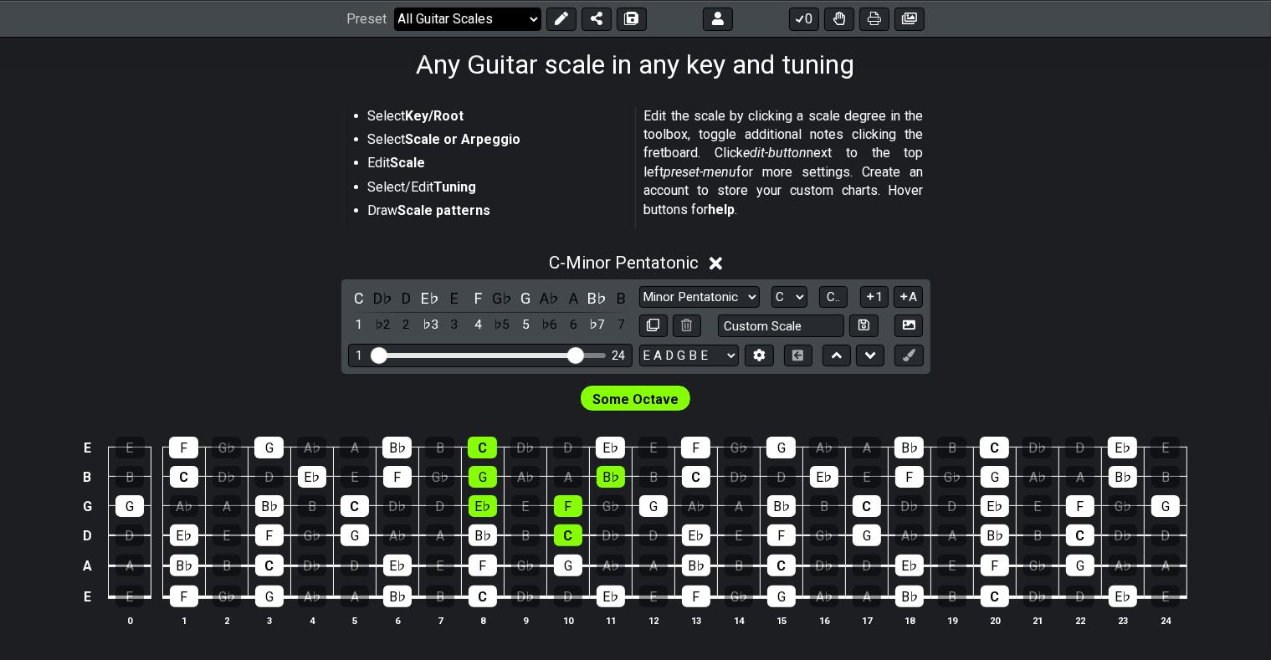
click at [394, 7] on select "Welcome to #fretflip! Initial Preset The Minor Pentatonic Minor Pentatonic Majo…" at bounding box center [467, 18] width 147 height 23
click option "Minor Pentatonic" at bounding box center [0, 0] width 0 height 0
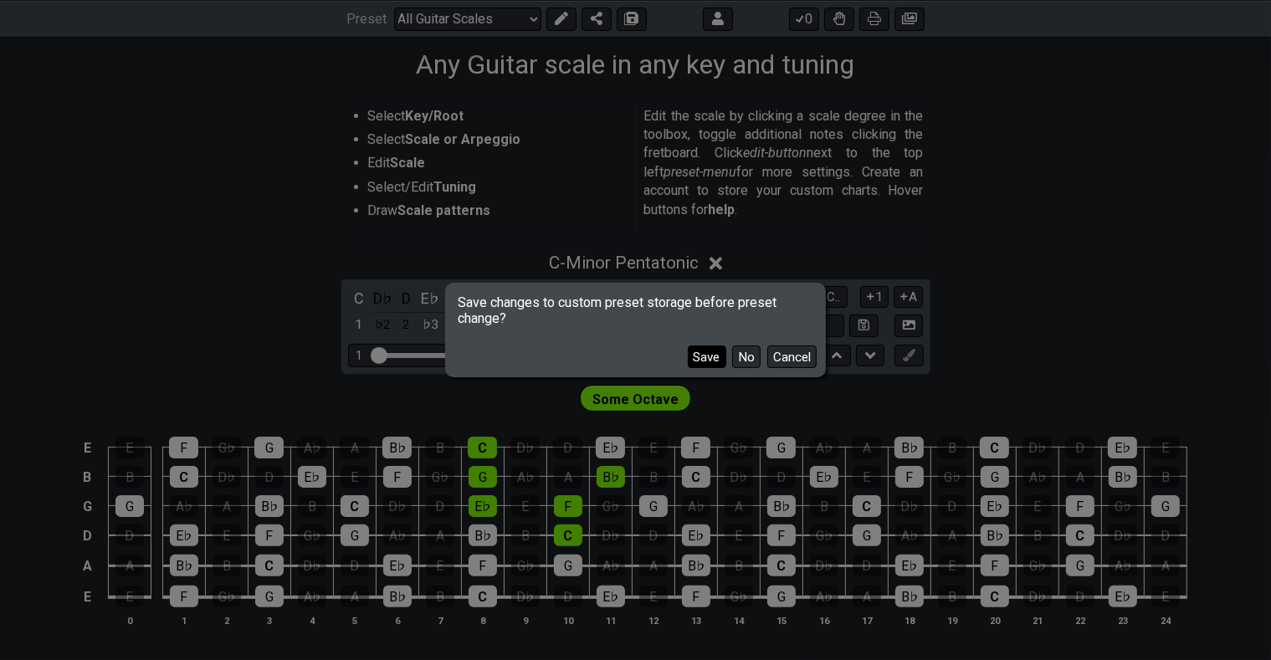
click at [707, 357] on button "Save" at bounding box center [707, 357] width 39 height 23
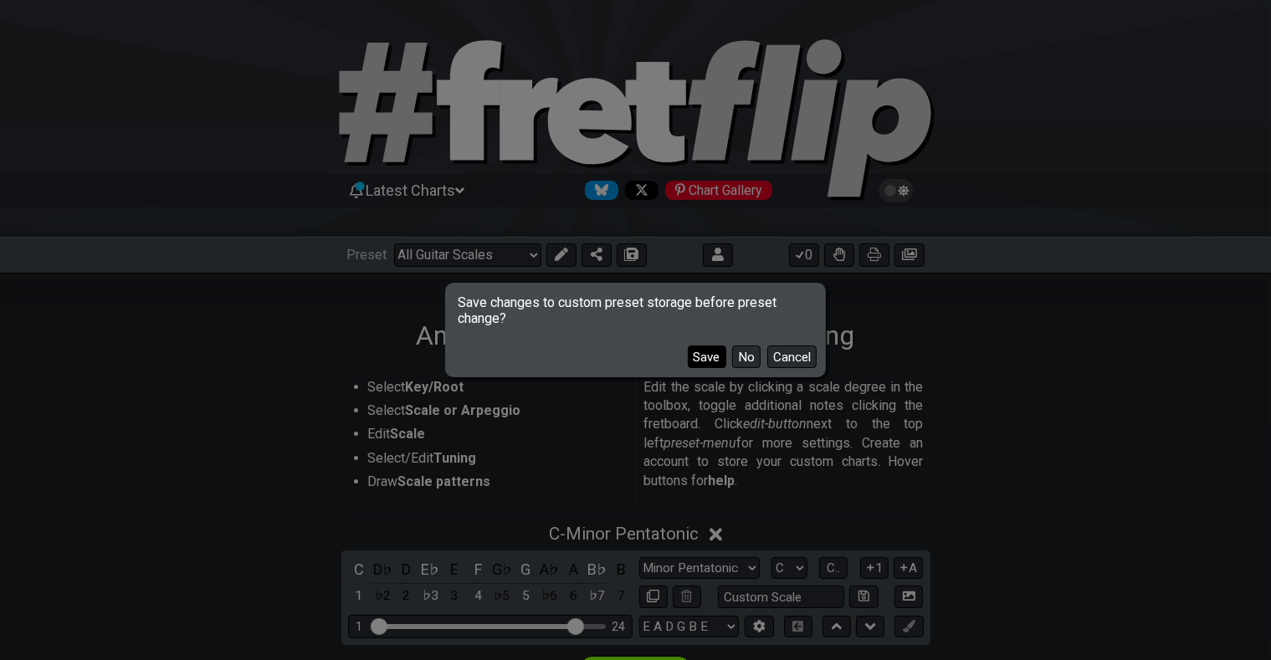
select select "/minor-pentatonic"
select select "C"
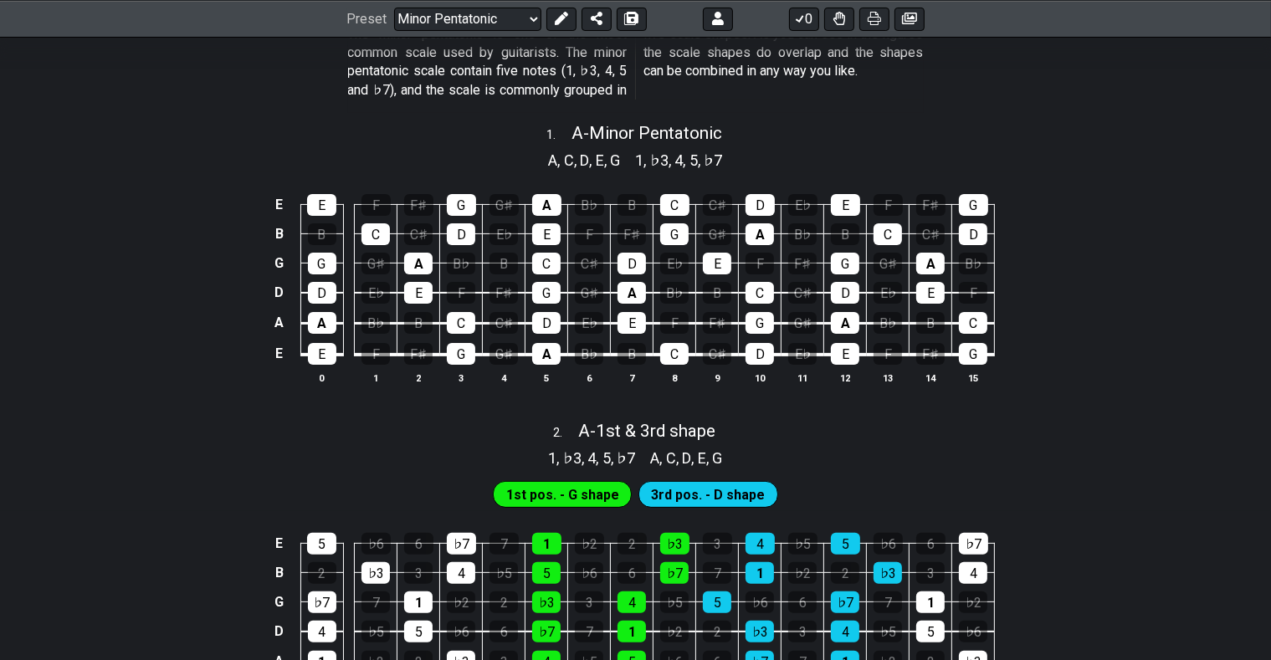
scroll to position [88, 0]
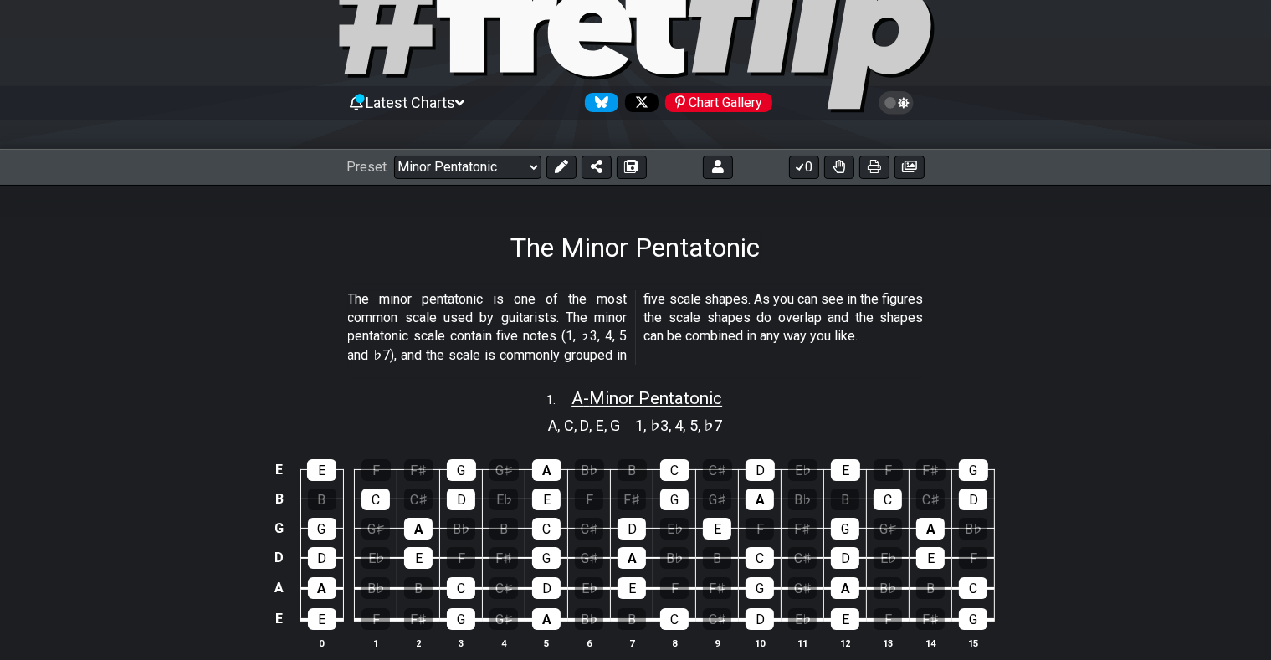
click at [657, 395] on span "A - Minor Pentatonic" at bounding box center [647, 398] width 151 height 20
select select "A"
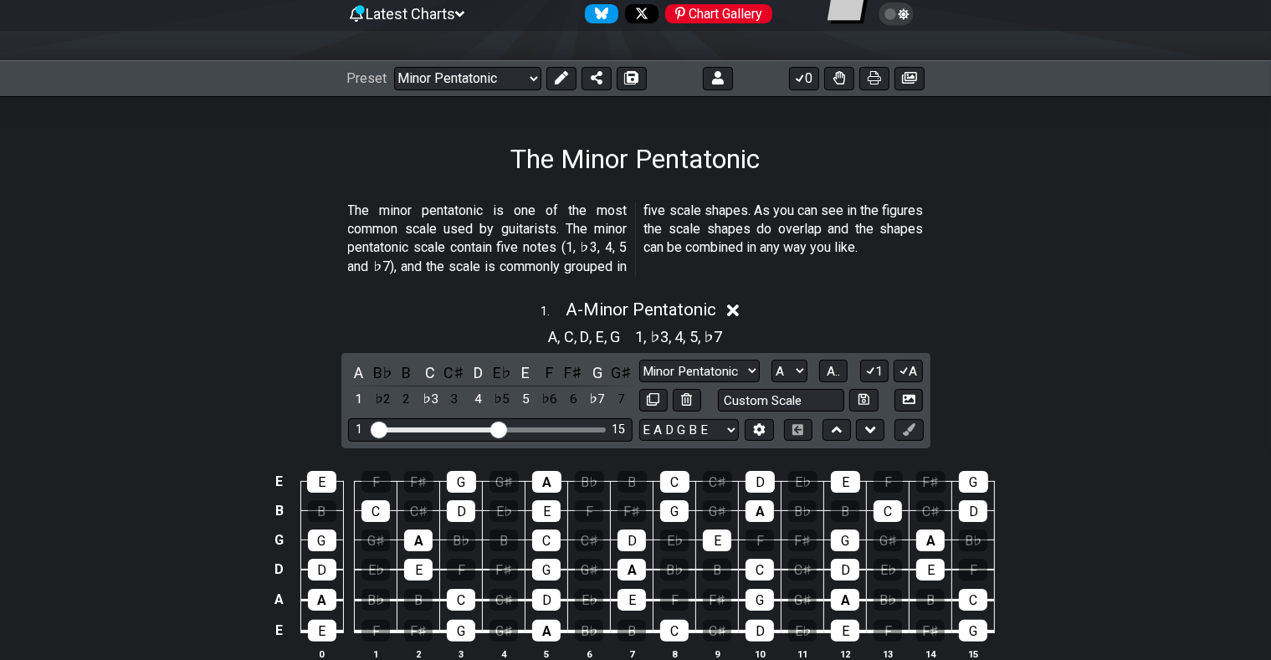
scroll to position [265, 0]
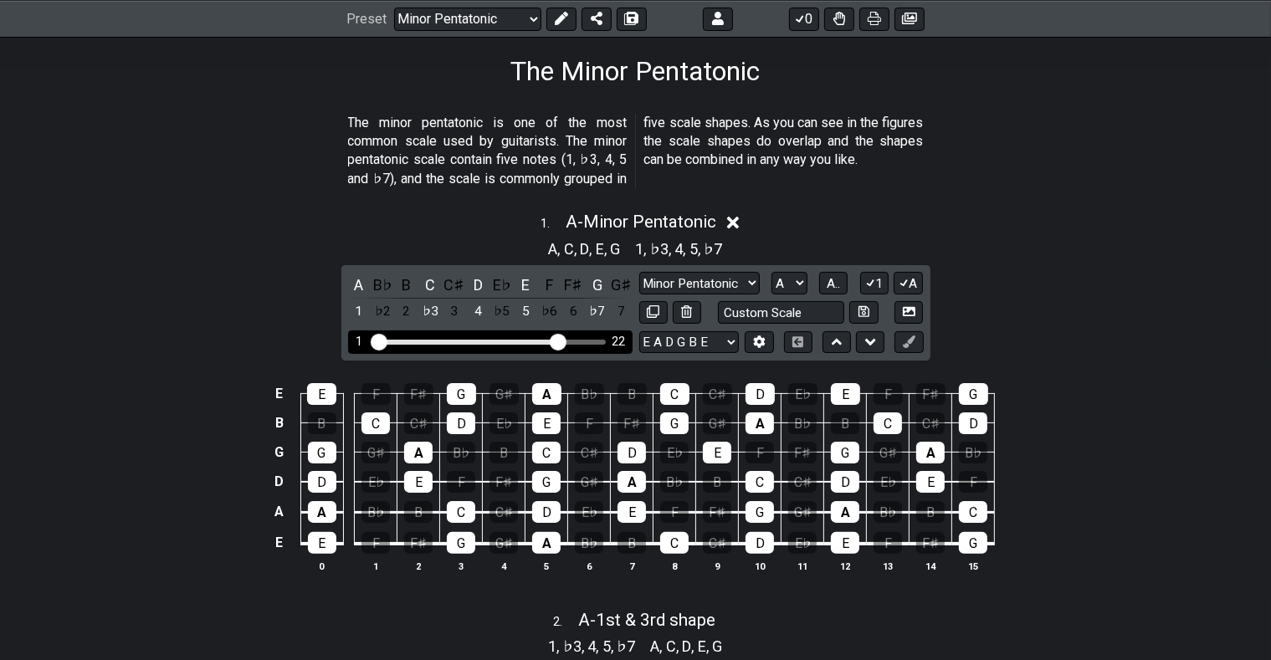
drag, startPoint x: 501, startPoint y: 338, endPoint x: 556, endPoint y: 343, distance: 55.5
click at [556, 341] on input "Visible fret range" at bounding box center [491, 341] width 238 height 0
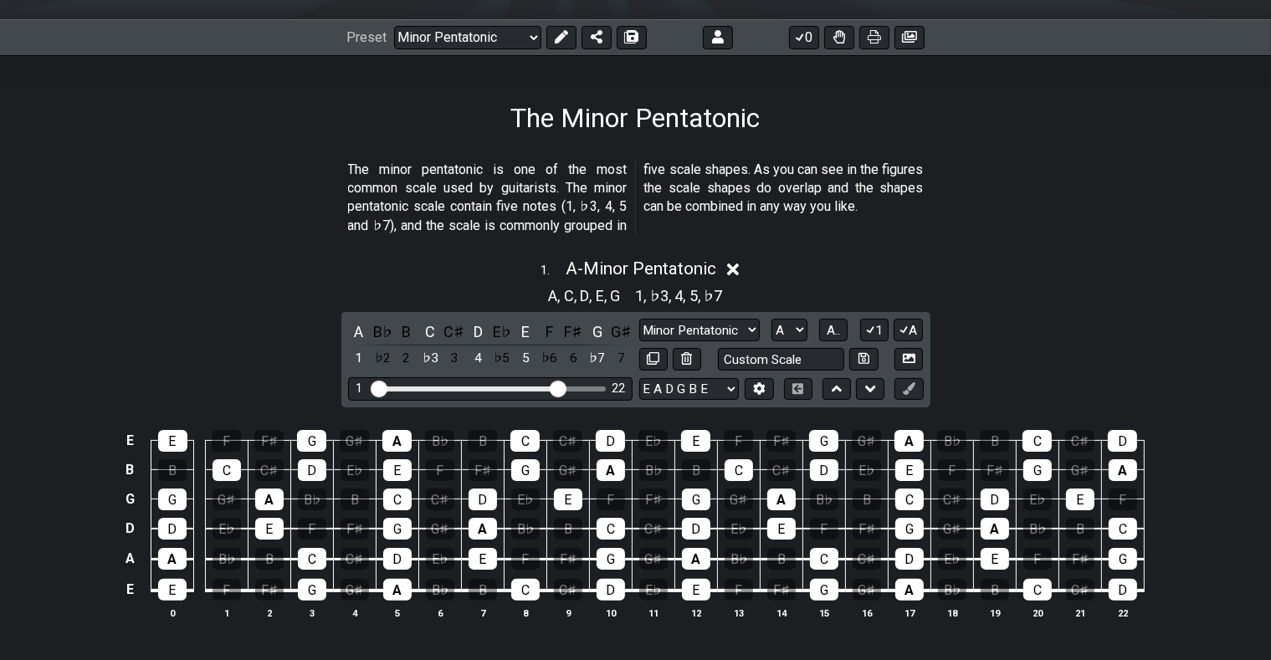
scroll to position [129, 0]
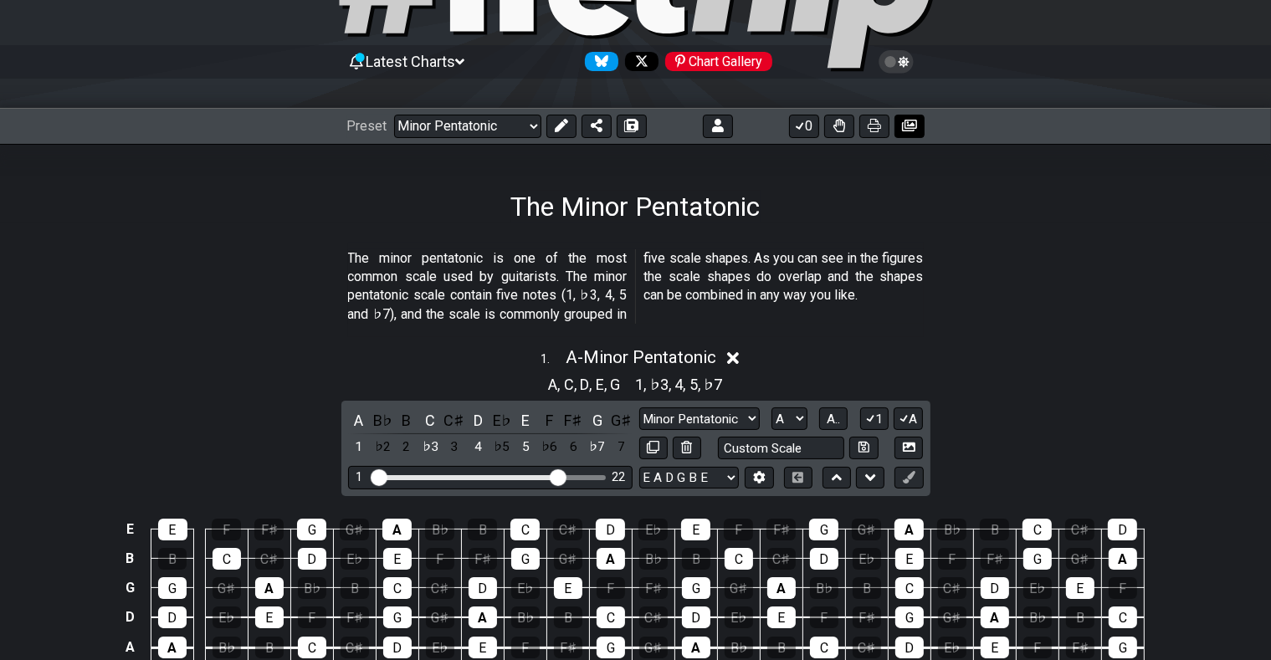
click at [912, 125] on icon at bounding box center [909, 126] width 15 height 12
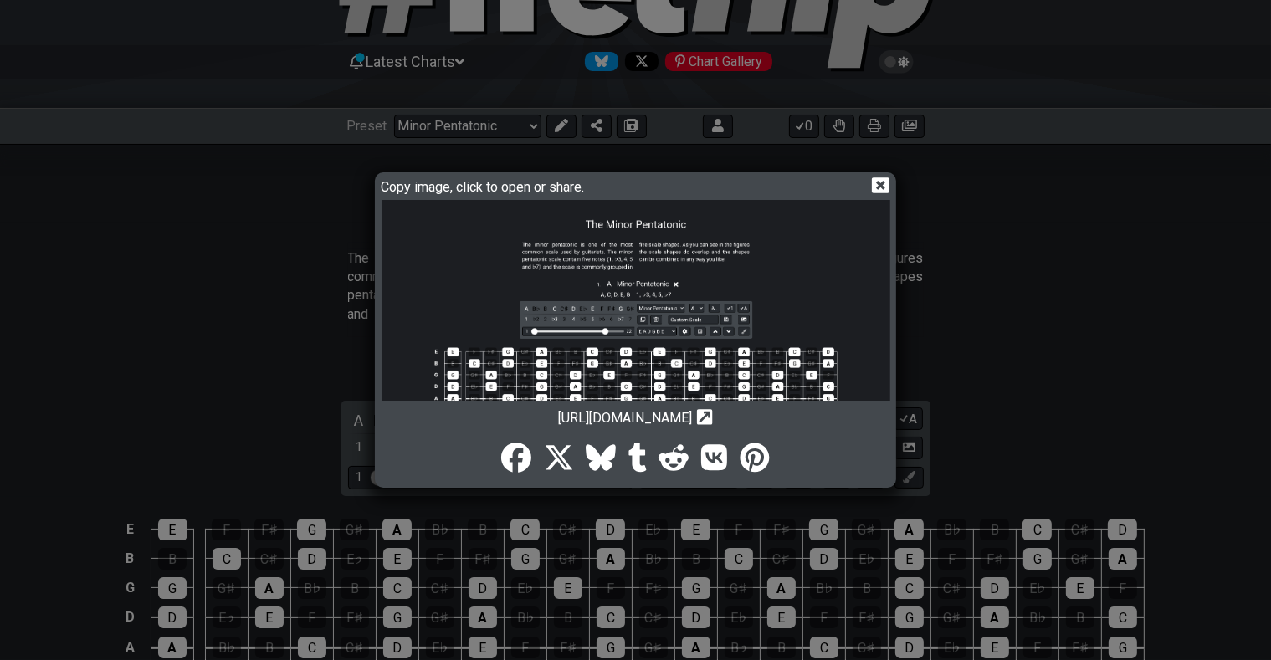
click at [713, 413] on icon at bounding box center [705, 417] width 16 height 16
click at [879, 182] on icon at bounding box center [881, 186] width 18 height 18
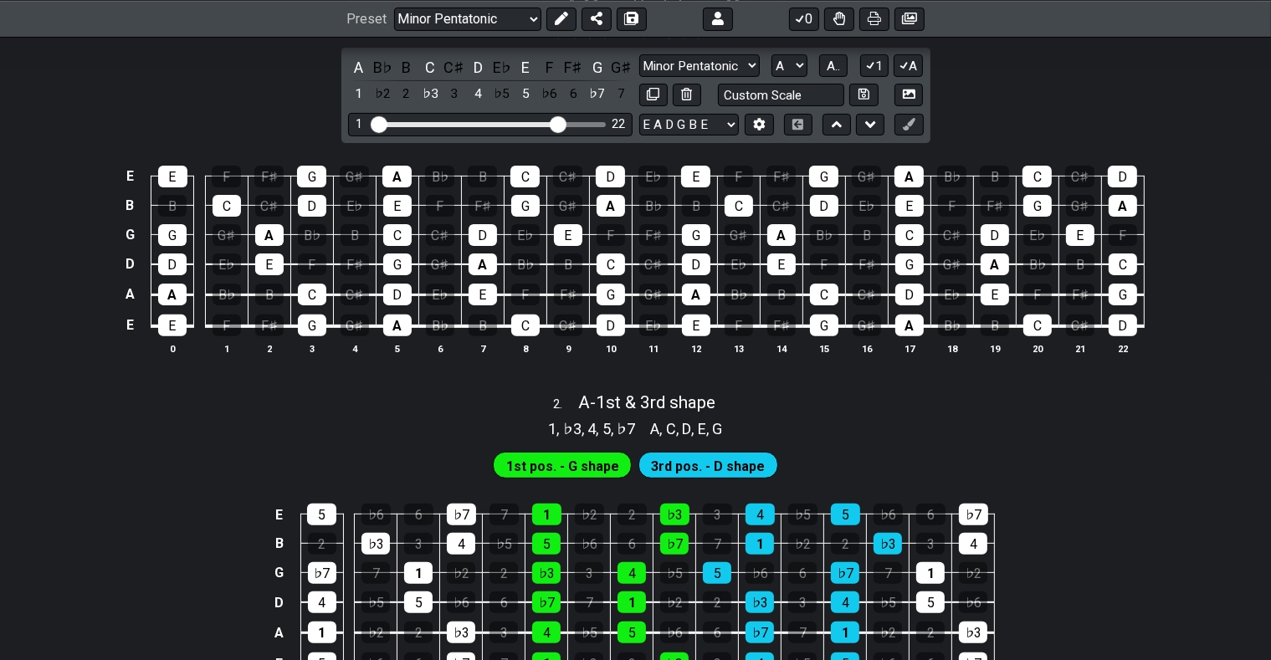
scroll to position [394, 0]
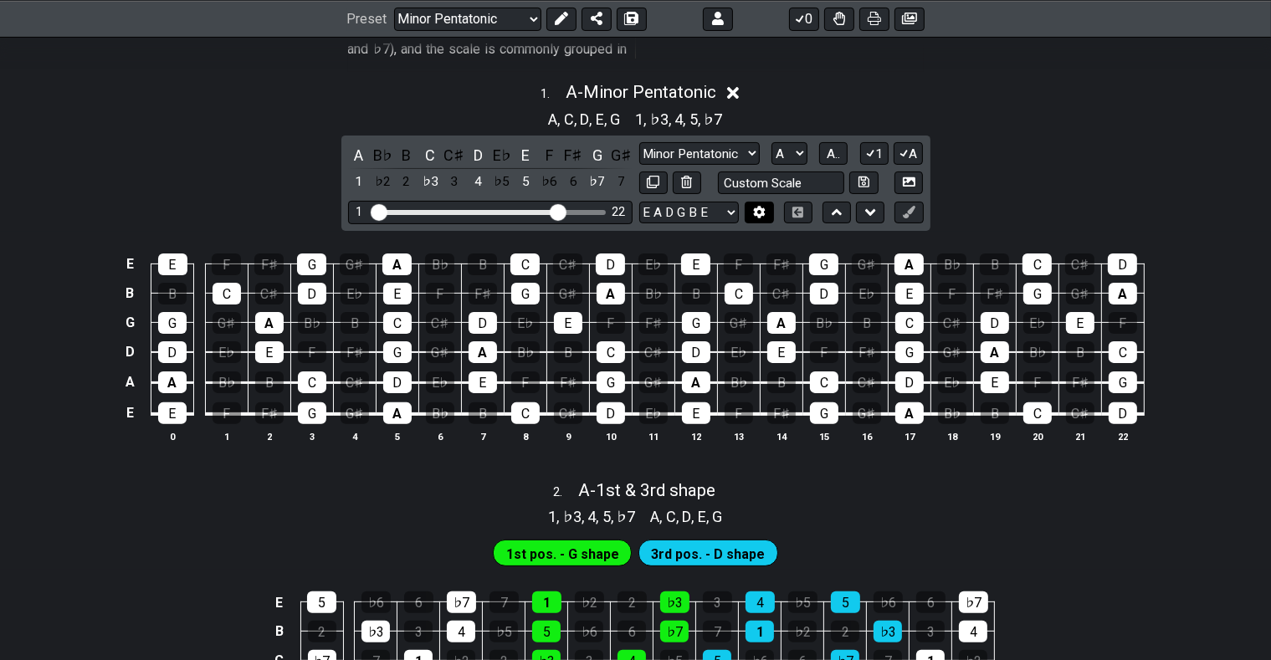
click at [763, 211] on icon at bounding box center [760, 212] width 12 height 13
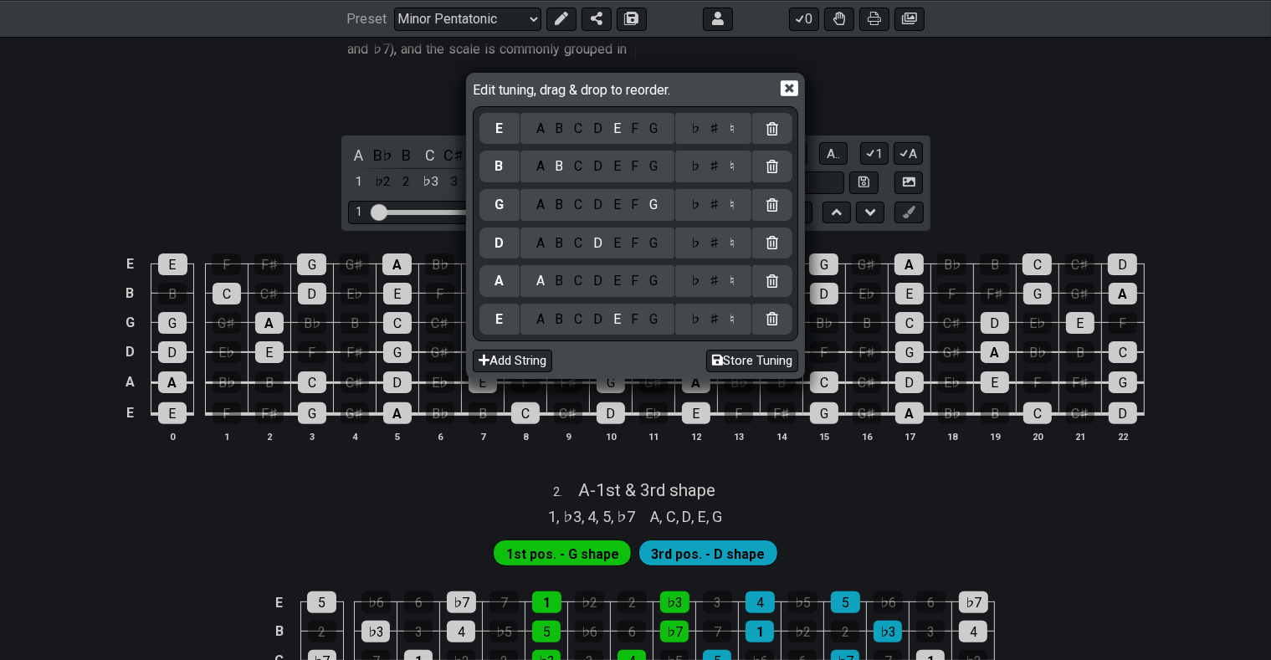
click at [788, 87] on icon at bounding box center [790, 89] width 18 height 18
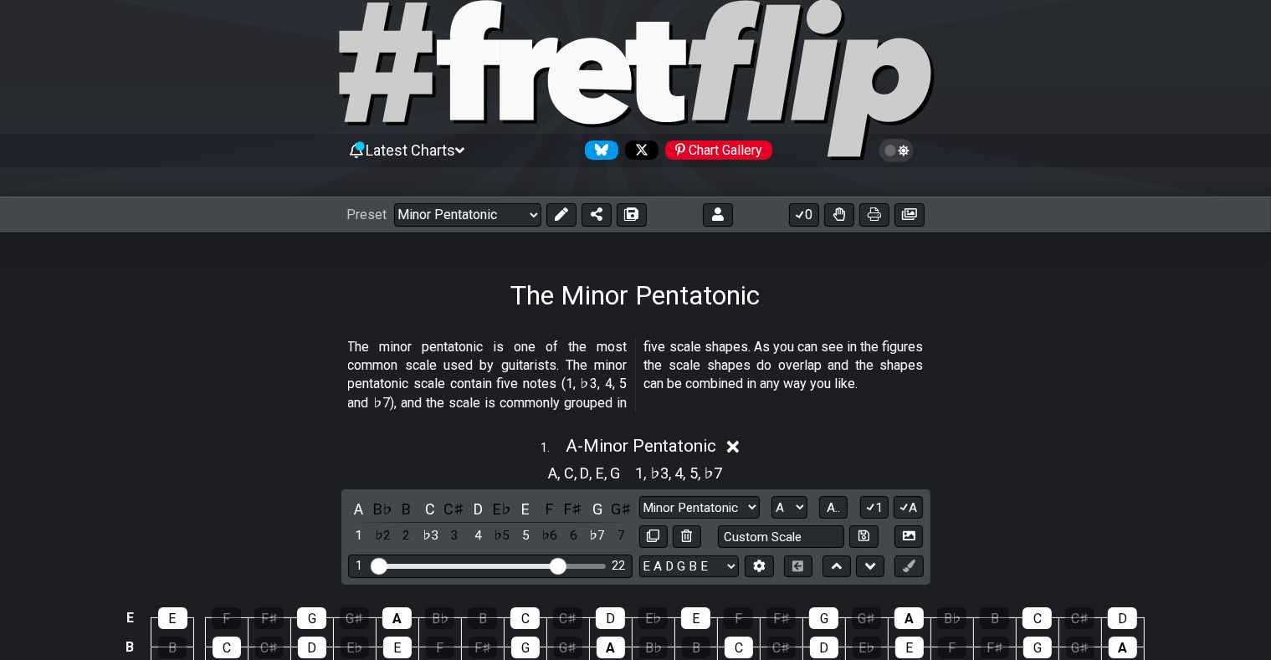
scroll to position [0, 0]
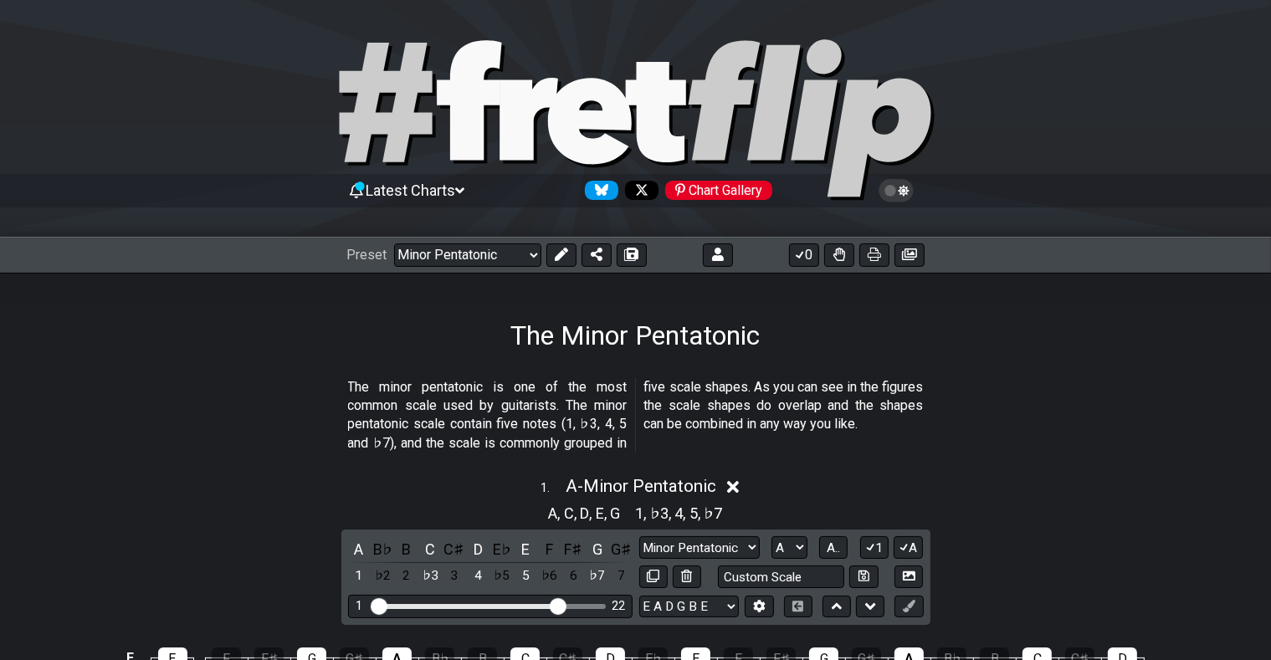
click at [742, 188] on div "Chart Gallery" at bounding box center [718, 190] width 107 height 19
click at [605, 188] on icon "Follow #fretflip at Bluesky" at bounding box center [601, 189] width 13 height 13
click at [901, 189] on icon at bounding box center [896, 190] width 15 height 15
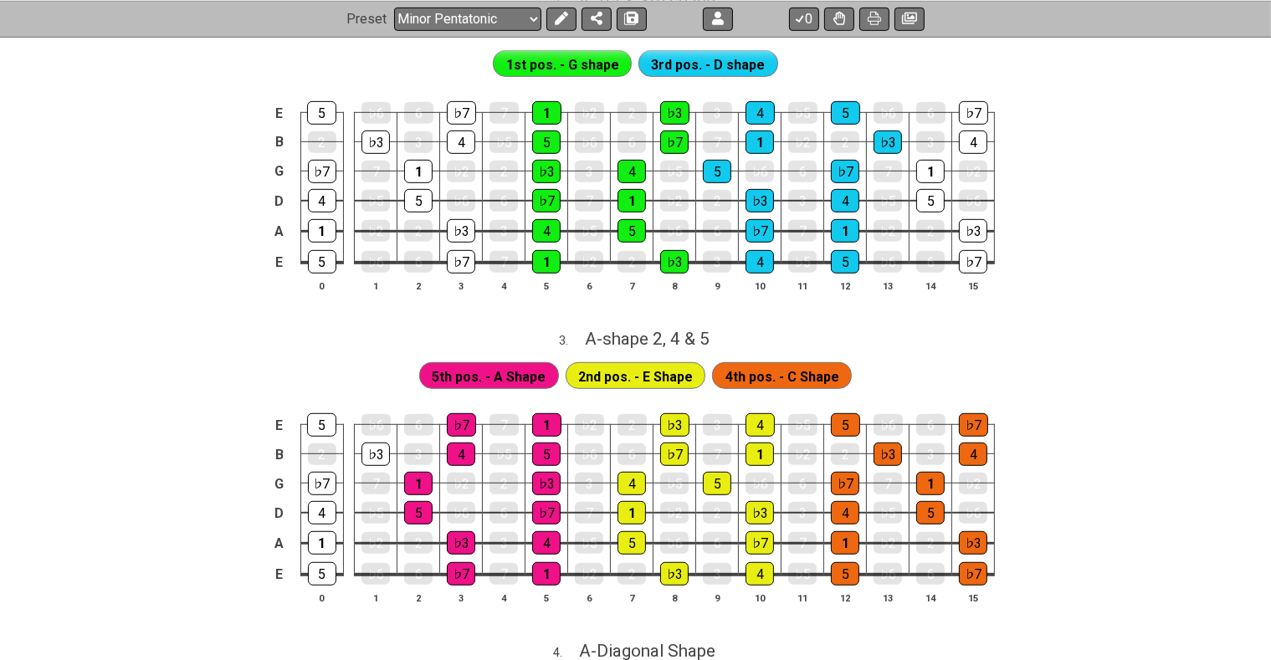
scroll to position [795, 0]
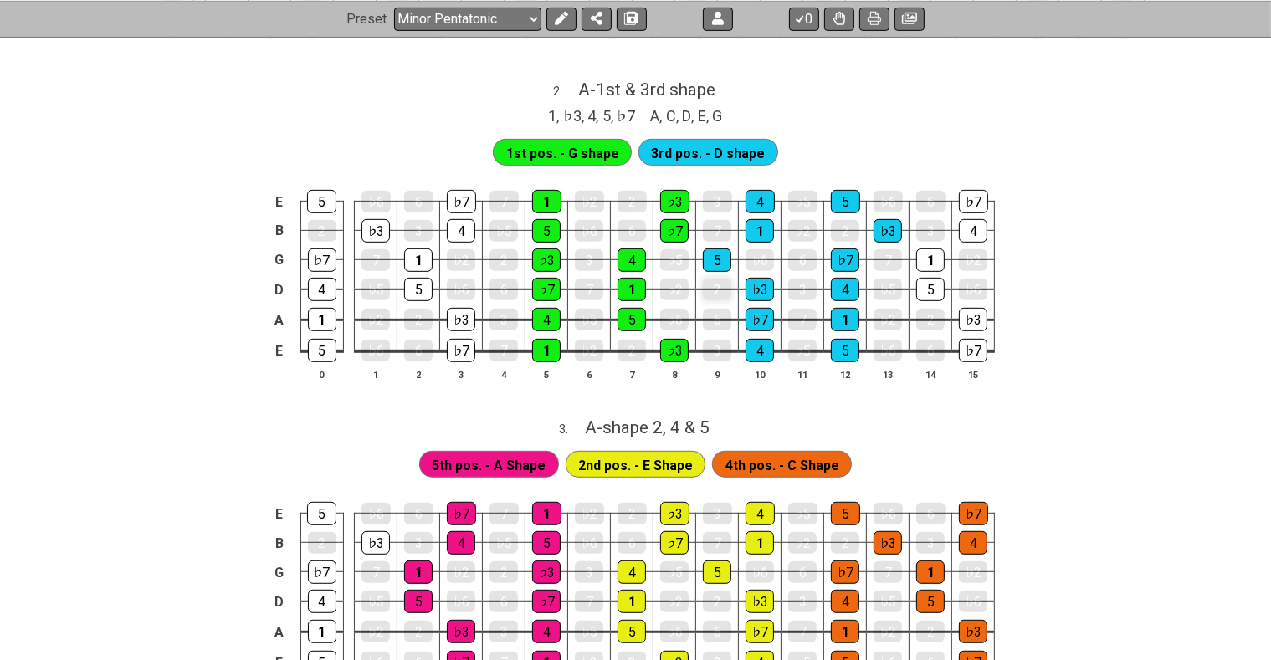
click at [716, 285] on div "2" at bounding box center [717, 290] width 28 height 22
click at [715, 286] on div "2" at bounding box center [717, 290] width 28 height 22
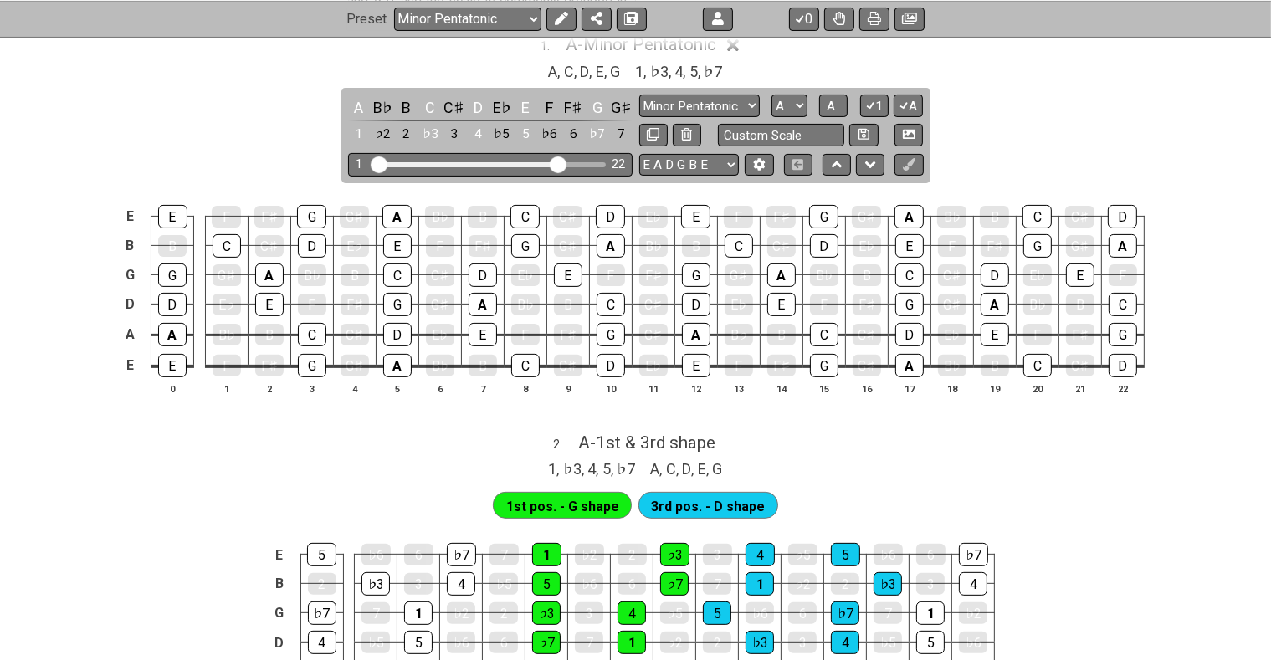
scroll to position [530, 0]
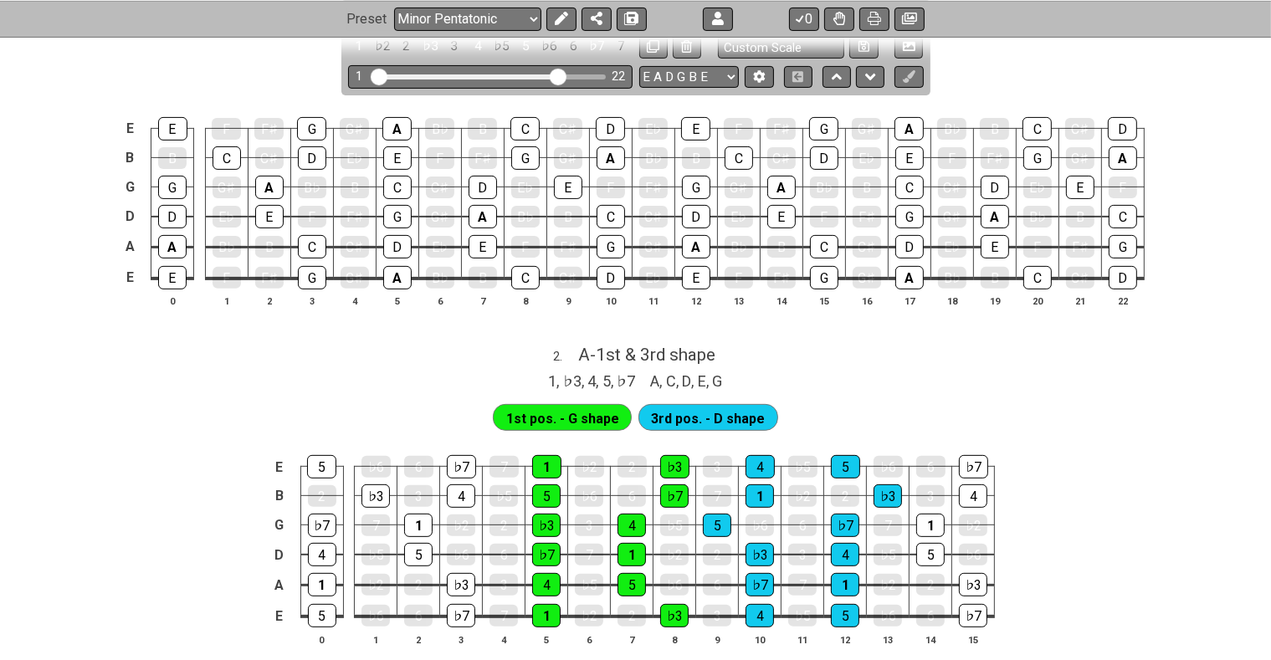
click at [743, 417] on span "3rd pos. - D shape" at bounding box center [708, 419] width 114 height 24
click at [760, 465] on div "4" at bounding box center [760, 467] width 29 height 22
click at [760, 465] on div "4" at bounding box center [760, 466] width 29 height 23
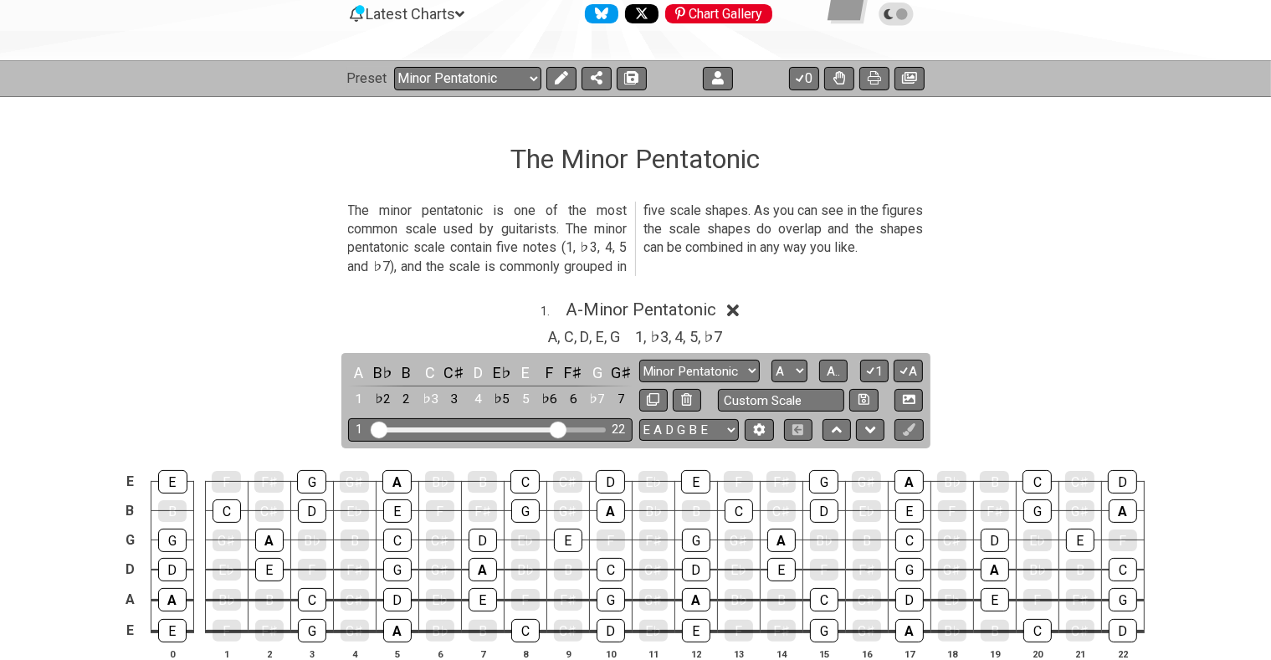
scroll to position [0, 0]
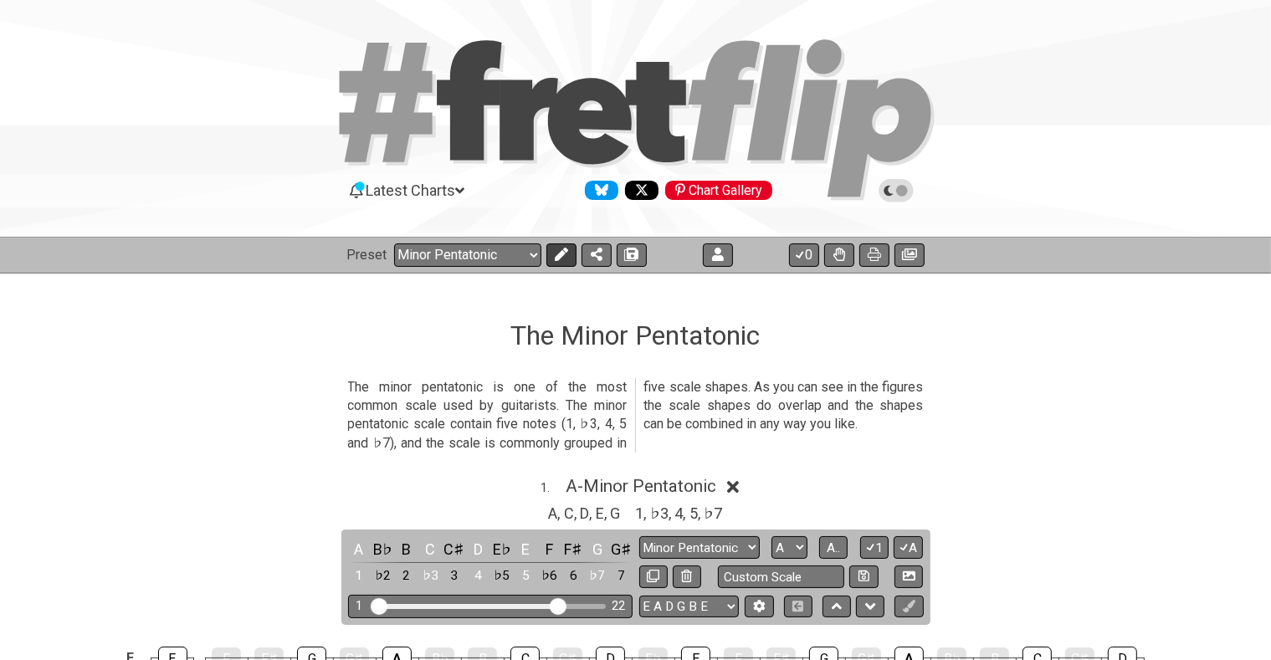
click at [561, 251] on icon at bounding box center [560, 254] width 13 height 13
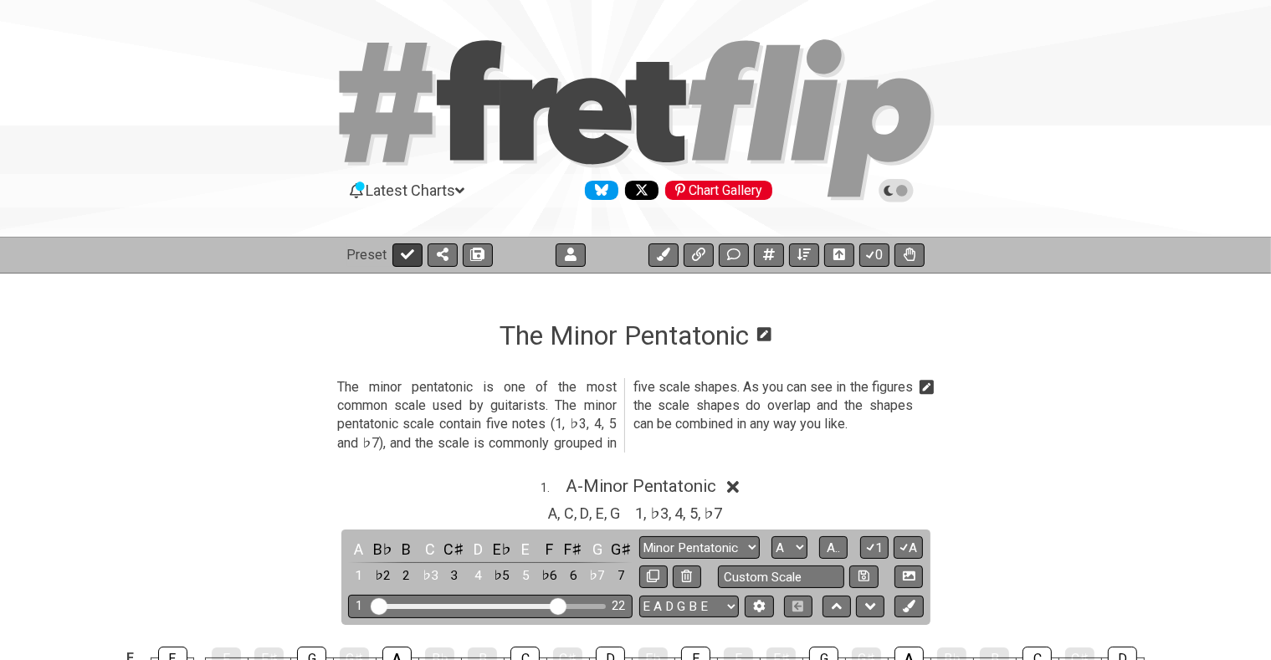
click at [402, 254] on icon at bounding box center [407, 254] width 13 height 10
select select "/minor-pentatonic"
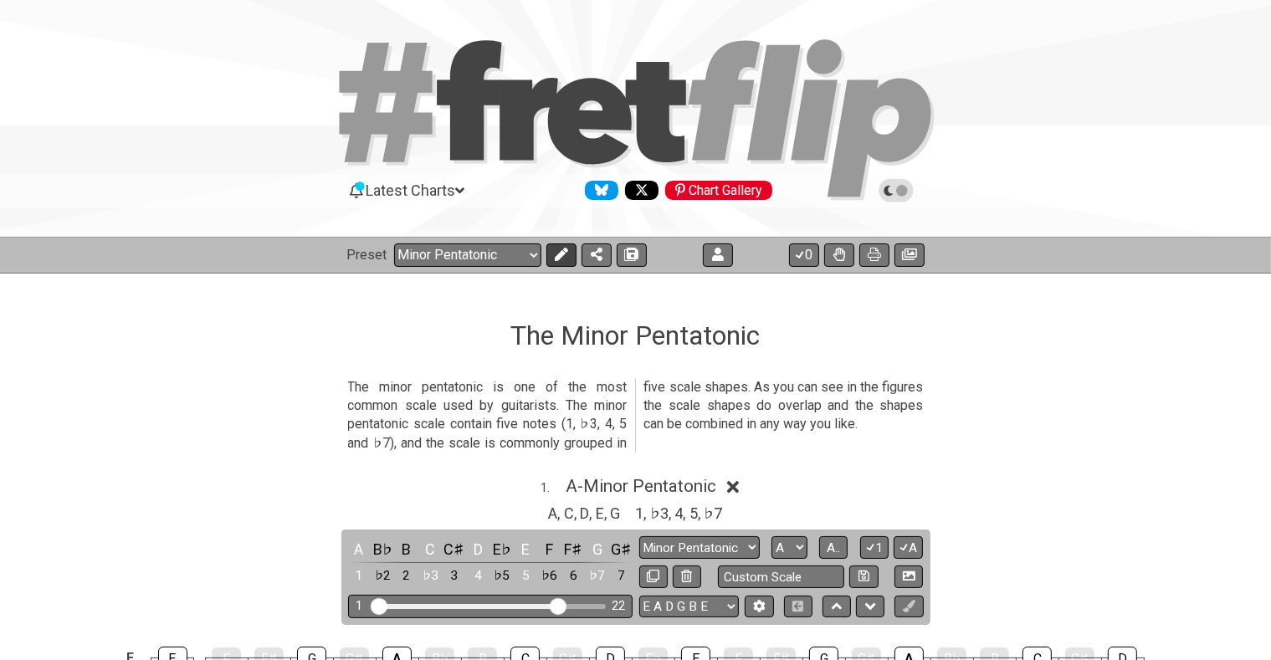
click at [555, 255] on icon at bounding box center [561, 254] width 13 height 13
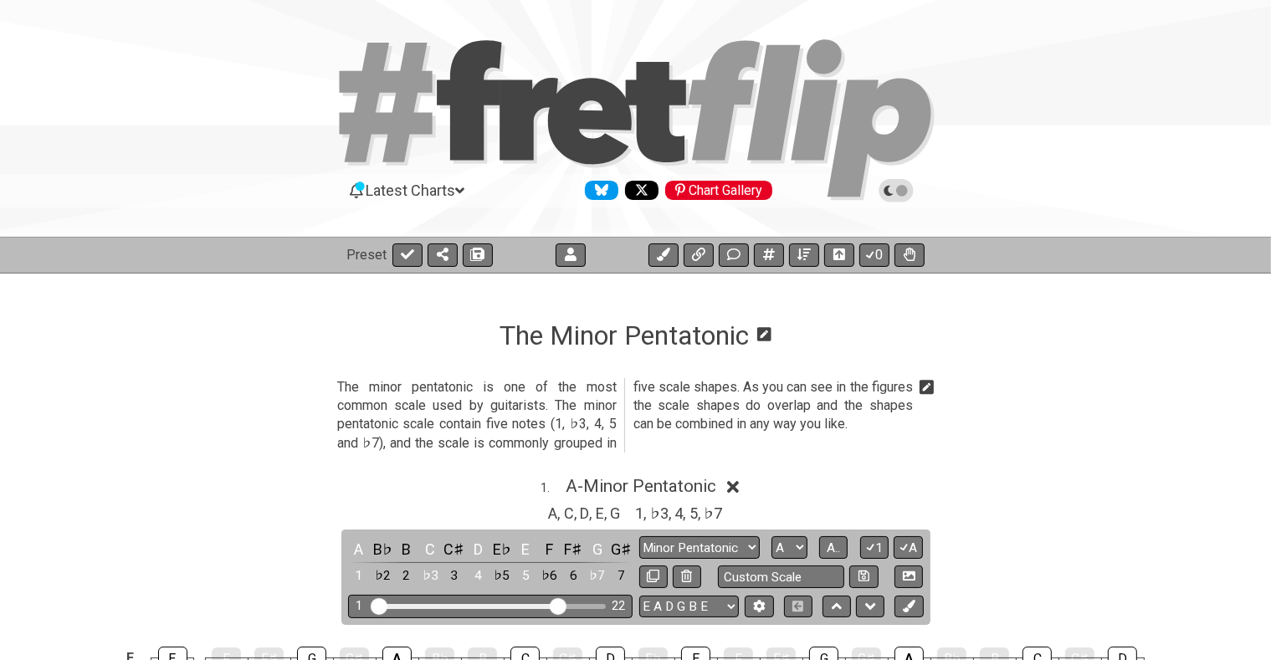
click at [929, 388] on icon at bounding box center [927, 387] width 15 height 17
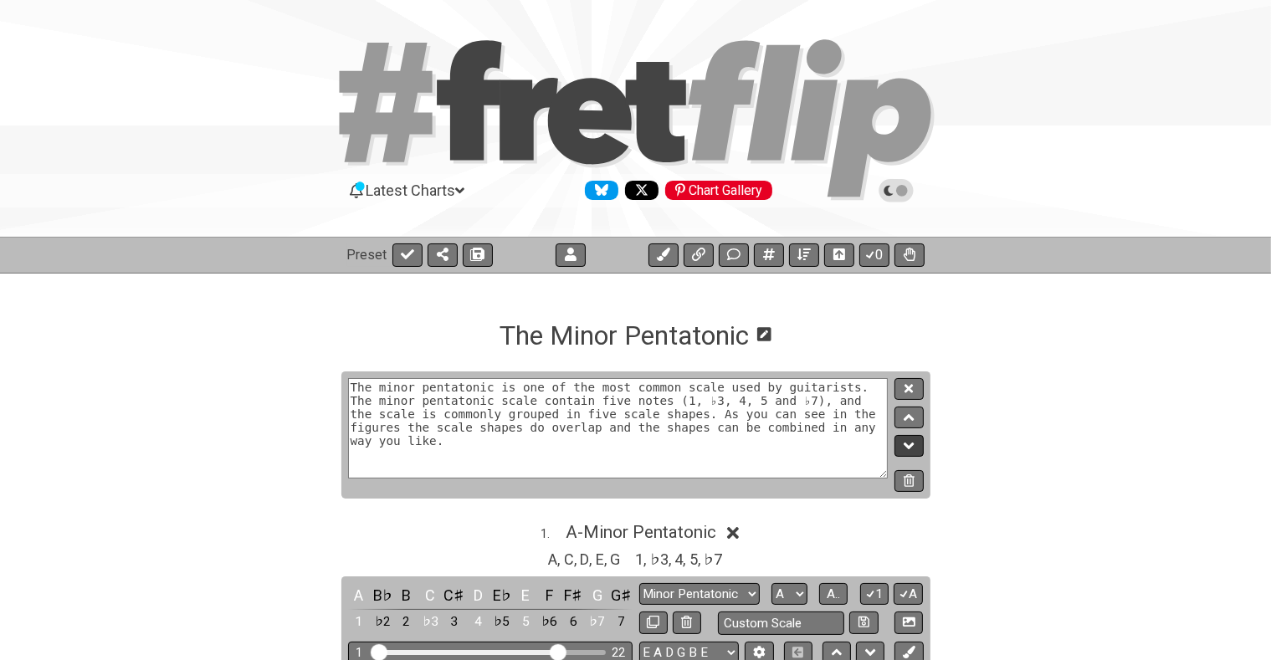
click at [912, 447] on icon at bounding box center [909, 446] width 11 height 7
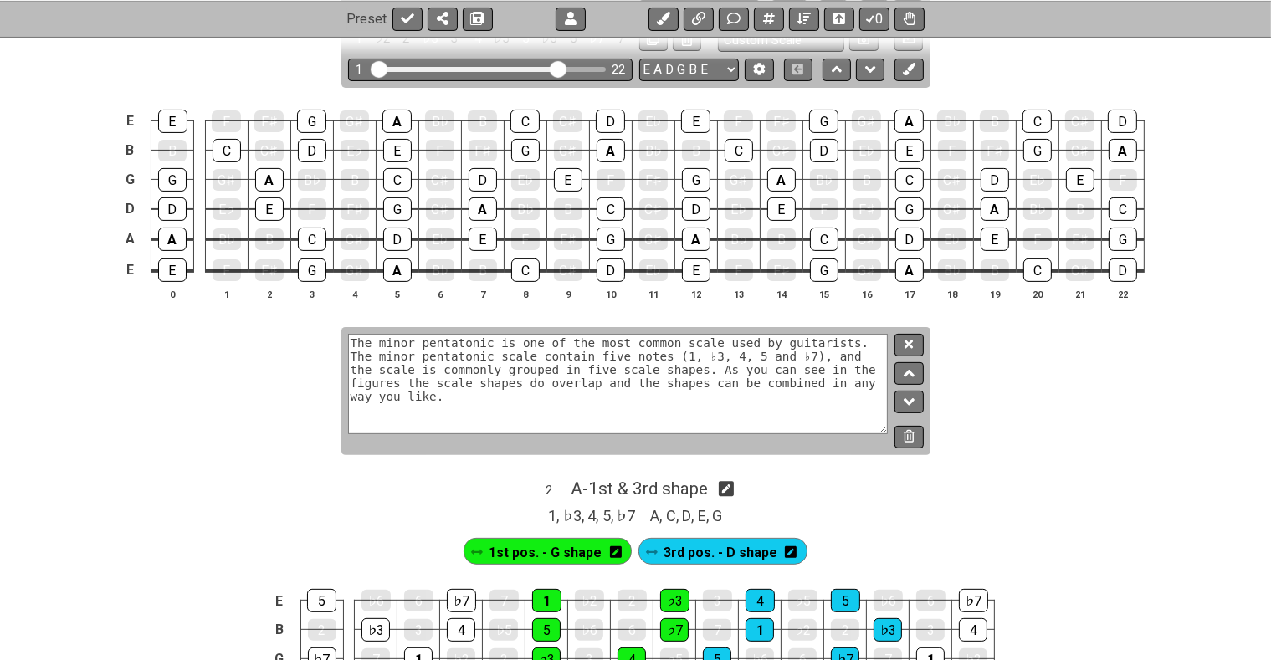
scroll to position [353, 0]
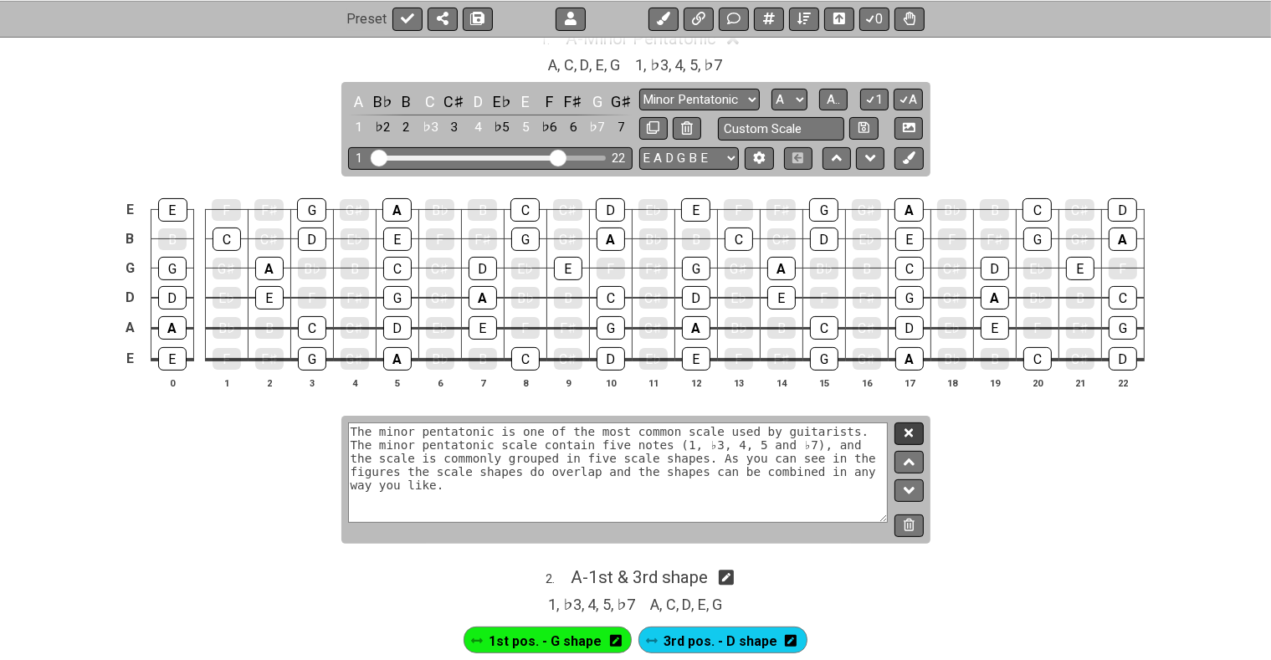
click at [908, 428] on icon at bounding box center [909, 433] width 8 height 13
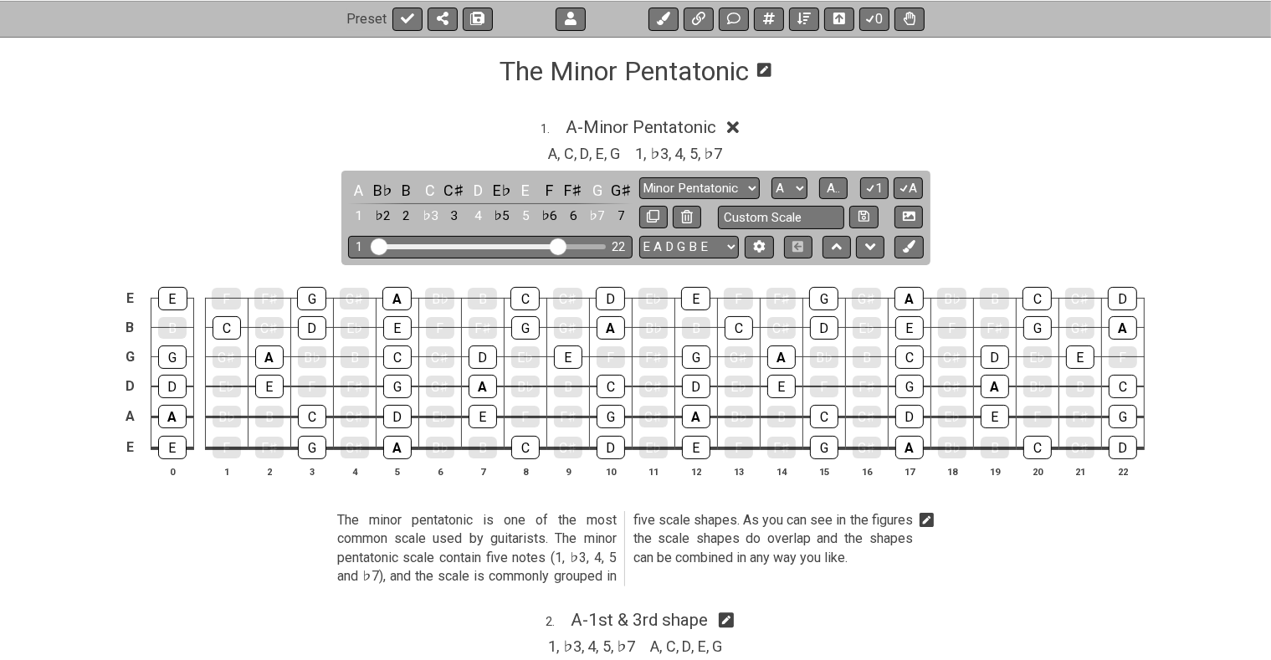
scroll to position [177, 0]
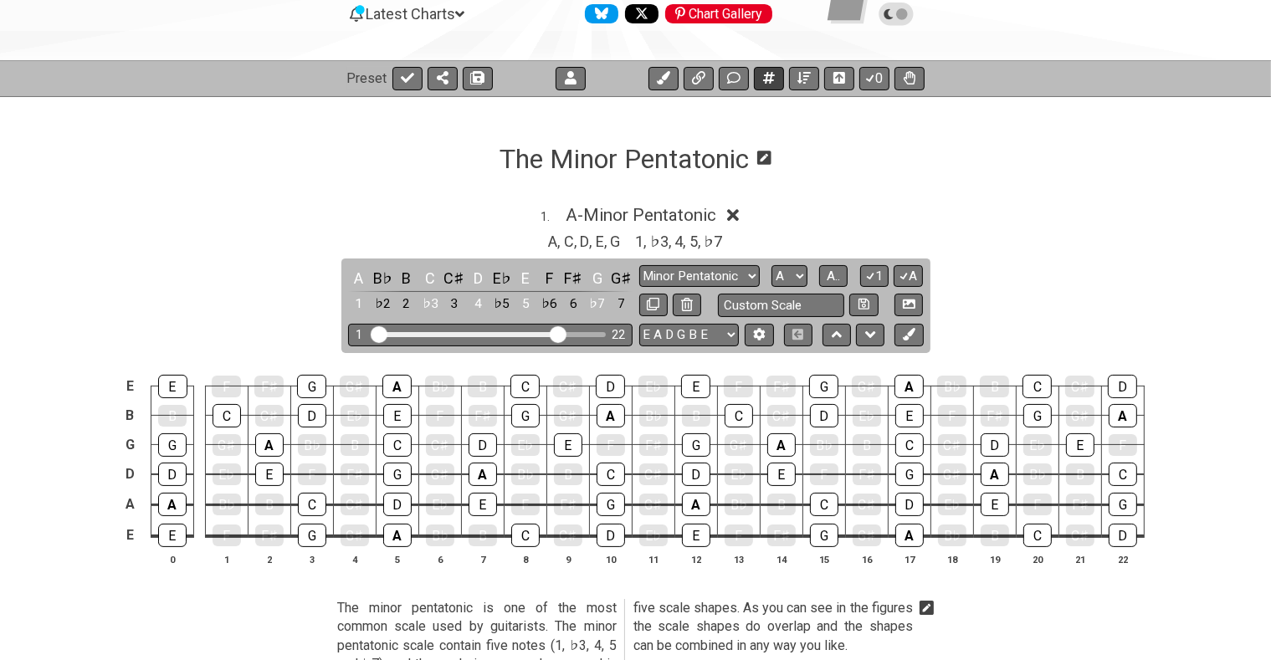
click at [765, 79] on icon at bounding box center [769, 77] width 12 height 13
select select "C"
select select "A"
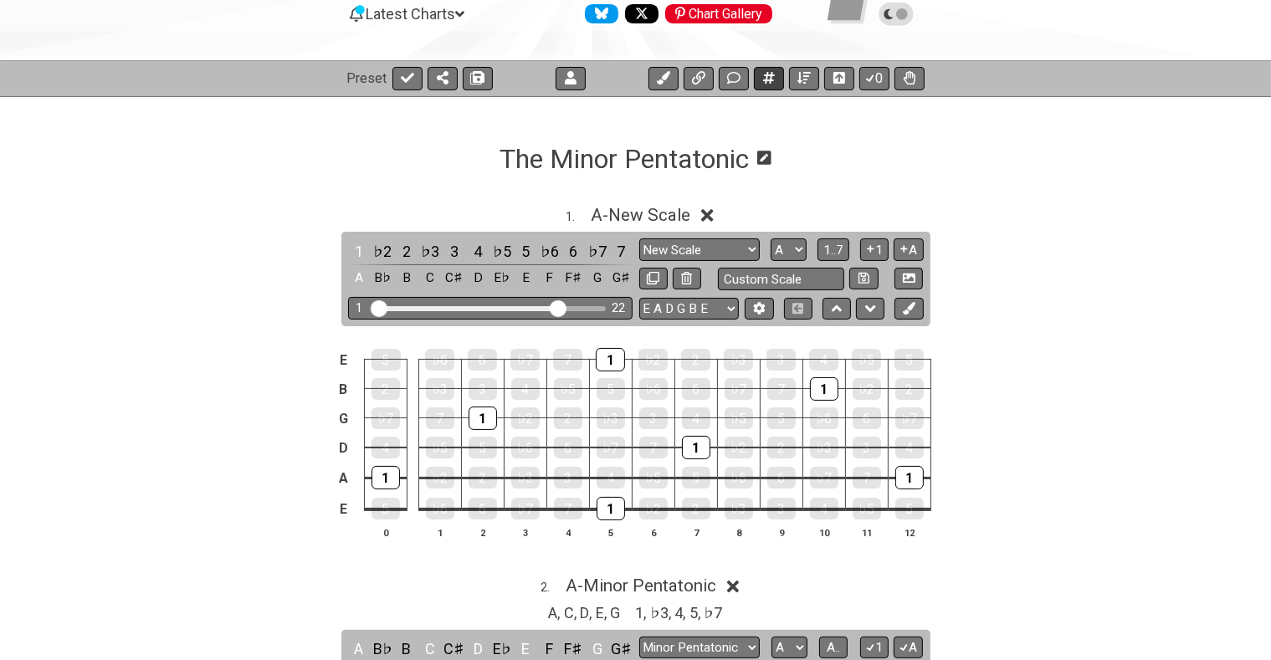
select select "New Scale"
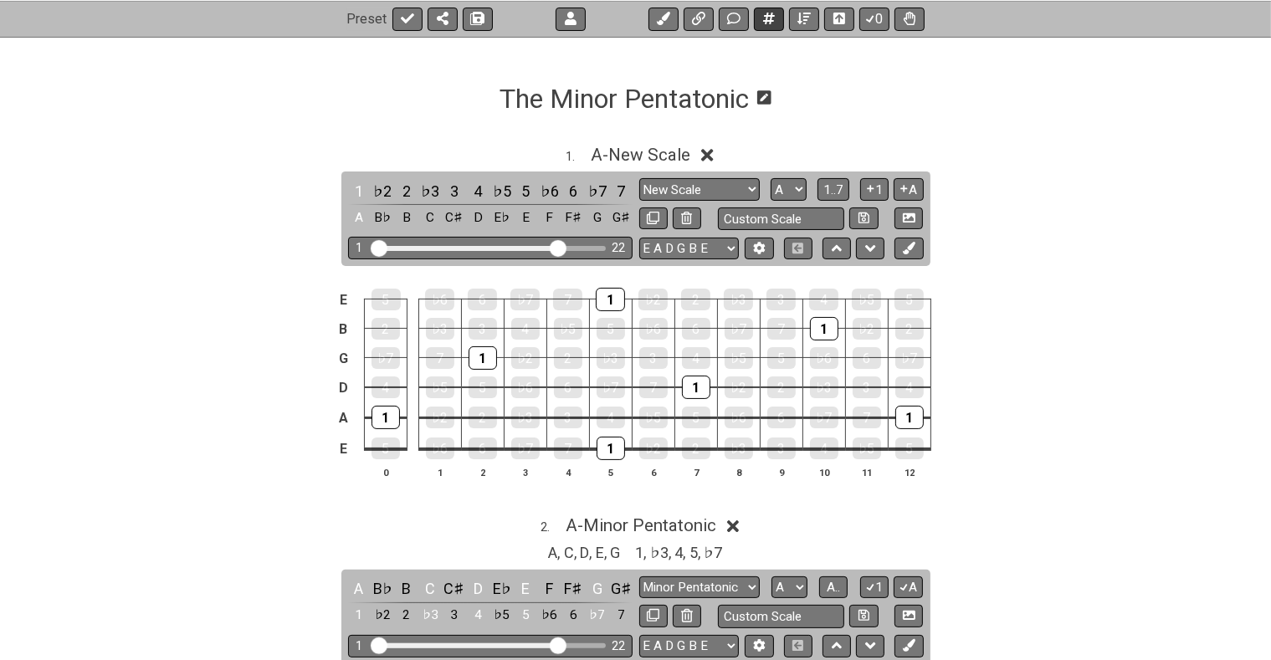
click at [768, 23] on icon at bounding box center [769, 18] width 12 height 13
select select "New Scale"
select select "C"
select select "A"
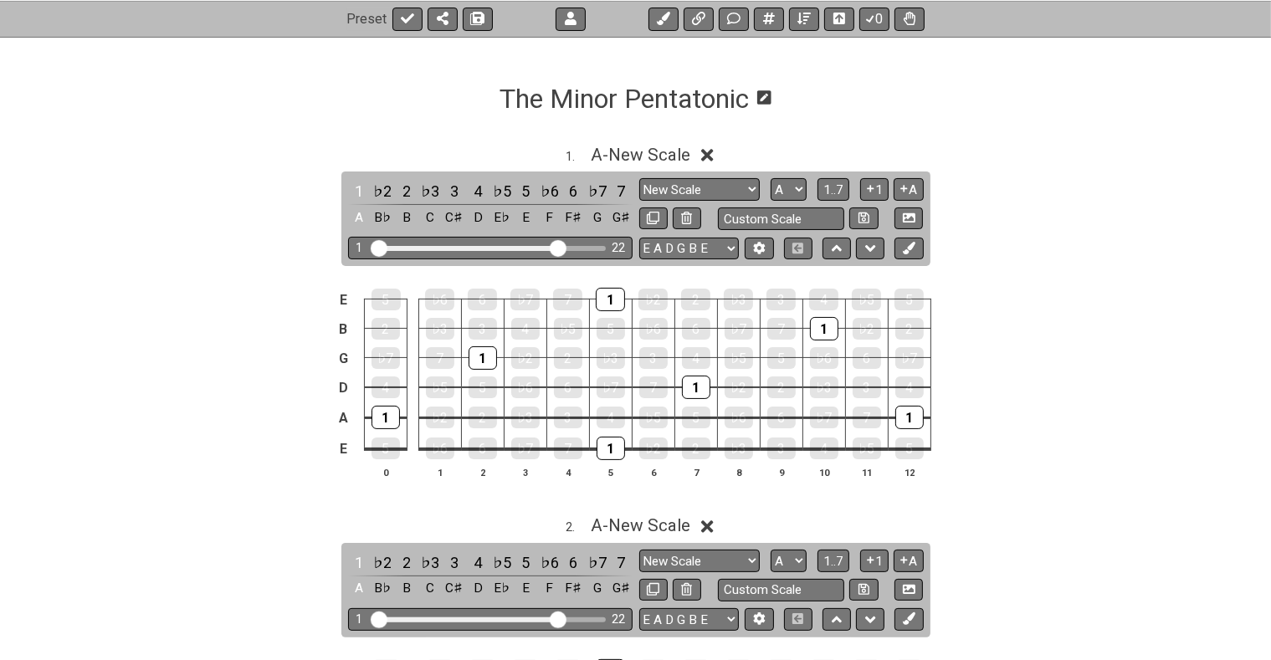
click at [764, 98] on icon at bounding box center [765, 97] width 14 height 14
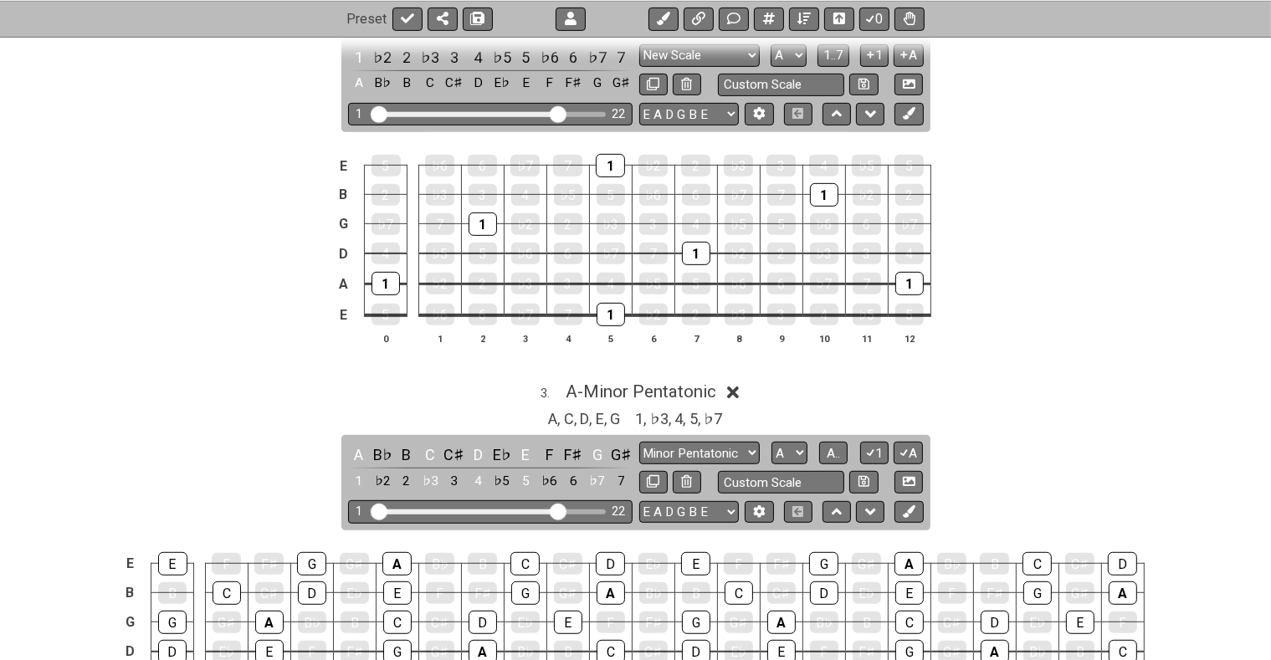
scroll to position [590, 0]
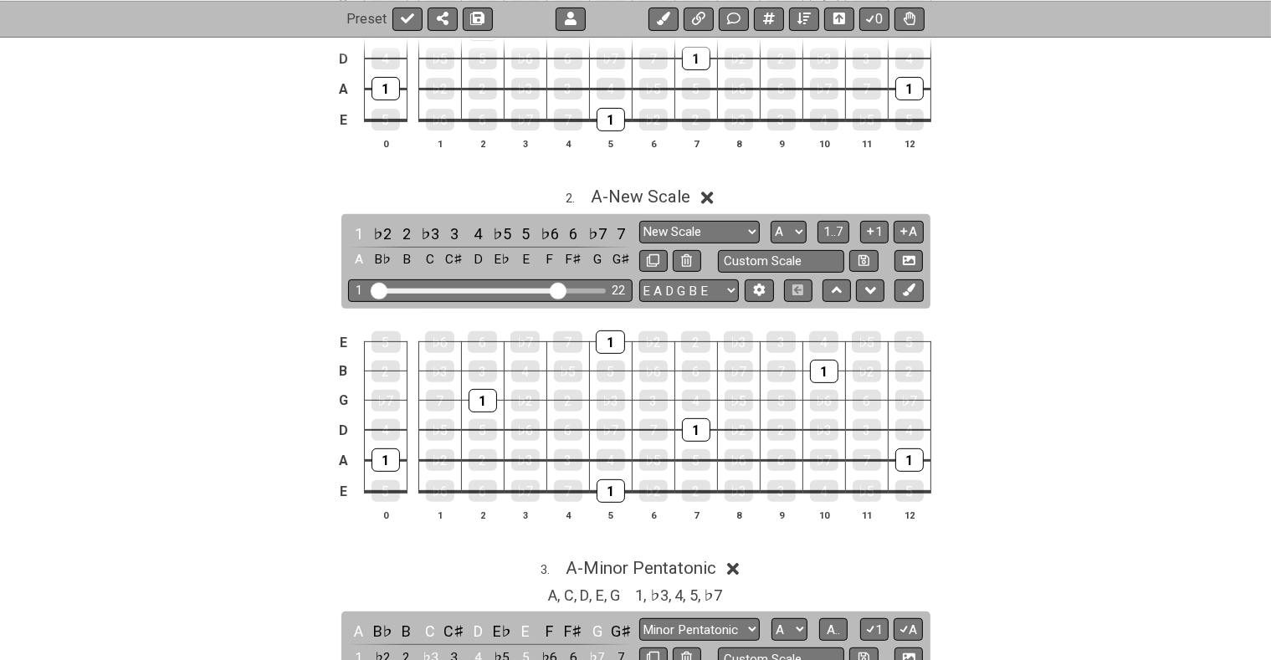
click at [711, 196] on icon at bounding box center [707, 198] width 13 height 18
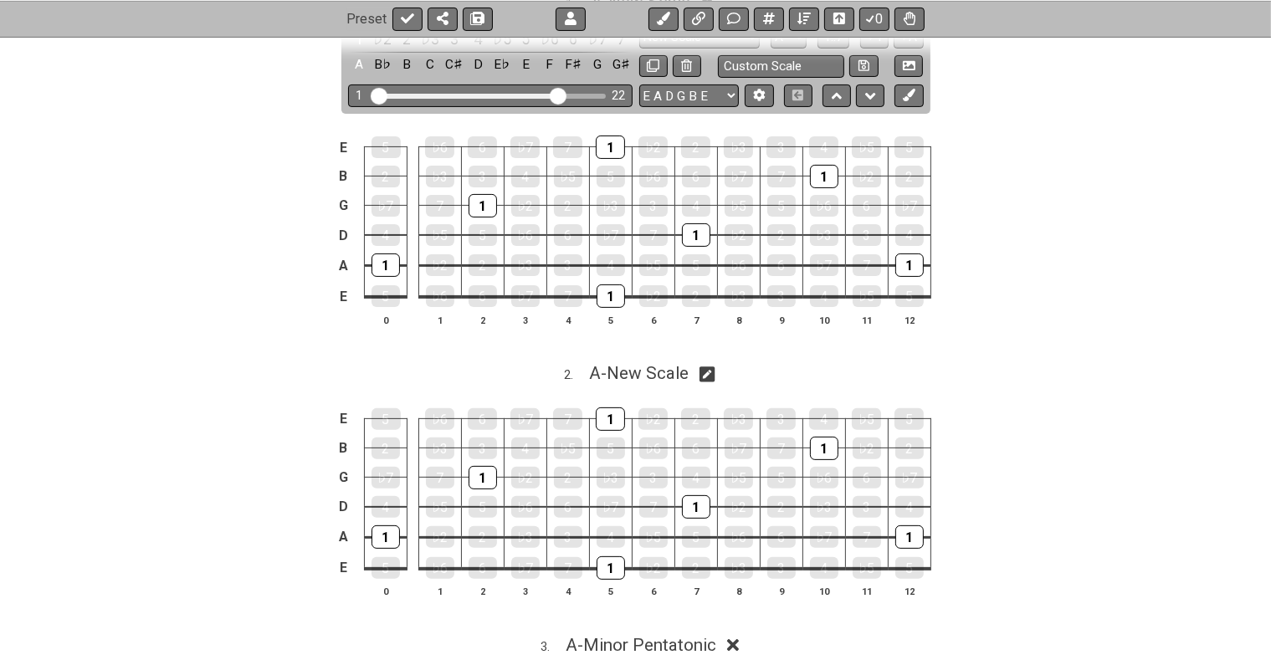
scroll to position [325, 0]
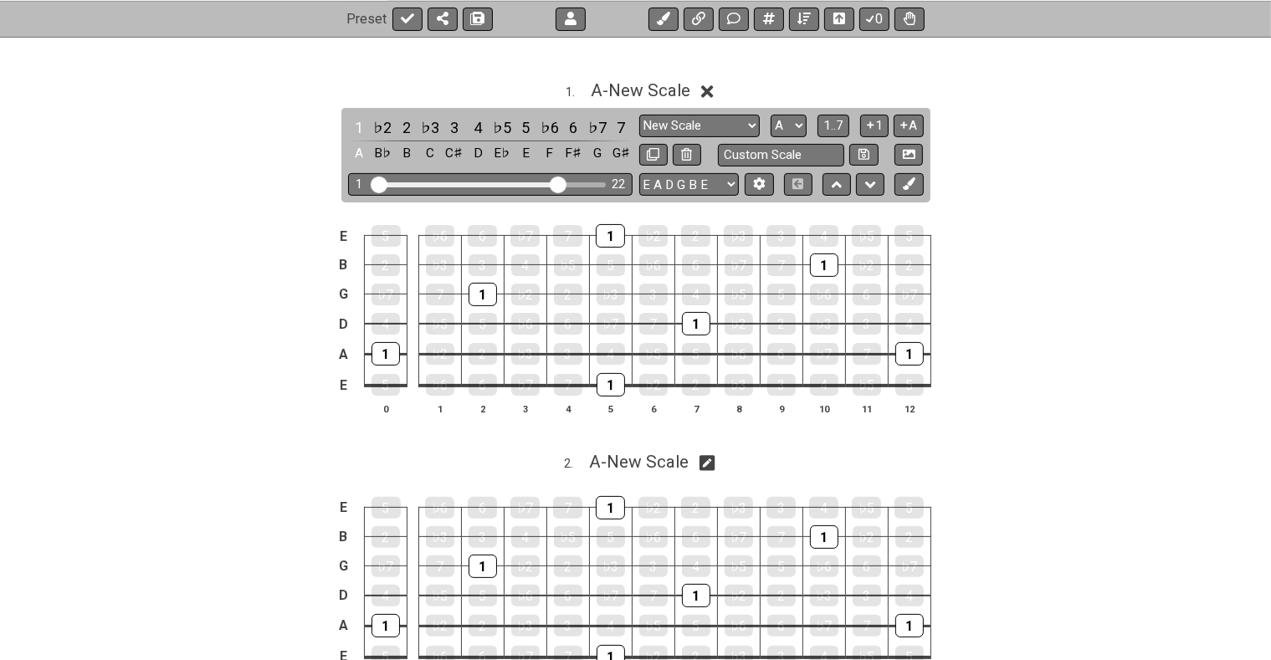
click at [711, 89] on icon at bounding box center [707, 92] width 13 height 18
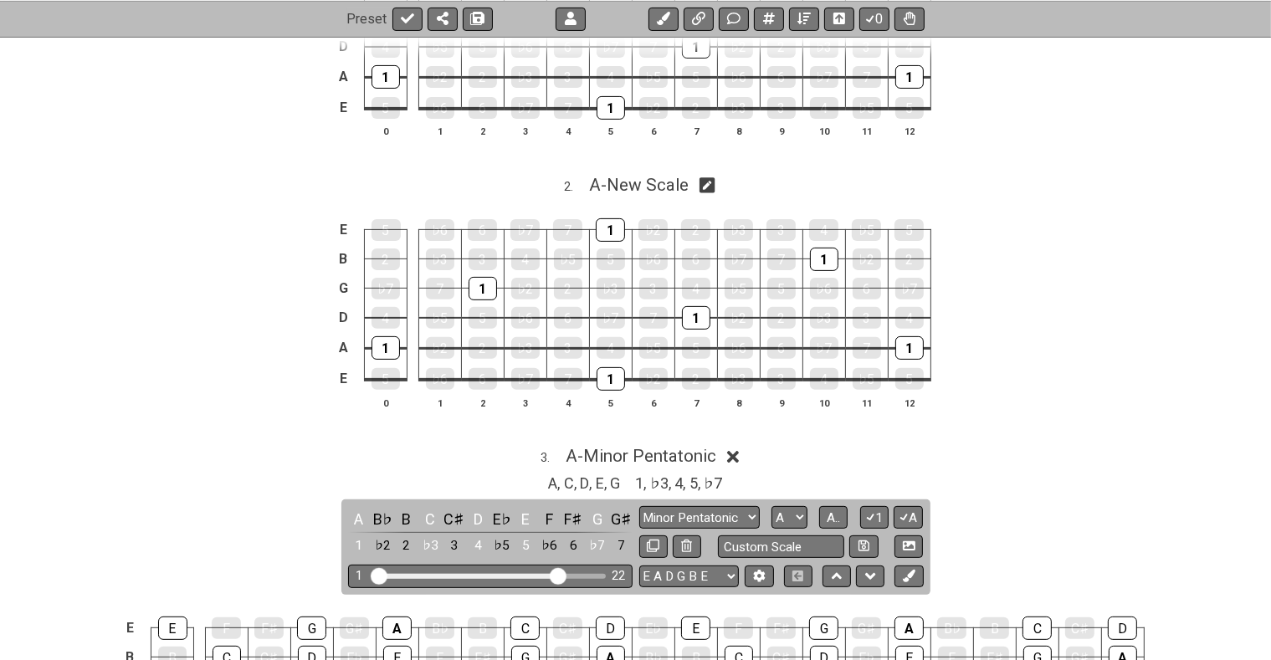
scroll to position [413, 0]
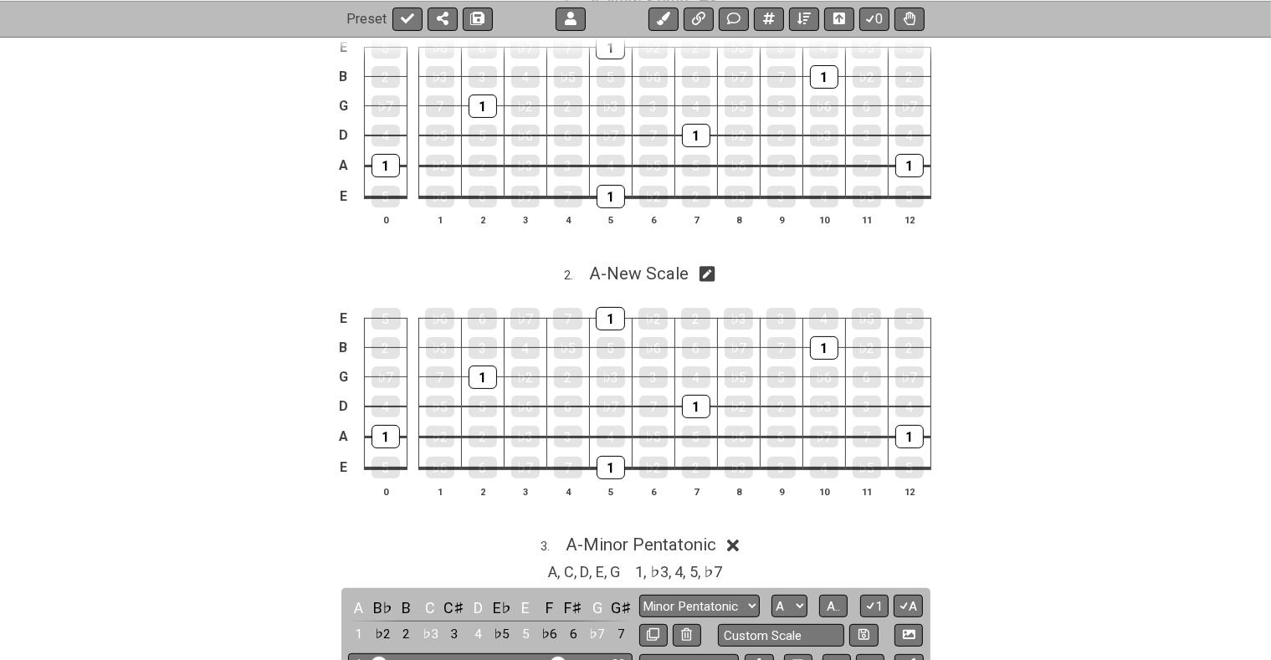
click at [713, 270] on icon at bounding box center [708, 274] width 16 height 16
select select "A"
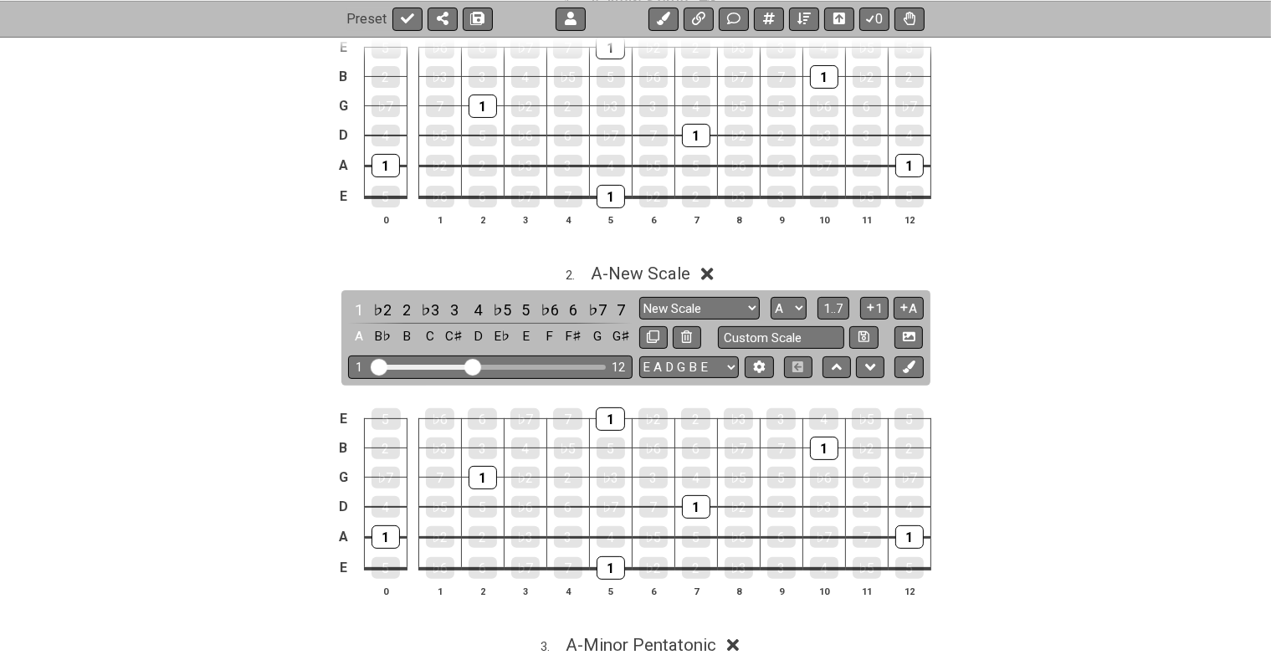
scroll to position [237, 0]
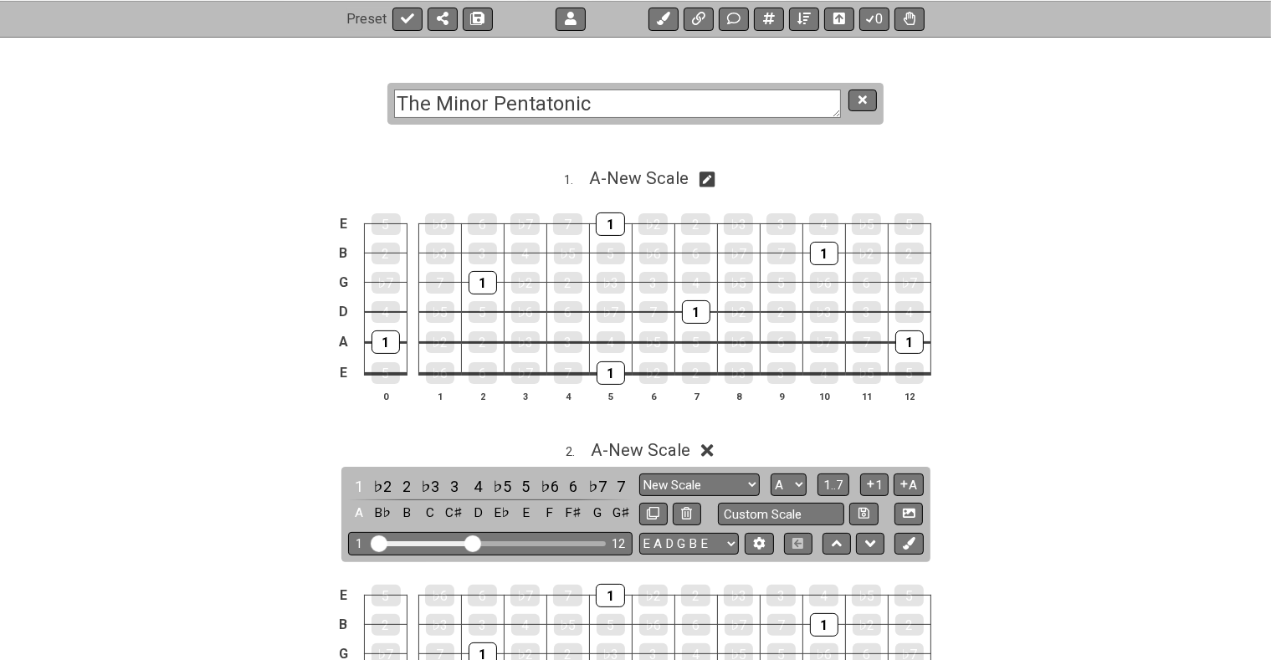
click at [710, 179] on icon at bounding box center [708, 180] width 16 height 16
select select "A"
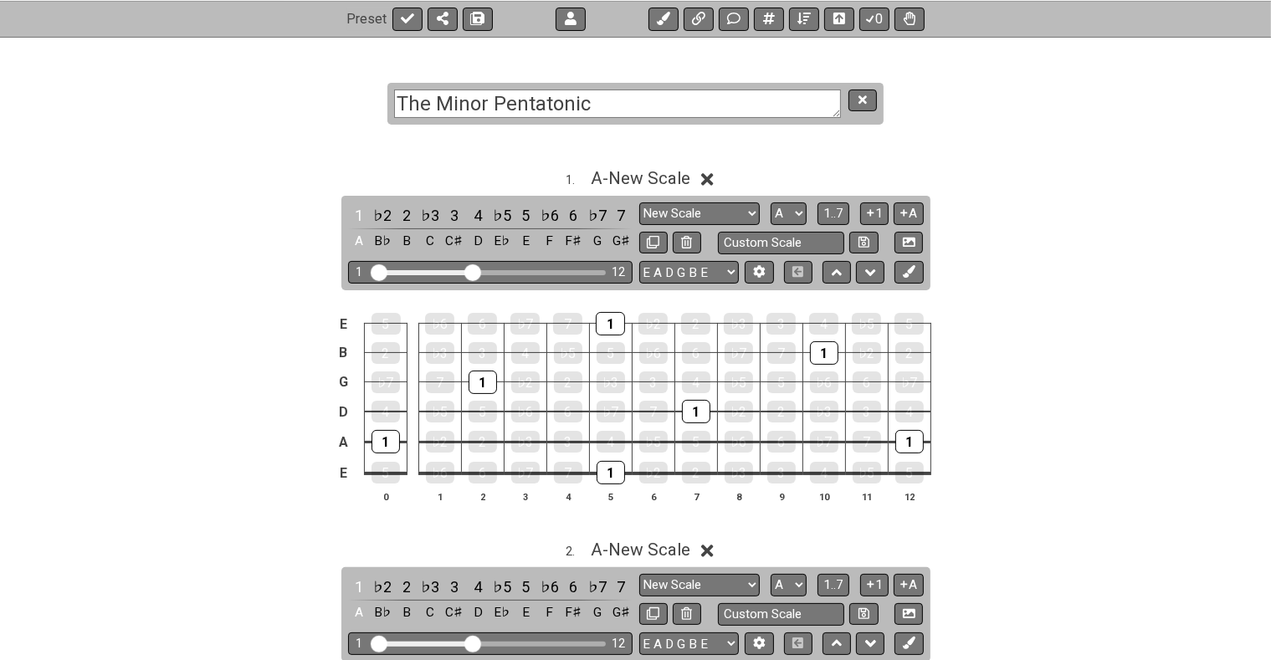
click at [711, 181] on icon at bounding box center [707, 179] width 13 height 13
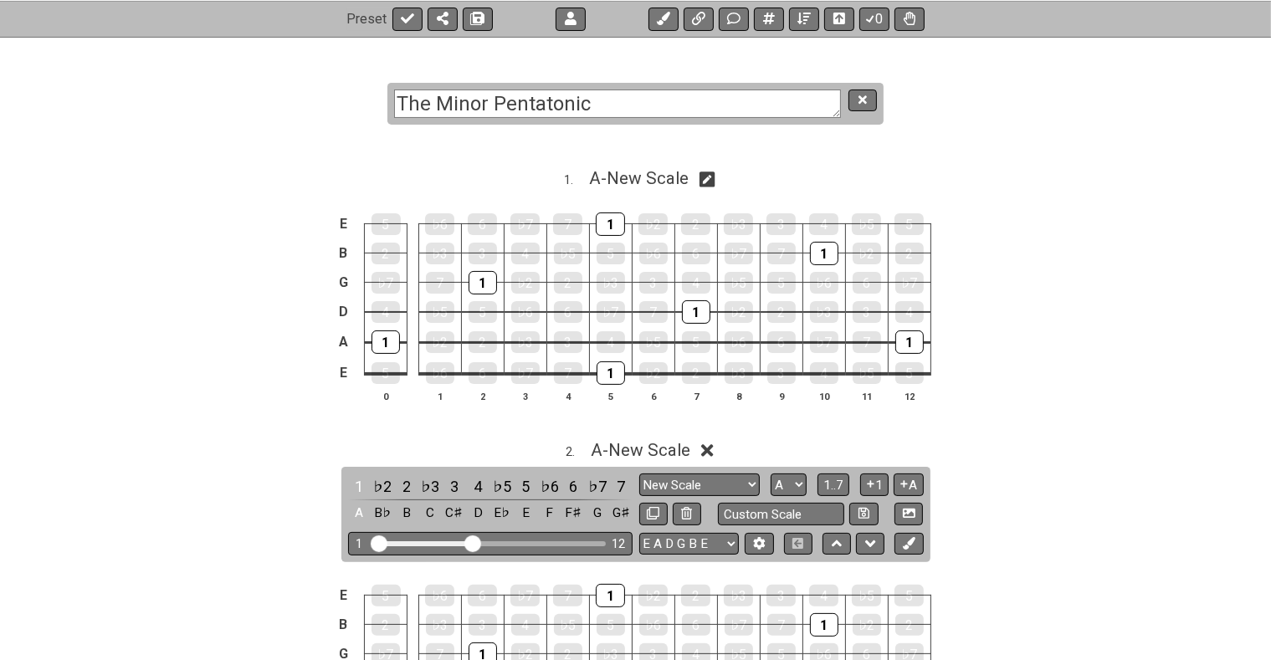
click at [711, 181] on icon at bounding box center [708, 180] width 16 height 18
select select "A"
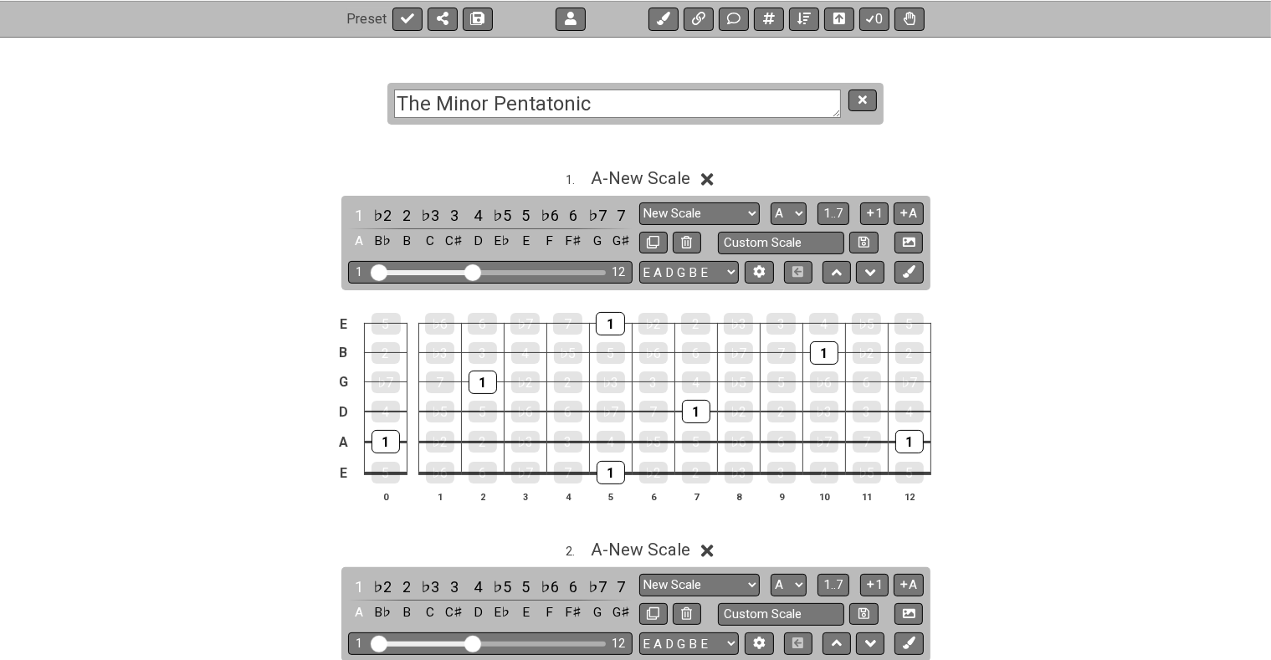
click at [711, 181] on icon at bounding box center [707, 179] width 13 height 13
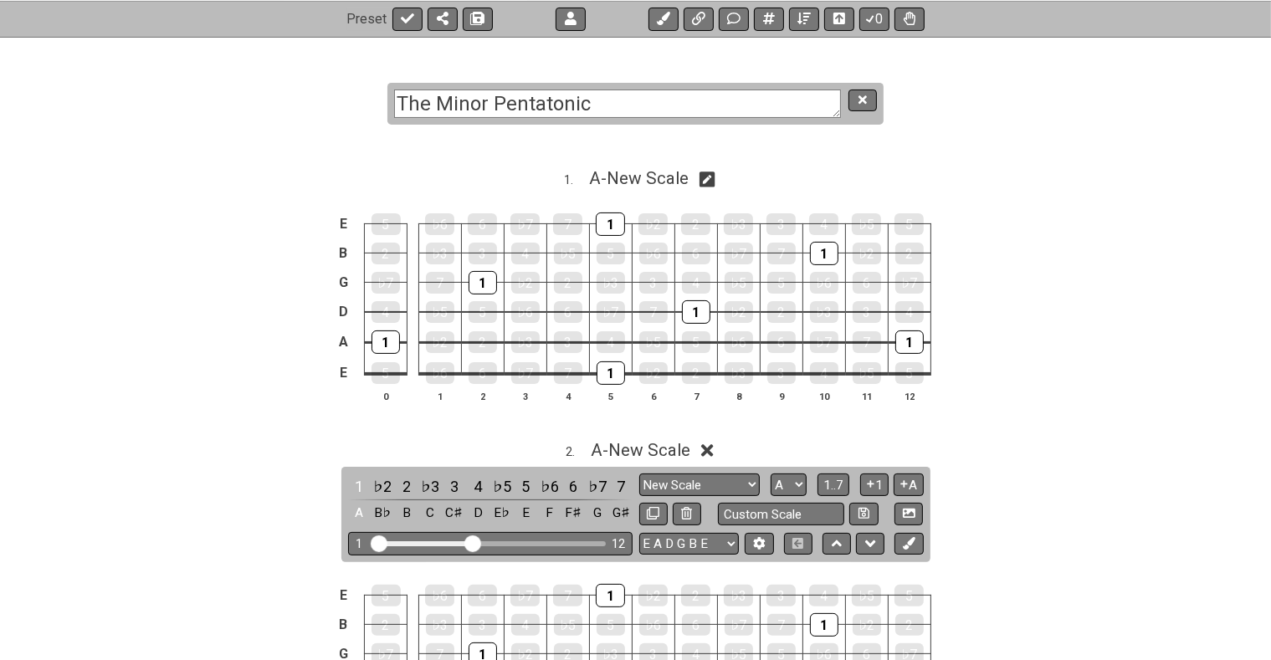
click at [708, 177] on icon at bounding box center [708, 180] width 16 height 16
select select "A"
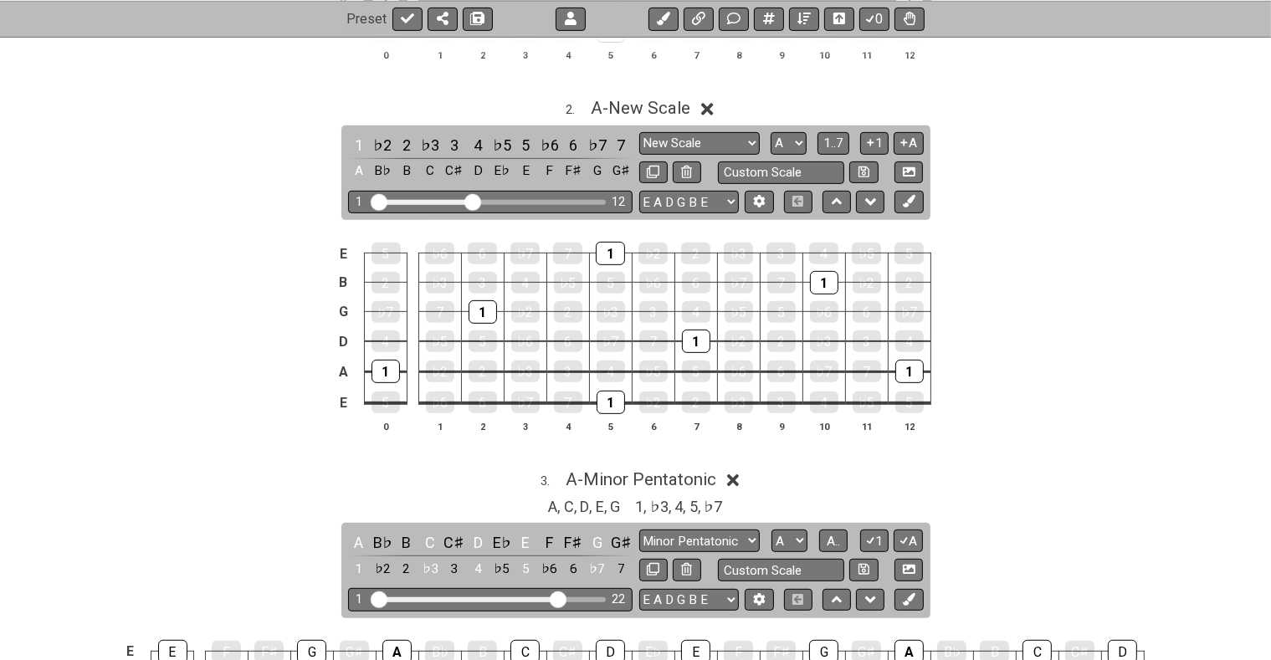
scroll to position [590, 0]
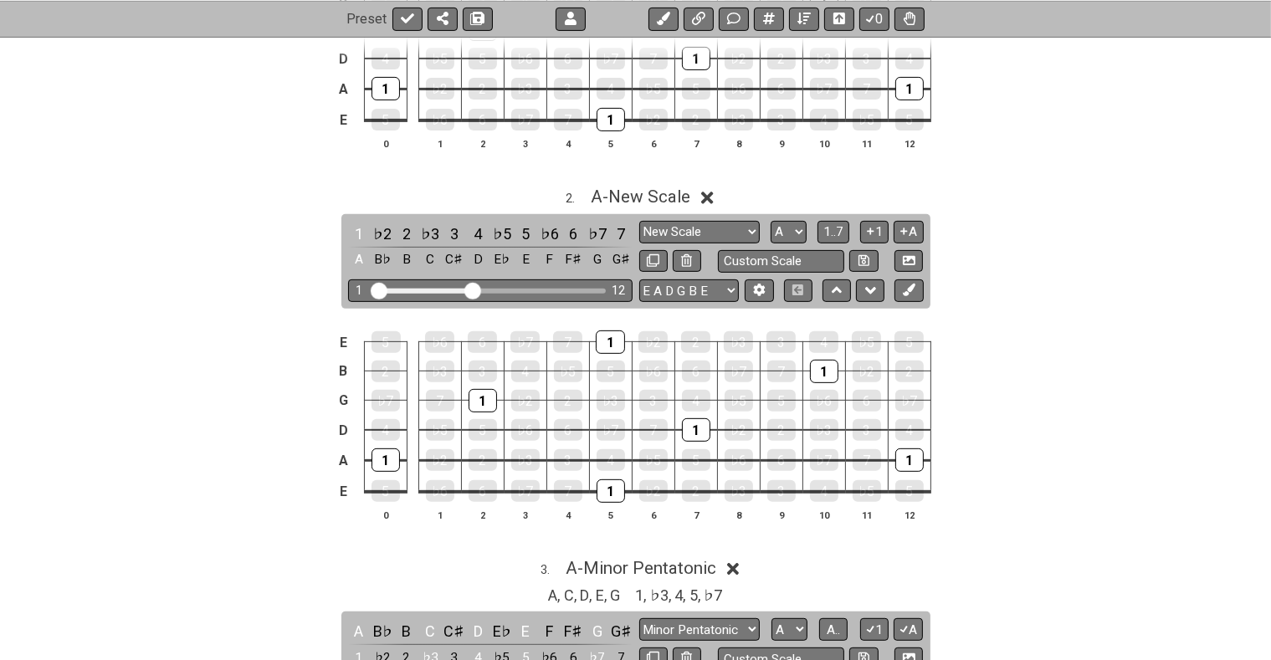
click at [711, 196] on icon at bounding box center [707, 198] width 13 height 18
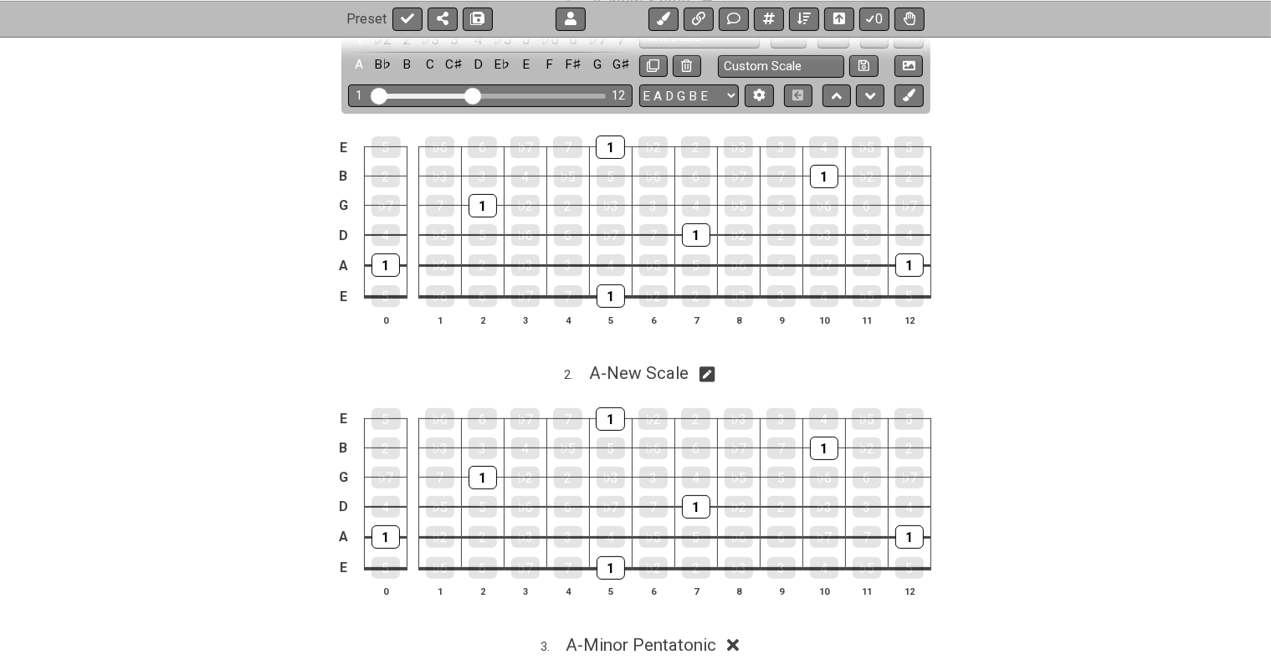
scroll to position [325, 0]
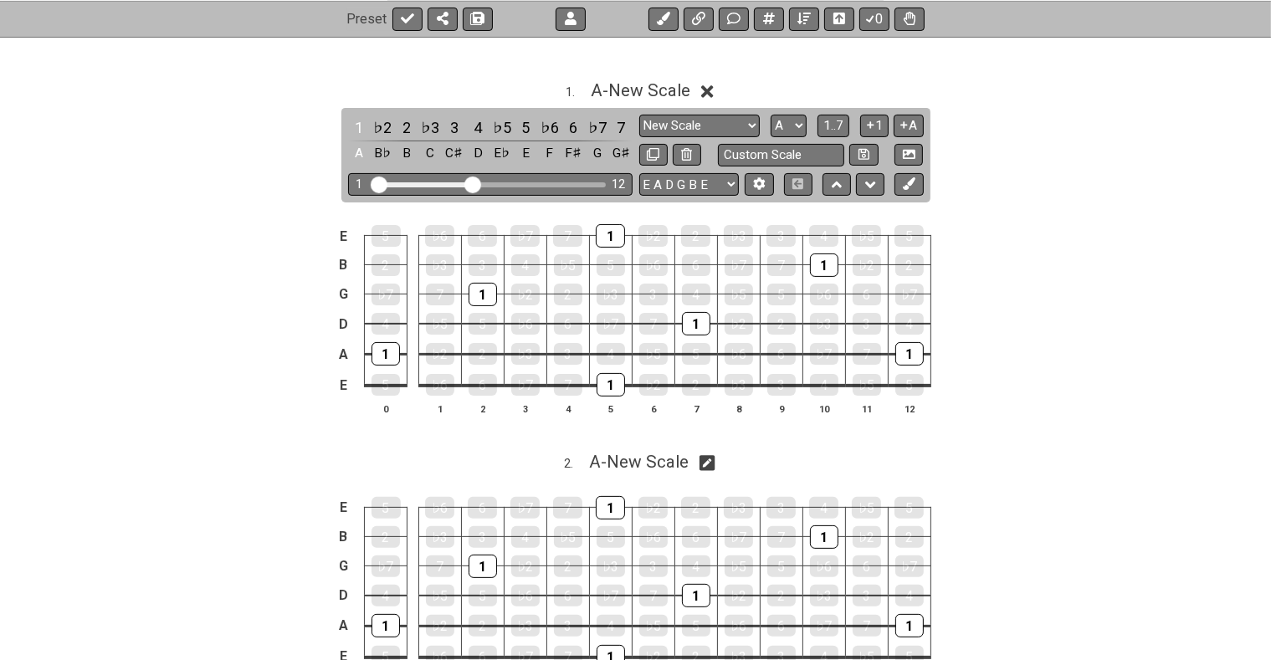
click at [710, 88] on icon at bounding box center [707, 92] width 13 height 18
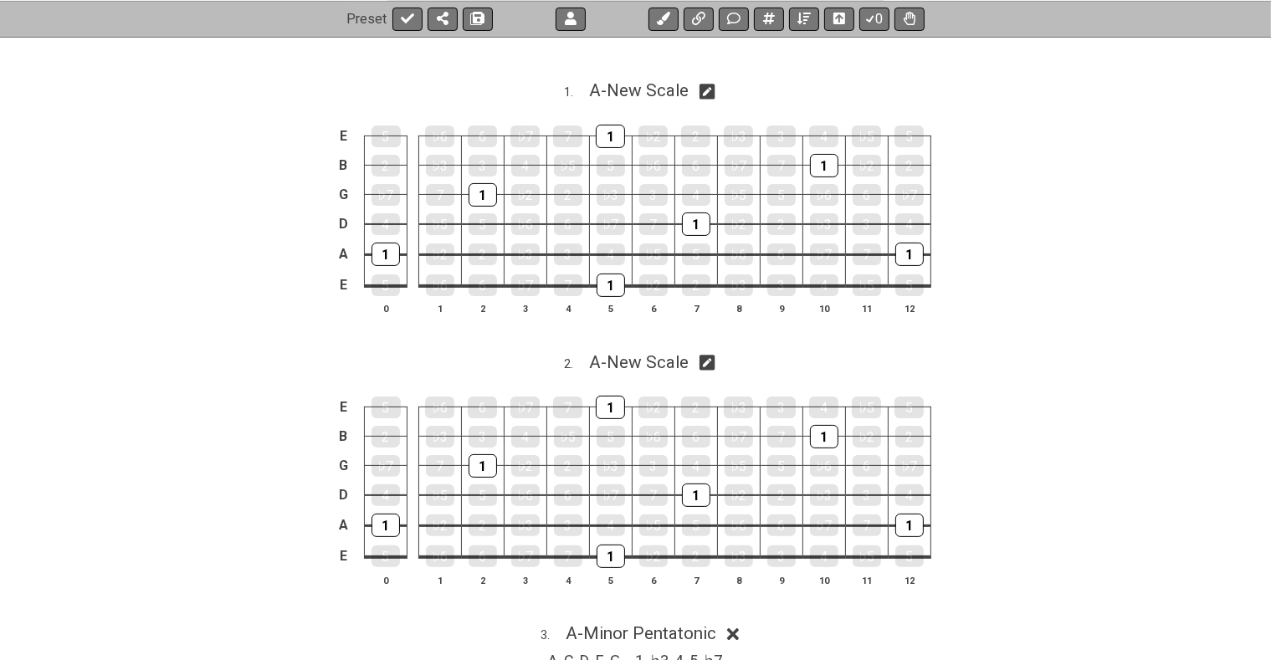
scroll to position [237, 0]
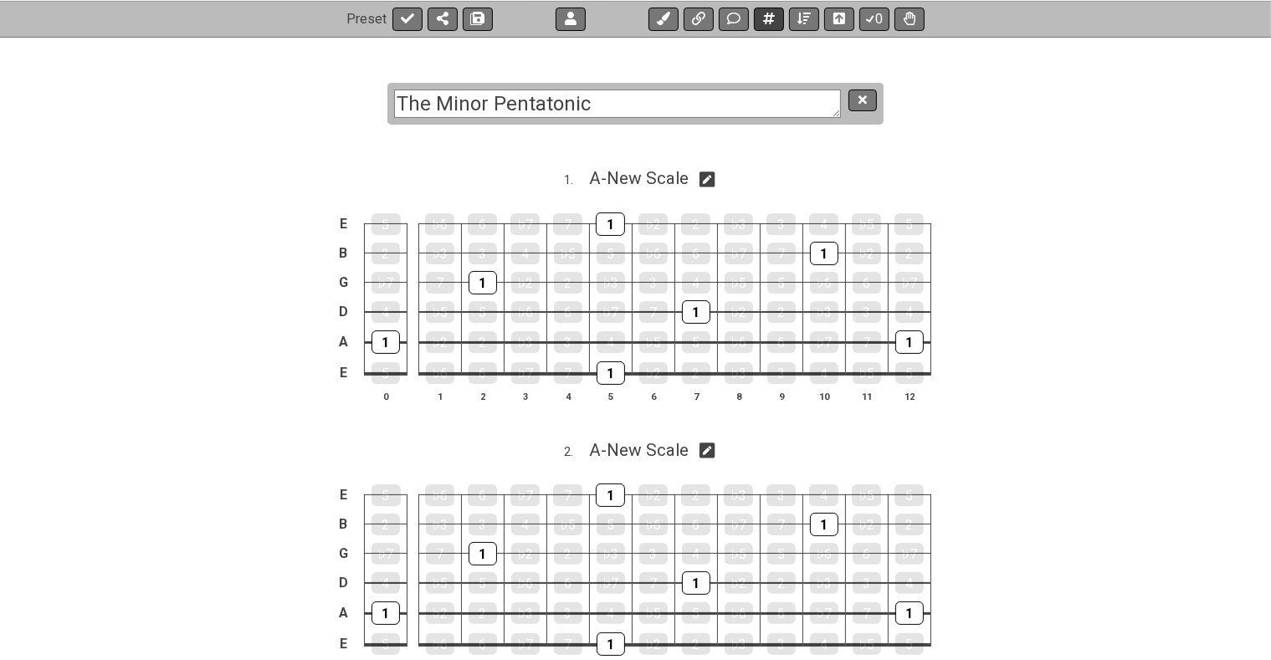
click at [767, 13] on icon at bounding box center [769, 18] width 12 height 13
select select "C"
select select "A"
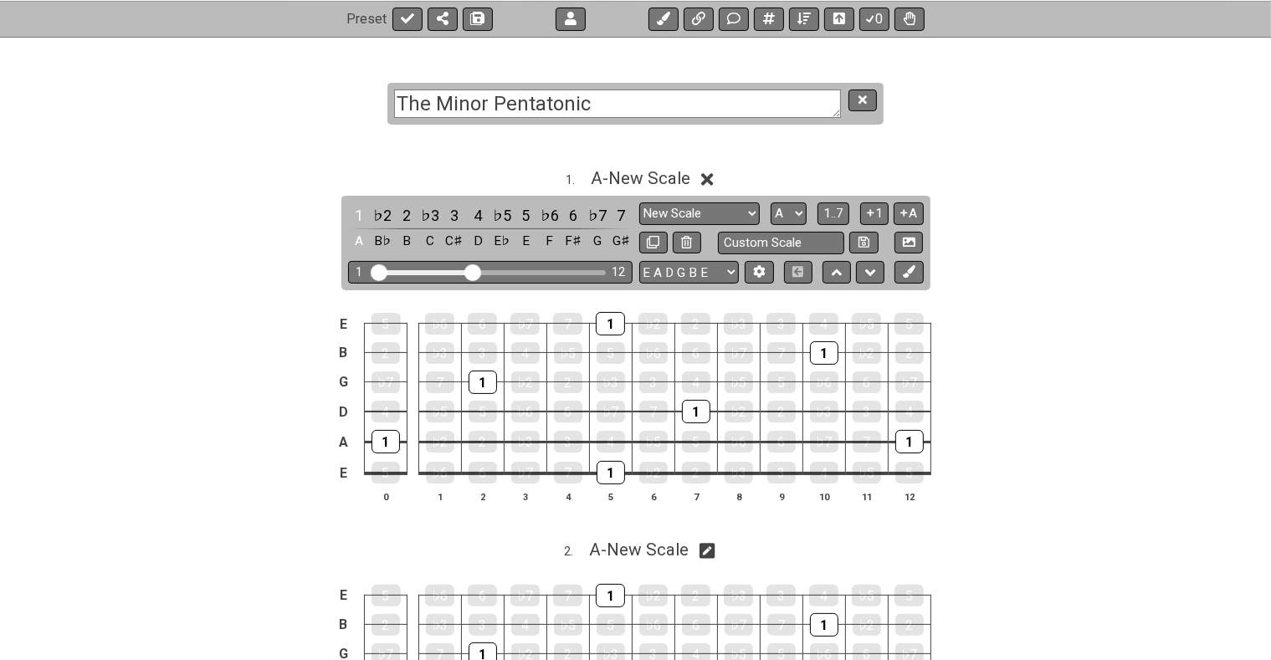
click at [711, 176] on icon at bounding box center [707, 180] width 13 height 18
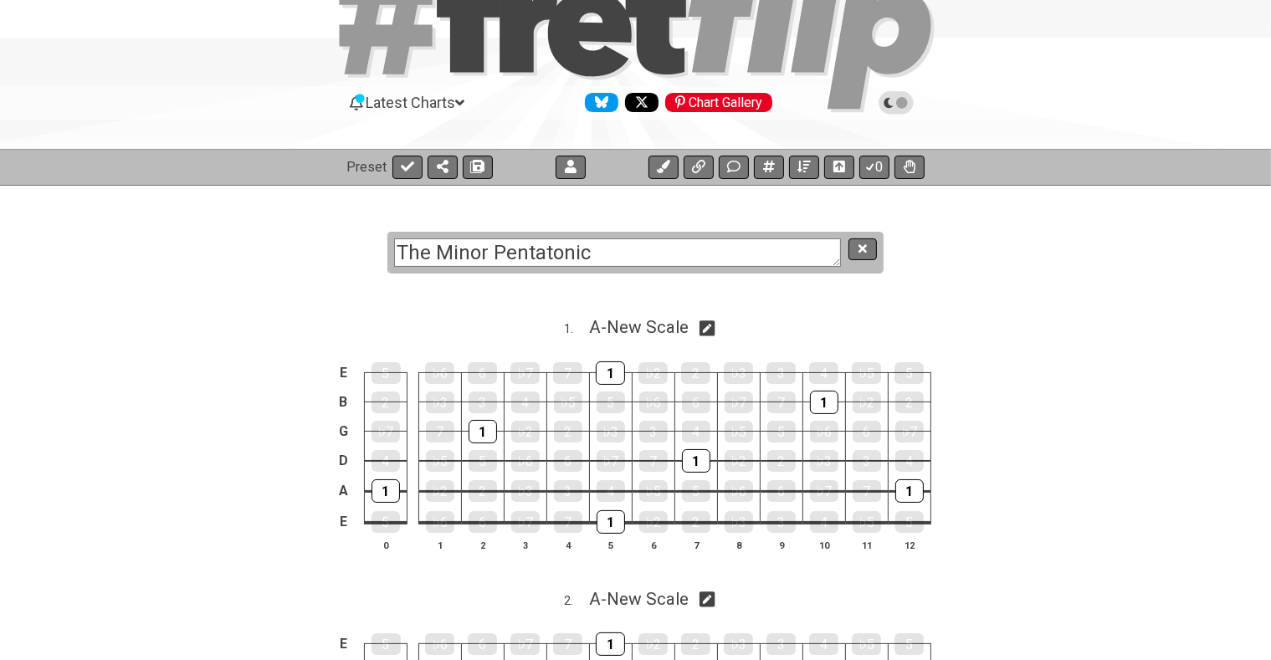
scroll to position [0, 0]
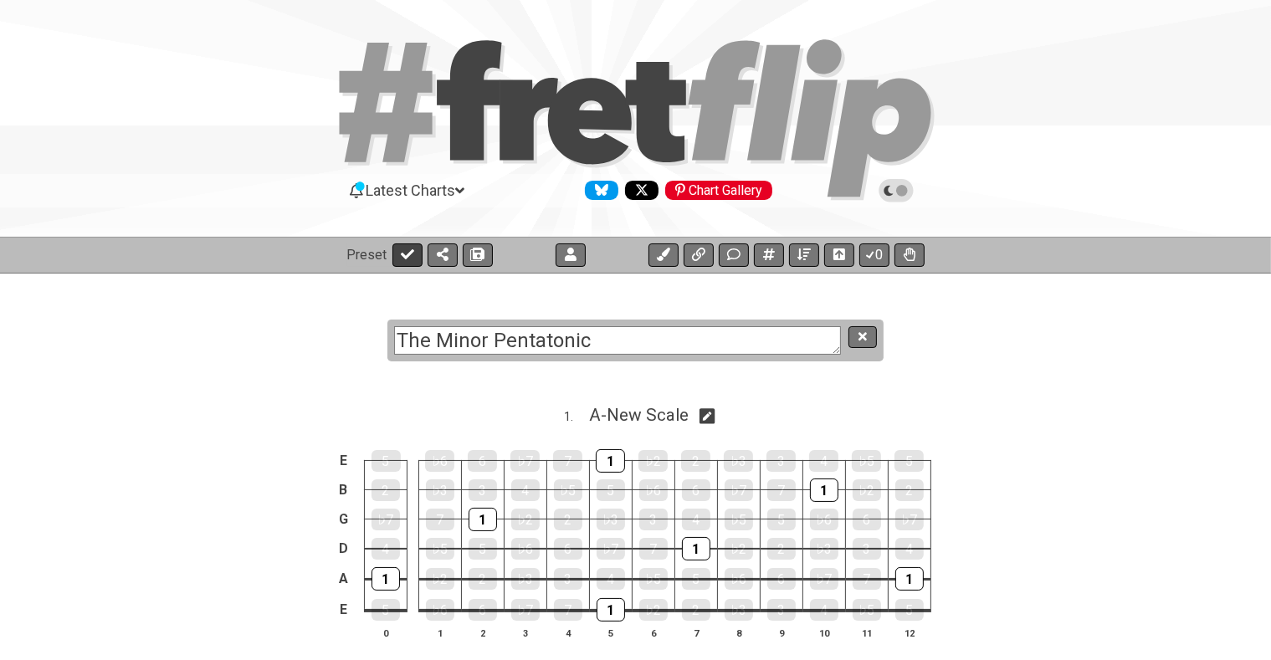
click at [408, 254] on icon at bounding box center [407, 254] width 13 height 10
select select "/minor-pentatonic"
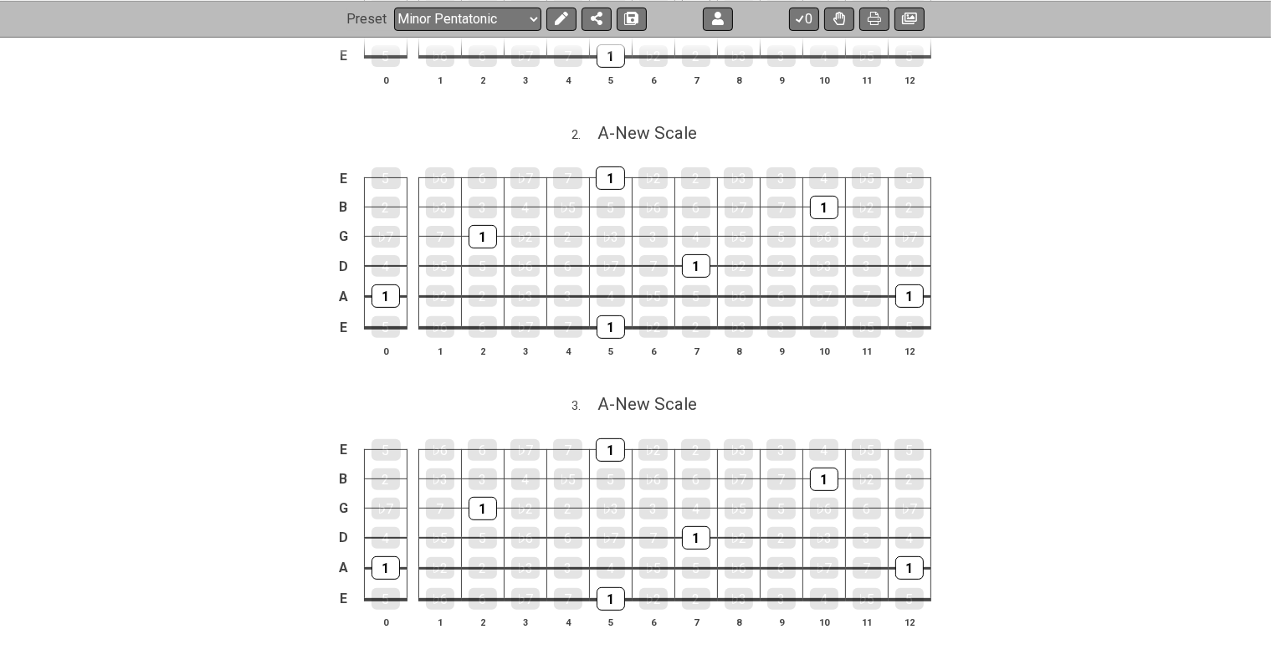
scroll to position [442, 0]
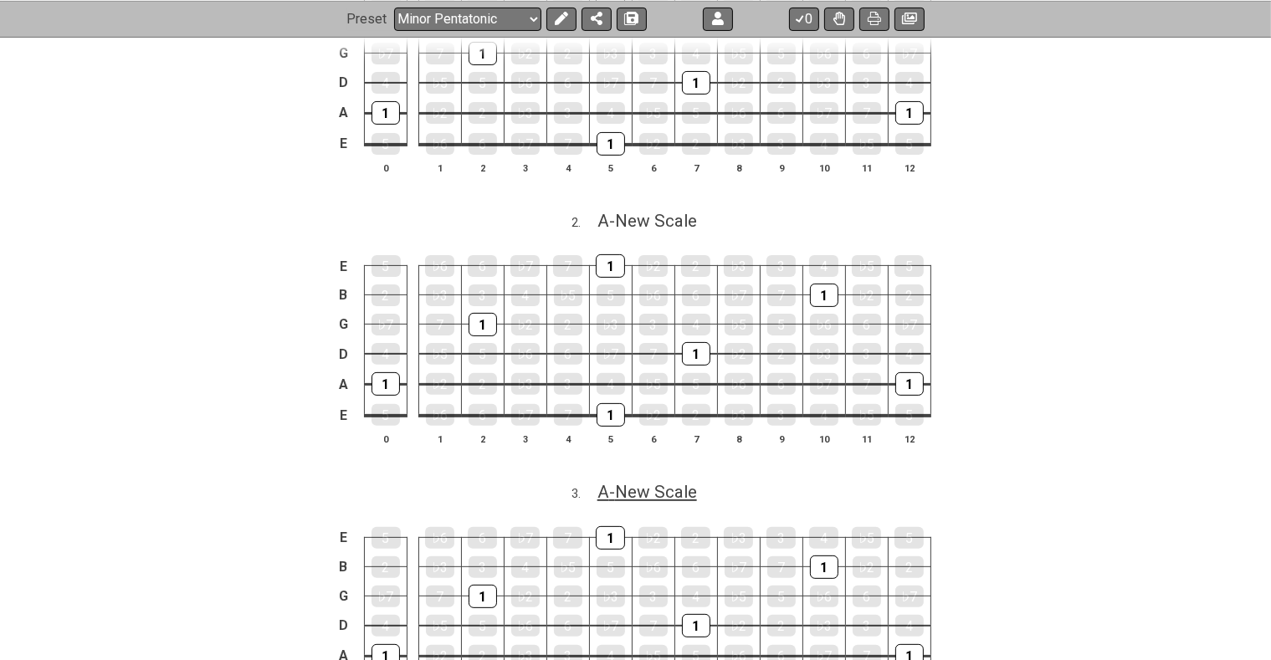
click at [674, 493] on span "A - New Scale" at bounding box center [648, 492] width 100 height 20
select select "A"
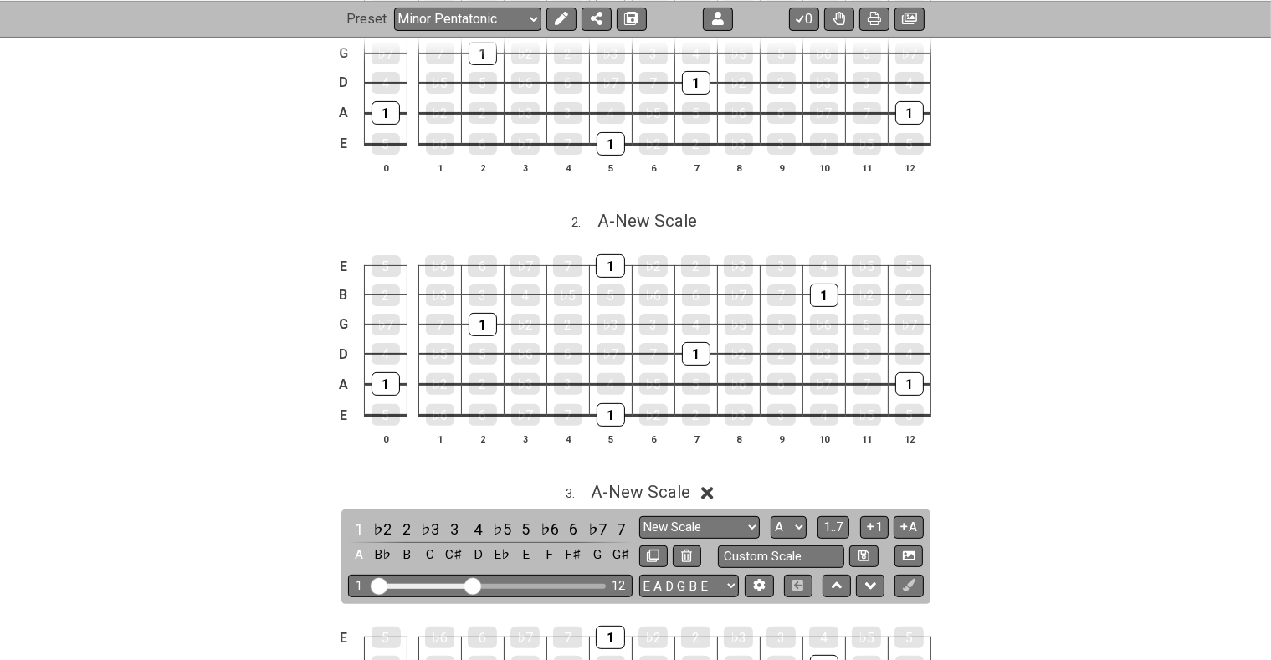
click at [714, 488] on icon at bounding box center [707, 494] width 13 height 18
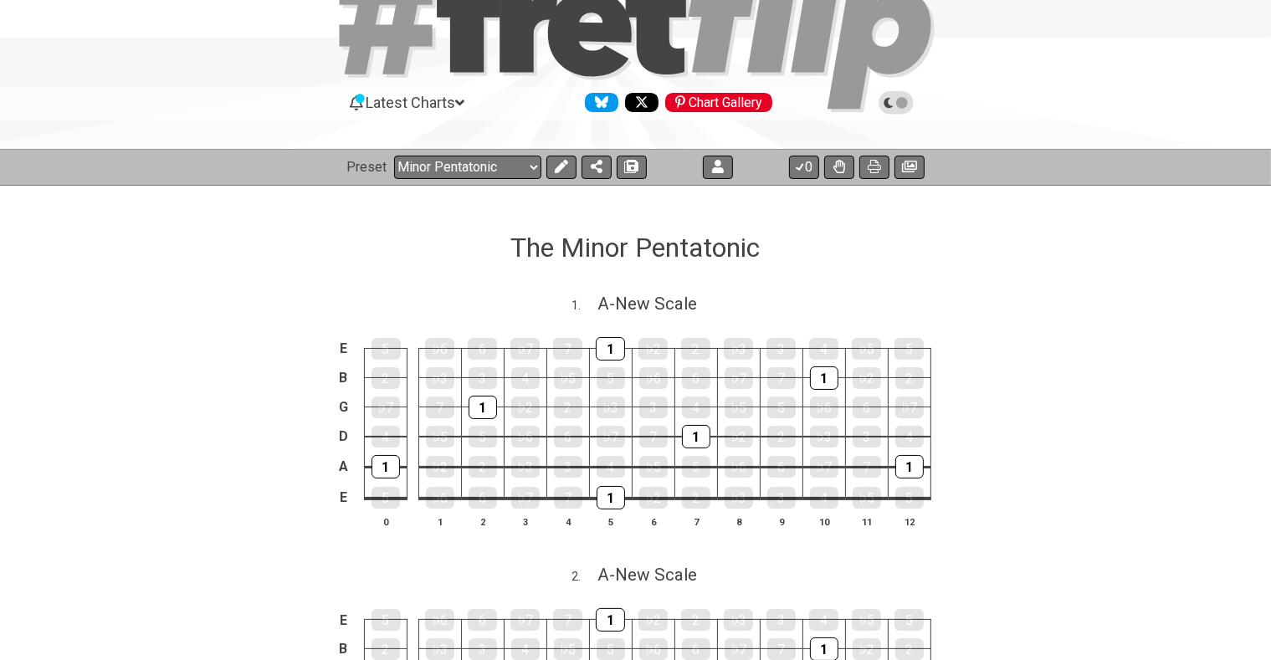
scroll to position [0, 0]
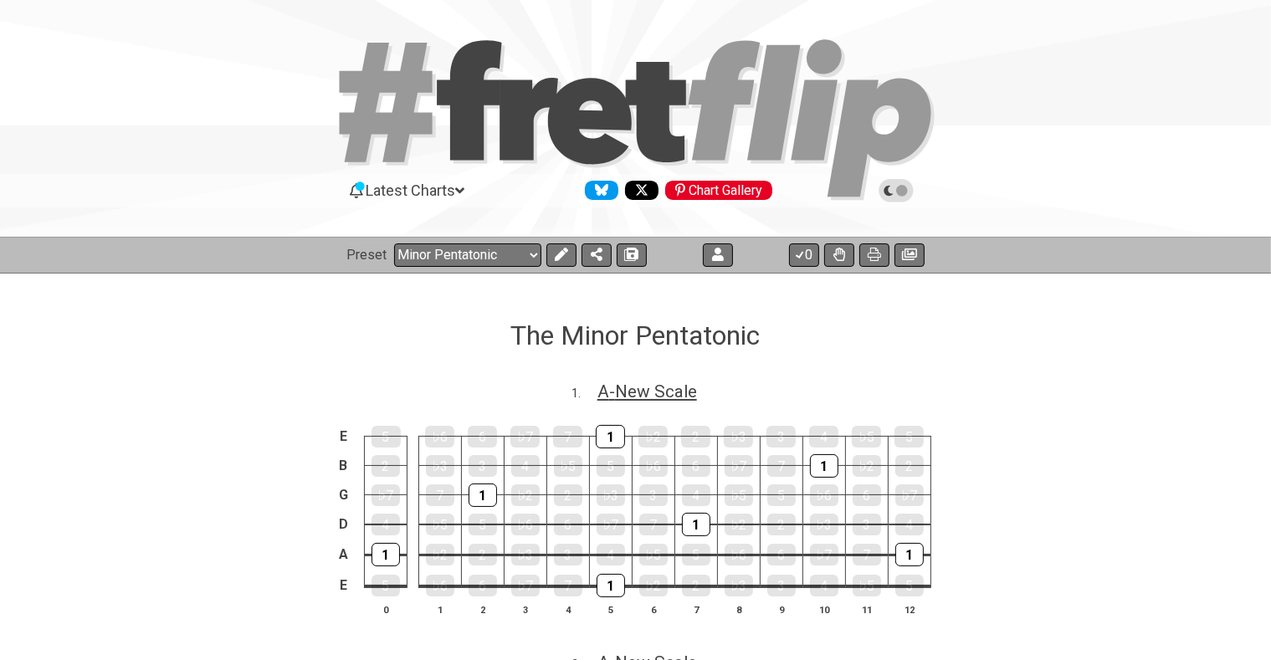
click at [659, 386] on span "A - New Scale" at bounding box center [648, 392] width 100 height 20
select select "A"
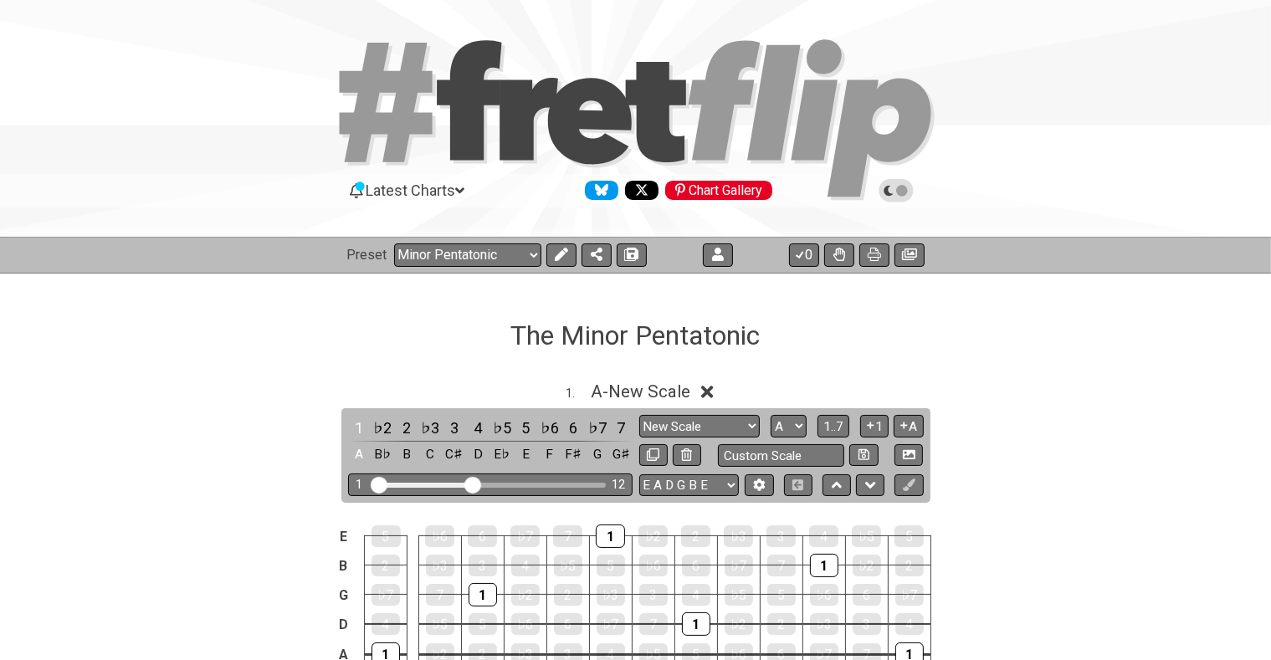
click at [711, 387] on icon at bounding box center [707, 392] width 13 height 18
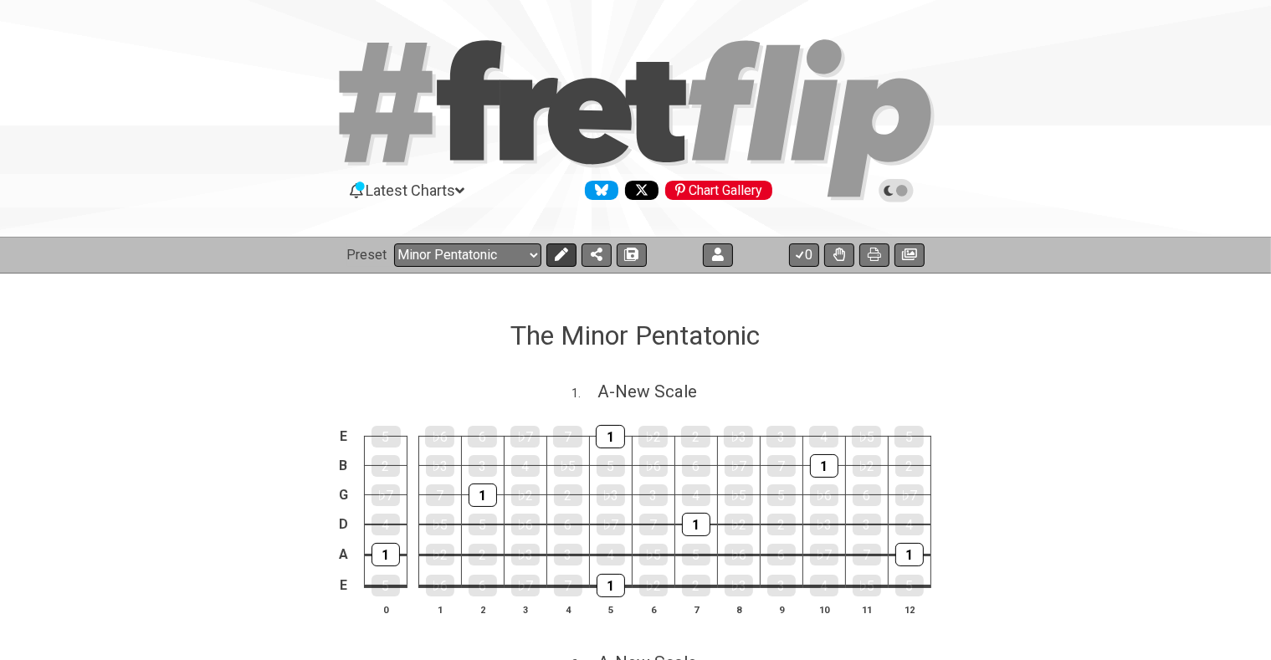
click at [560, 256] on icon at bounding box center [560, 254] width 13 height 13
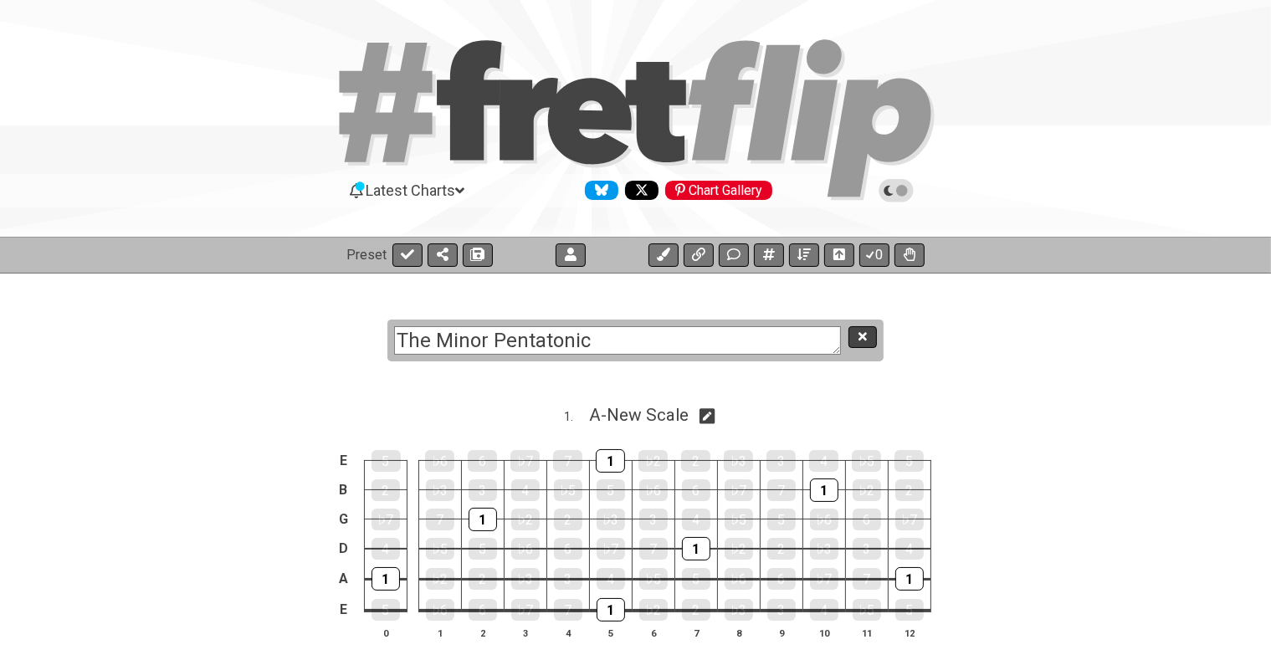
click at [863, 333] on icon at bounding box center [863, 337] width 8 height 13
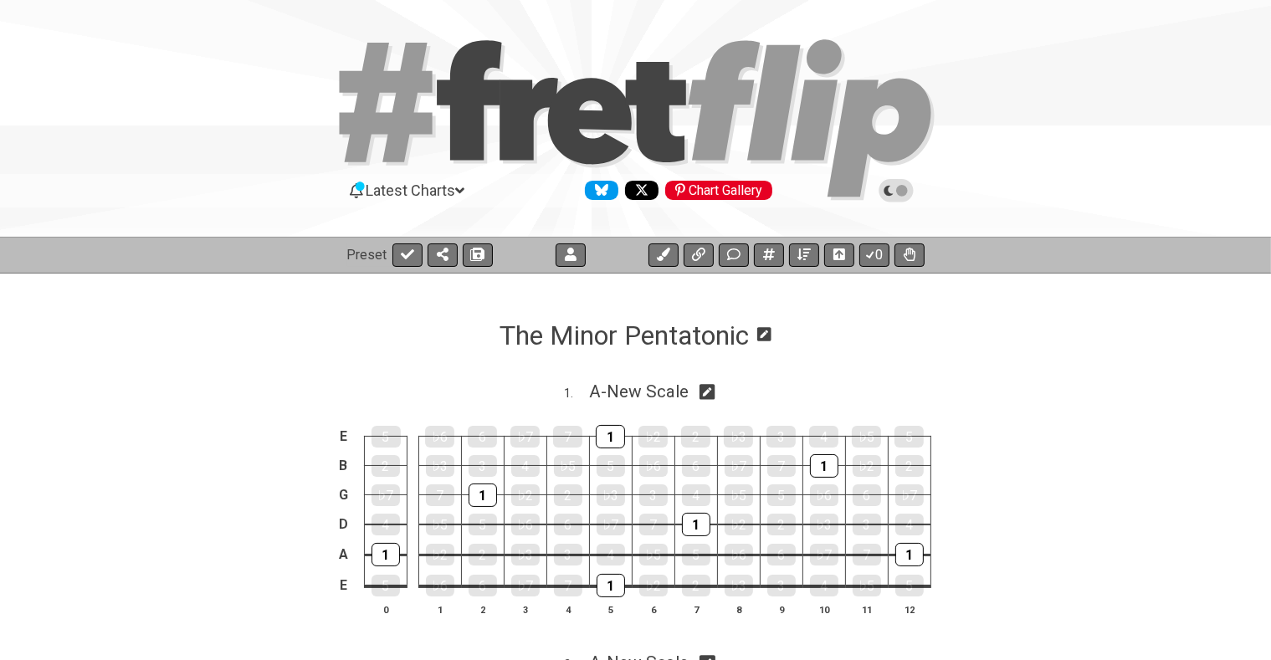
click at [465, 189] on icon at bounding box center [459, 190] width 9 height 15
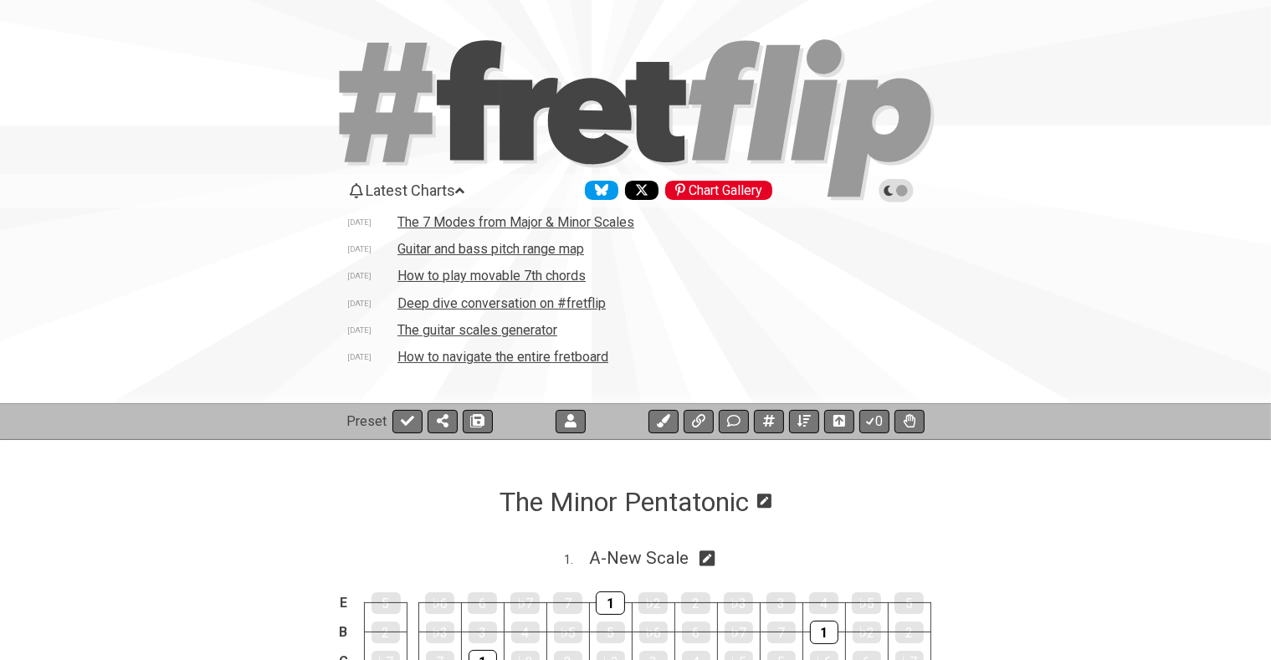
click at [529, 327] on td "The guitar scales generator" at bounding box center [478, 330] width 162 height 18
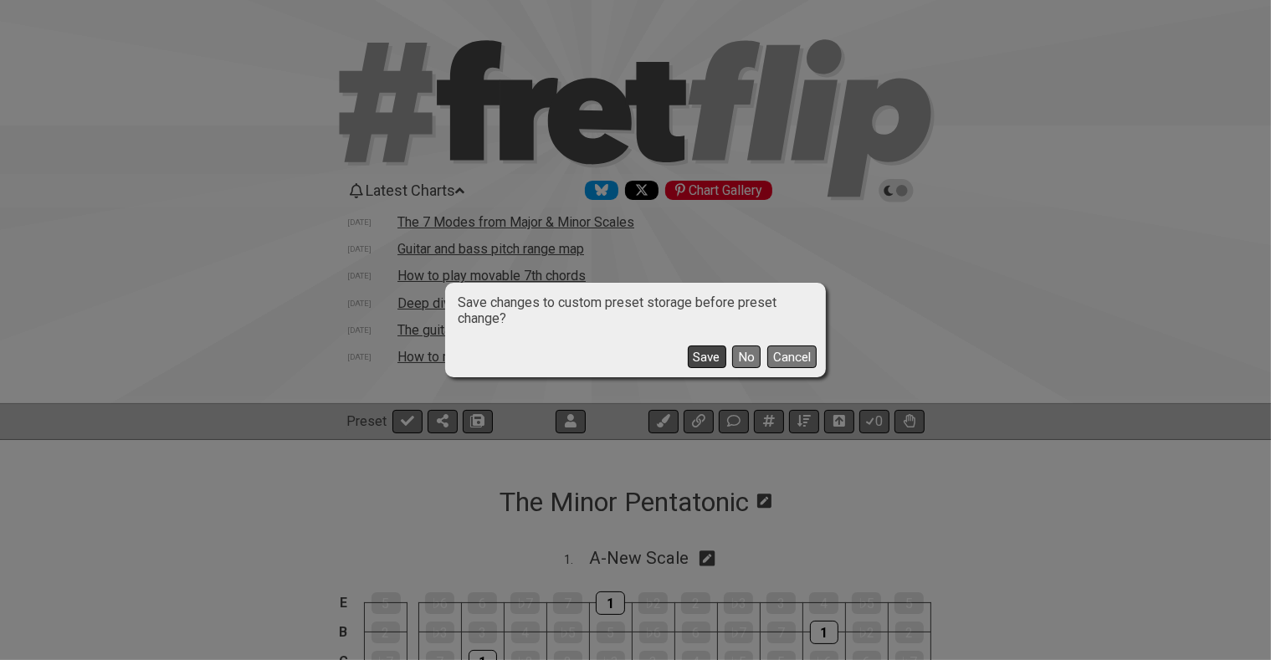
click at [711, 360] on button "Save" at bounding box center [707, 357] width 39 height 23
select select "A"
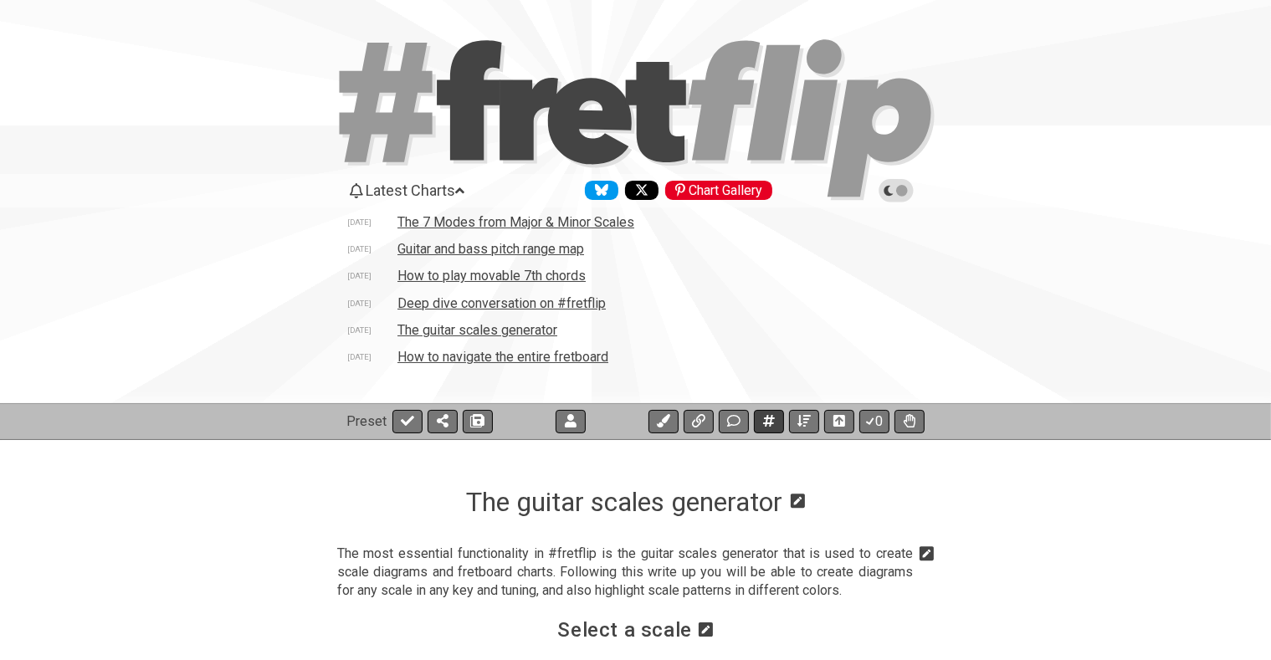
click at [767, 419] on icon at bounding box center [769, 421] width 12 height 12
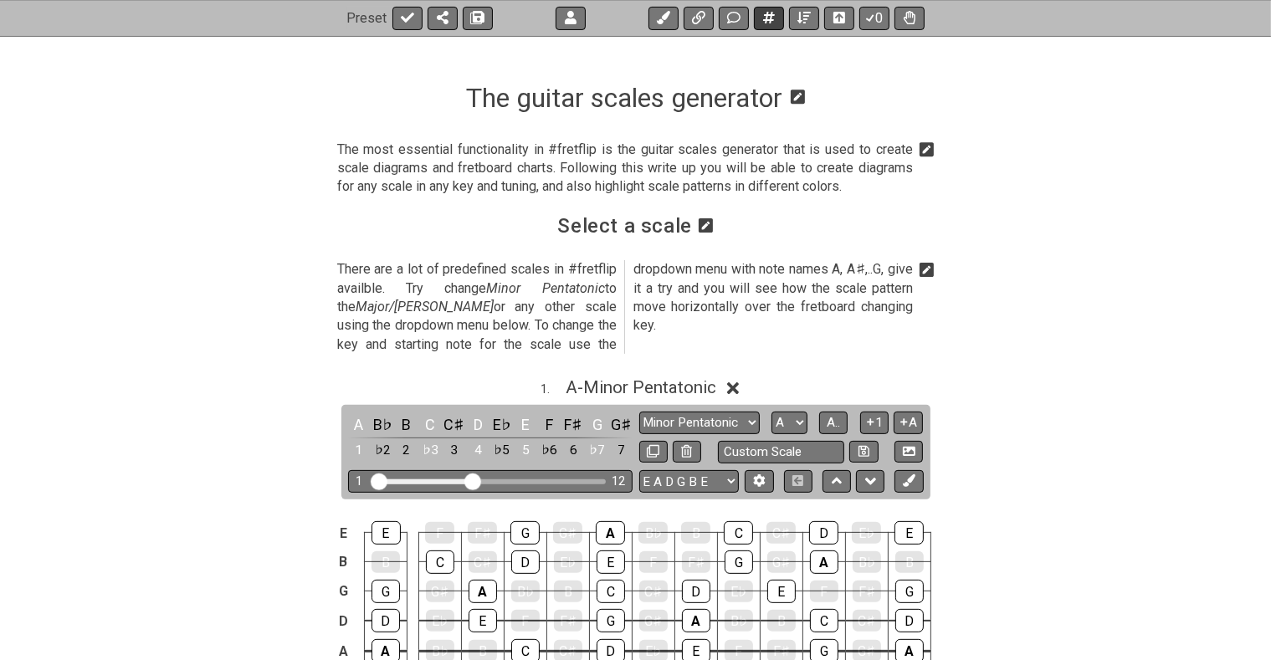
select select "New Scale"
select select "Minor Pentatonic"
select select "Root"
select select "A"
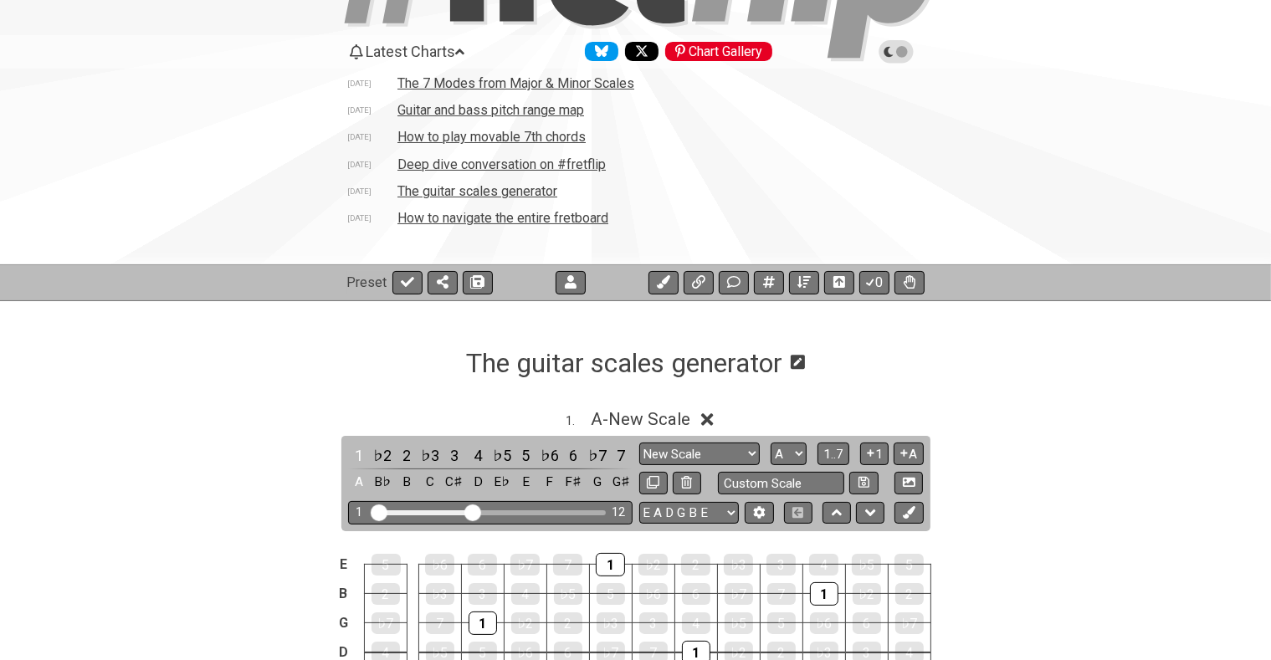
scroll to position [0, 0]
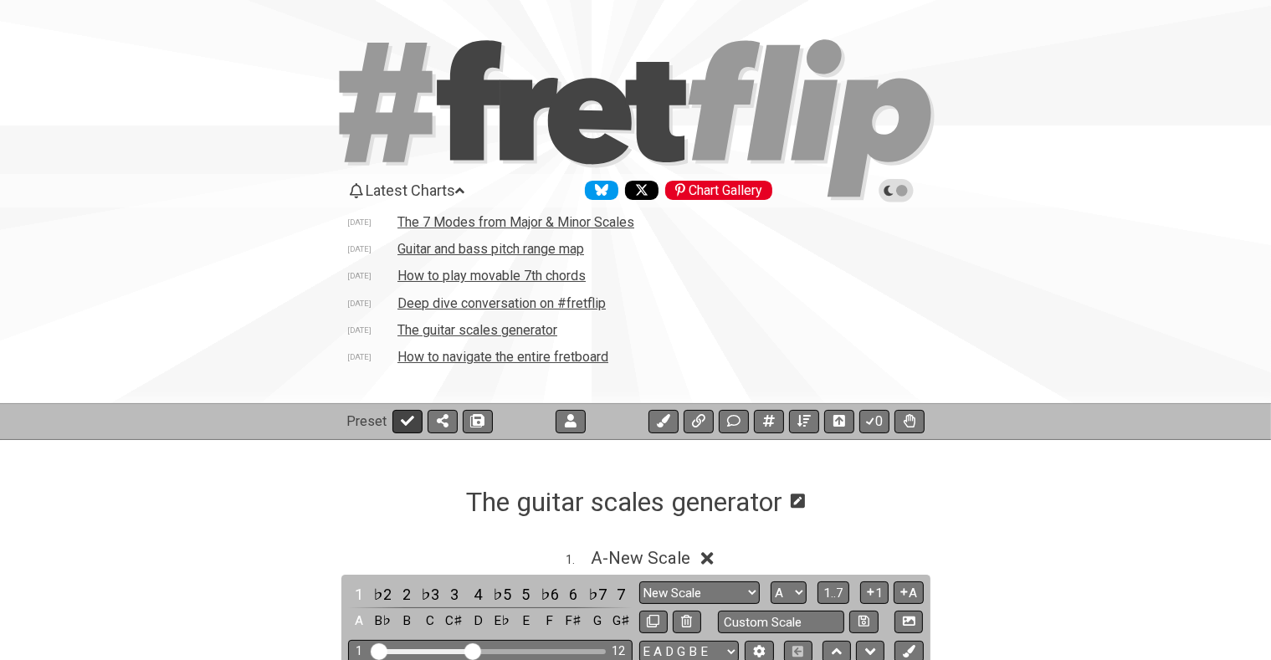
click at [410, 418] on icon at bounding box center [407, 421] width 13 height 10
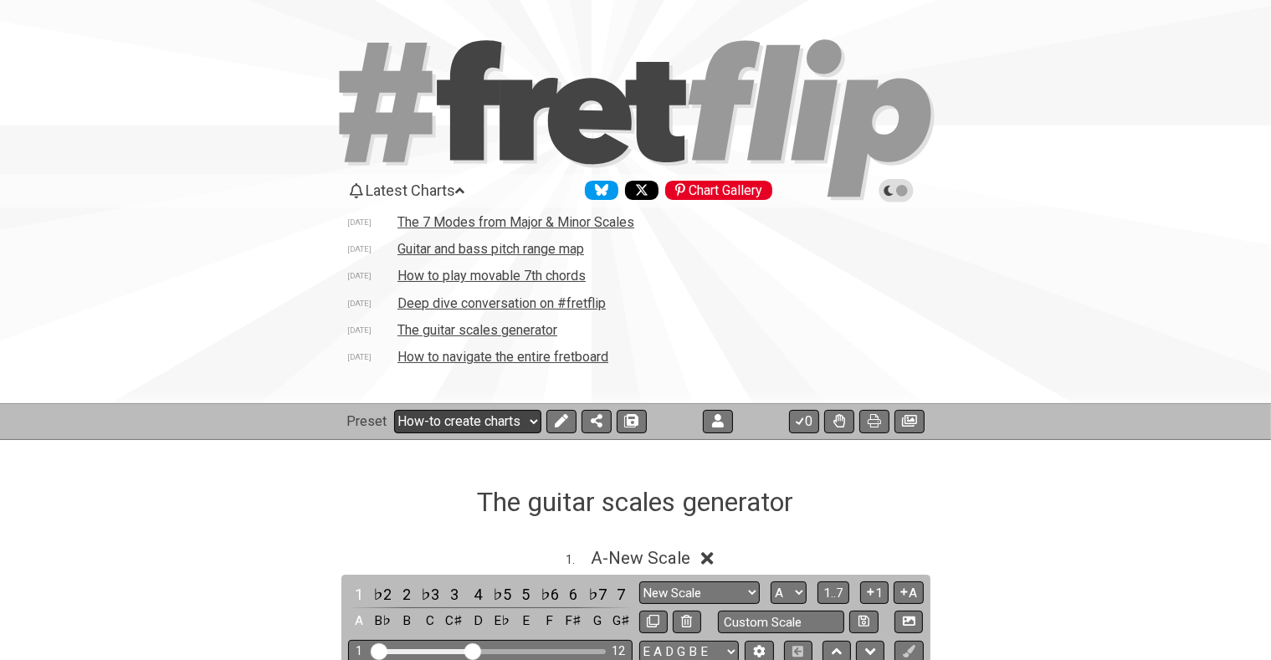
click at [394, 410] on select "Welcome to #fretflip! Initial Preset The Minor Pentatonic Minor Pentatonic Majo…" at bounding box center [467, 421] width 147 height 23
click option "All Guitar Scales" at bounding box center [0, 0] width 0 height 0
select select "/guitar-scales-generator"
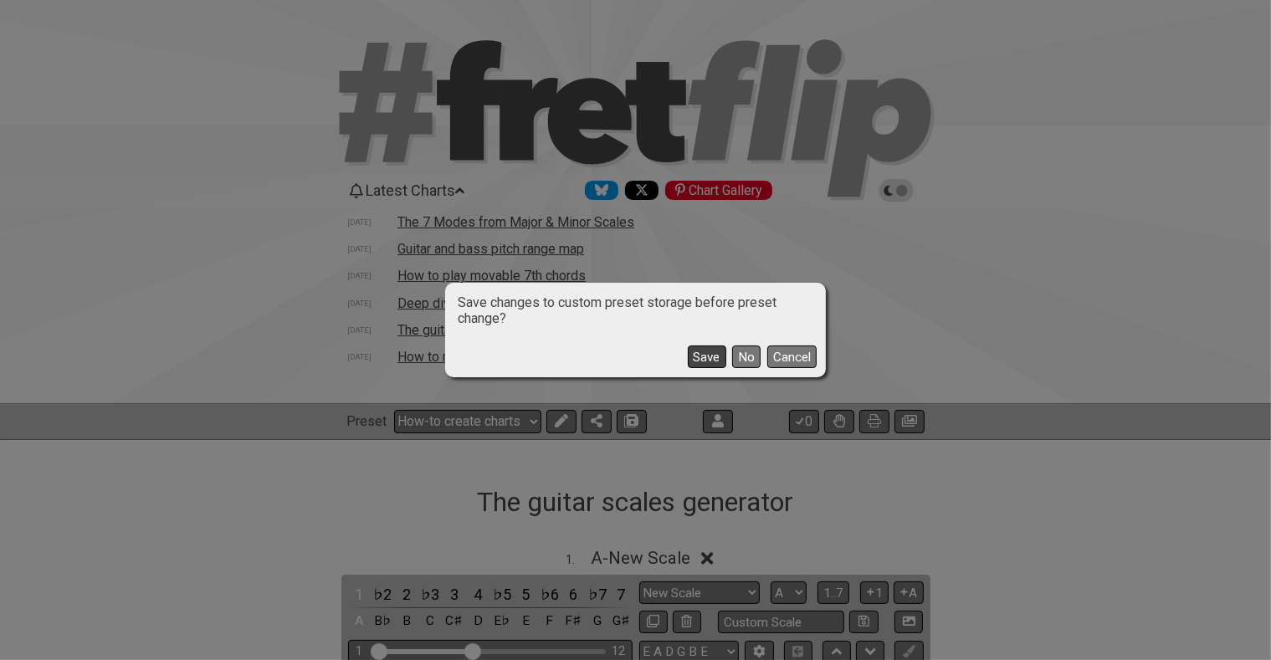
click at [708, 359] on button "Save" at bounding box center [707, 357] width 39 height 23
select select "C"
select select "Minor Pentatonic"
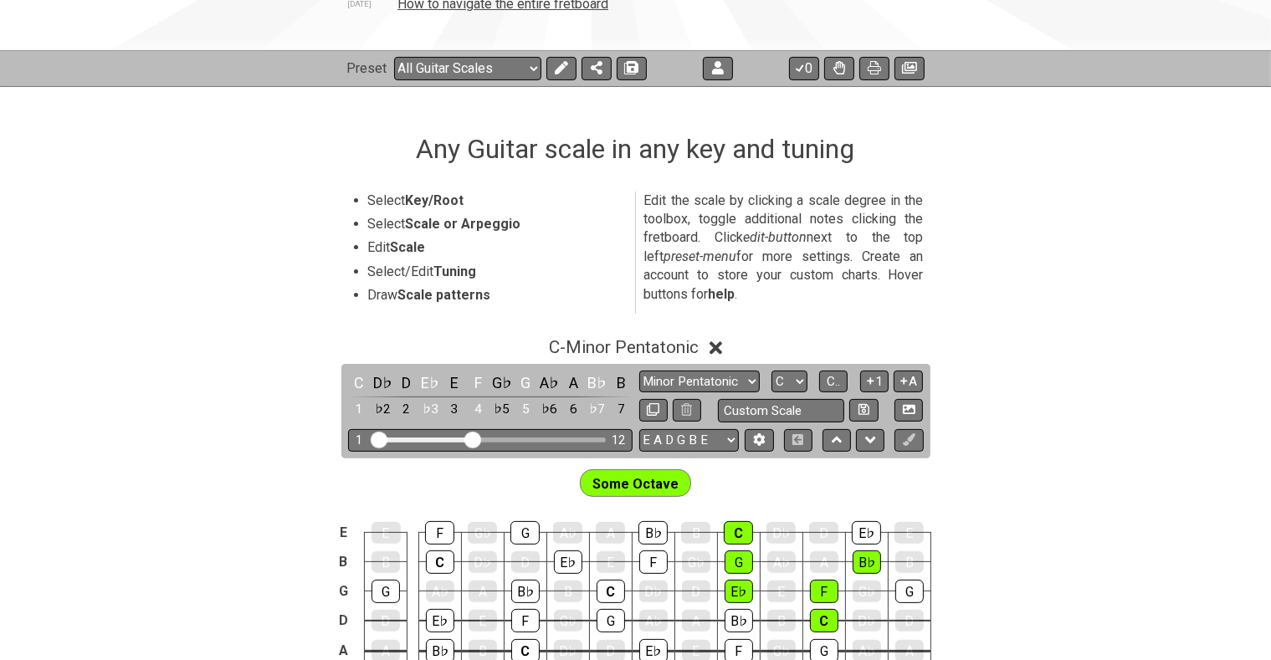
scroll to position [442, 0]
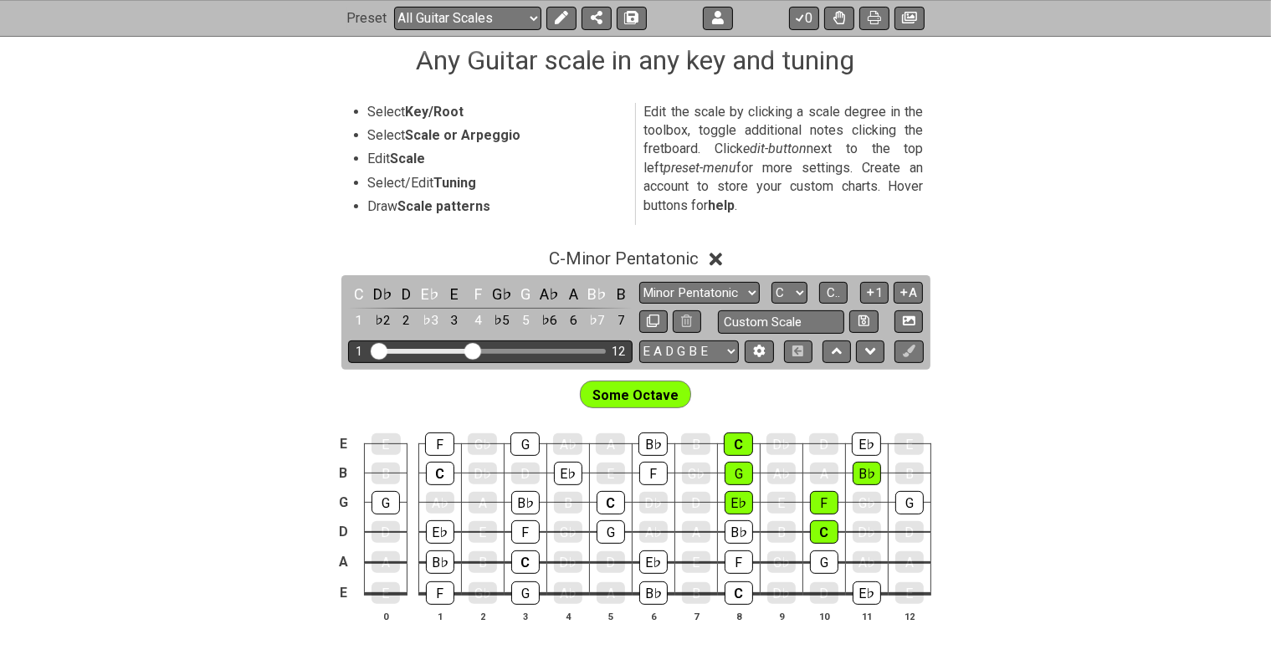
click at [582, 350] on div "Visible fret range" at bounding box center [490, 351] width 232 height 5
drag, startPoint x: 473, startPoint y: 347, endPoint x: 562, endPoint y: 355, distance: 89.0
click at [562, 350] on input "Visible fret range" at bounding box center [491, 350] width 238 height 0
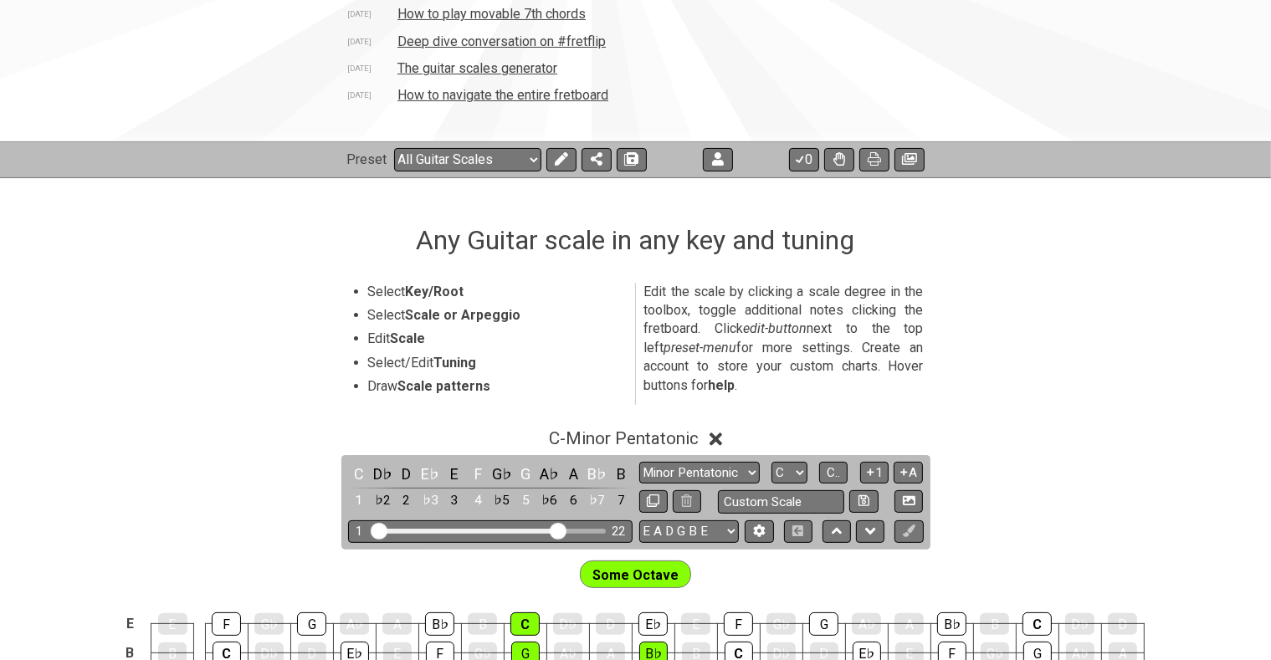
scroll to position [174, 0]
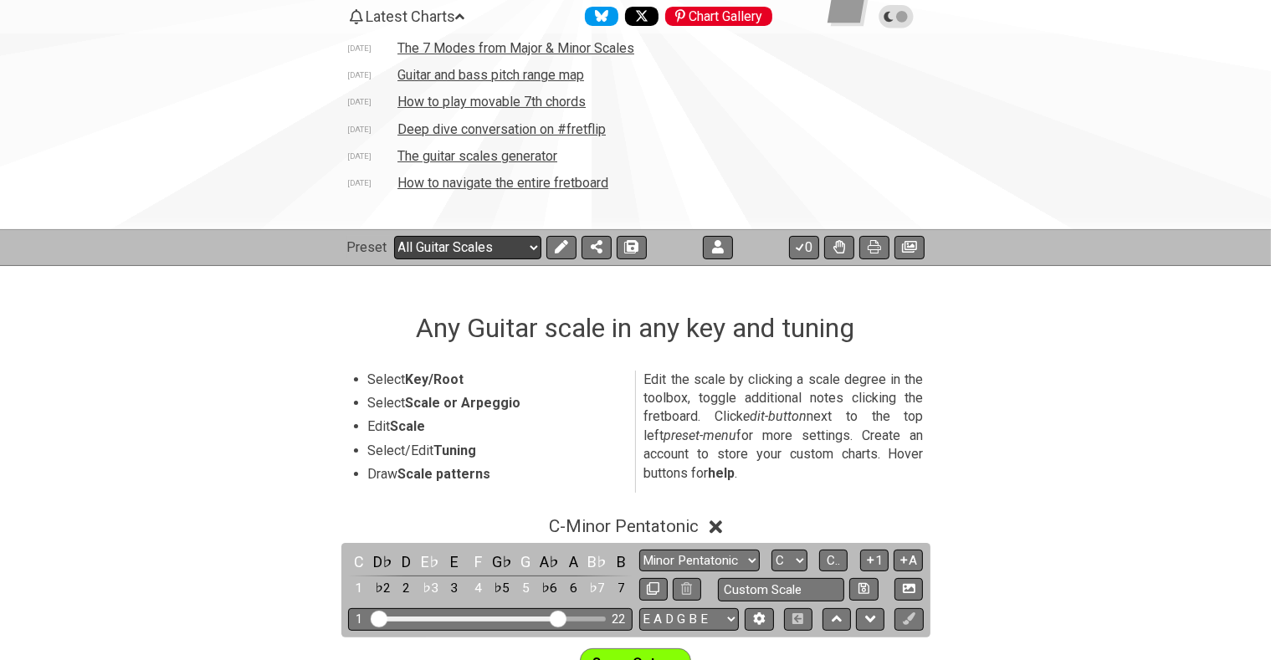
click at [394, 236] on select "Welcome to #fretflip! Initial Preset The guitar scales generator Minor Pentaton…" at bounding box center [467, 247] width 147 height 23
click option "Minor Pentatonic" at bounding box center [0, 0] width 0 height 0
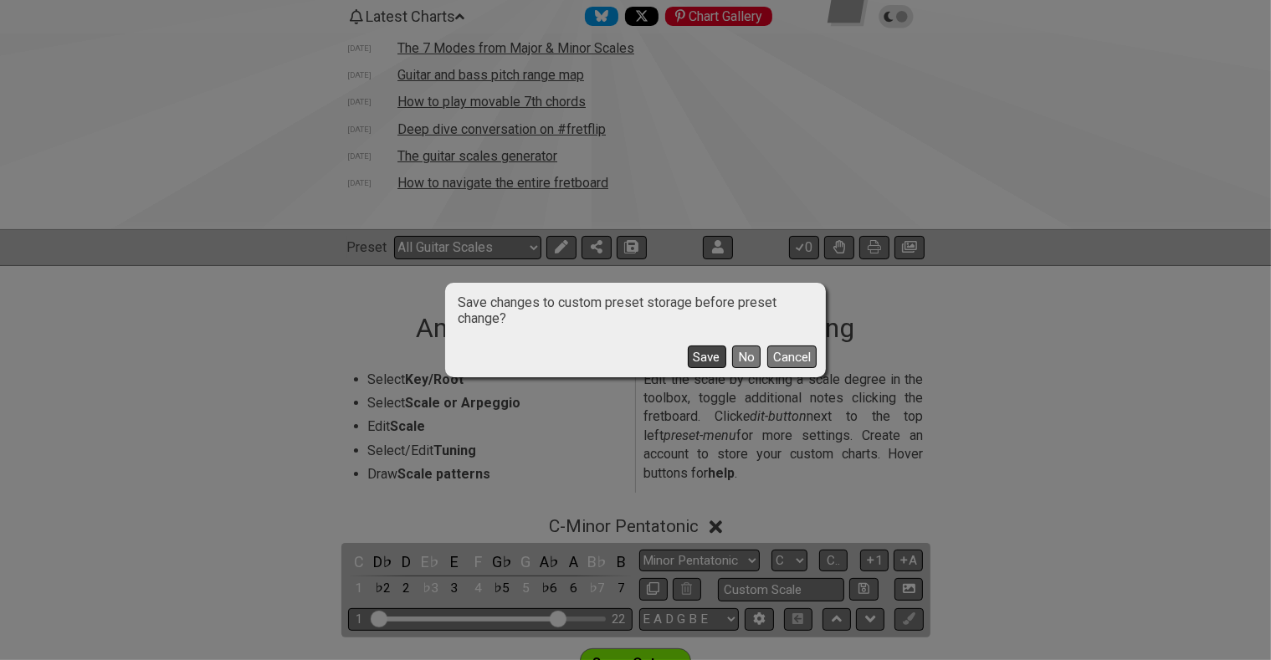
click at [713, 360] on button "Save" at bounding box center [707, 357] width 39 height 23
select select "/minor-pentatonic"
select select "C"
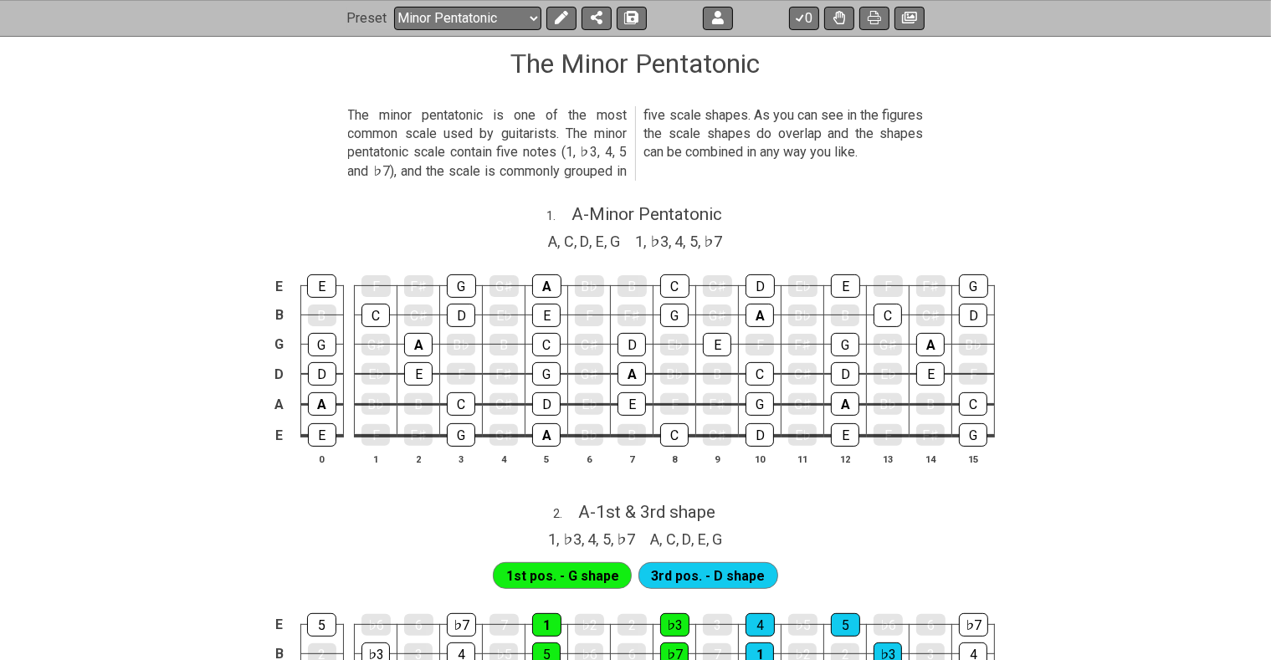
scroll to position [262, 0]
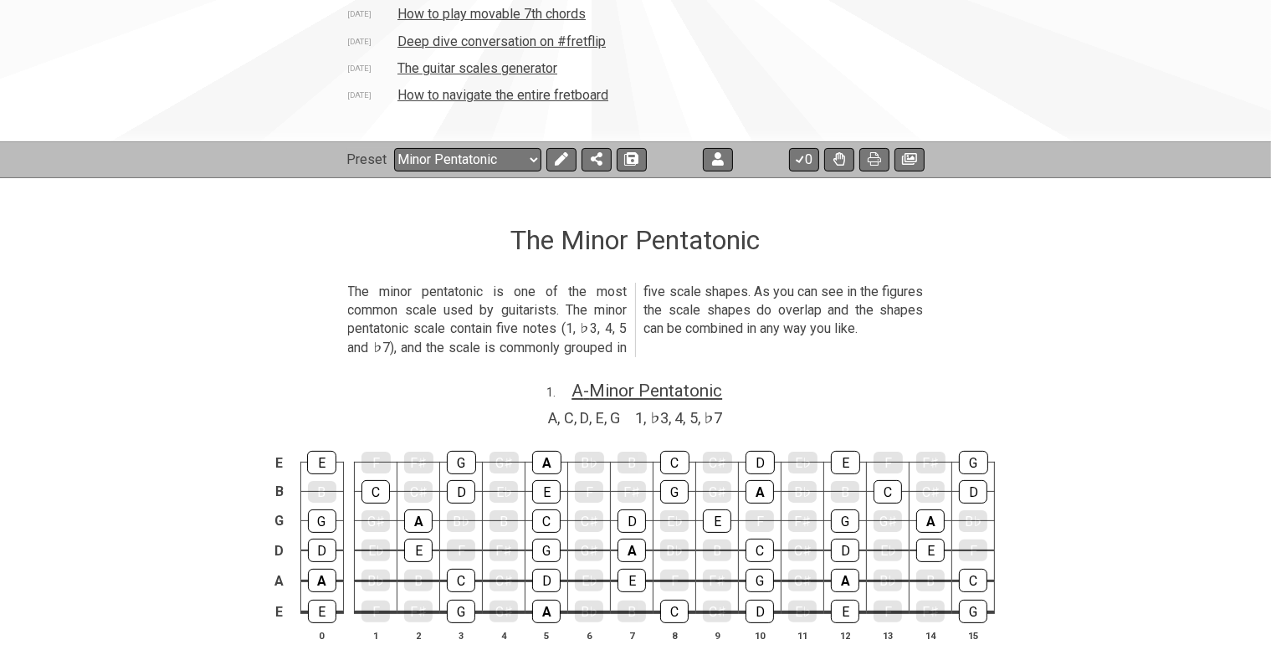
click at [643, 391] on span "A - Minor Pentatonic" at bounding box center [647, 391] width 151 height 20
select select "A"
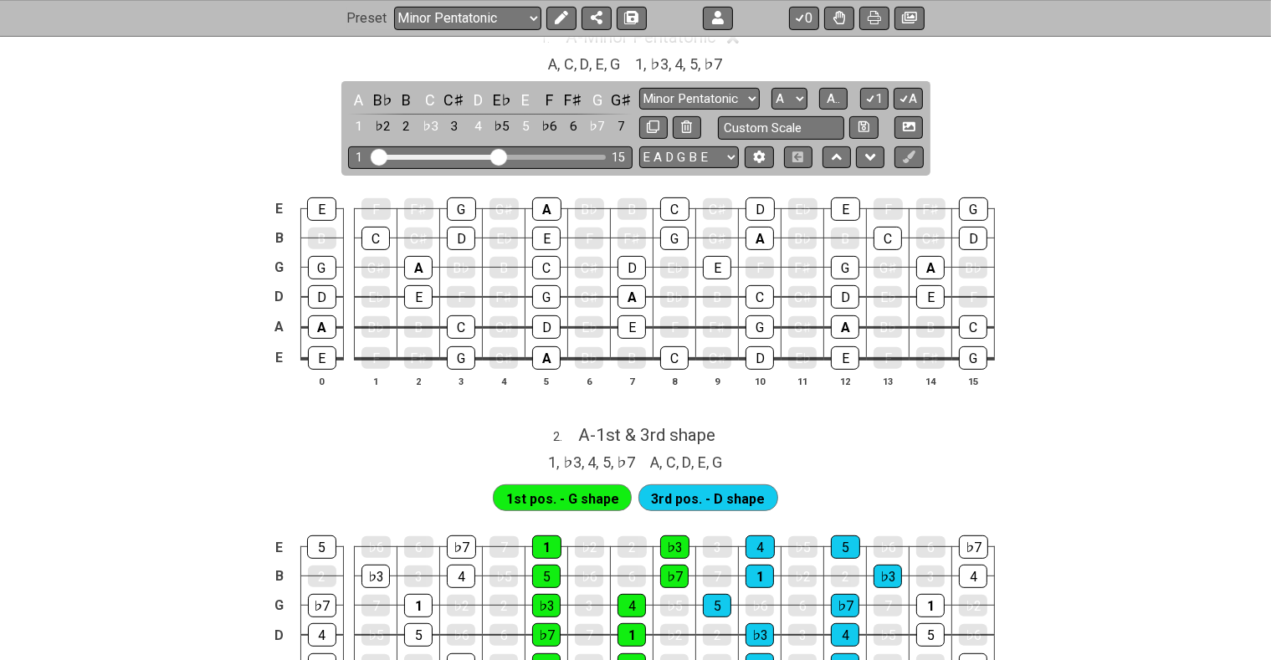
scroll to position [527, 0]
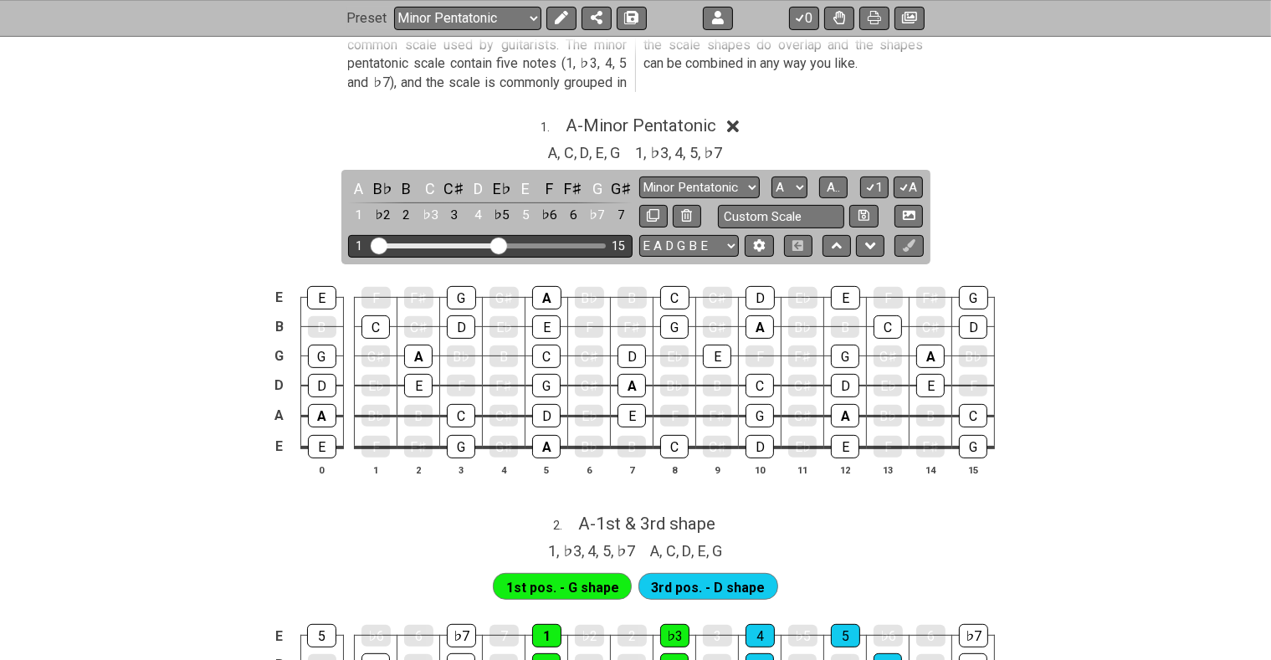
click at [570, 246] on div "Visible fret range" at bounding box center [490, 246] width 232 height 5
drag, startPoint x: 500, startPoint y: 244, endPoint x: 556, endPoint y: 250, distance: 56.4
click at [556, 244] on input "Visible fret range" at bounding box center [491, 244] width 238 height 0
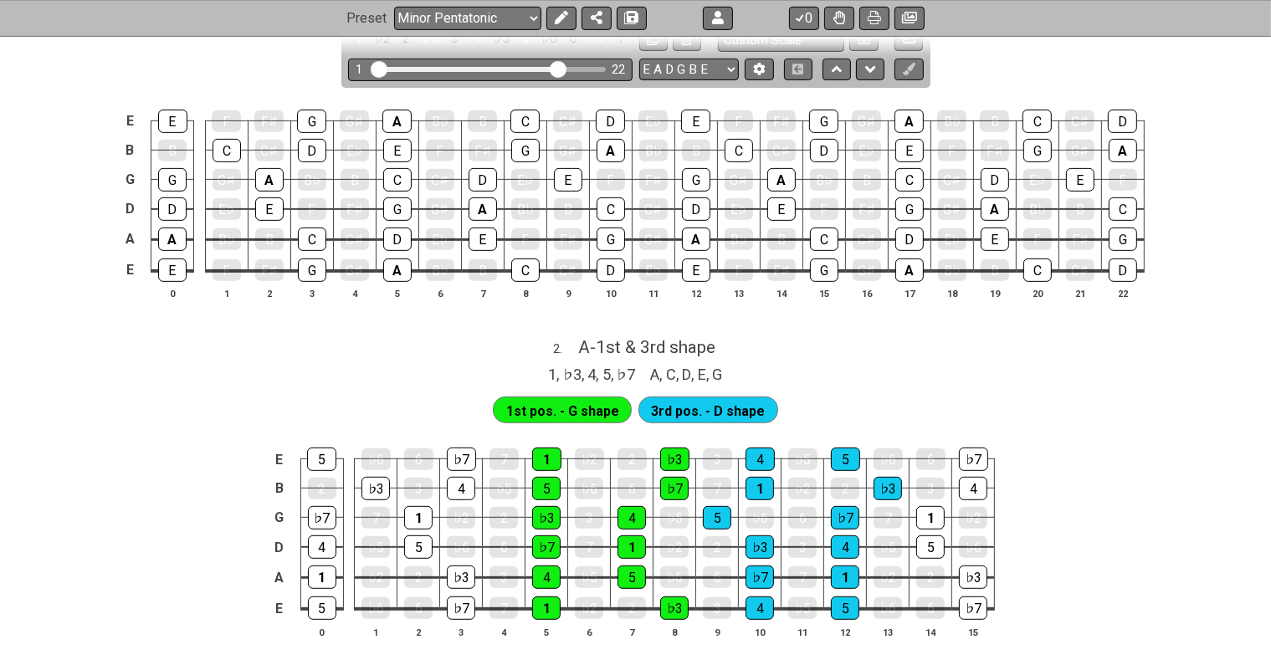
scroll to position [616, 0]
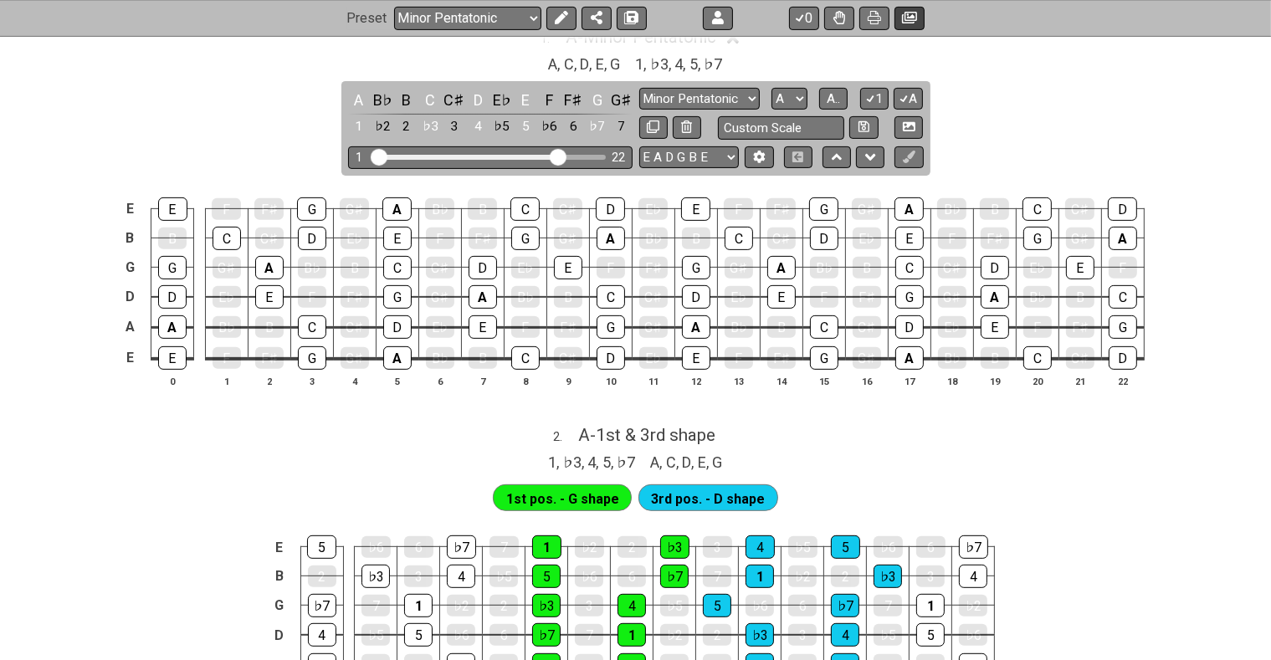
click at [910, 14] on icon at bounding box center [909, 18] width 15 height 13
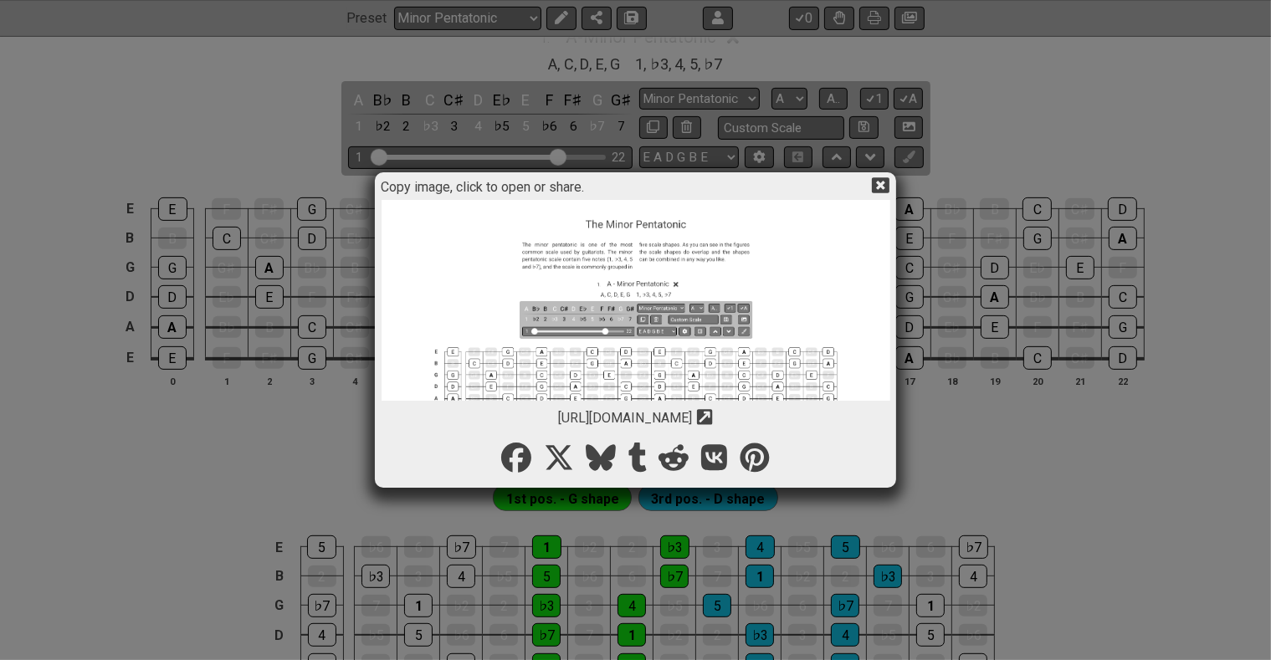
click at [713, 413] on icon at bounding box center [705, 417] width 16 height 16
